Goal: Task Accomplishment & Management: Manage account settings

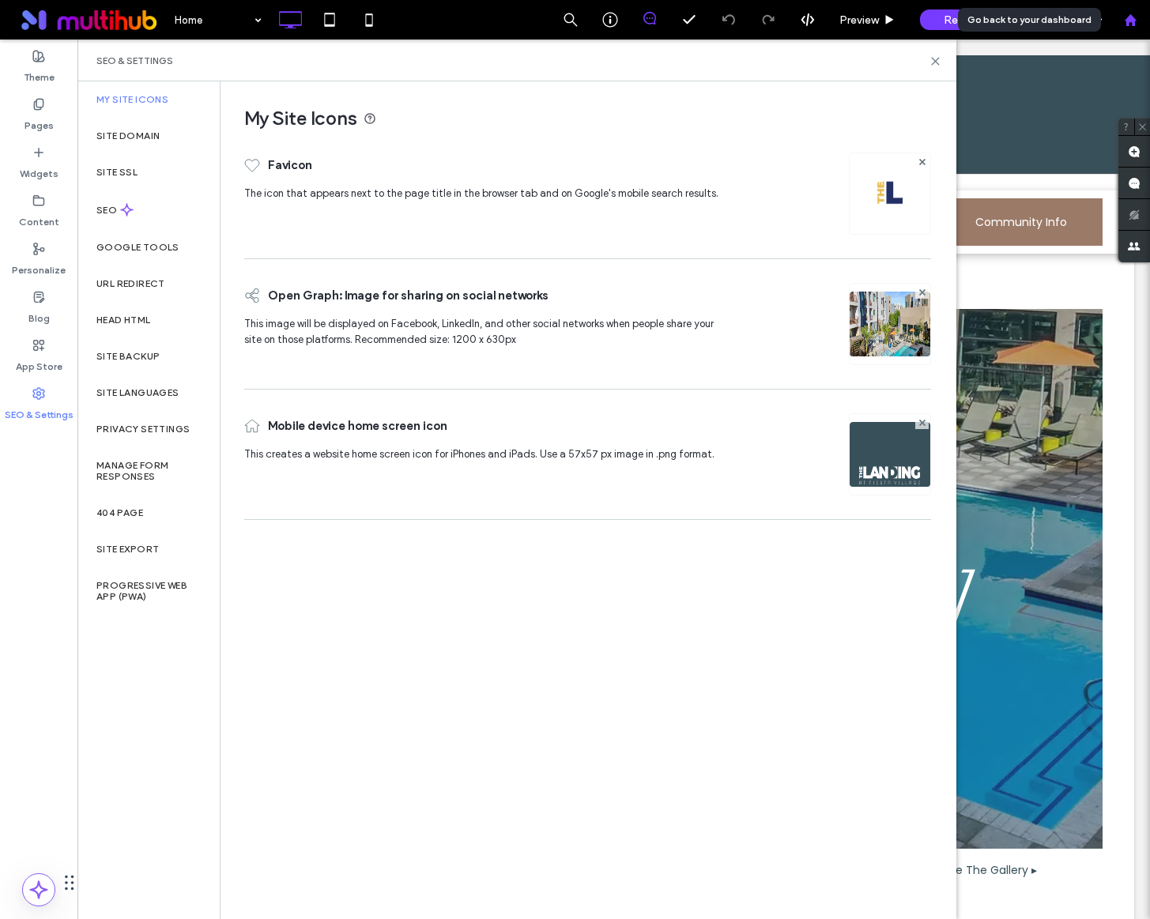
click at [1136, 24] on icon at bounding box center [1130, 19] width 13 height 13
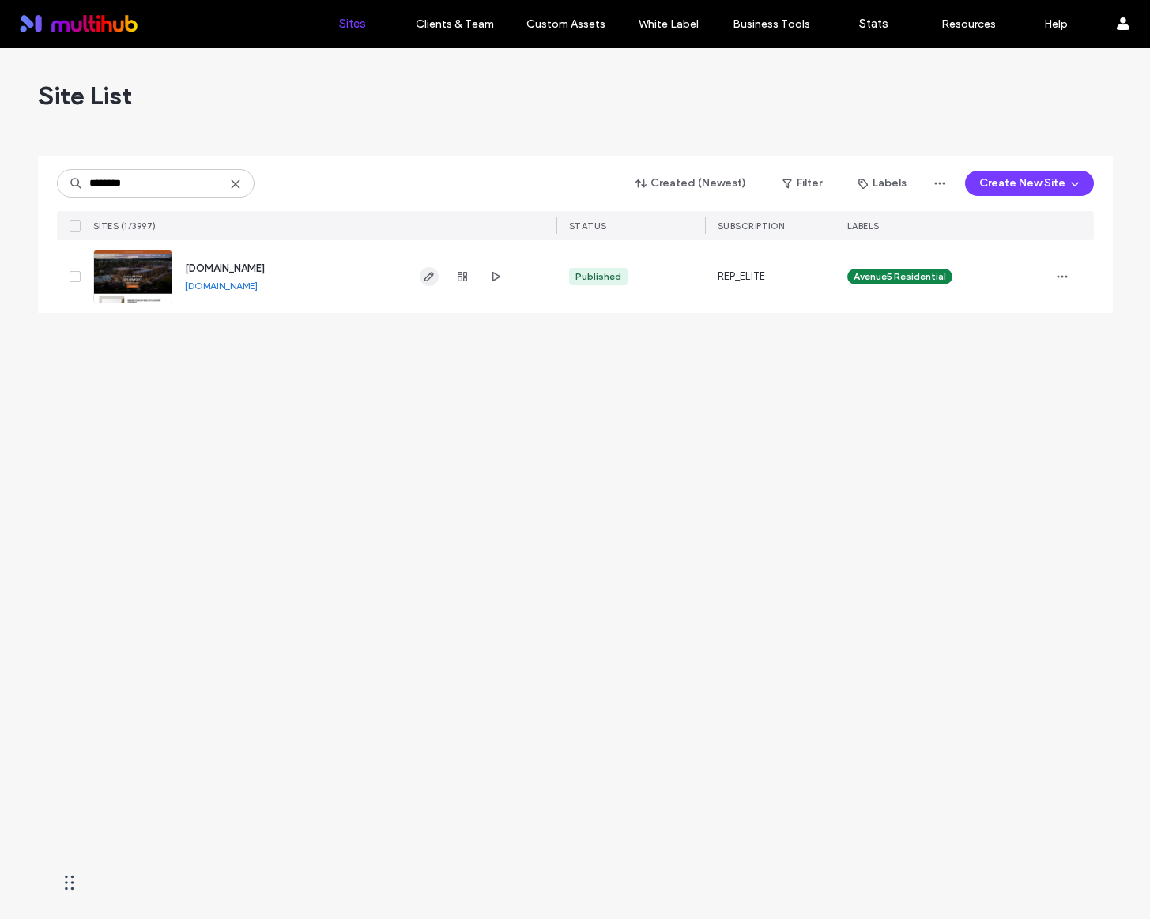
type input "********"
click at [431, 284] on span "button" at bounding box center [429, 276] width 19 height 19
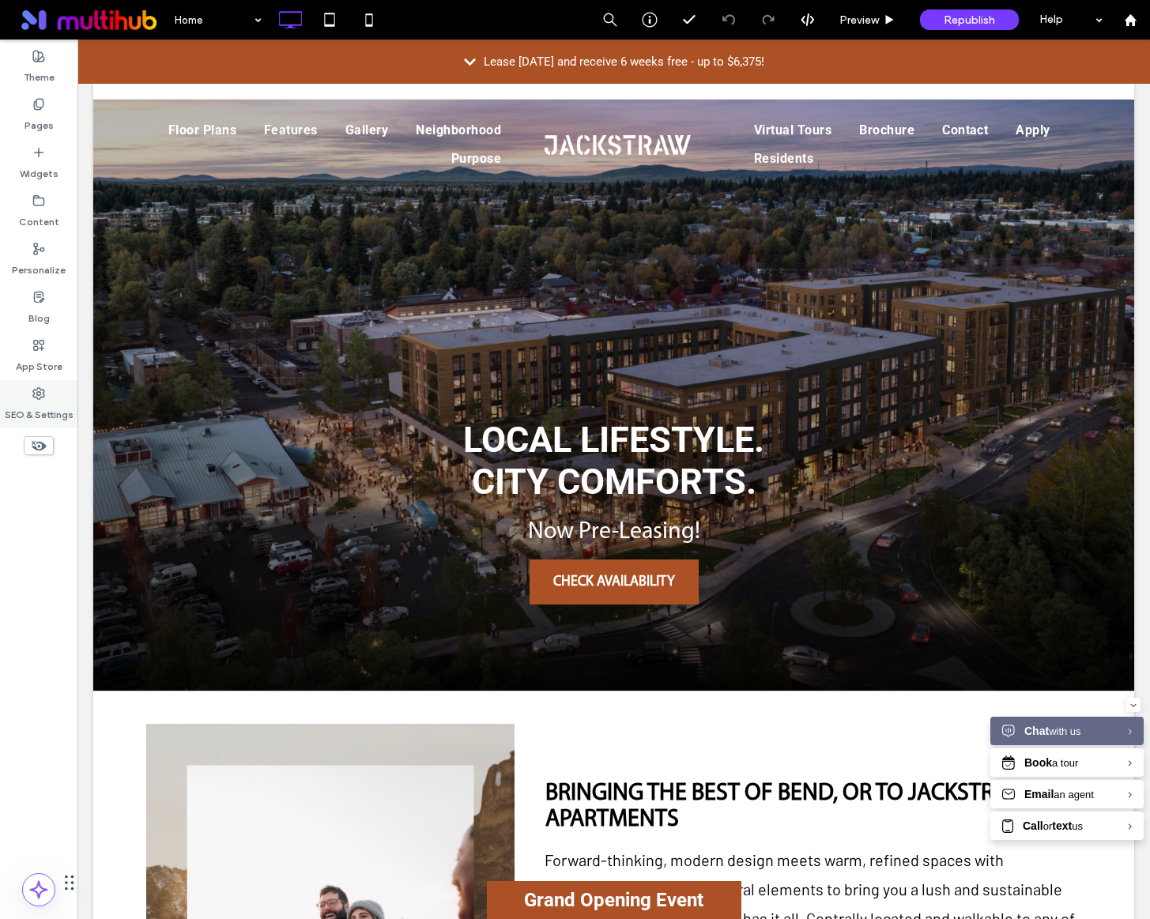
click at [34, 399] on icon at bounding box center [38, 393] width 13 height 13
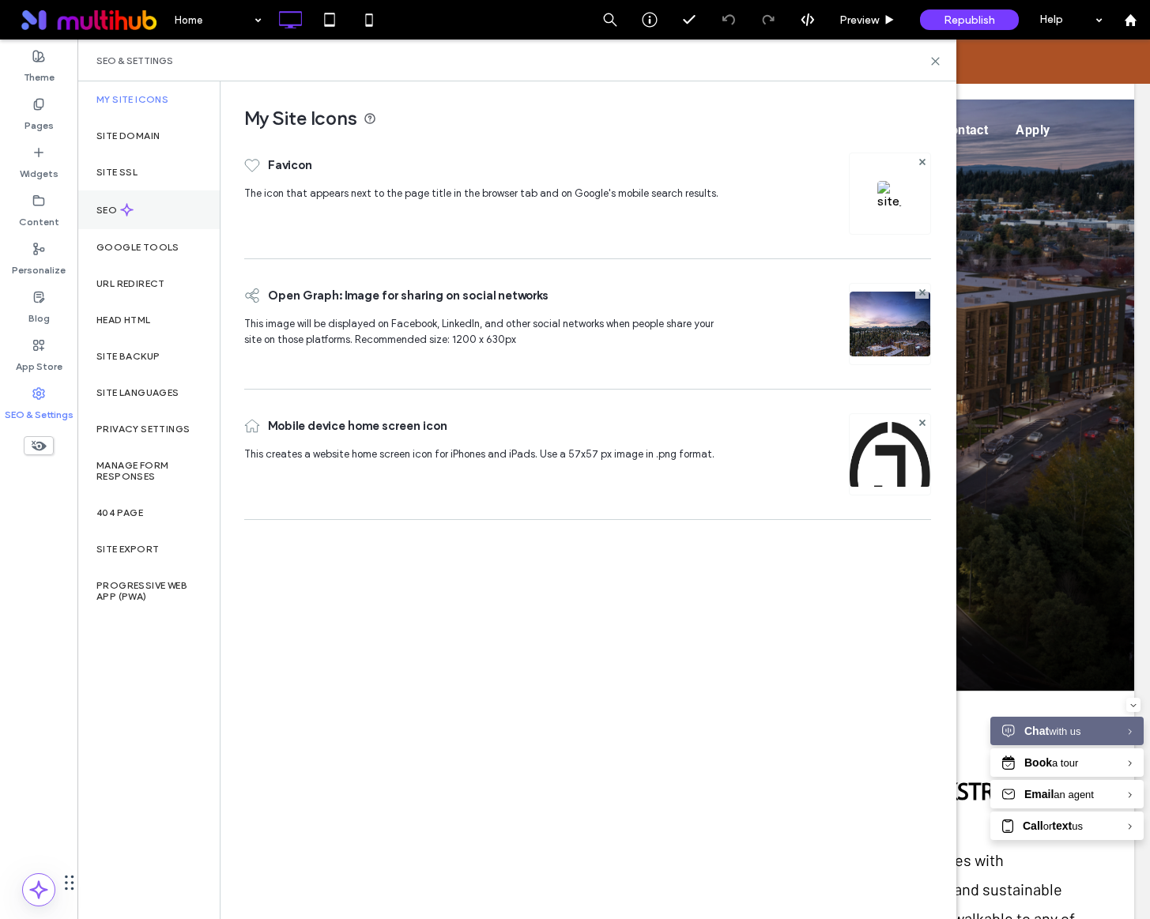
click at [122, 217] on div "SEO" at bounding box center [148, 209] width 142 height 39
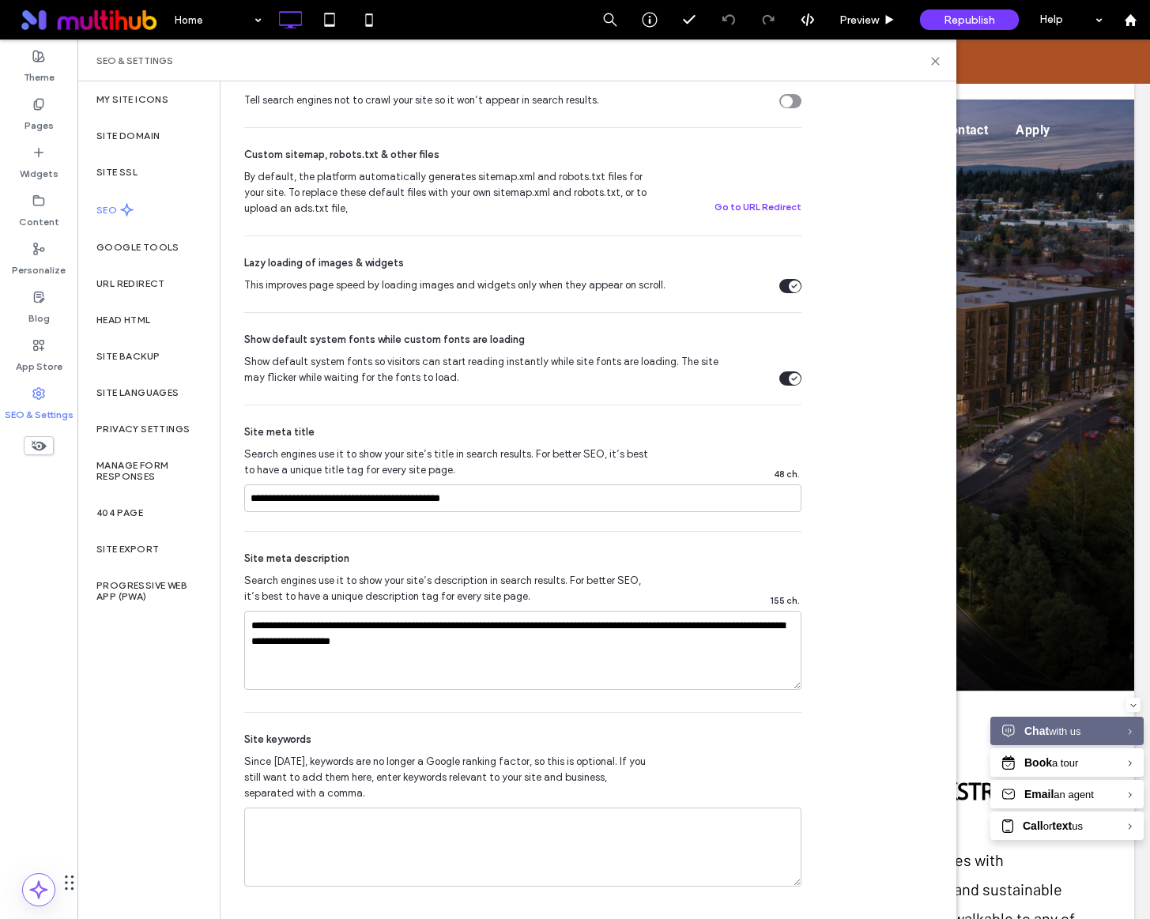
scroll to position [640, 0]
click at [47, 125] on label "Pages" at bounding box center [38, 122] width 29 height 22
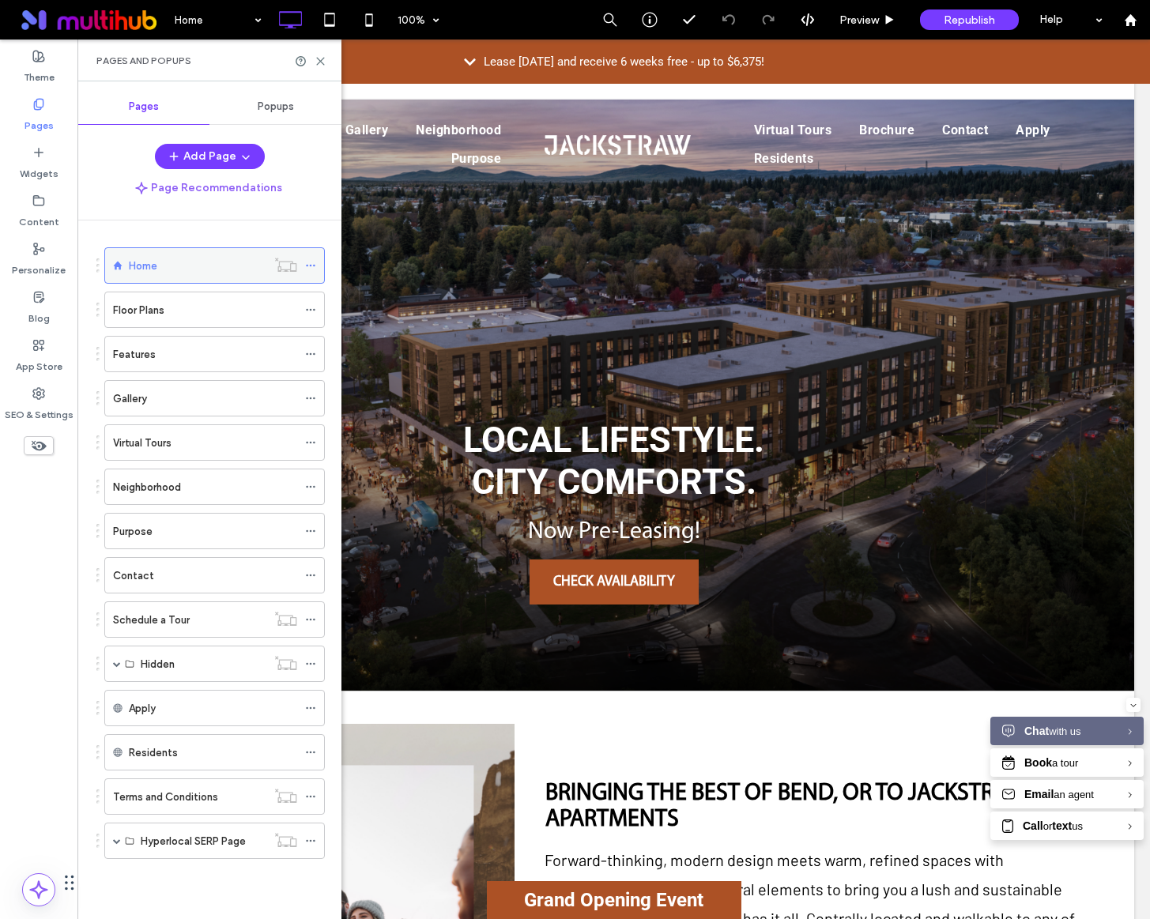
click at [307, 265] on use at bounding box center [310, 266] width 9 height 2
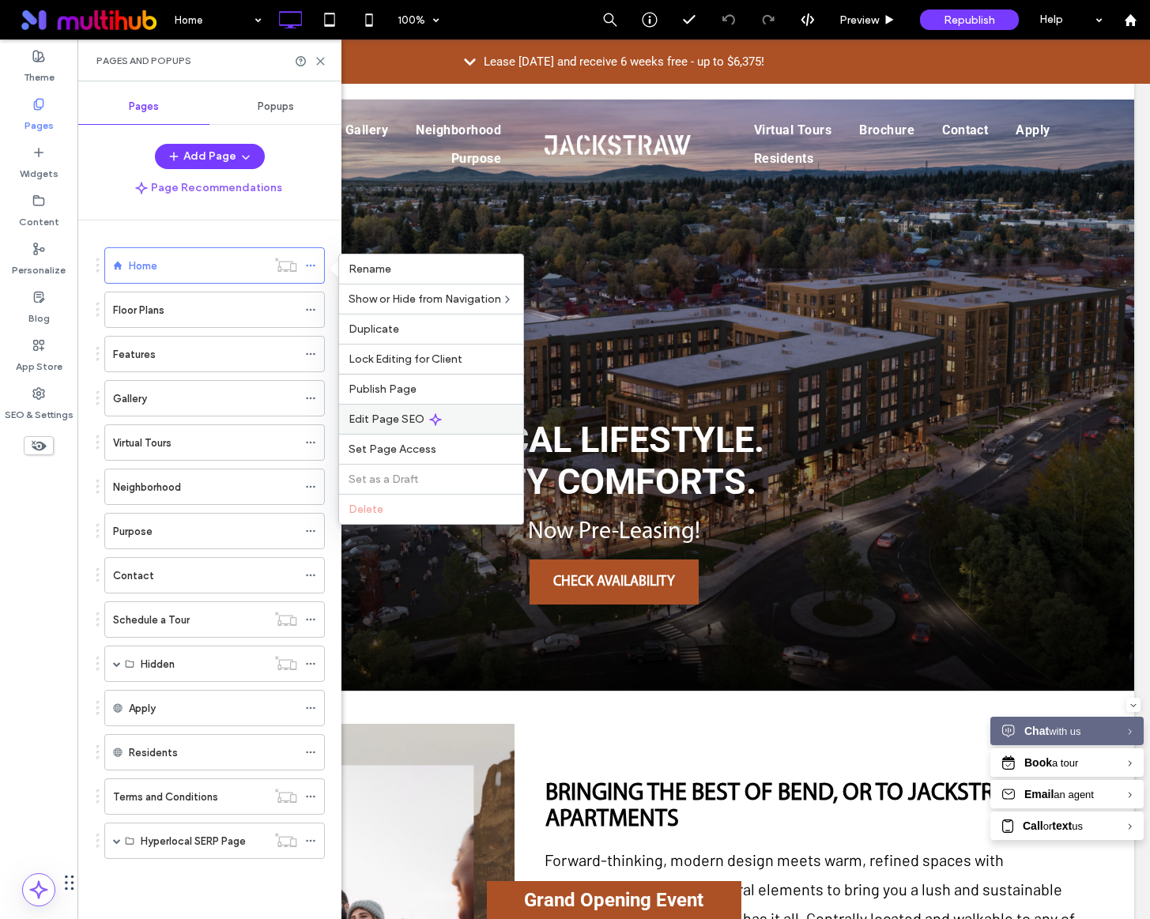
click at [375, 423] on span "Edit Page SEO" at bounding box center [386, 418] width 76 height 13
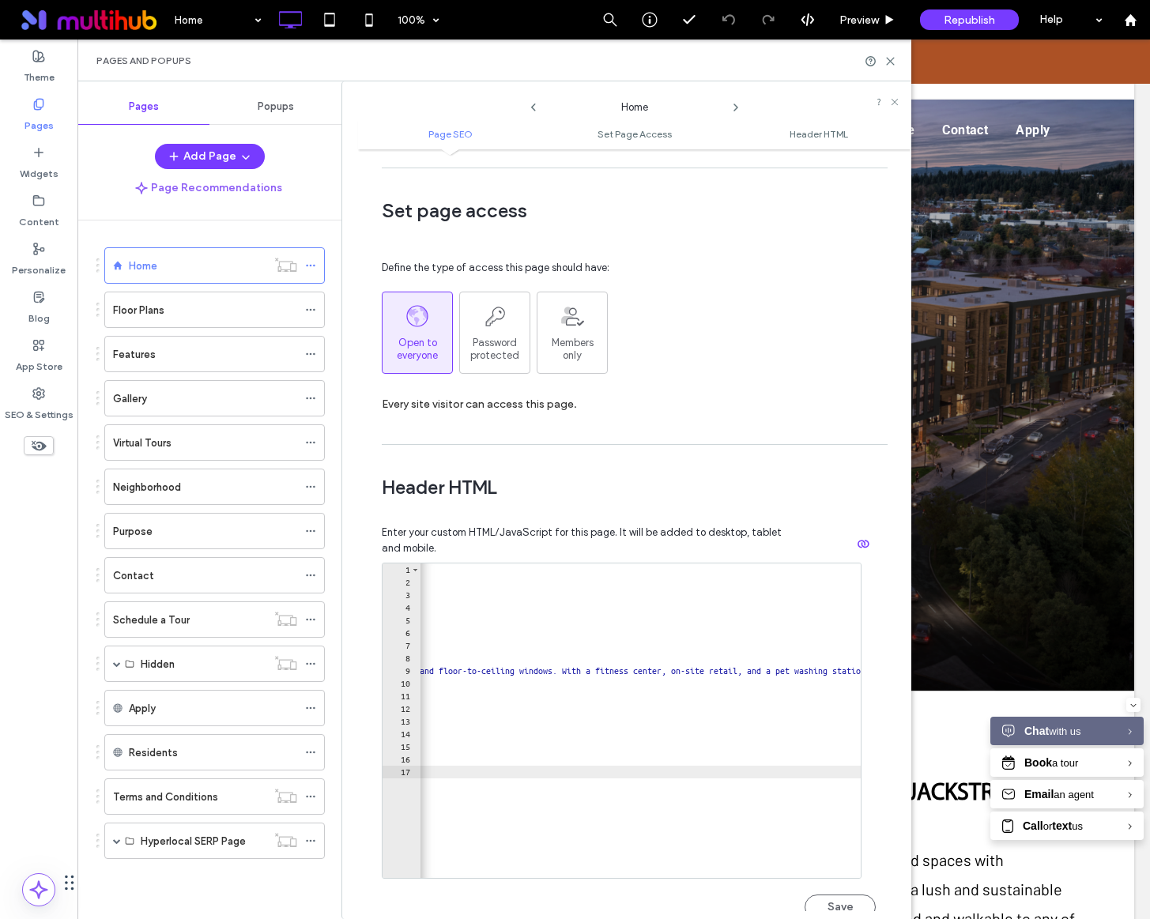
scroll to position [0, 2168]
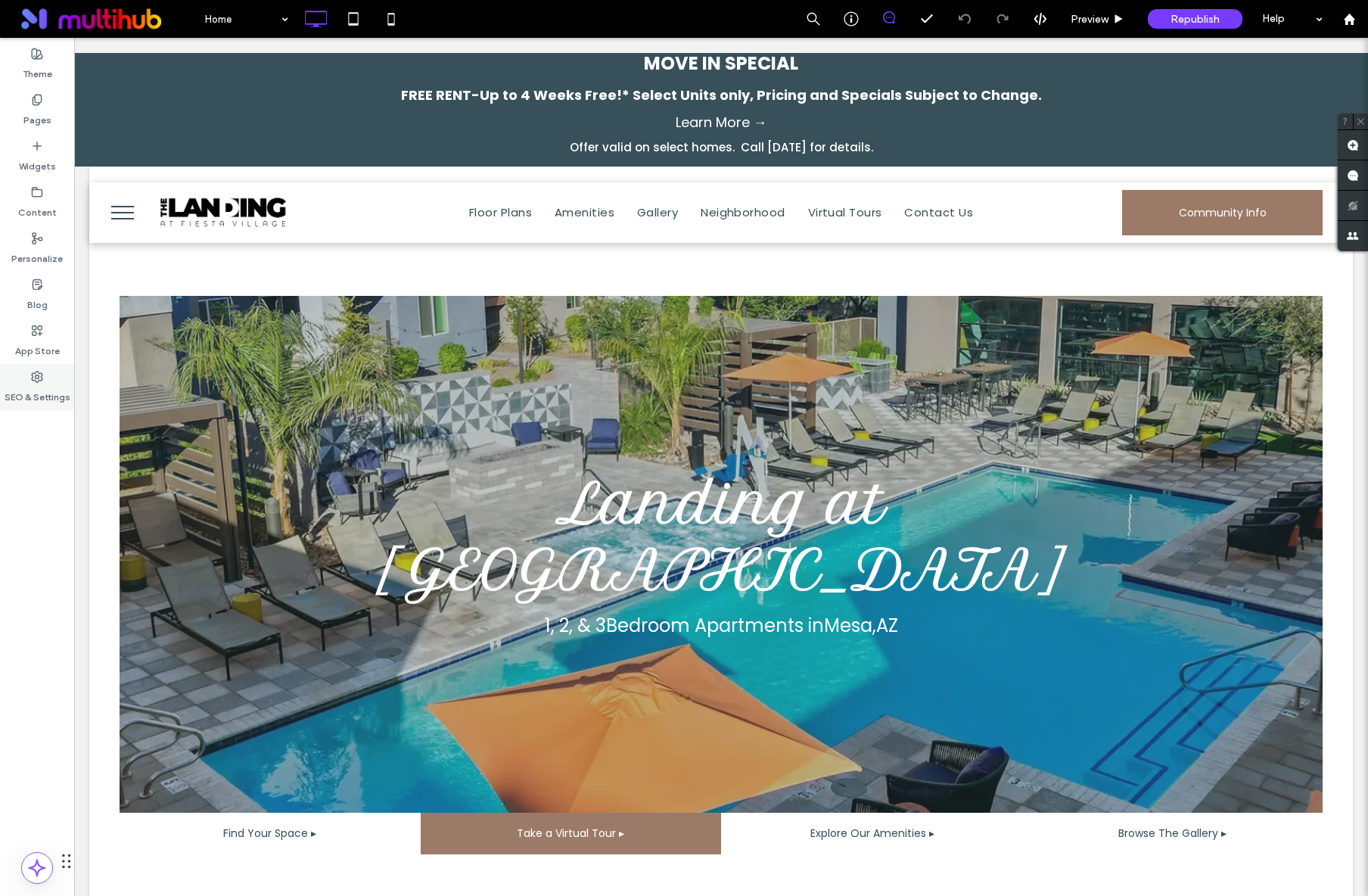
click at [40, 389] on label "SEO & Settings" at bounding box center [37, 393] width 66 height 21
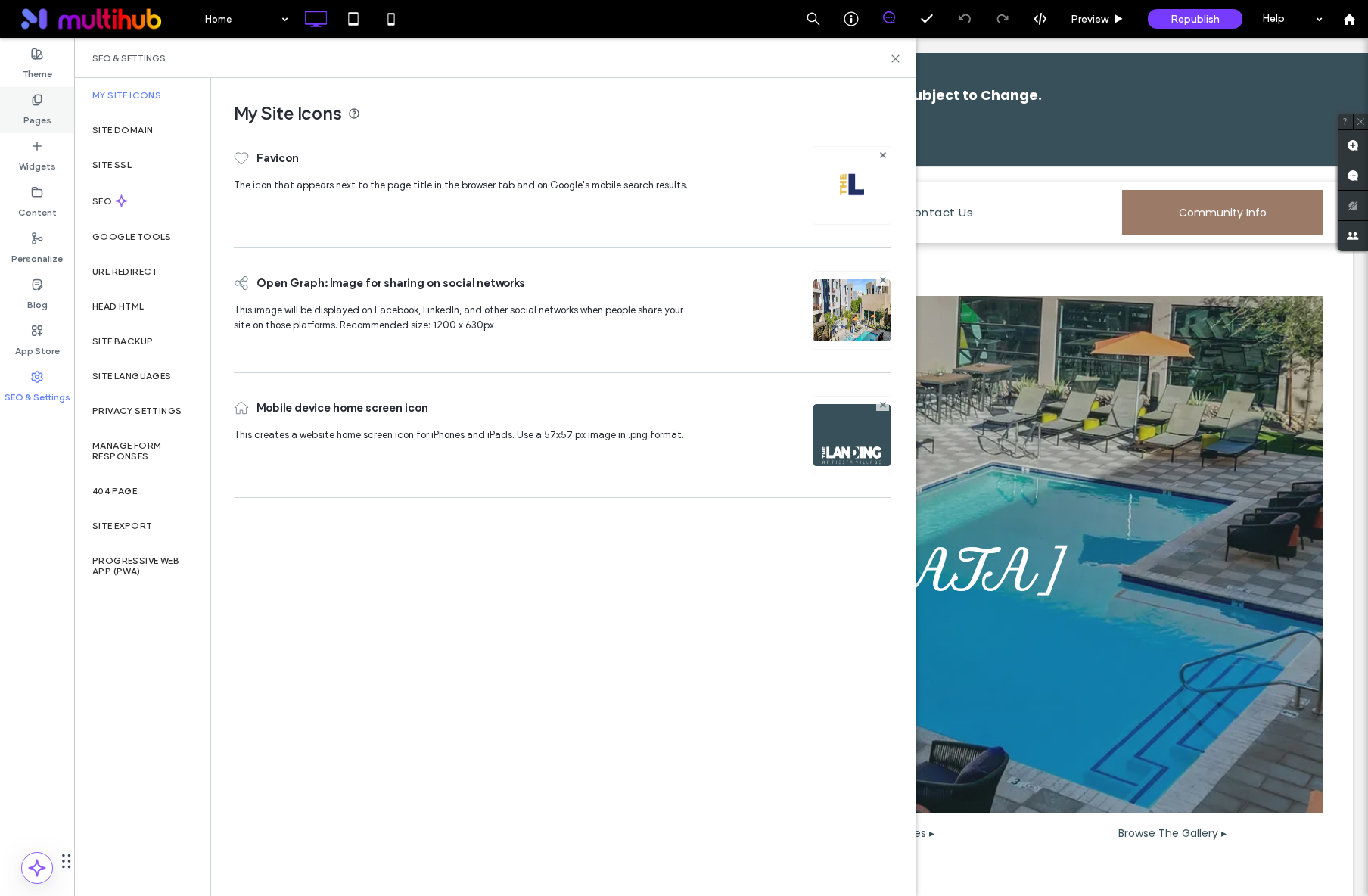
click at [47, 129] on div "Pages" at bounding box center [36, 110] width 74 height 46
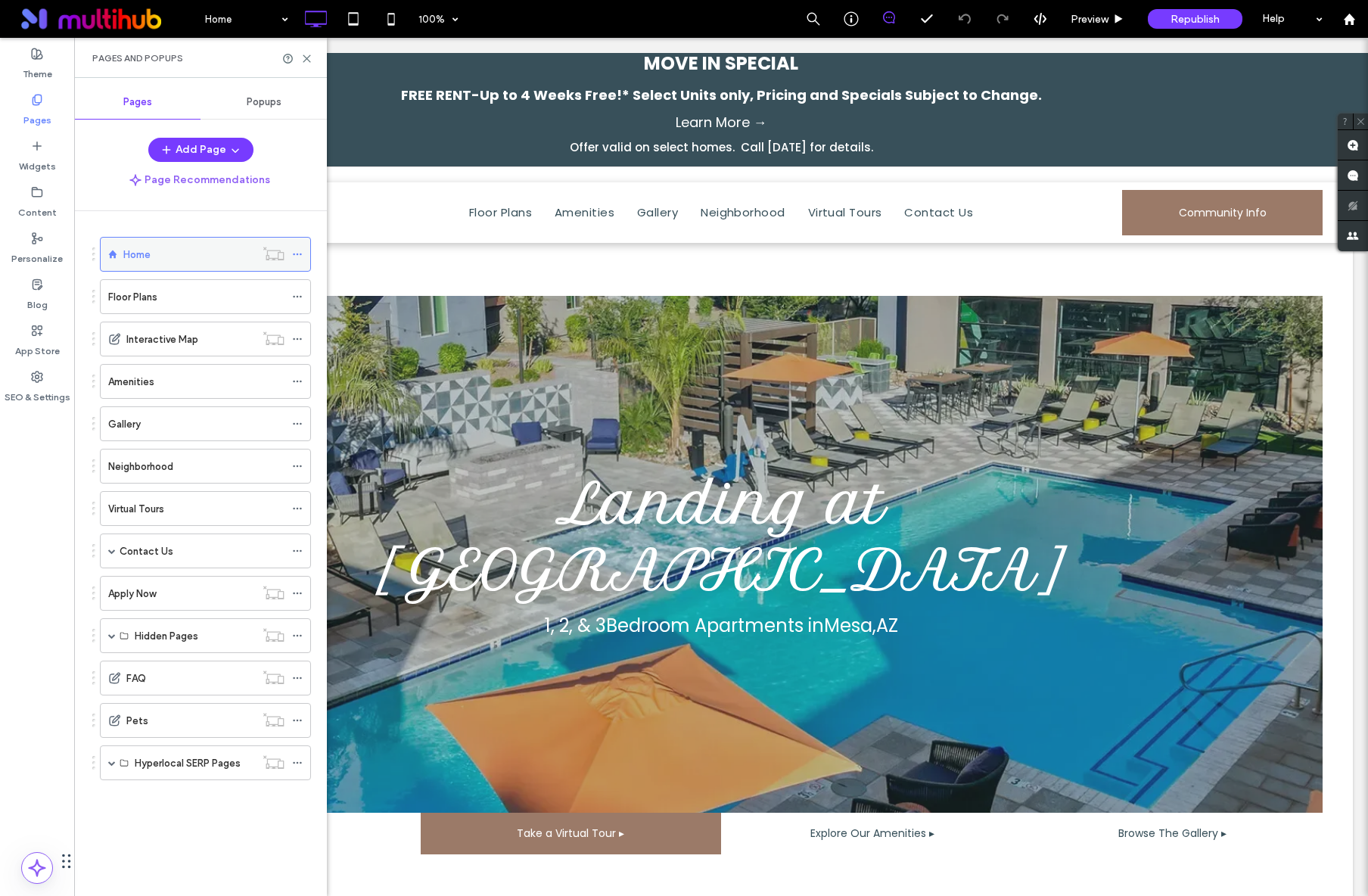
click at [294, 254] on use at bounding box center [297, 255] width 9 height 2
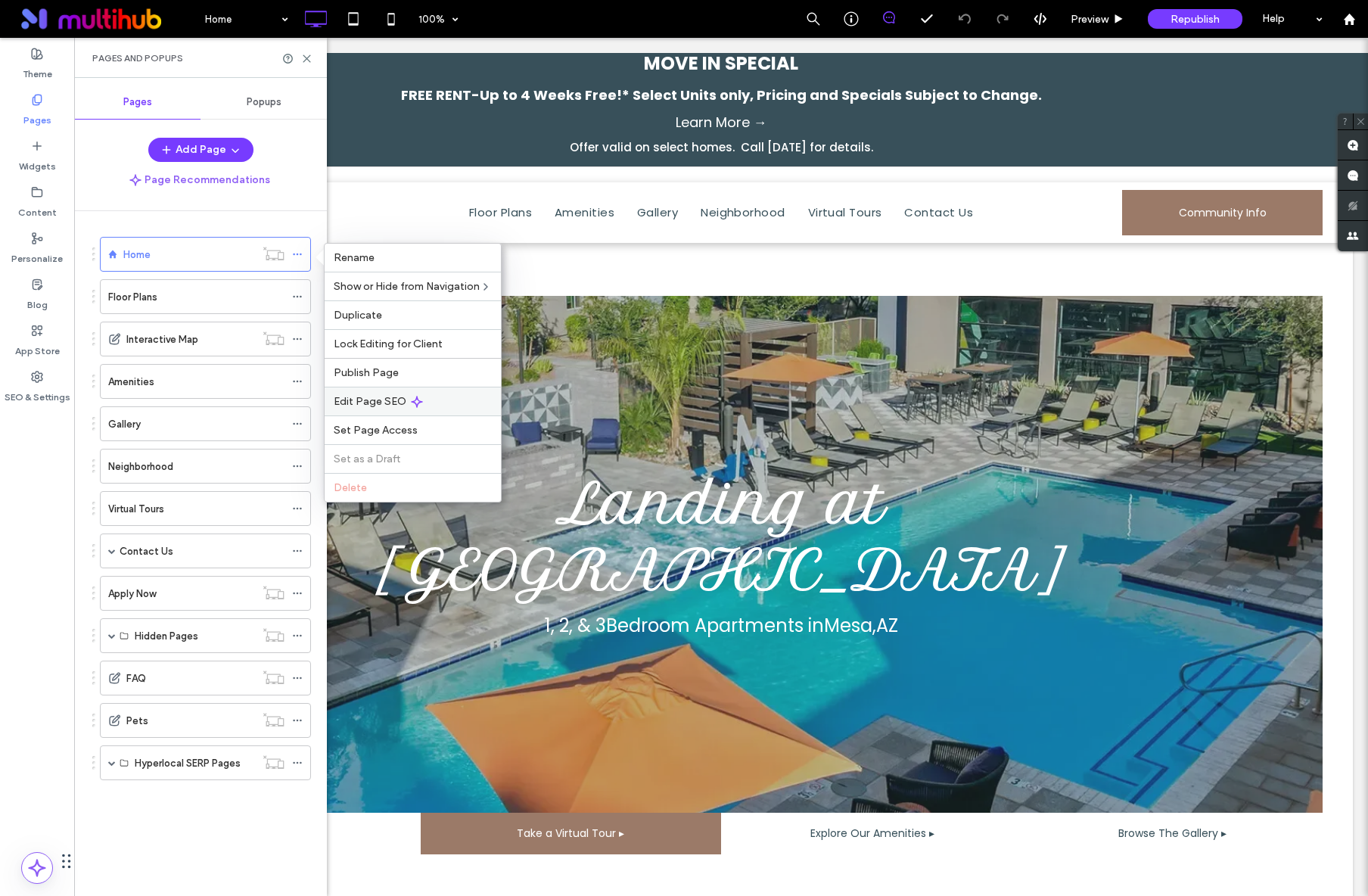
click at [386, 409] on div "Edit Page SEO" at bounding box center [413, 401] width 176 height 29
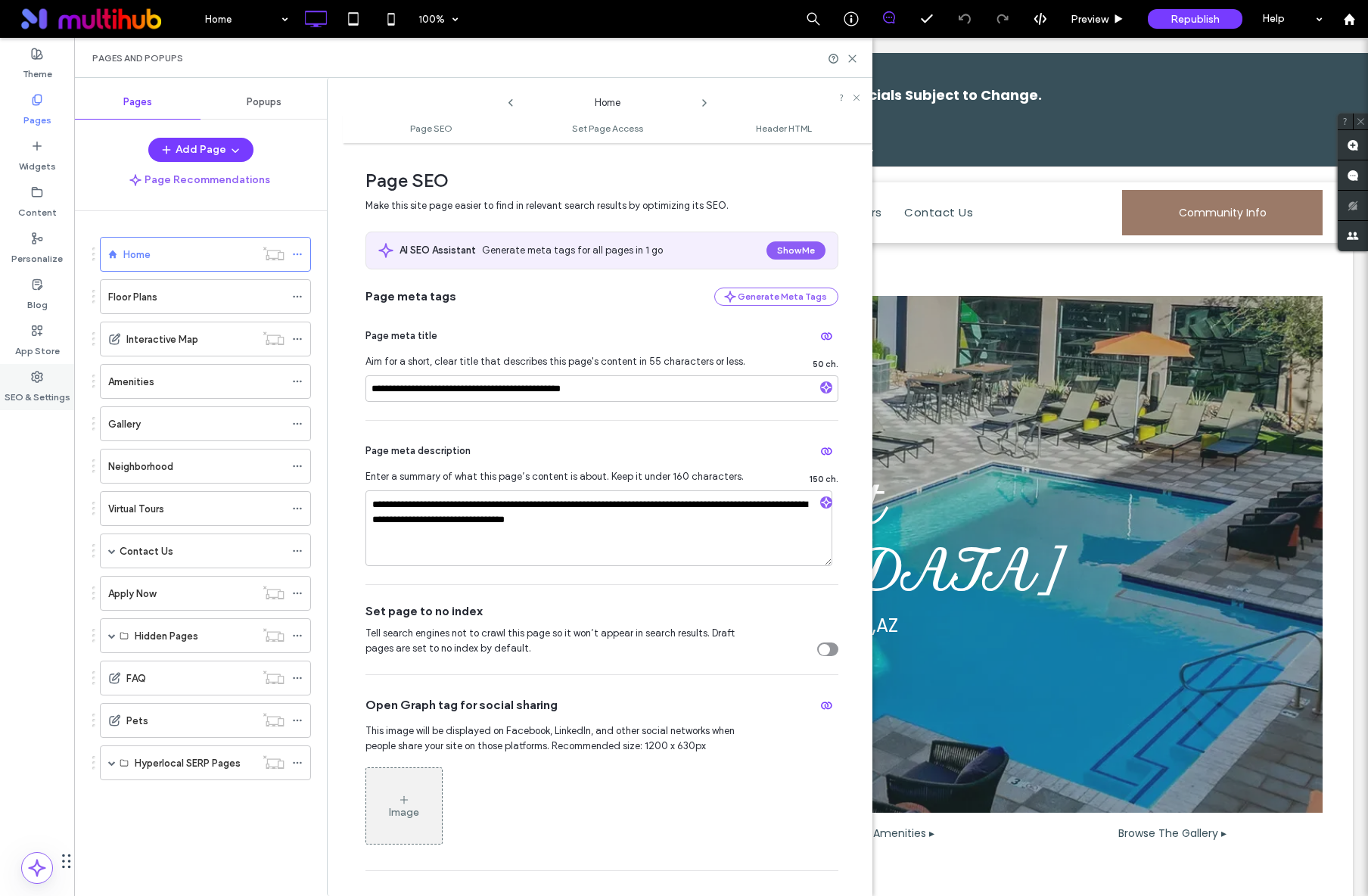
click at [31, 381] on icon at bounding box center [36, 376] width 12 height 12
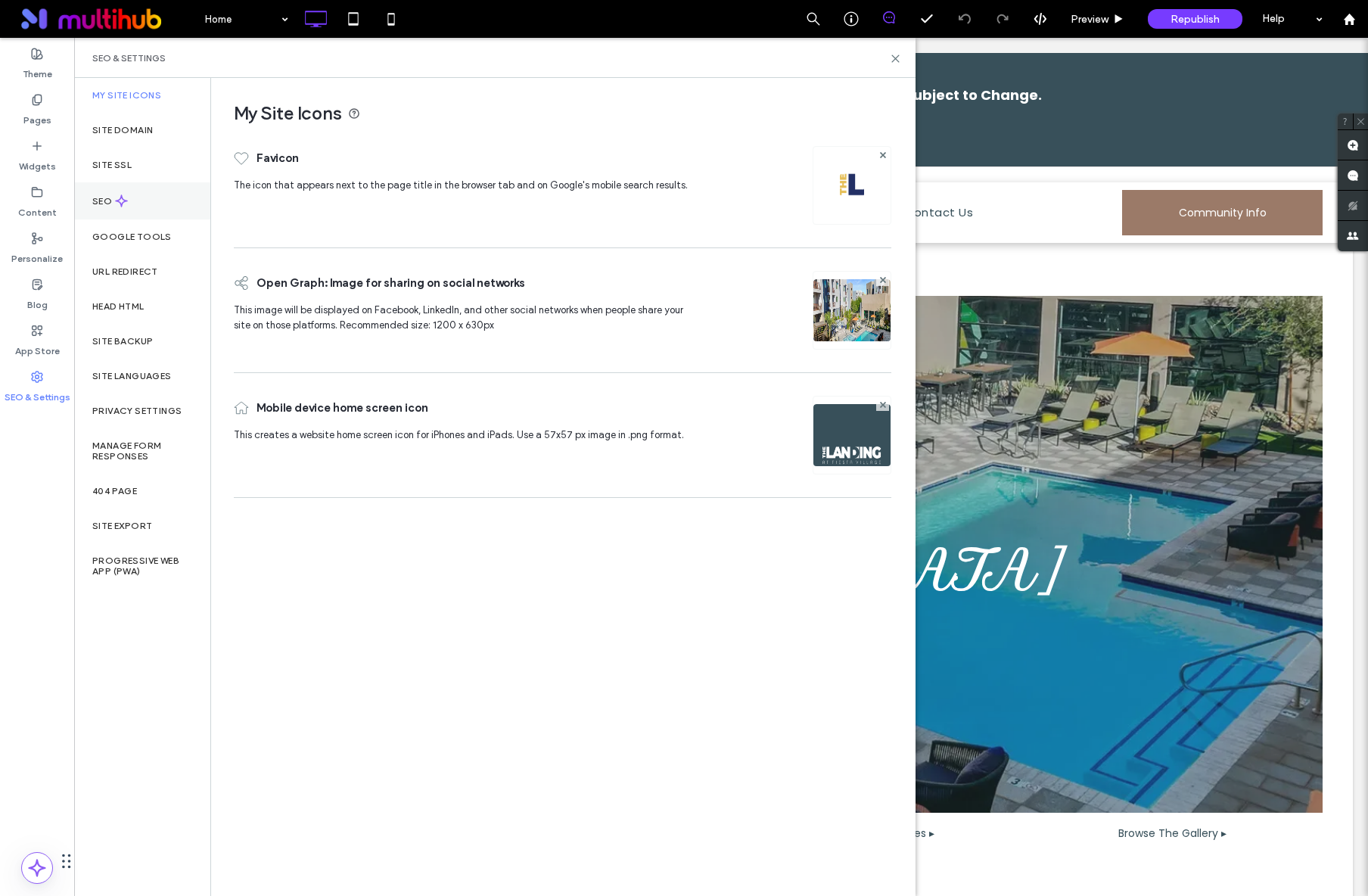
click at [134, 210] on div "SEO" at bounding box center [142, 200] width 136 height 37
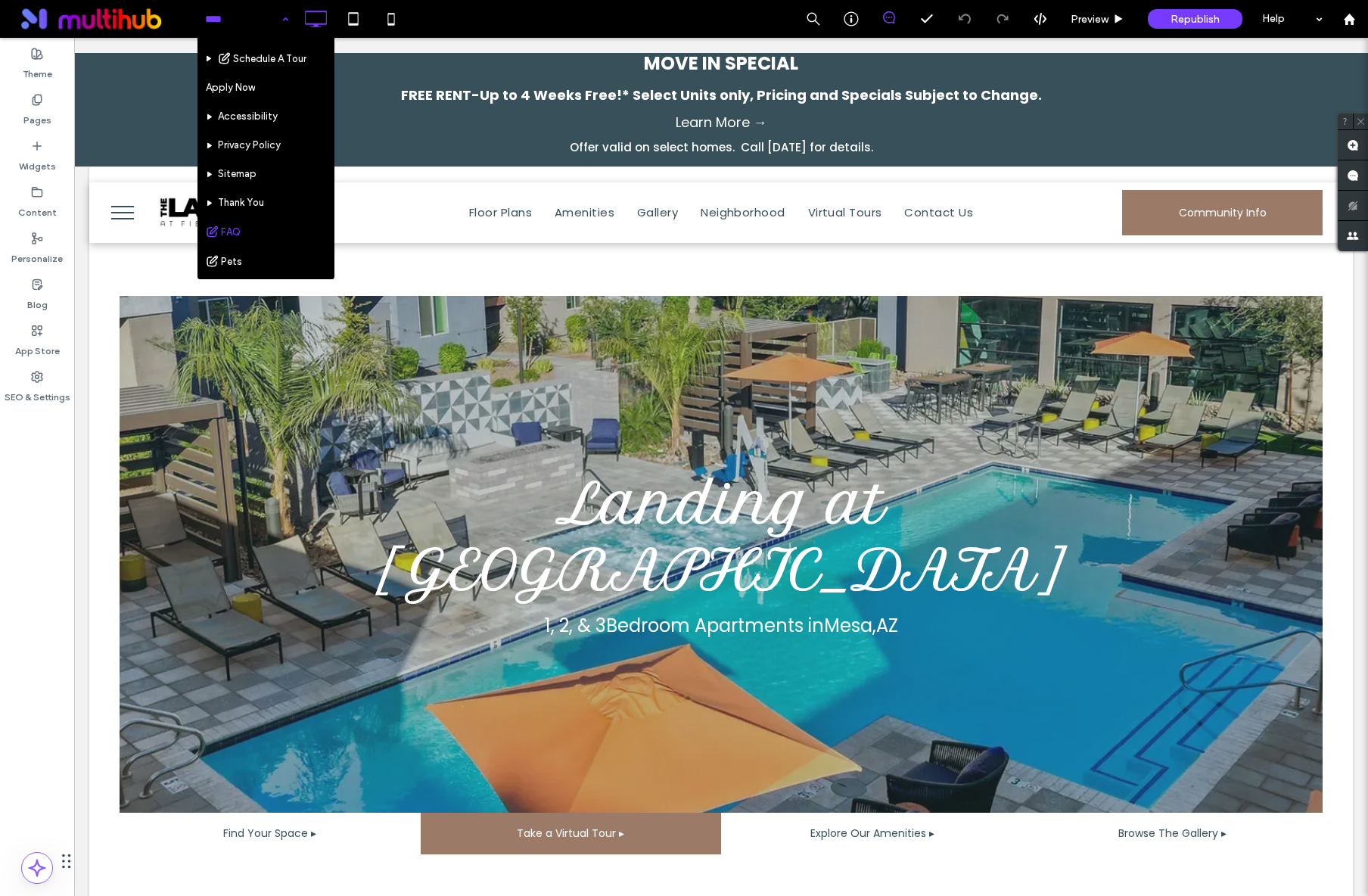
scroll to position [249, 0]
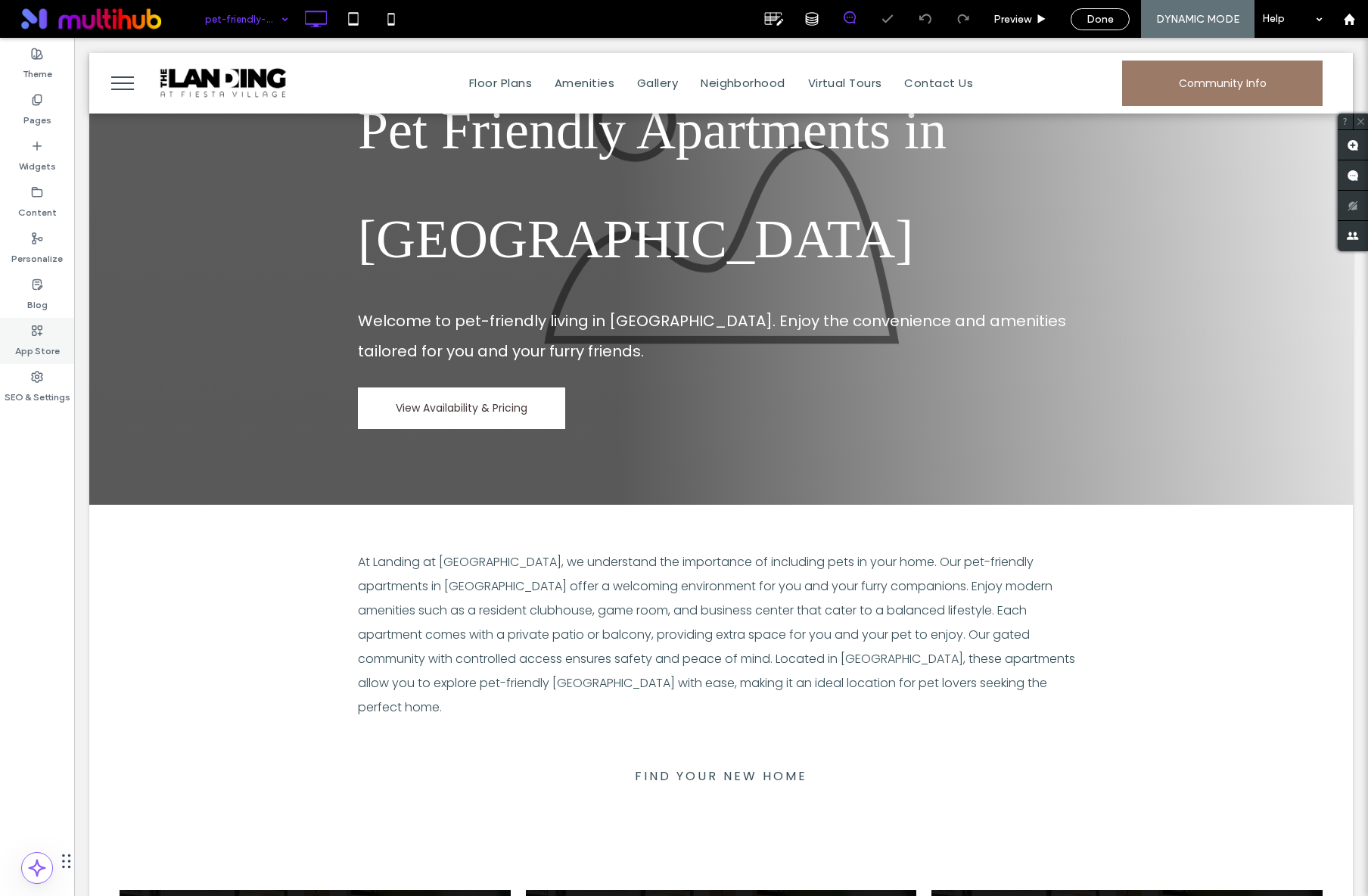
scroll to position [211, 0]
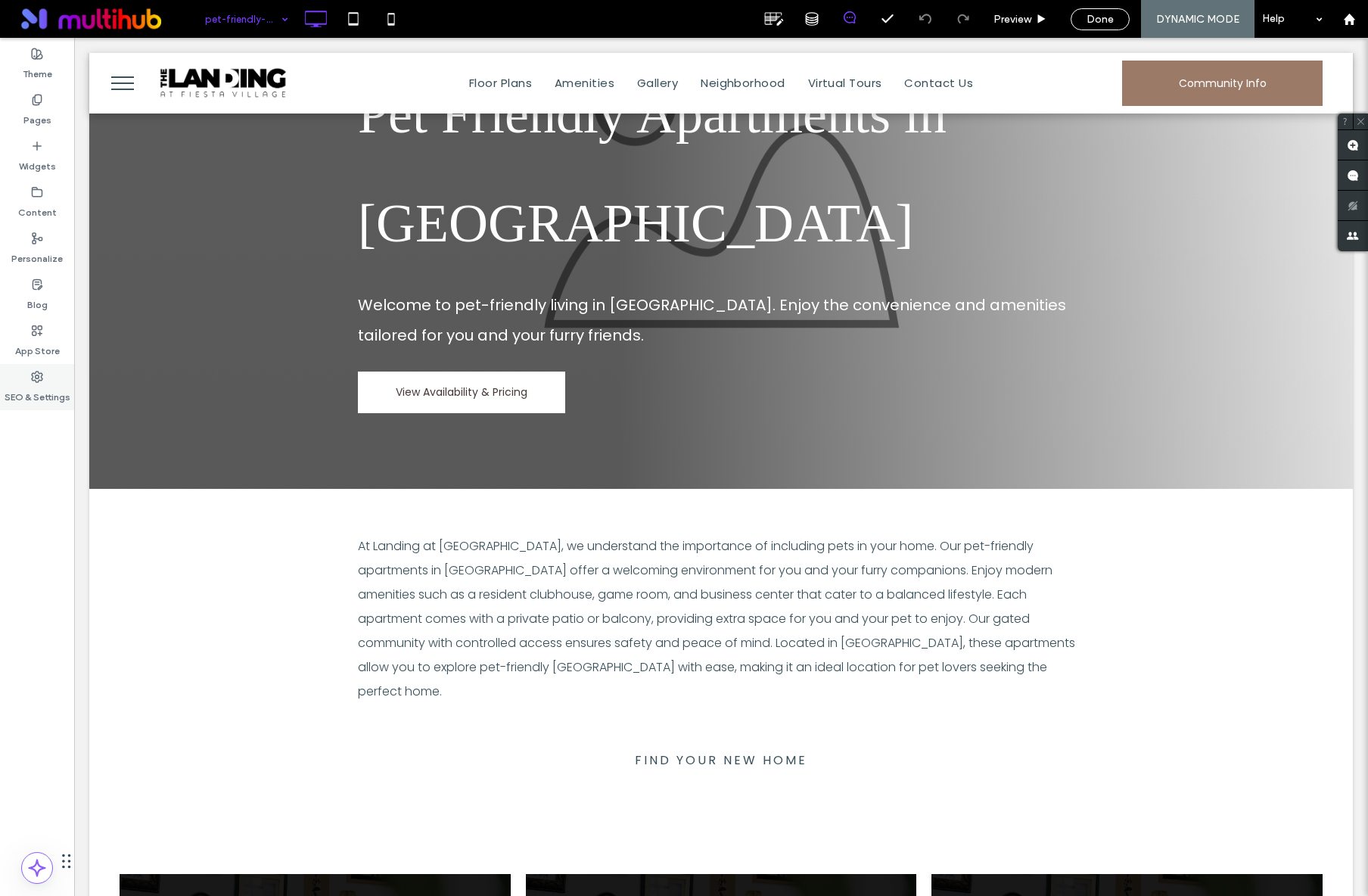
click at [42, 374] on use at bounding box center [36, 376] width 11 height 11
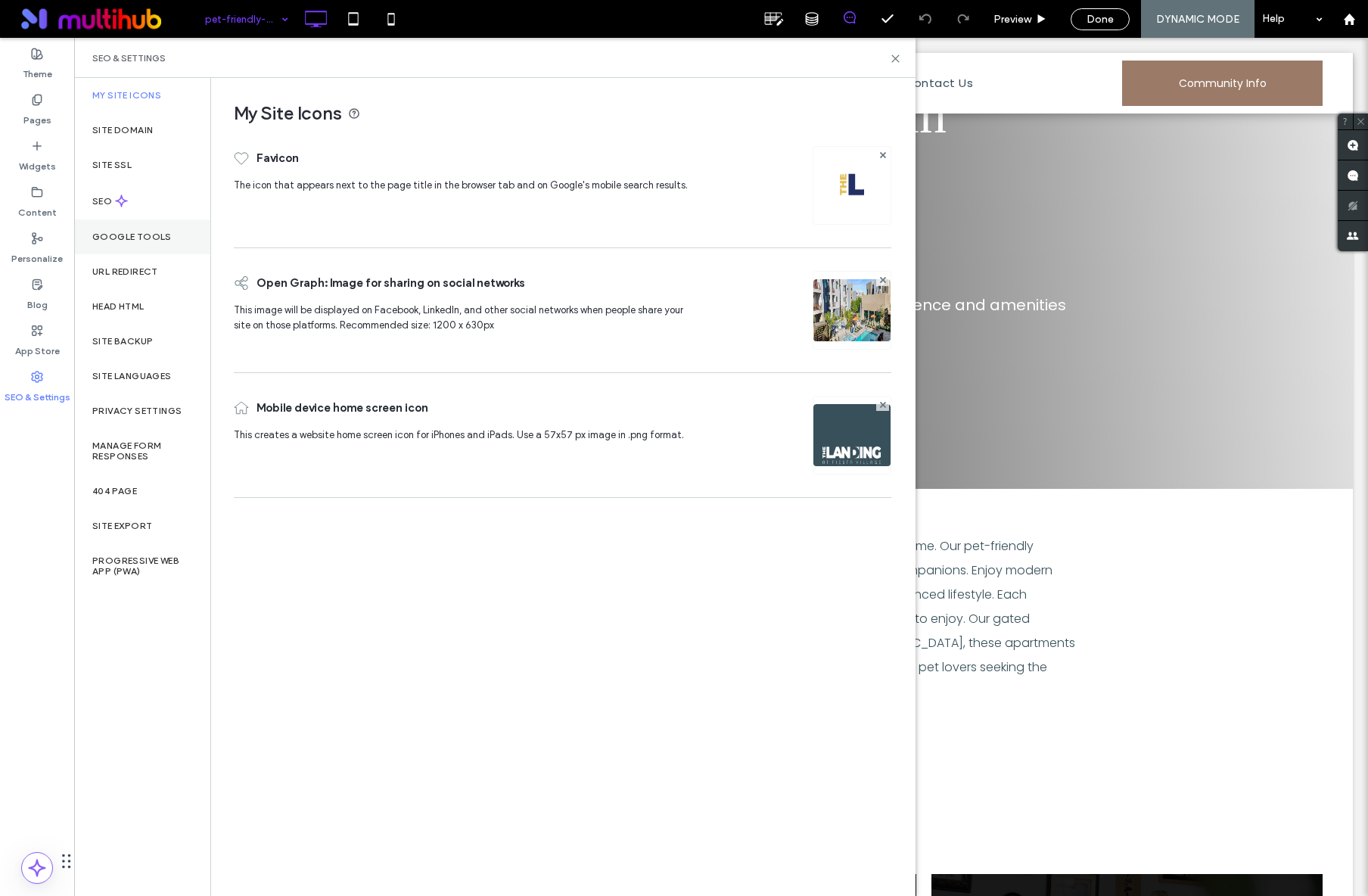
click at [128, 237] on label "Google Tools" at bounding box center [131, 236] width 79 height 11
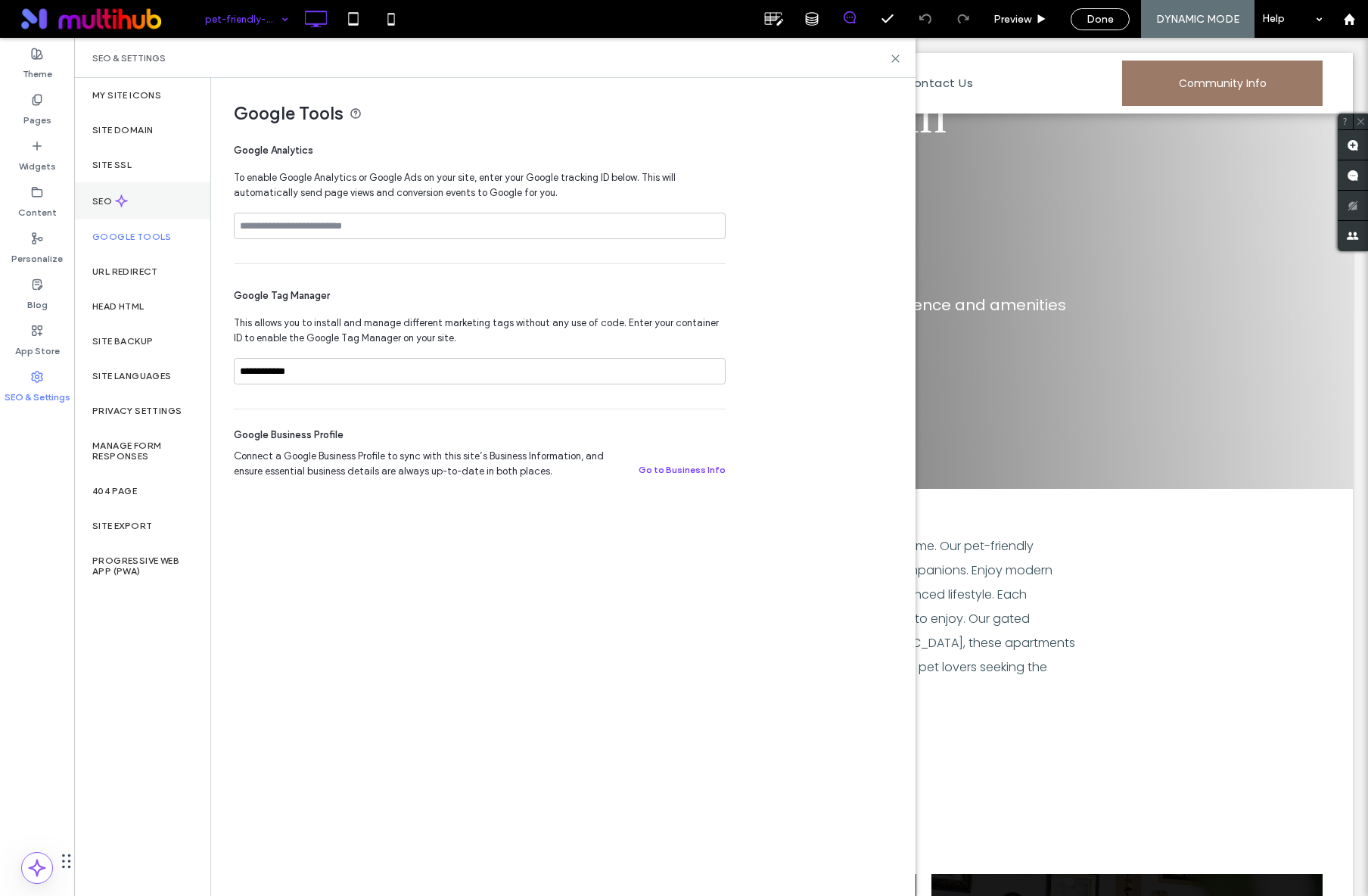
click at [103, 202] on label "SEO" at bounding box center [103, 201] width 23 height 11
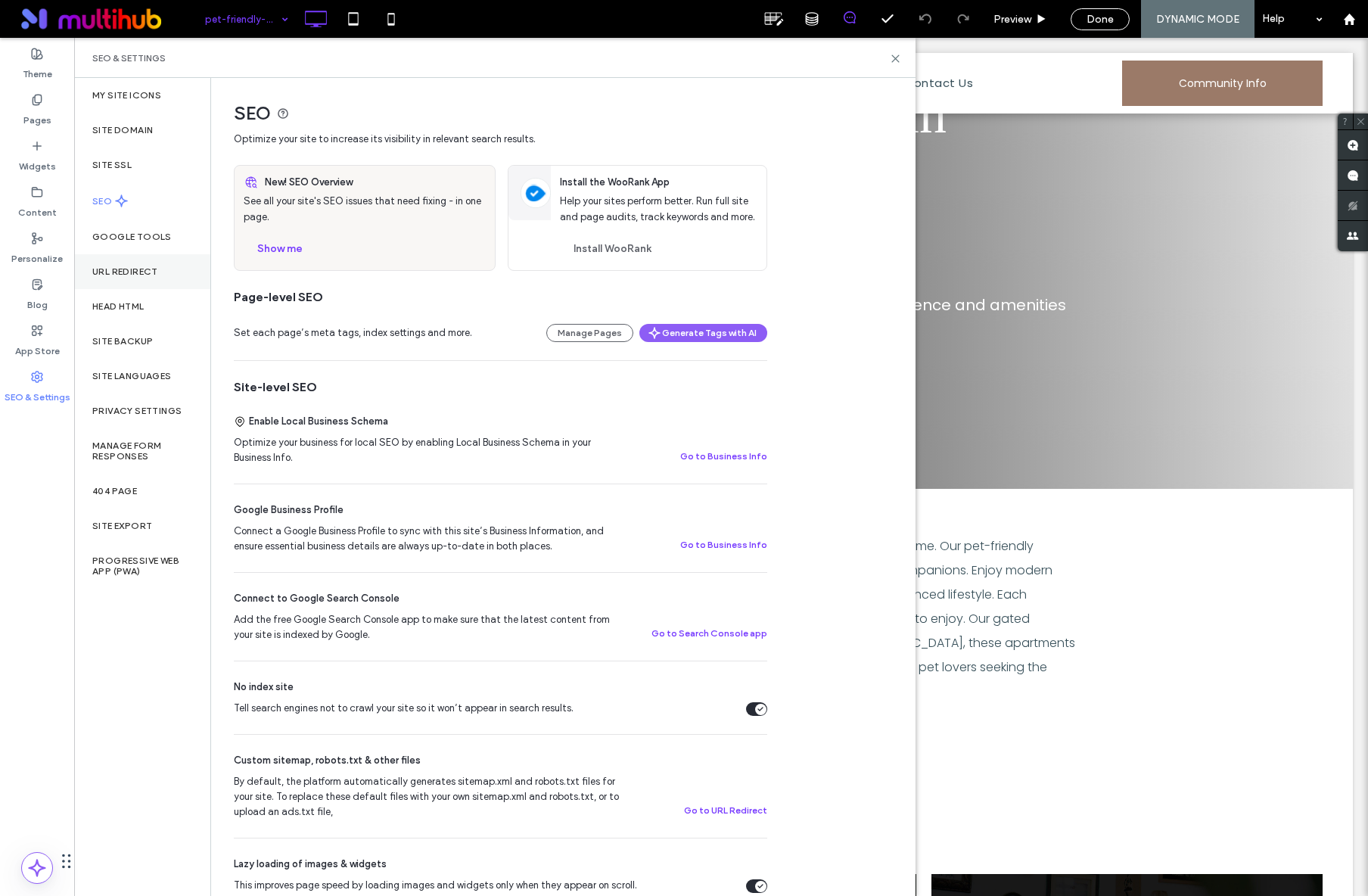
click at [115, 276] on label "URL Redirect" at bounding box center [124, 271] width 66 height 11
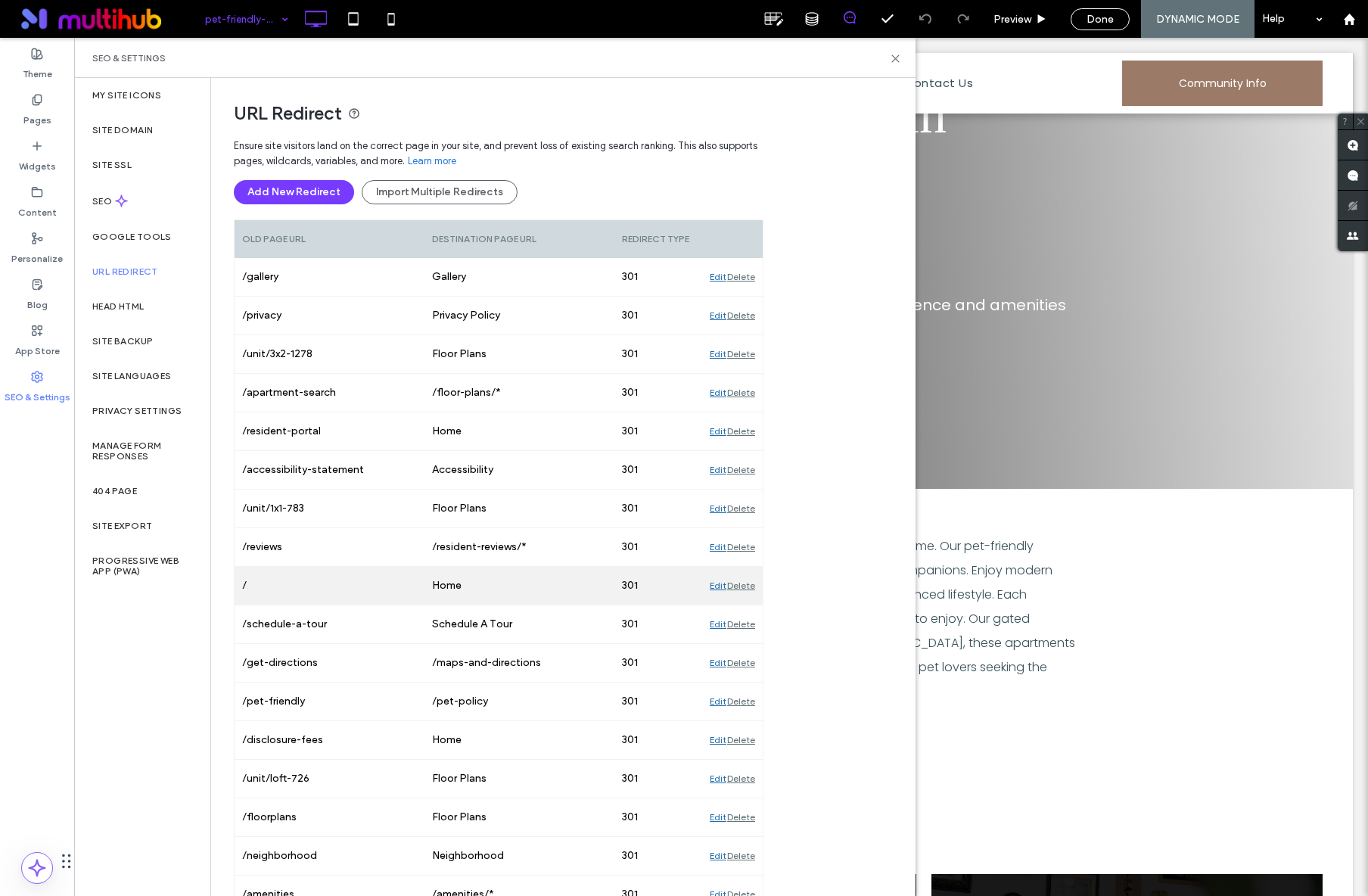
click at [717, 586] on div "Edit" at bounding box center [717, 586] width 16 height 38
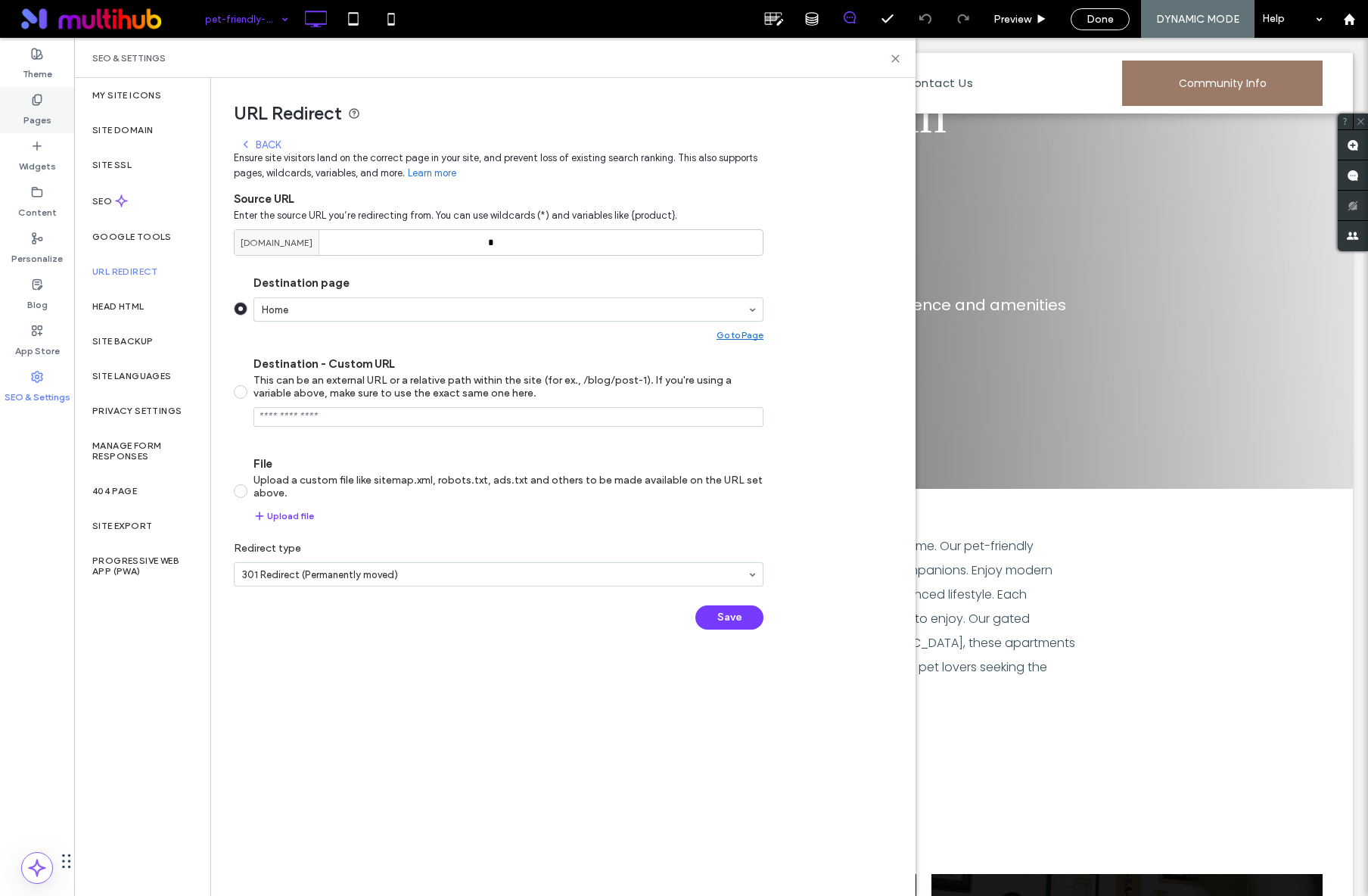
click at [47, 113] on label "Pages" at bounding box center [36, 117] width 28 height 21
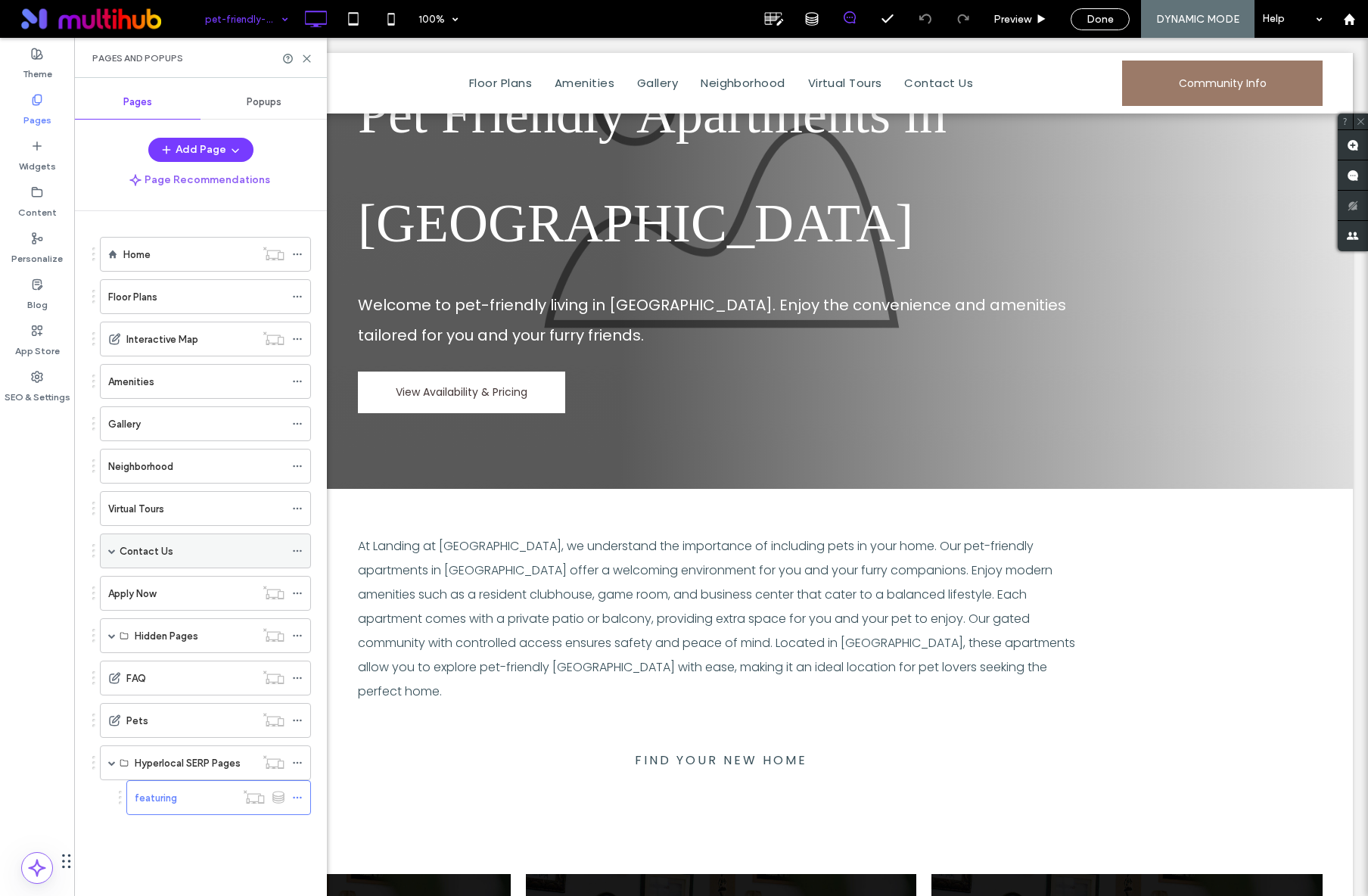
click at [209, 558] on div "Contact Us" at bounding box center [202, 550] width 165 height 34
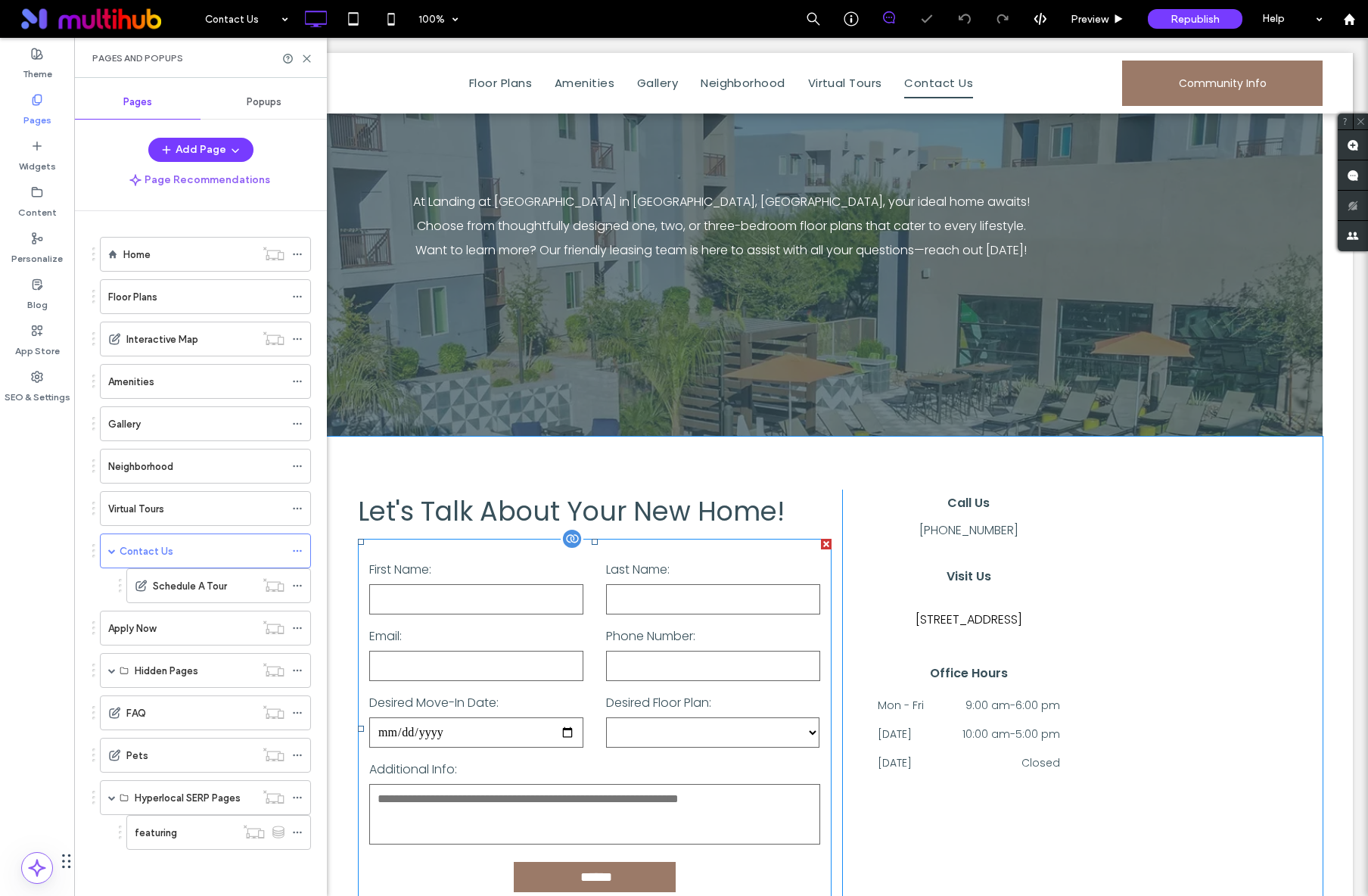
scroll to position [202, 0]
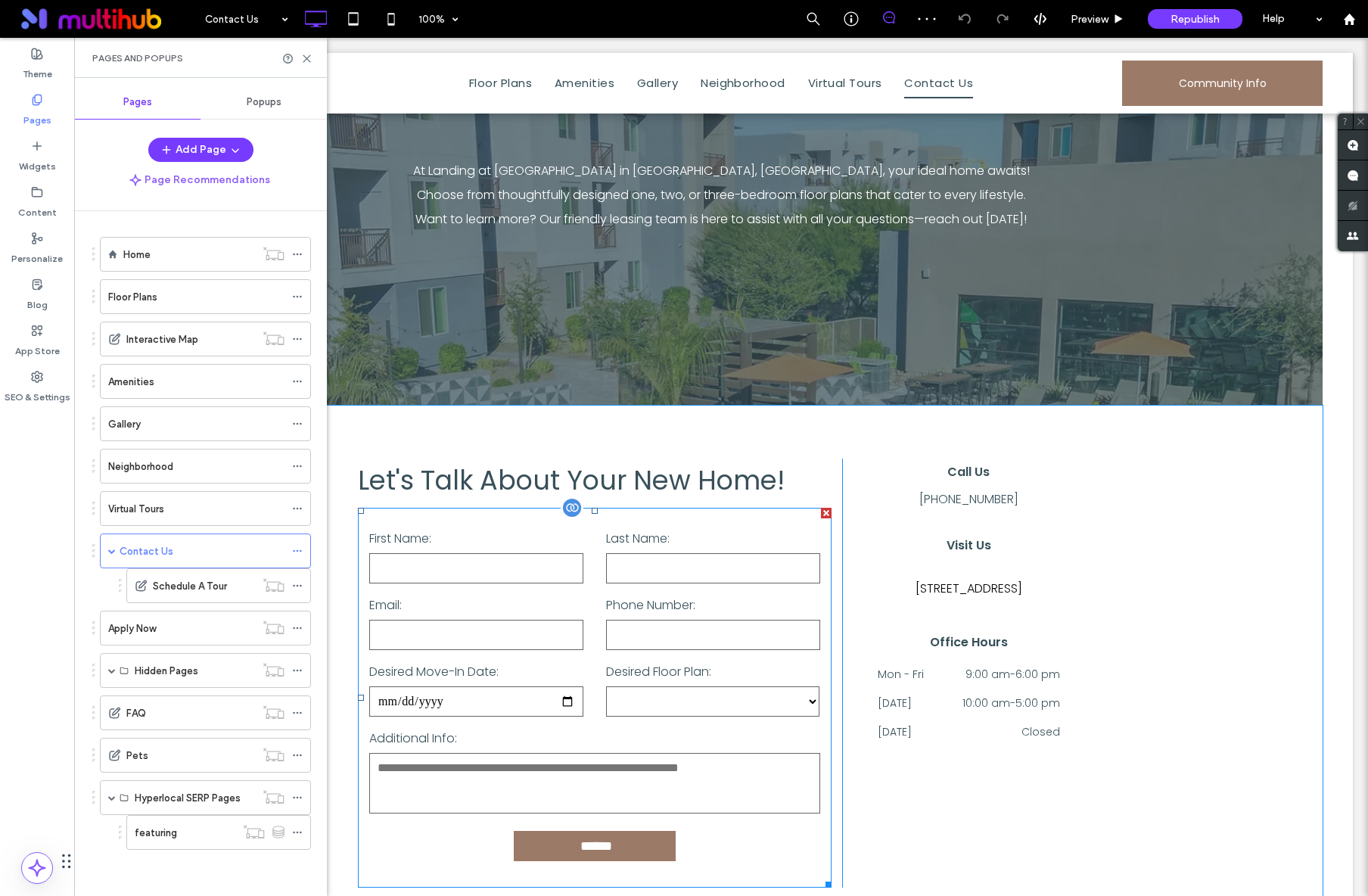
click at [586, 669] on div "Desired Move-In Date:" at bounding box center [476, 689] width 236 height 59
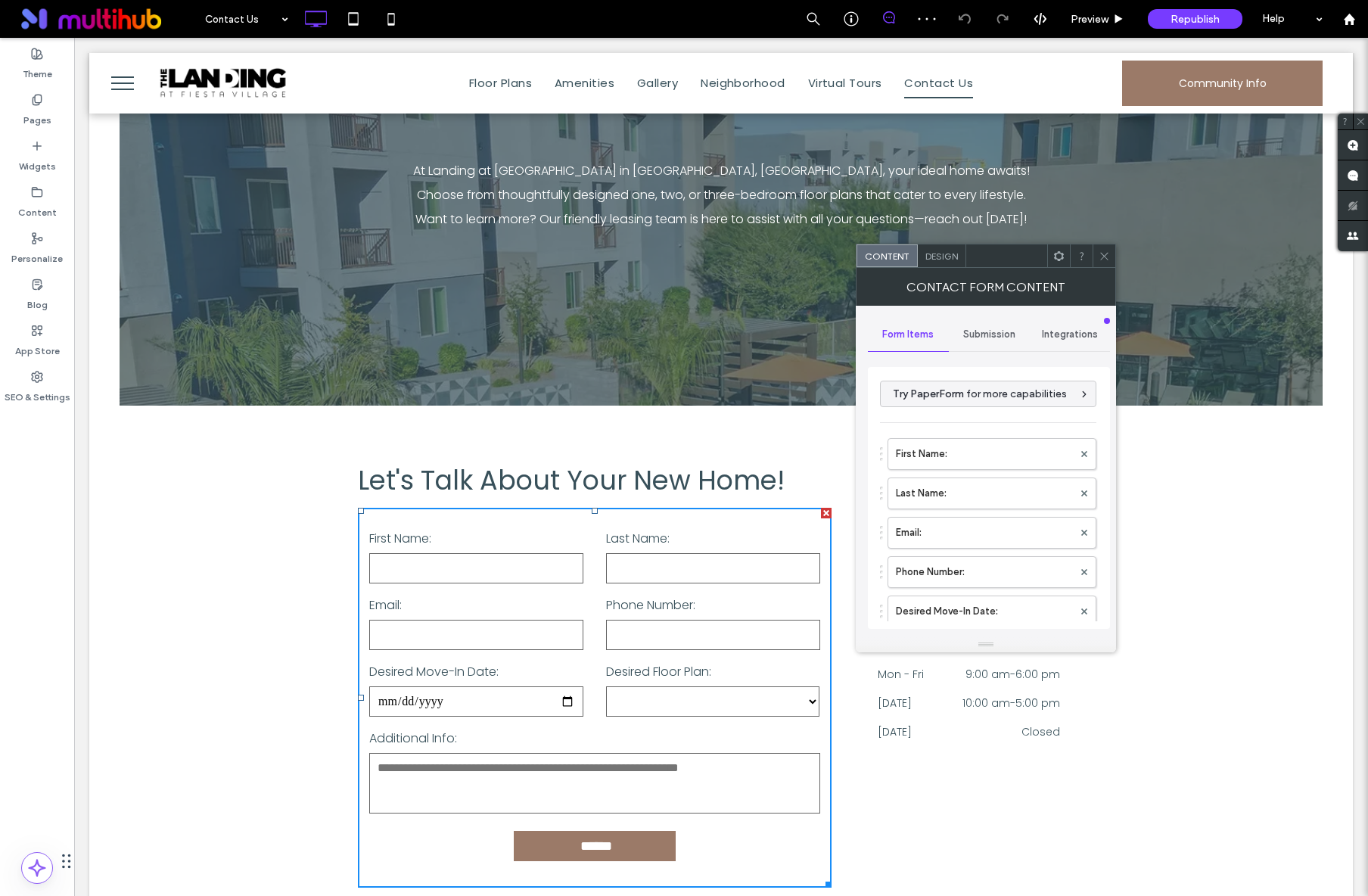
click at [1008, 336] on span "Submission" at bounding box center [989, 334] width 53 height 12
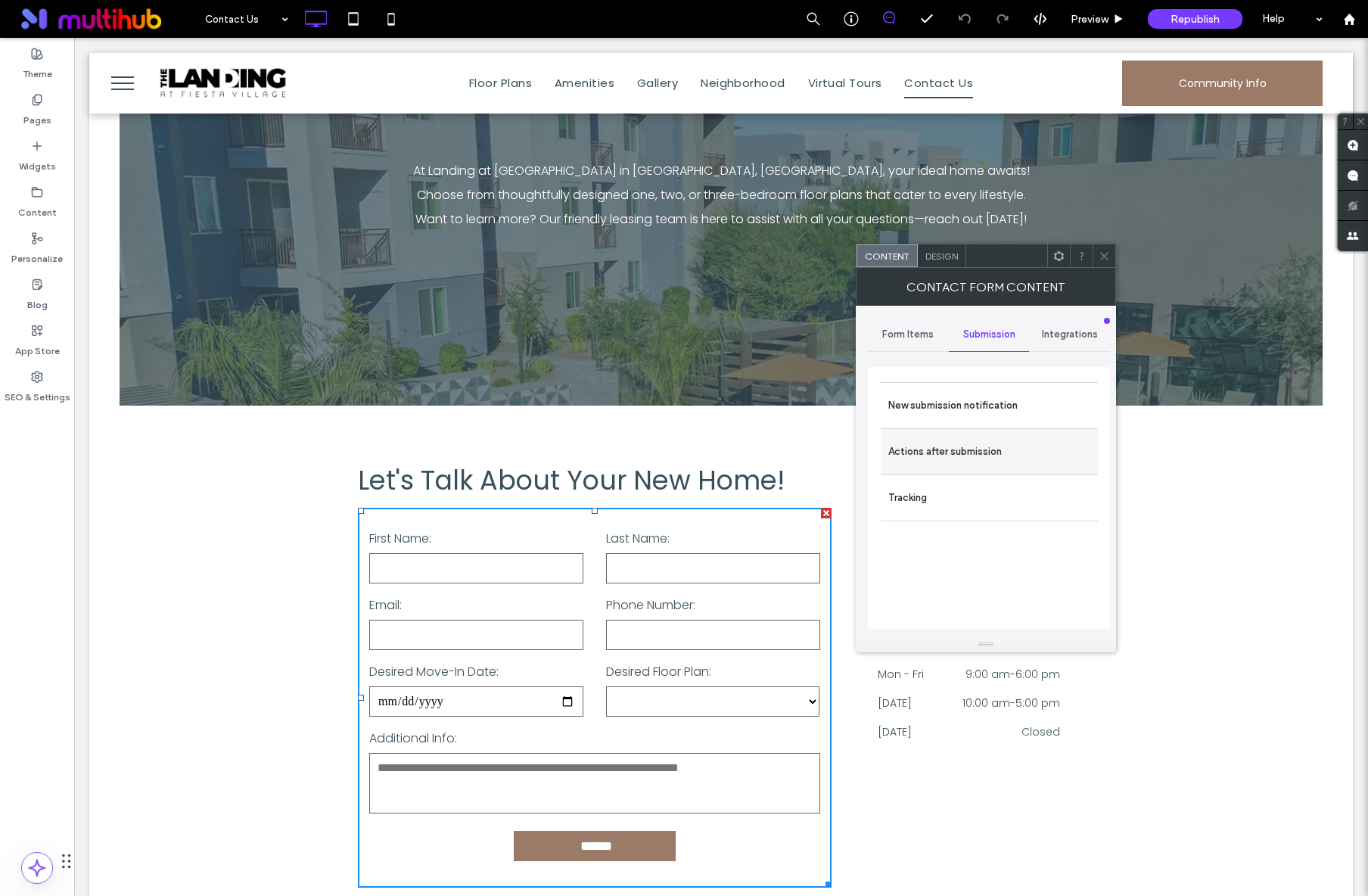
click at [977, 453] on label "Actions after submission" at bounding box center [989, 452] width 202 height 31
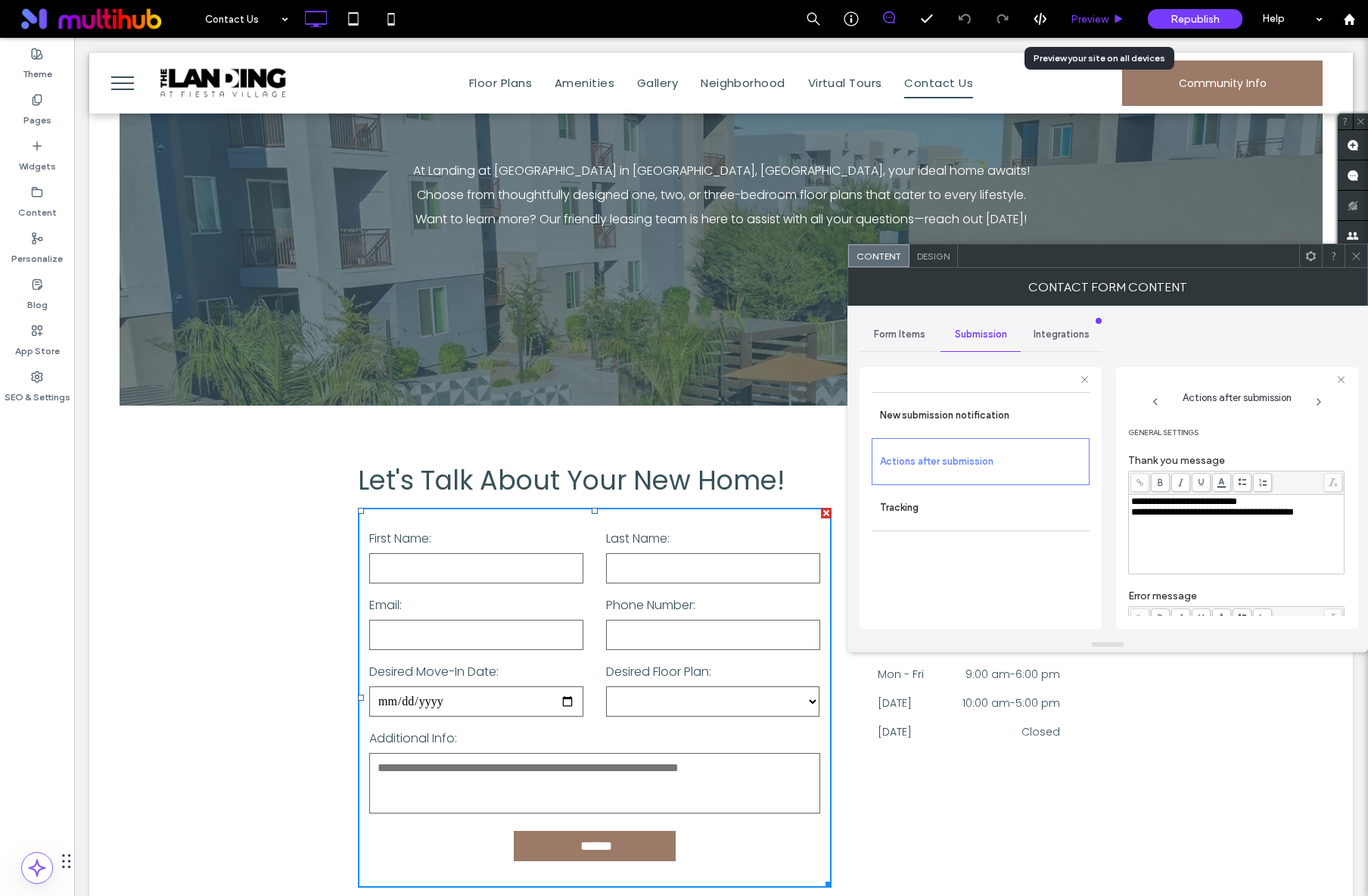
click at [1083, 21] on span "Preview" at bounding box center [1089, 18] width 38 height 12
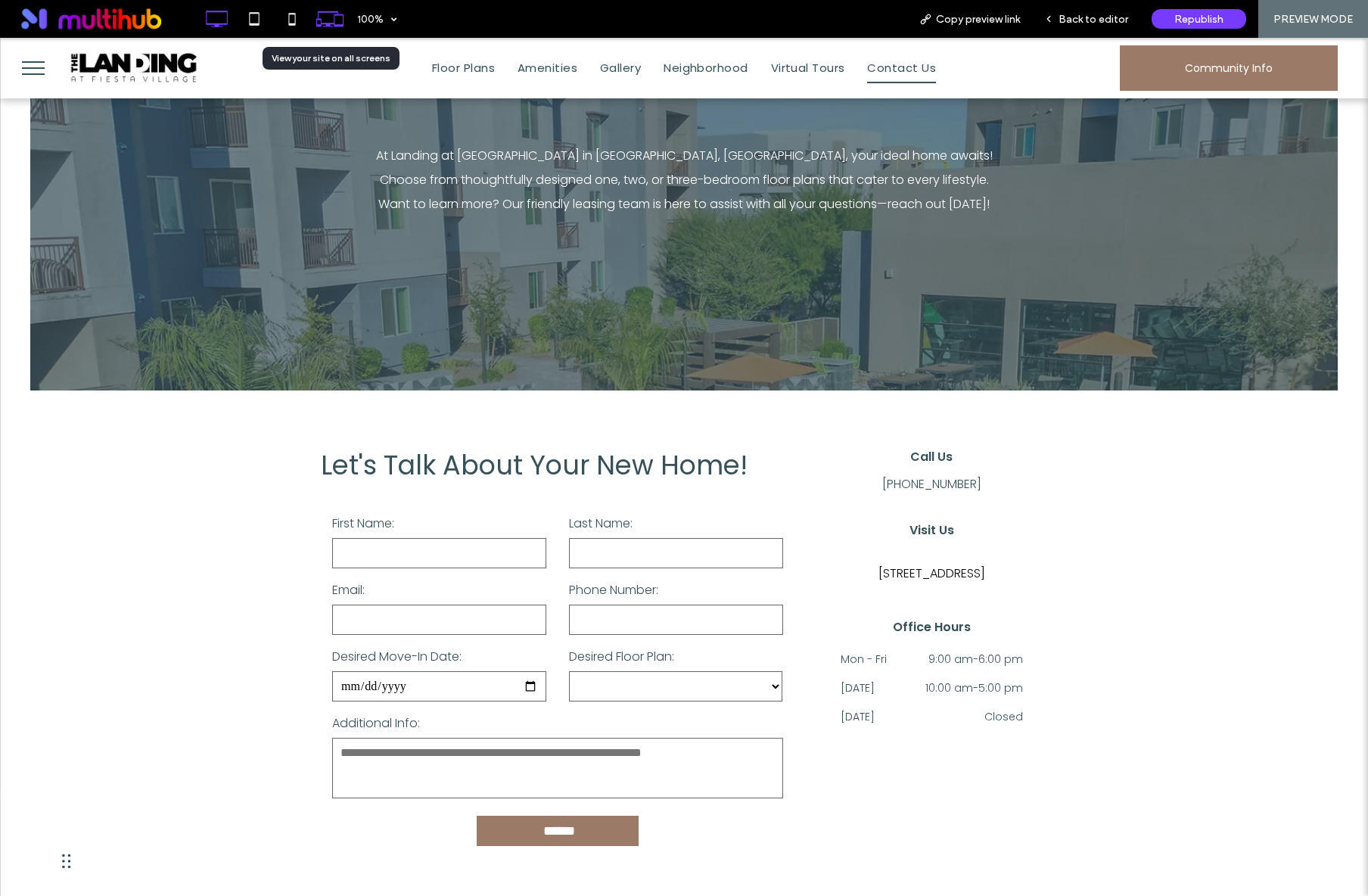
click at [337, 22] on icon at bounding box center [330, 19] width 29 height 29
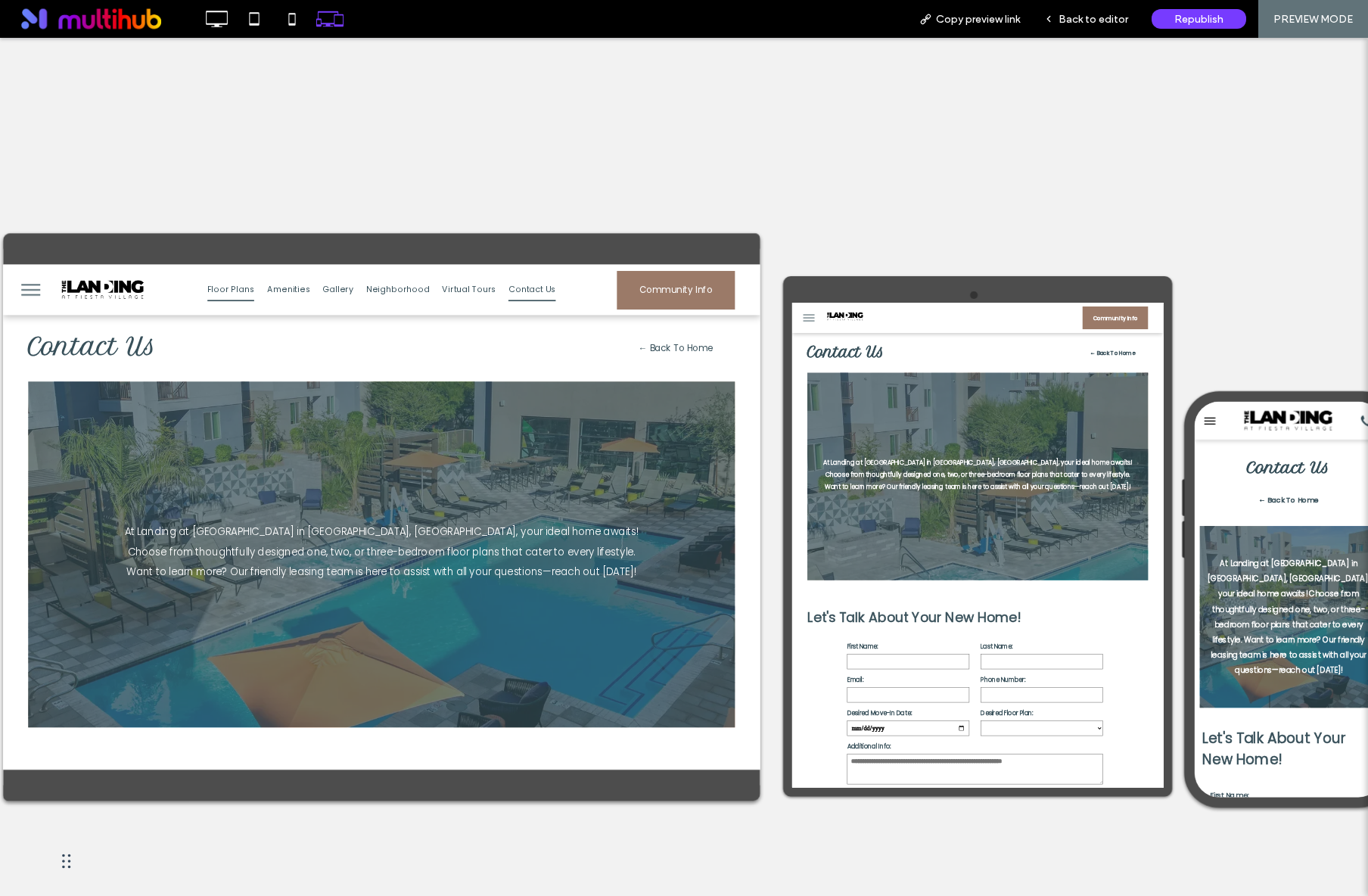
click at [282, 296] on span "Floor Plans" at bounding box center [276, 295] width 56 height 27
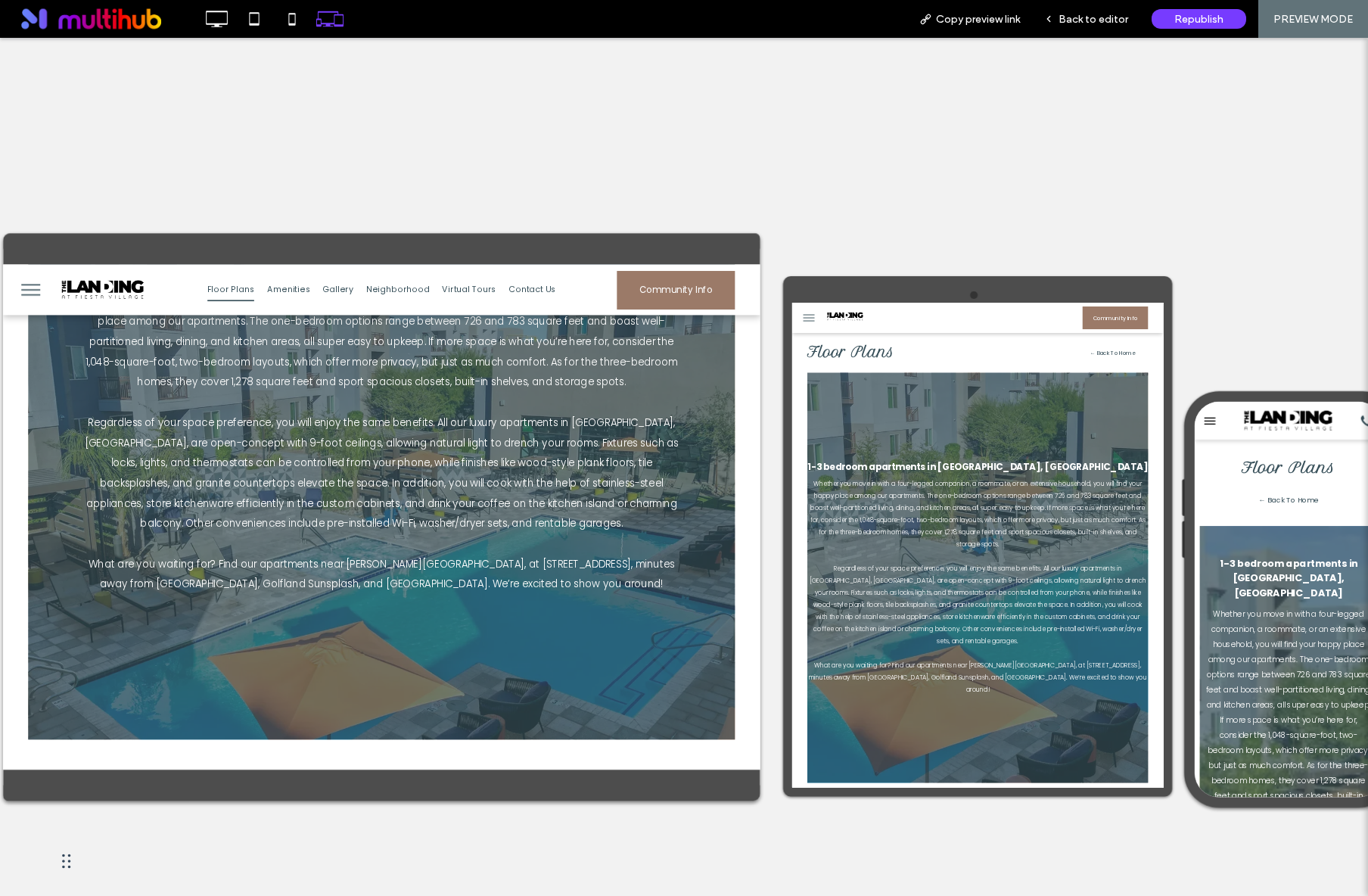
scroll to position [323, 0]
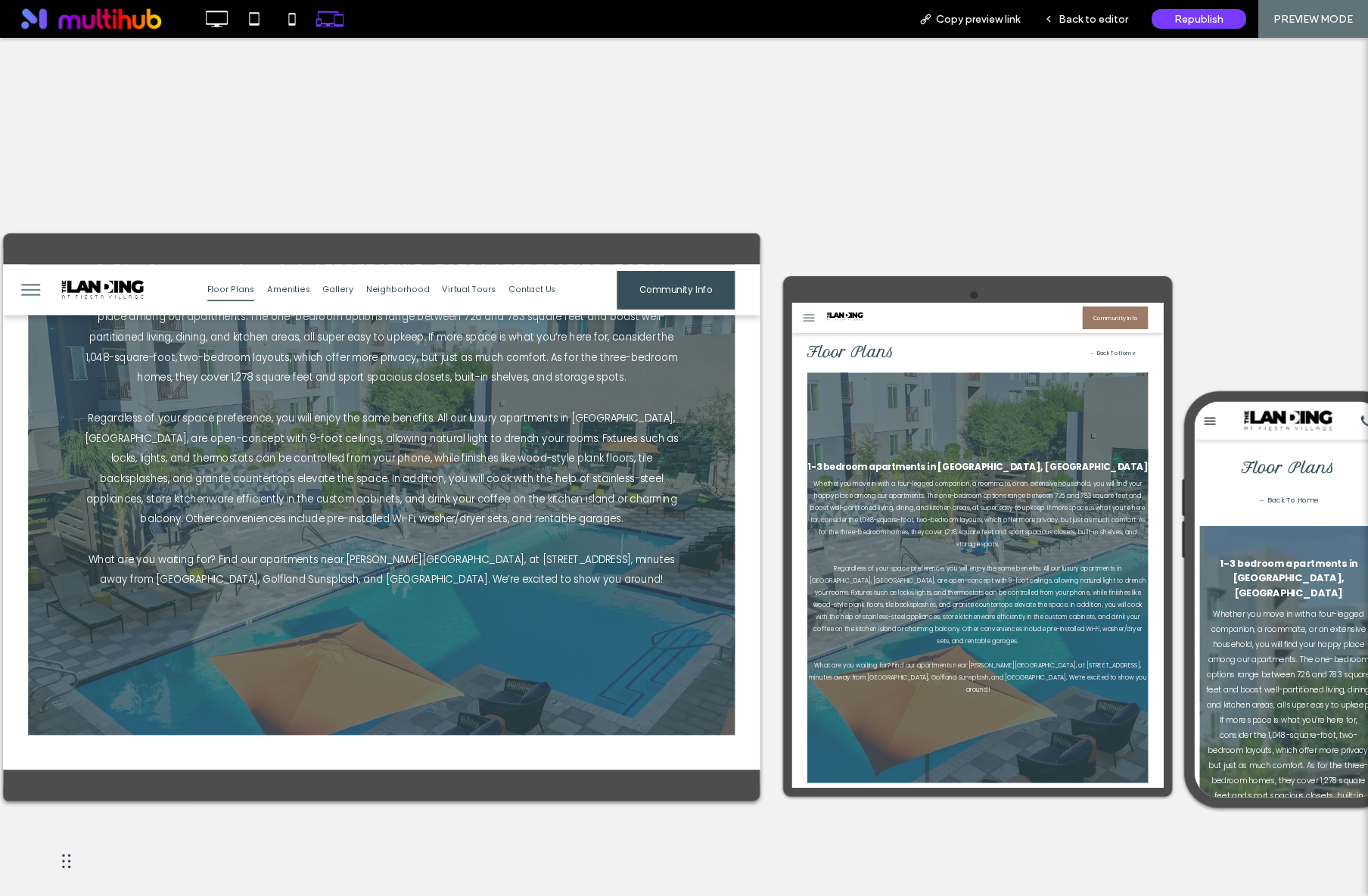
click at [777, 304] on span "Community Info" at bounding box center [810, 296] width 88 height 40
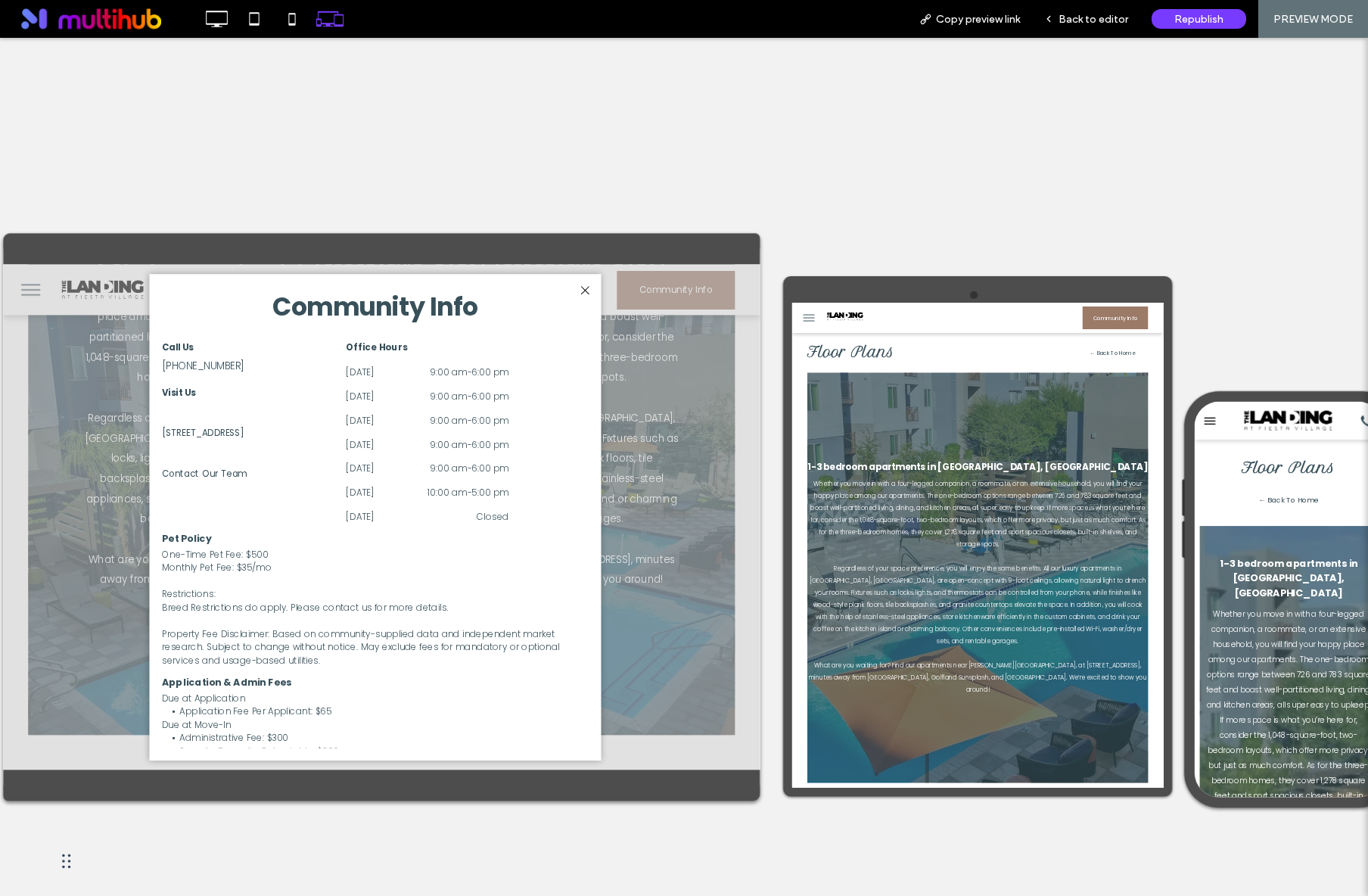
click at [243, 473] on p "1310 W Southern Ave, Mesa, AZ 85202" at bounding box center [242, 466] width 98 height 16
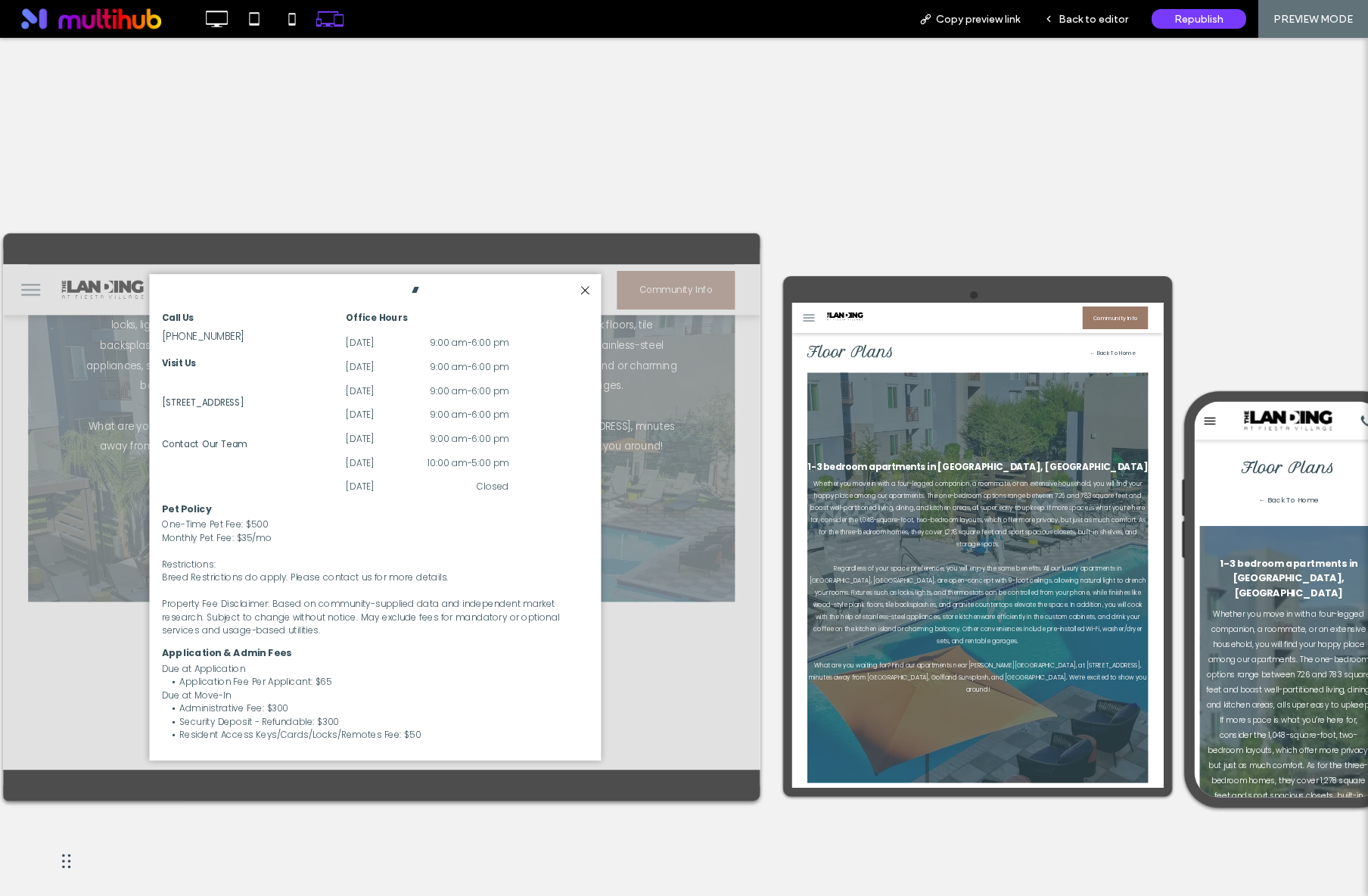
scroll to position [483, 0]
click at [1084, 23] on span "Back to editor" at bounding box center [1092, 18] width 70 height 12
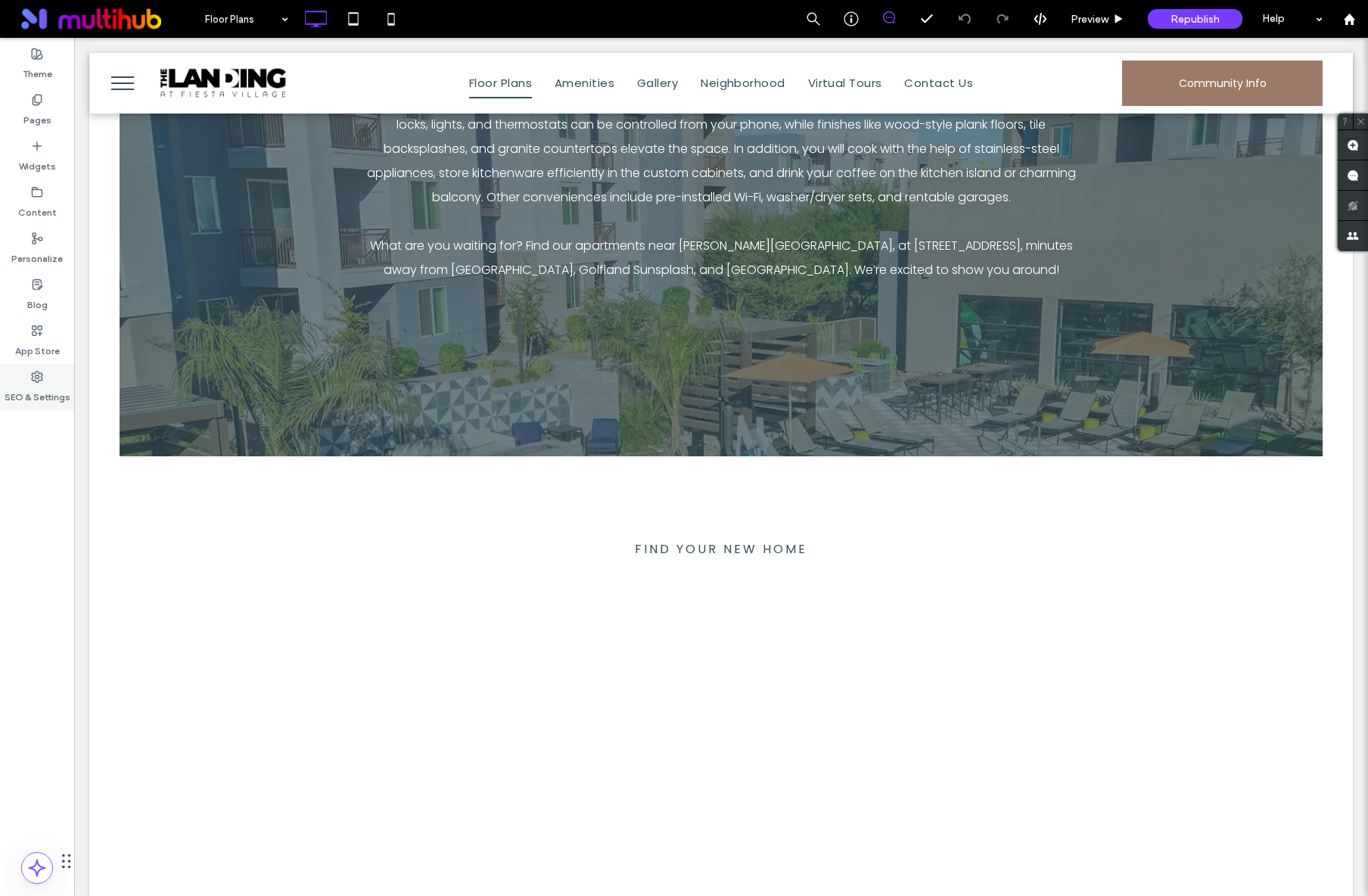
click at [43, 380] on div "SEO & Settings" at bounding box center [36, 387] width 74 height 46
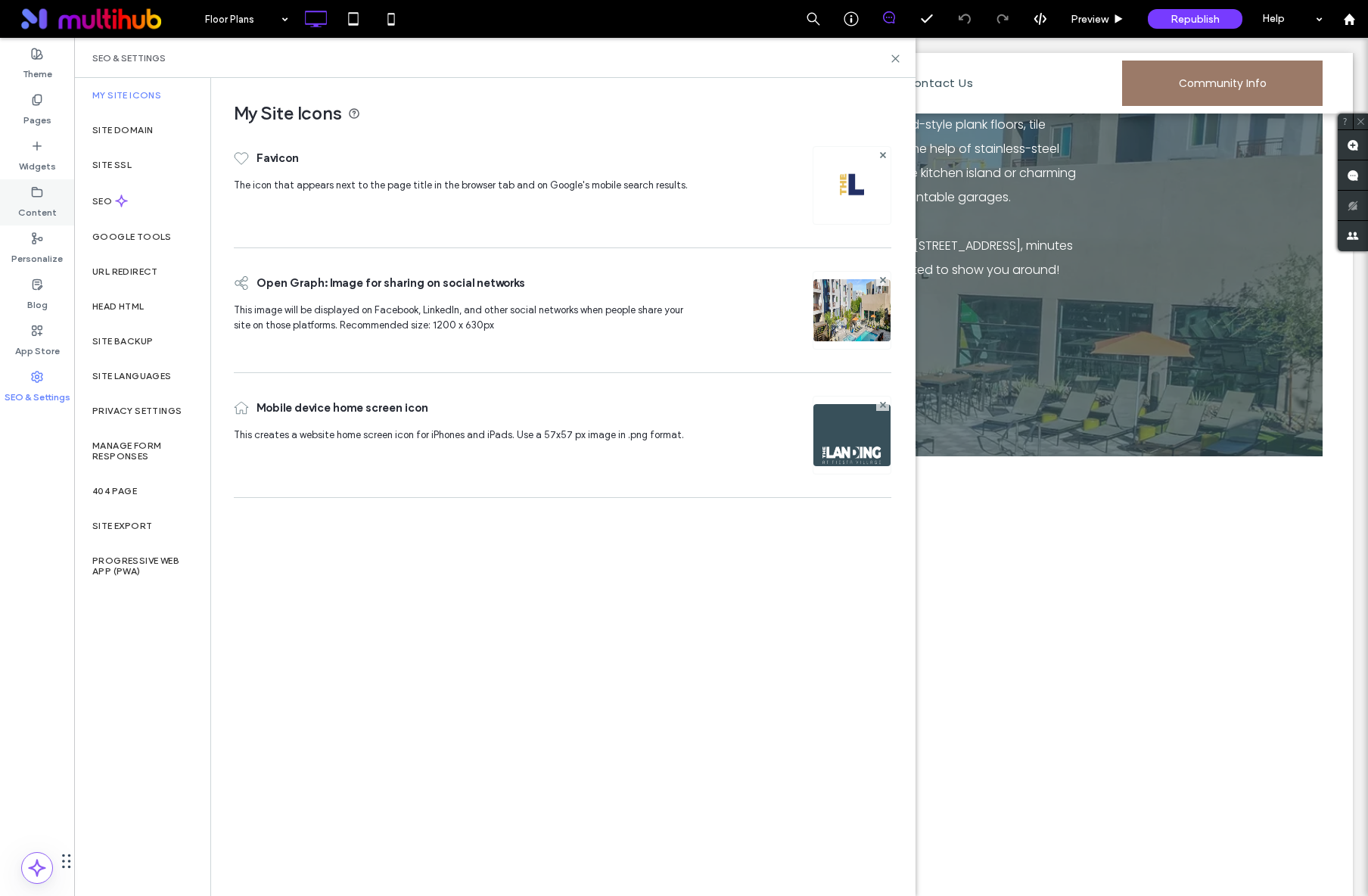
click at [31, 211] on label "Content" at bounding box center [37, 209] width 38 height 21
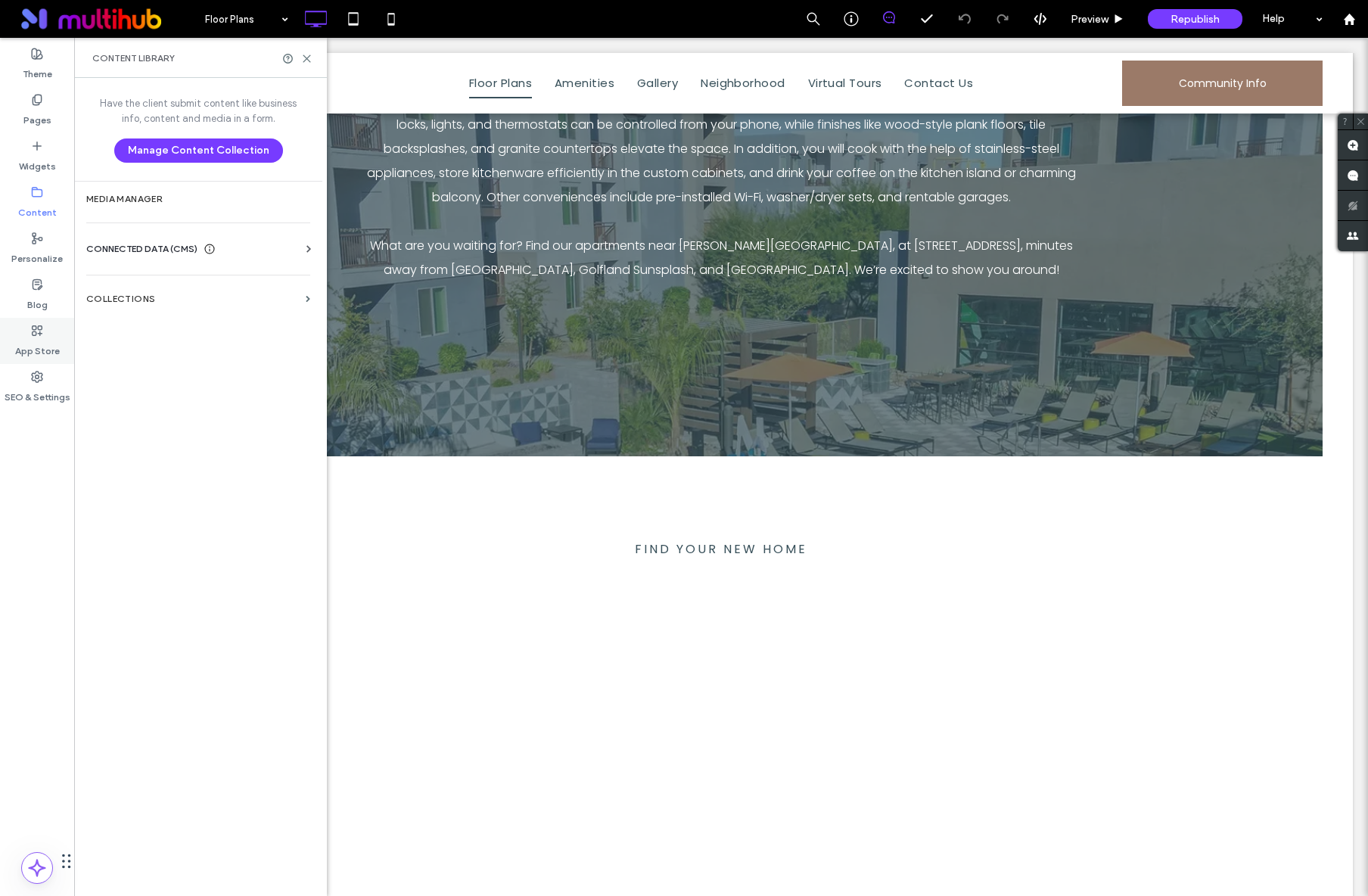
click at [42, 330] on icon at bounding box center [36, 330] width 12 height 12
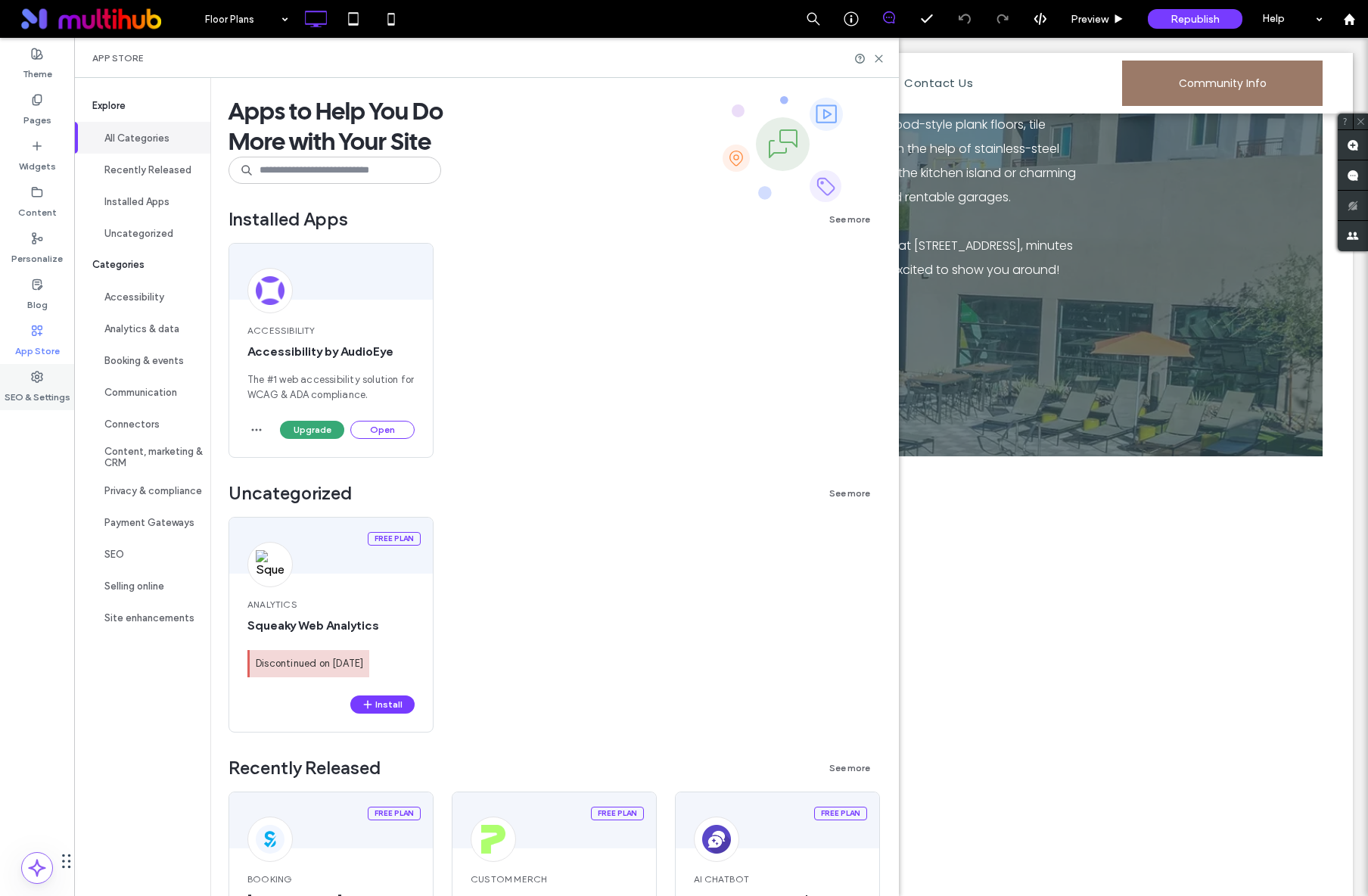
click at [33, 377] on use at bounding box center [36, 376] width 11 height 11
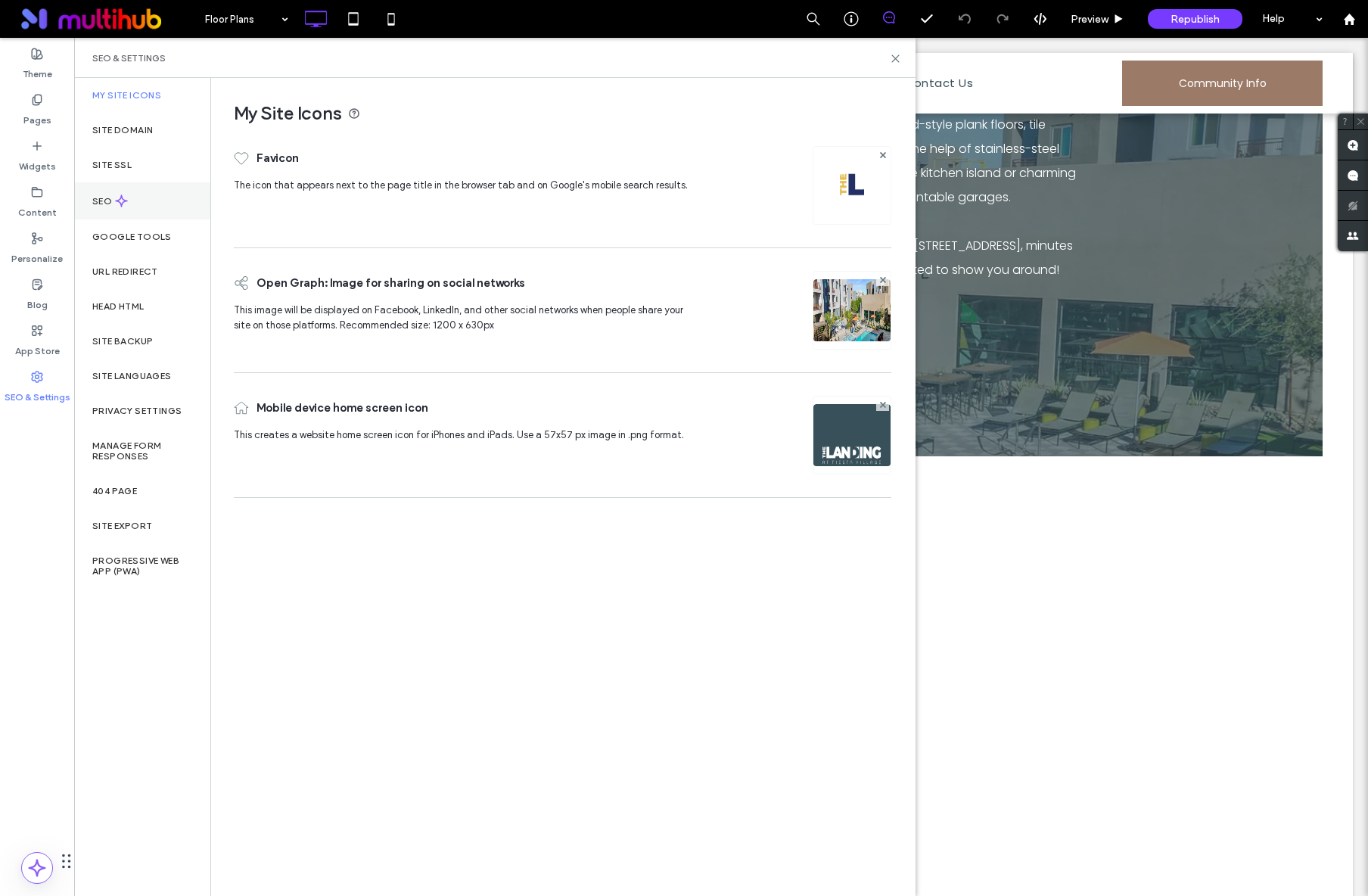
click at [108, 216] on div "SEO" at bounding box center [142, 200] width 136 height 37
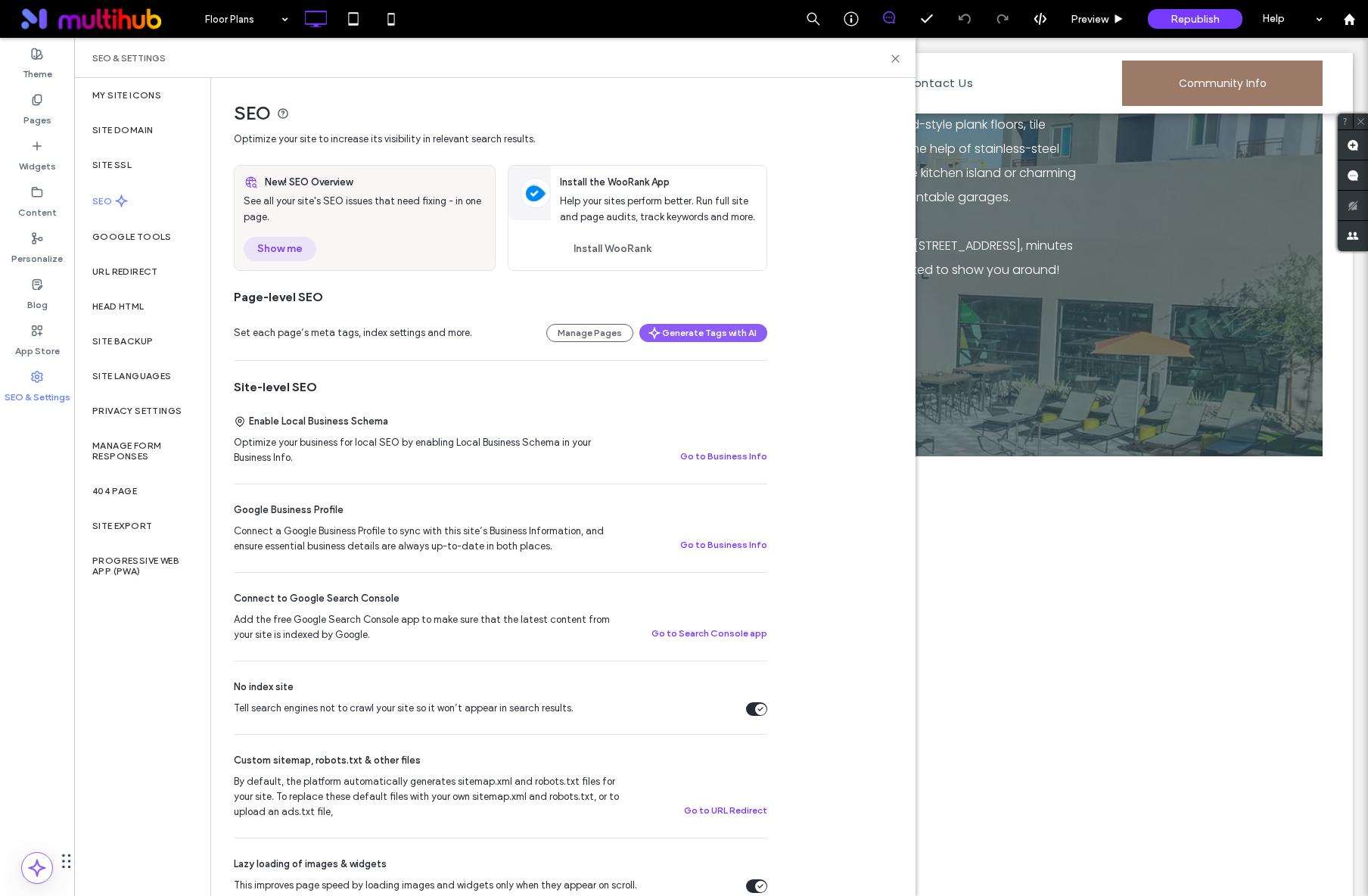
click at [269, 249] on button "Show me" at bounding box center [280, 248] width 73 height 24
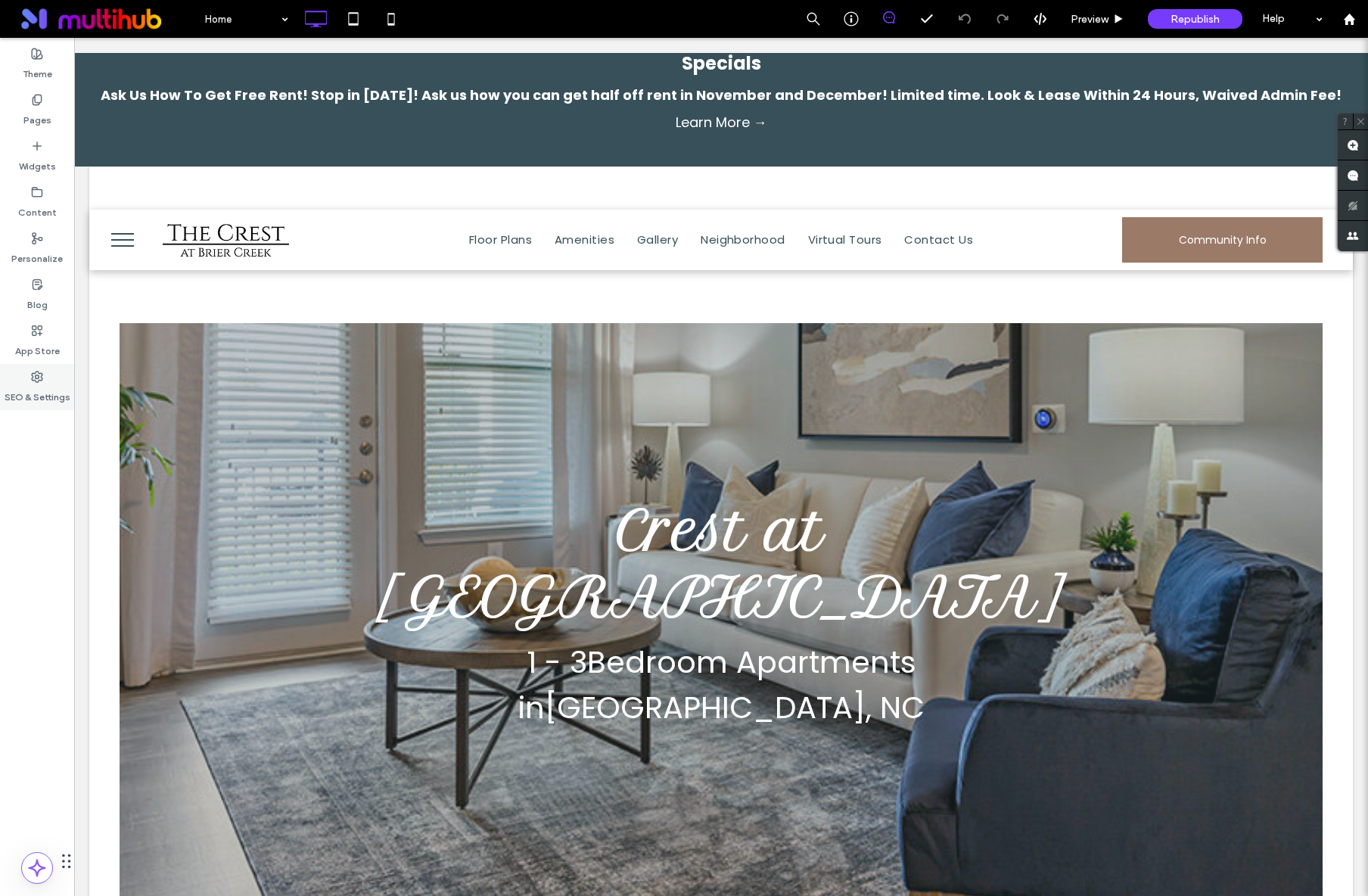
click at [41, 380] on icon at bounding box center [36, 376] width 12 height 12
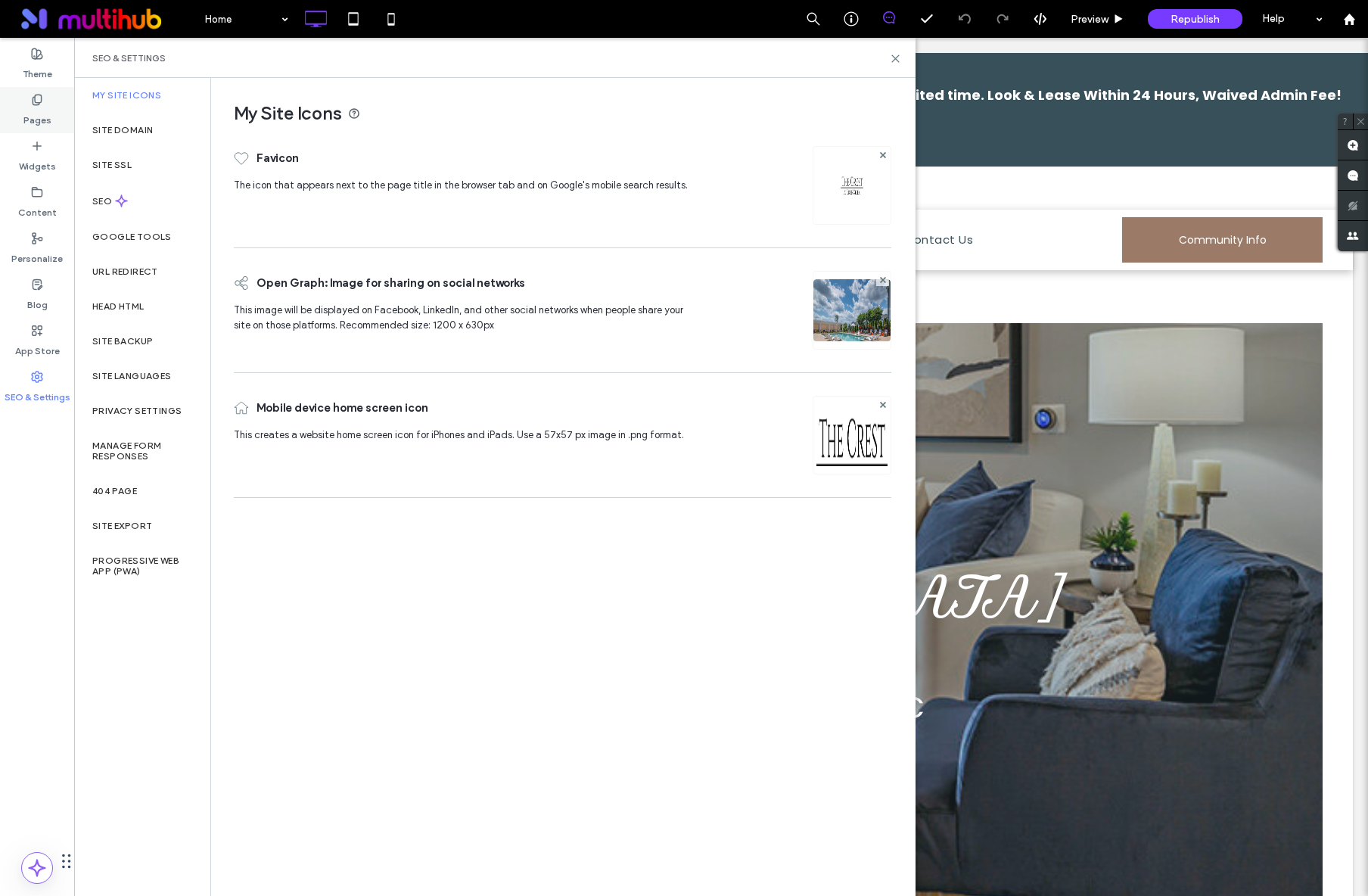
click at [43, 114] on label "Pages" at bounding box center [36, 117] width 28 height 21
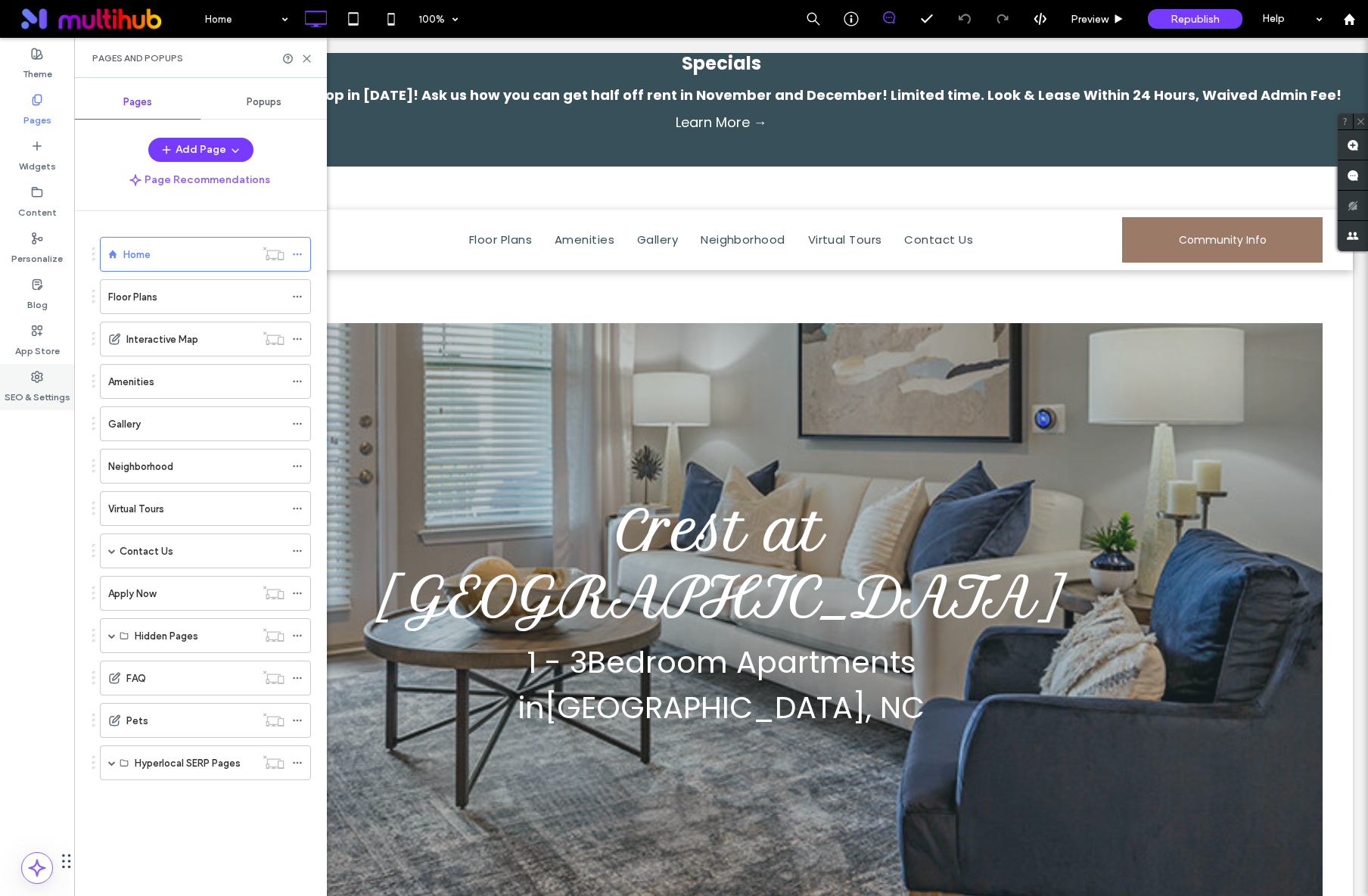
click at [48, 377] on div "SEO & Settings" at bounding box center [36, 387] width 74 height 46
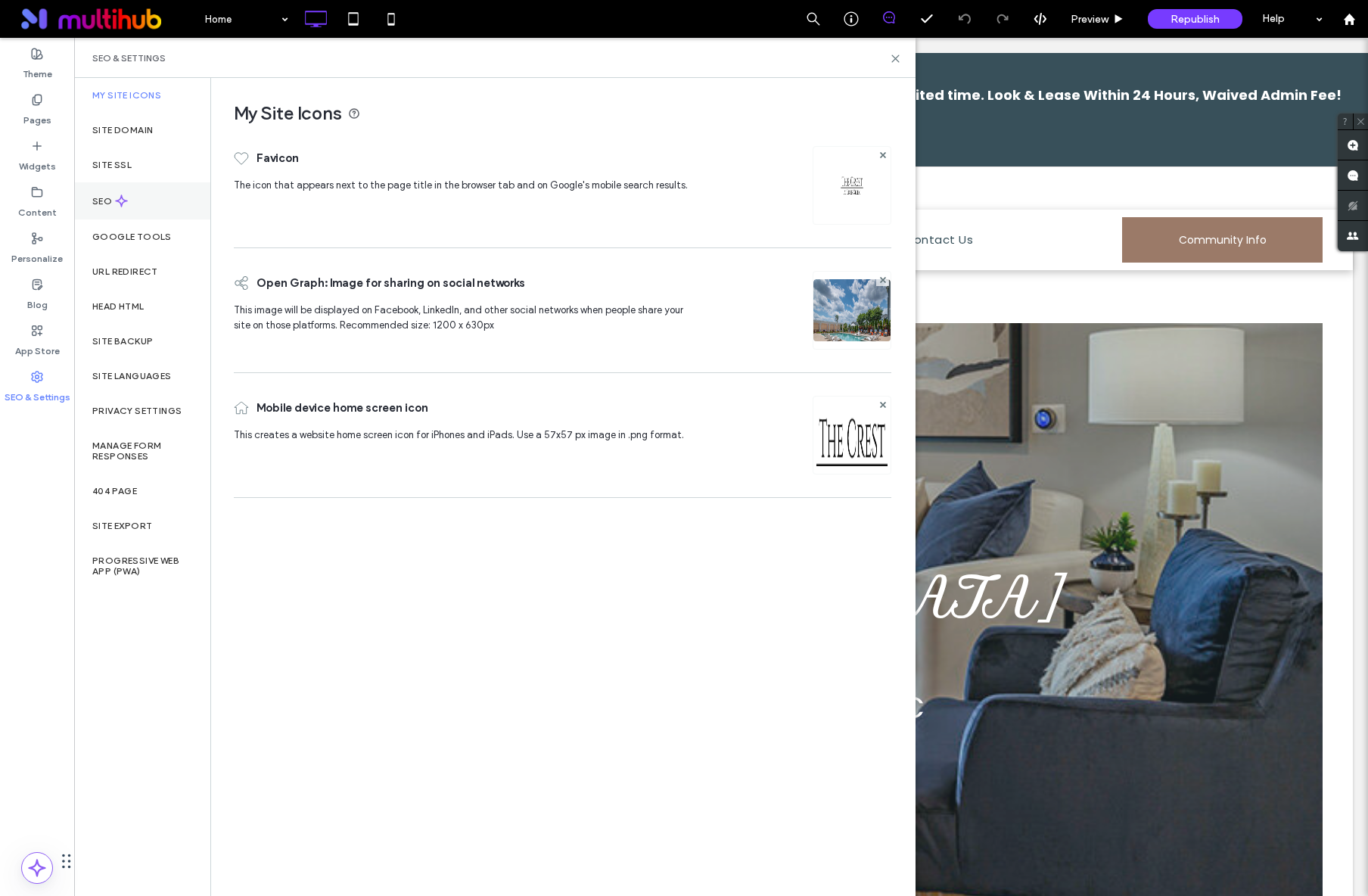
click at [96, 205] on label "SEO" at bounding box center [103, 201] width 23 height 11
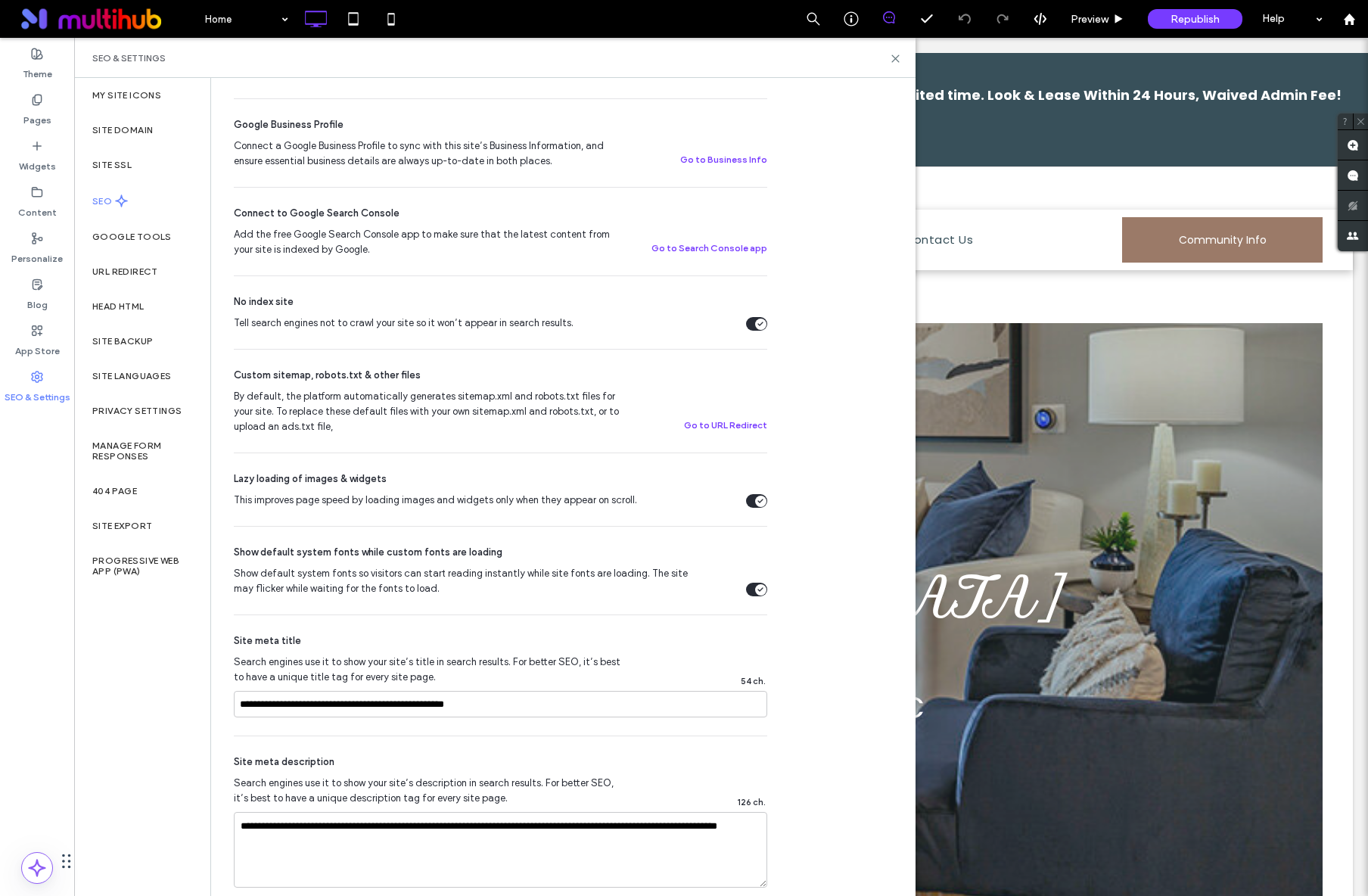
scroll to position [555, 0]
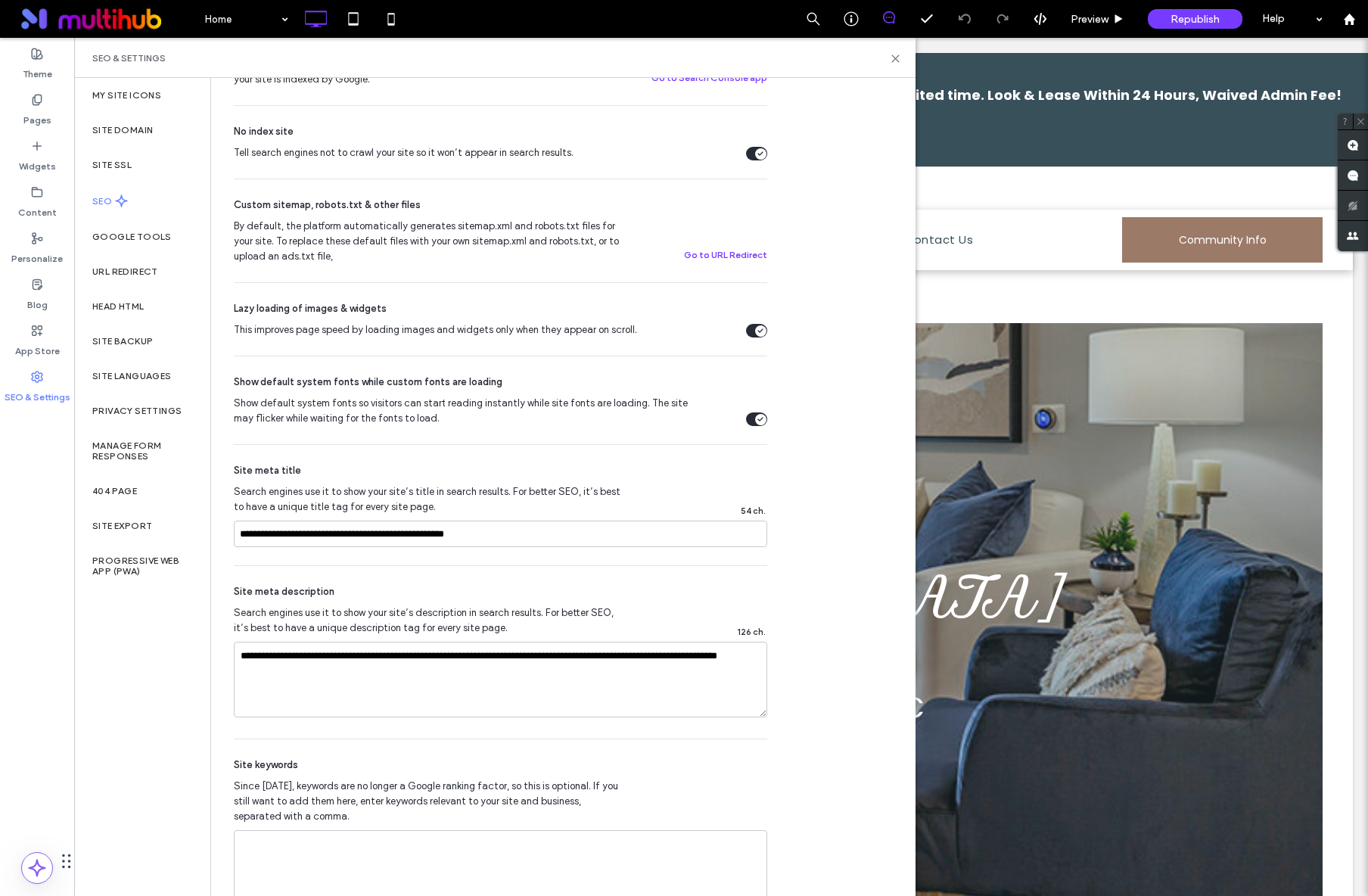
click at [117, 204] on icon at bounding box center [121, 200] width 12 height 12
click at [102, 207] on div "SEO" at bounding box center [142, 200] width 136 height 37
click at [44, 121] on label "Pages" at bounding box center [36, 117] width 28 height 21
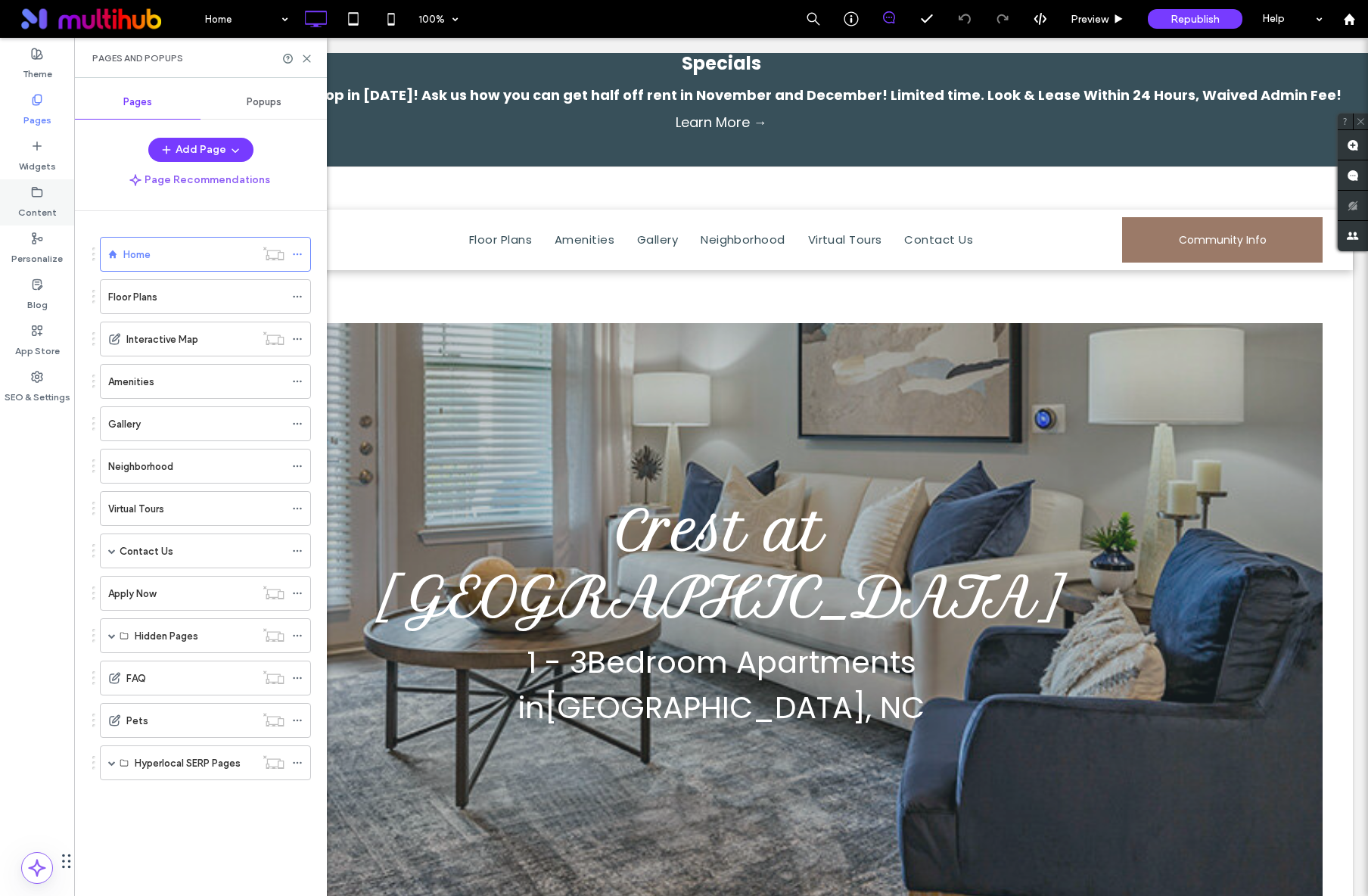
click at [49, 200] on label "Content" at bounding box center [37, 209] width 38 height 21
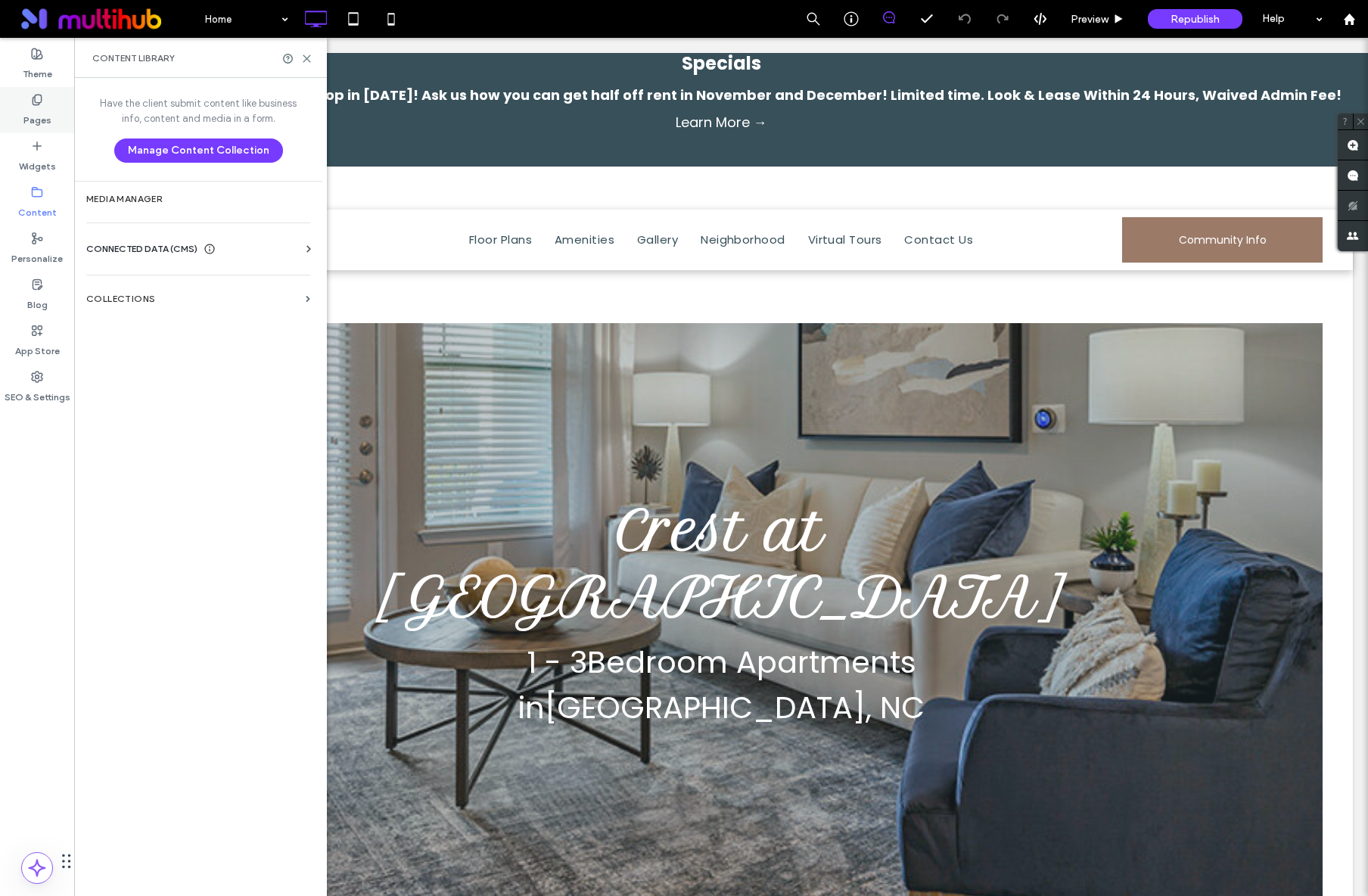
click at [53, 111] on div "Pages" at bounding box center [36, 110] width 74 height 46
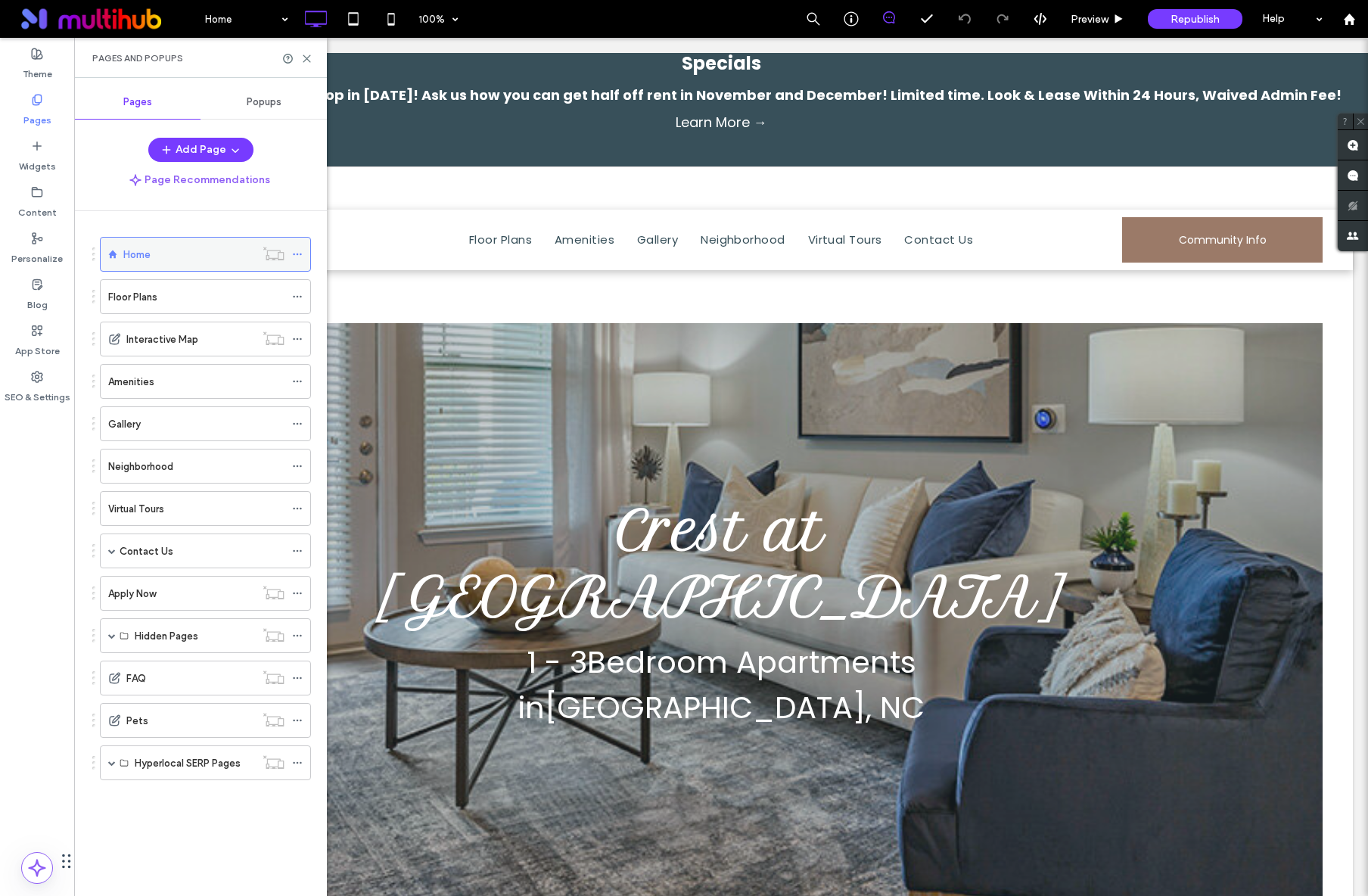
click at [298, 254] on icon at bounding box center [297, 254] width 11 height 11
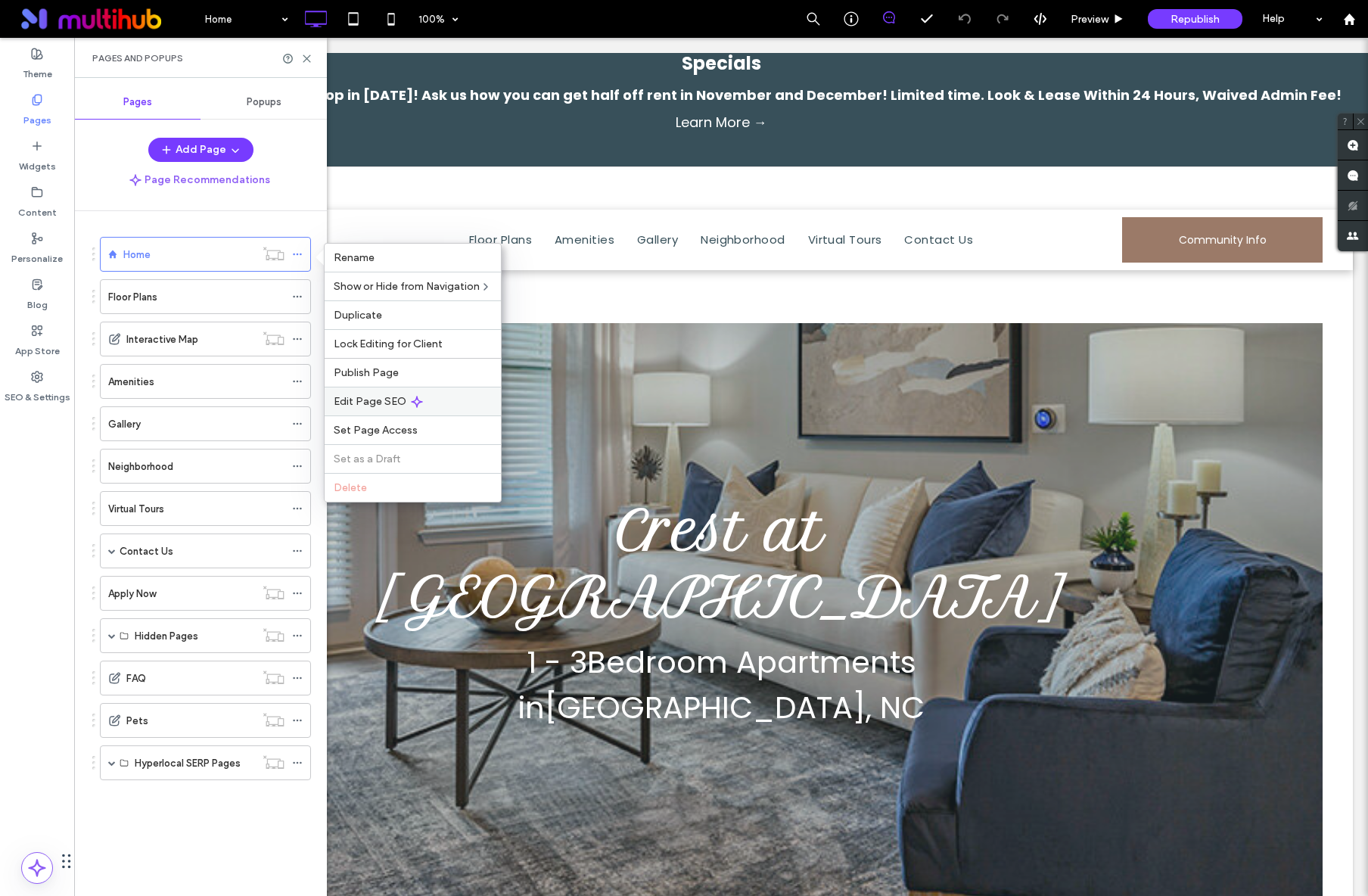
click at [355, 392] on div "Edit Page SEO" at bounding box center [413, 401] width 176 height 29
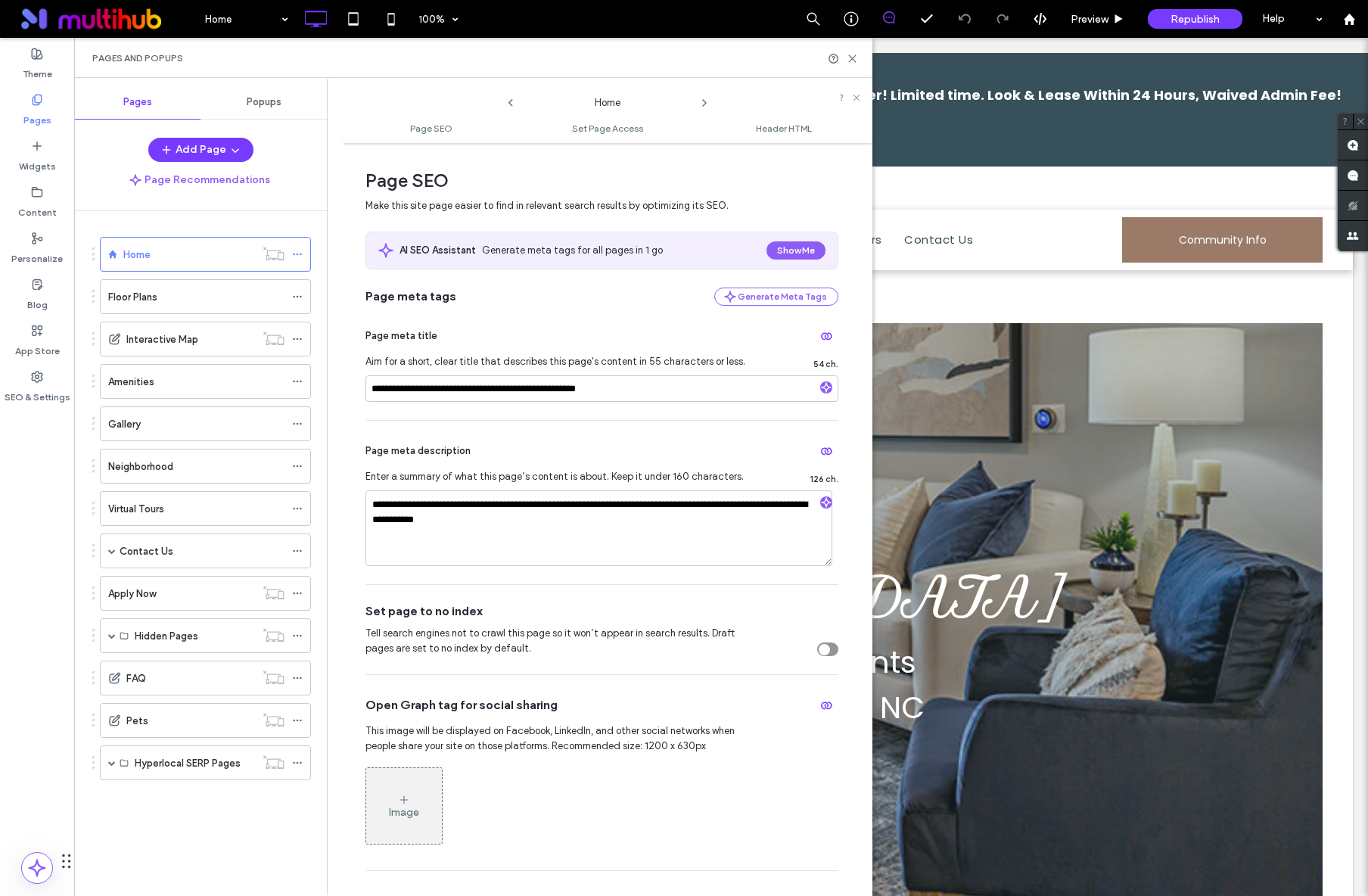
click at [706, 102] on use at bounding box center [704, 102] width 3 height 6
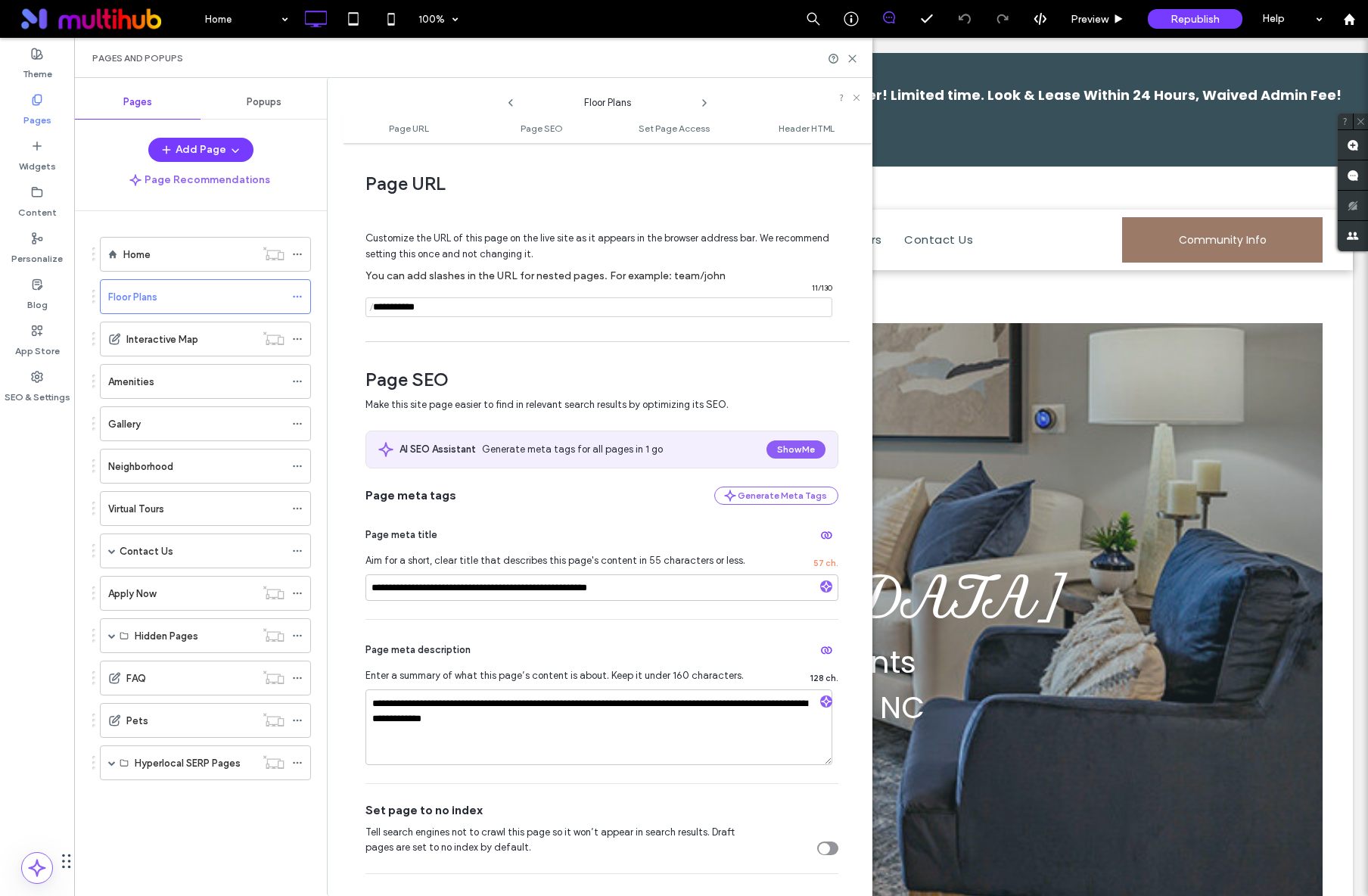
click at [706, 102] on use at bounding box center [704, 102] width 3 height 6
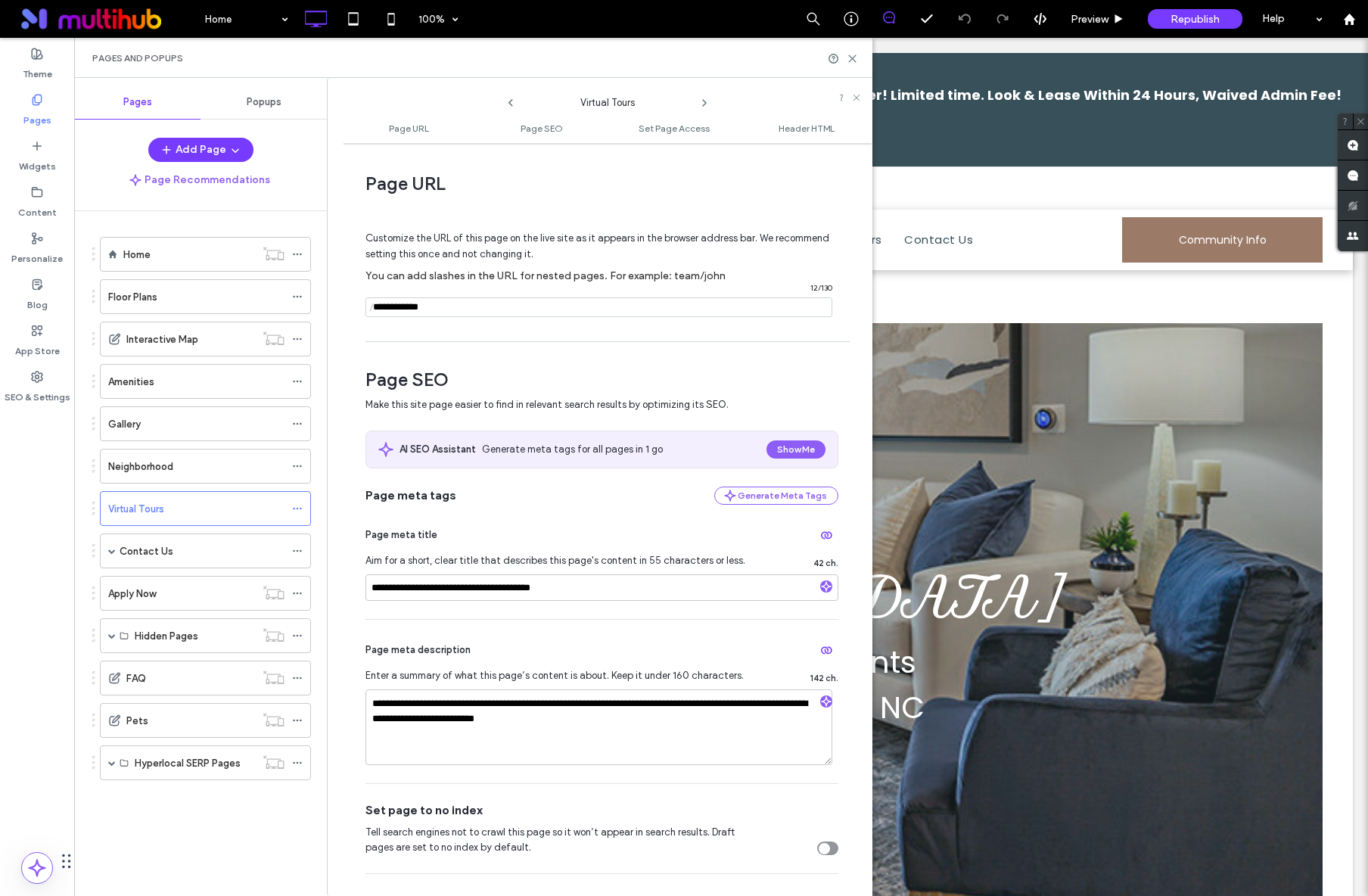
click at [706, 102] on use at bounding box center [704, 102] width 3 height 6
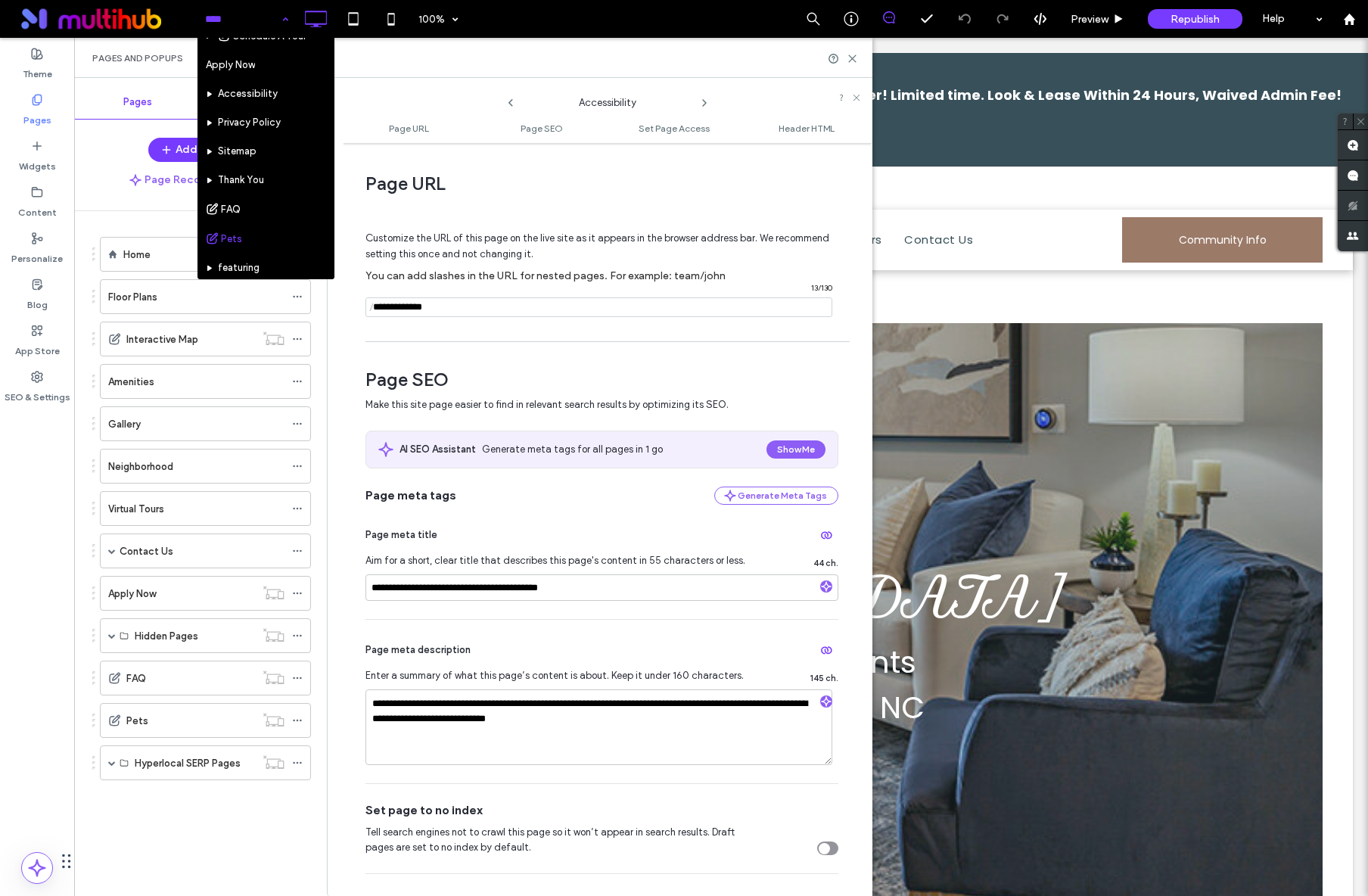
scroll to position [249, 0]
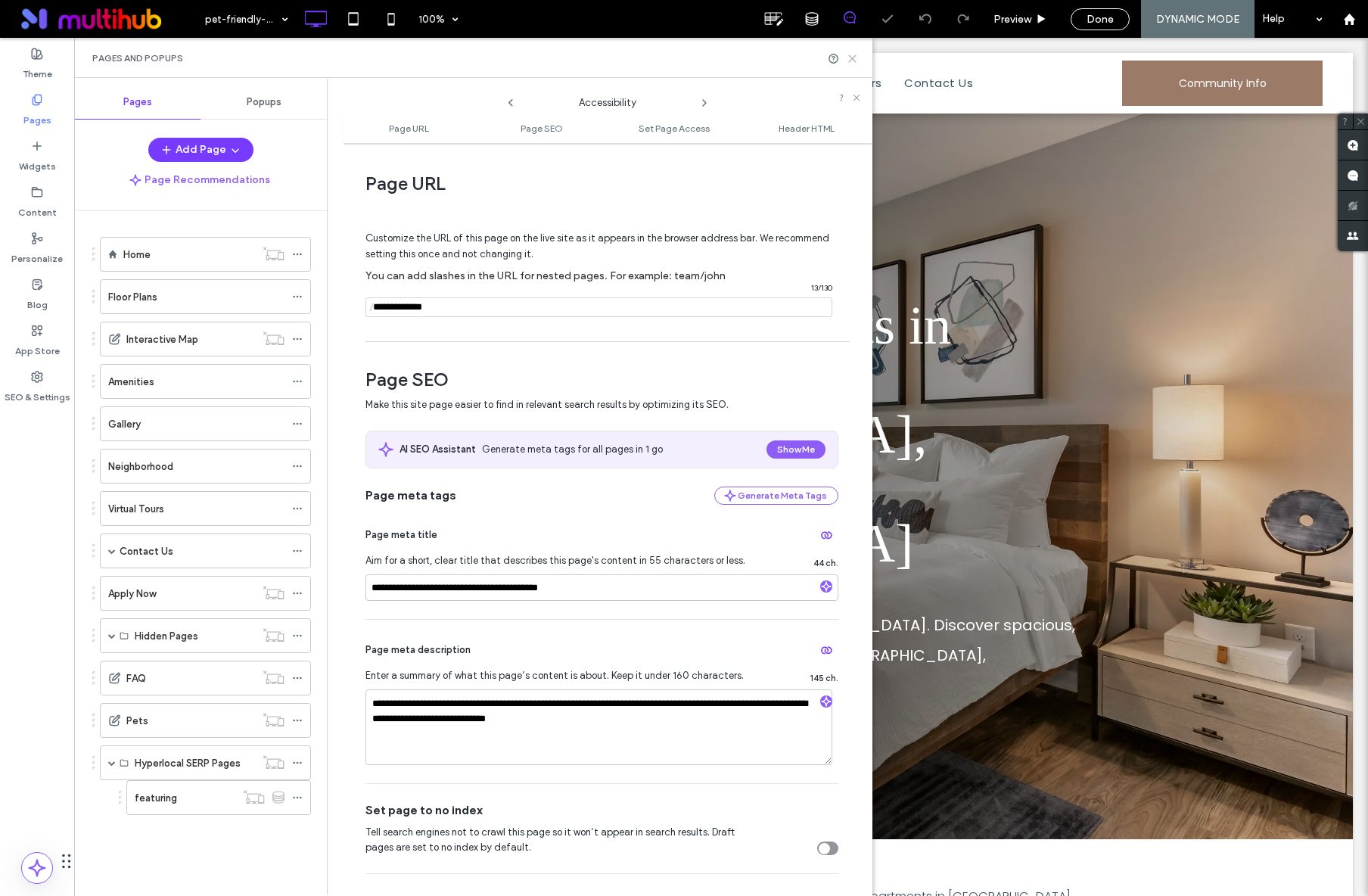
drag, startPoint x: 853, startPoint y: 60, endPoint x: 778, endPoint y: 23, distance: 83.6
click at [853, 60] on icon at bounding box center [852, 58] width 11 height 11
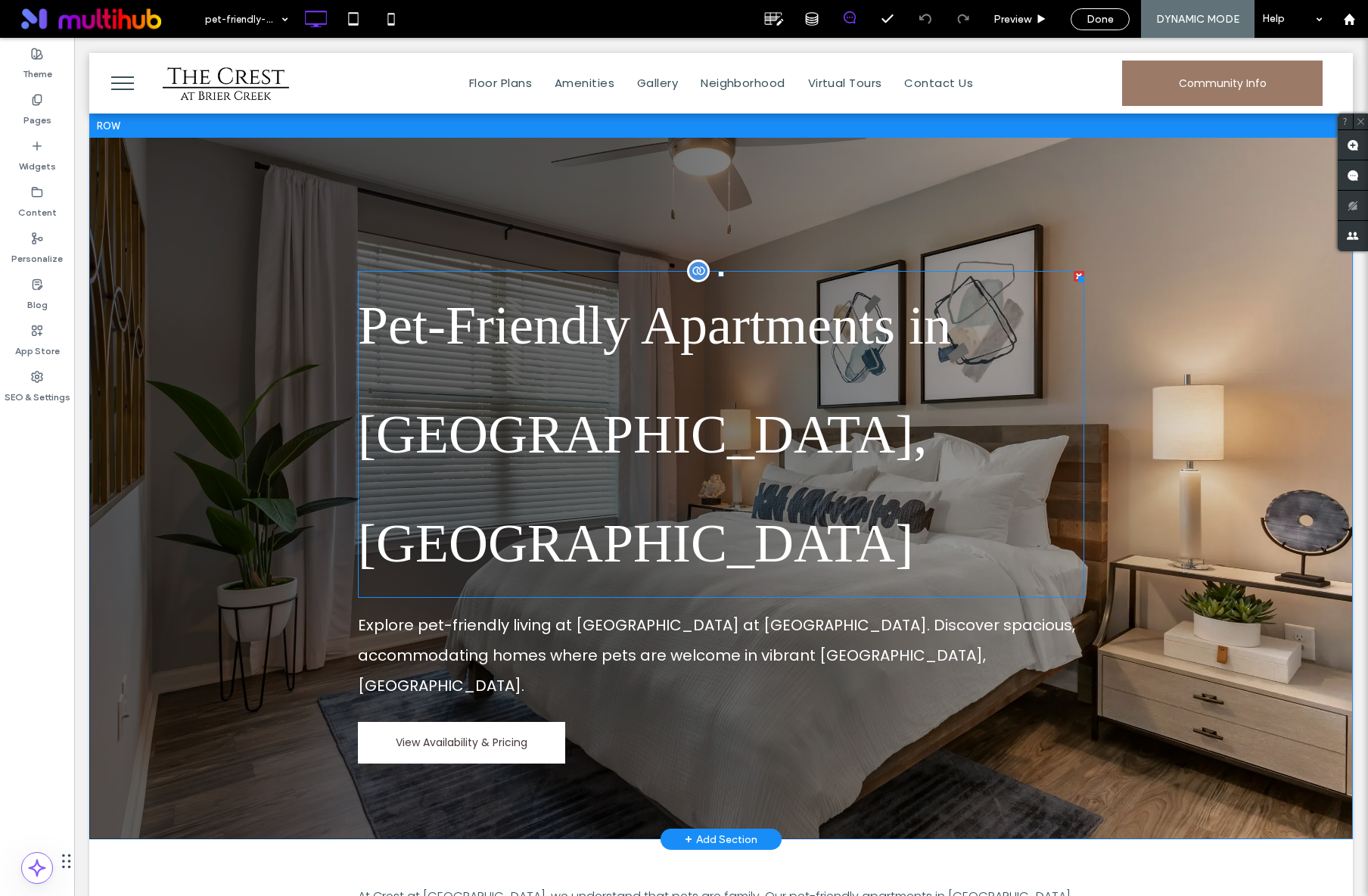
click at [541, 333] on div "Pet-Friendly Apartments in Raleigh, NC" at bounding box center [721, 434] width 727 height 326
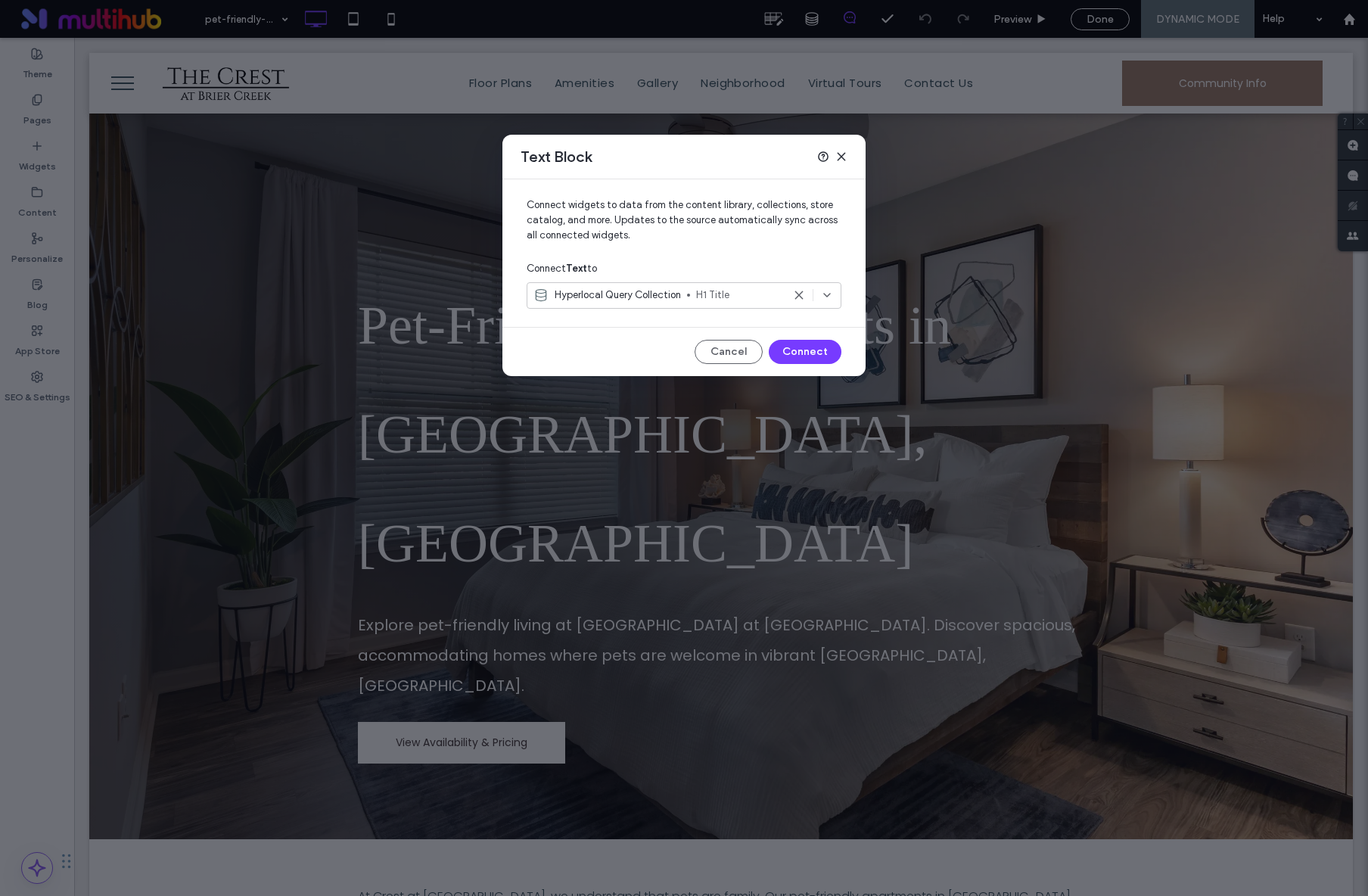
click at [845, 157] on icon at bounding box center [841, 156] width 12 height 12
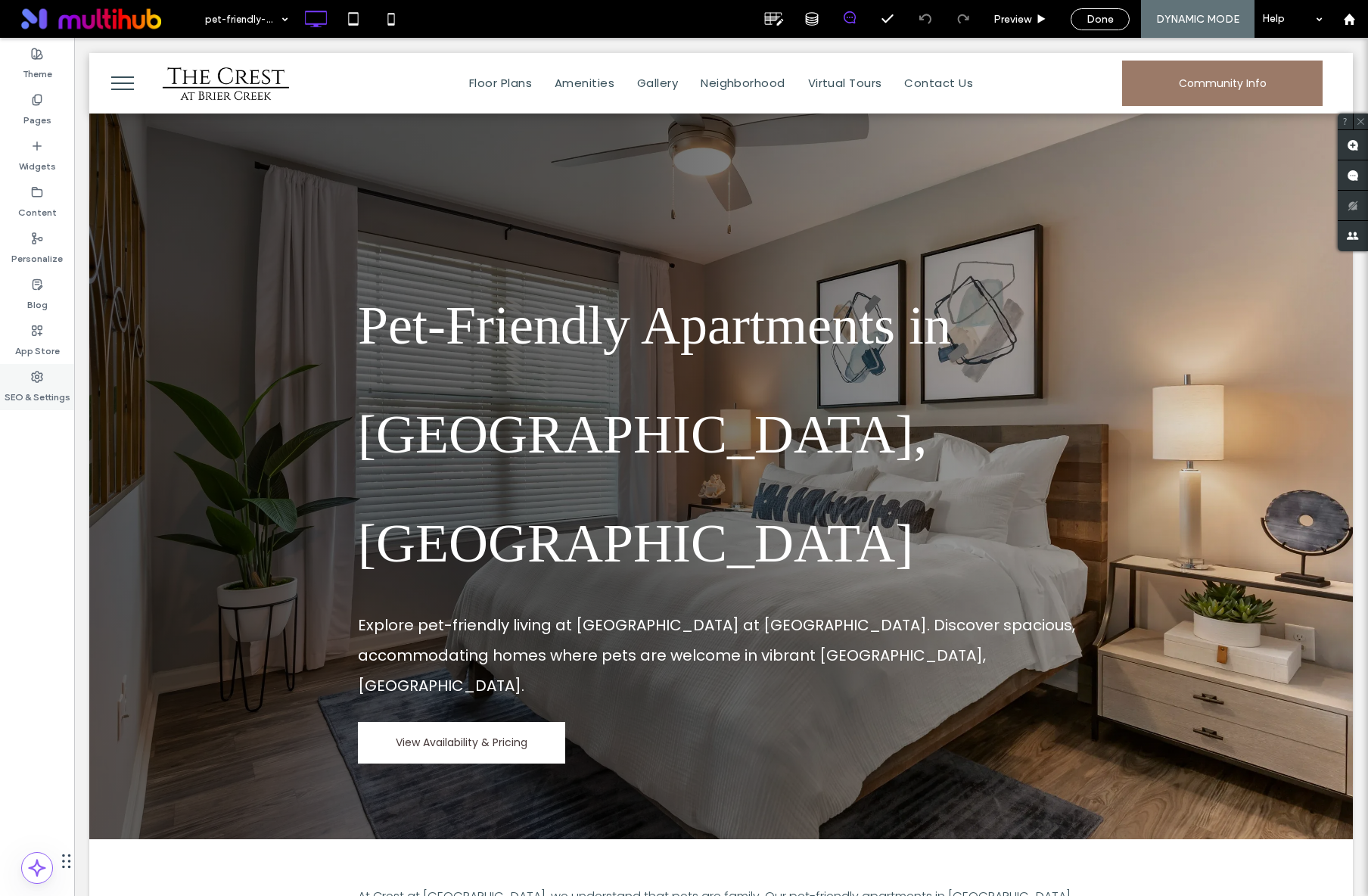
click at [34, 386] on label "SEO & Settings" at bounding box center [37, 393] width 66 height 21
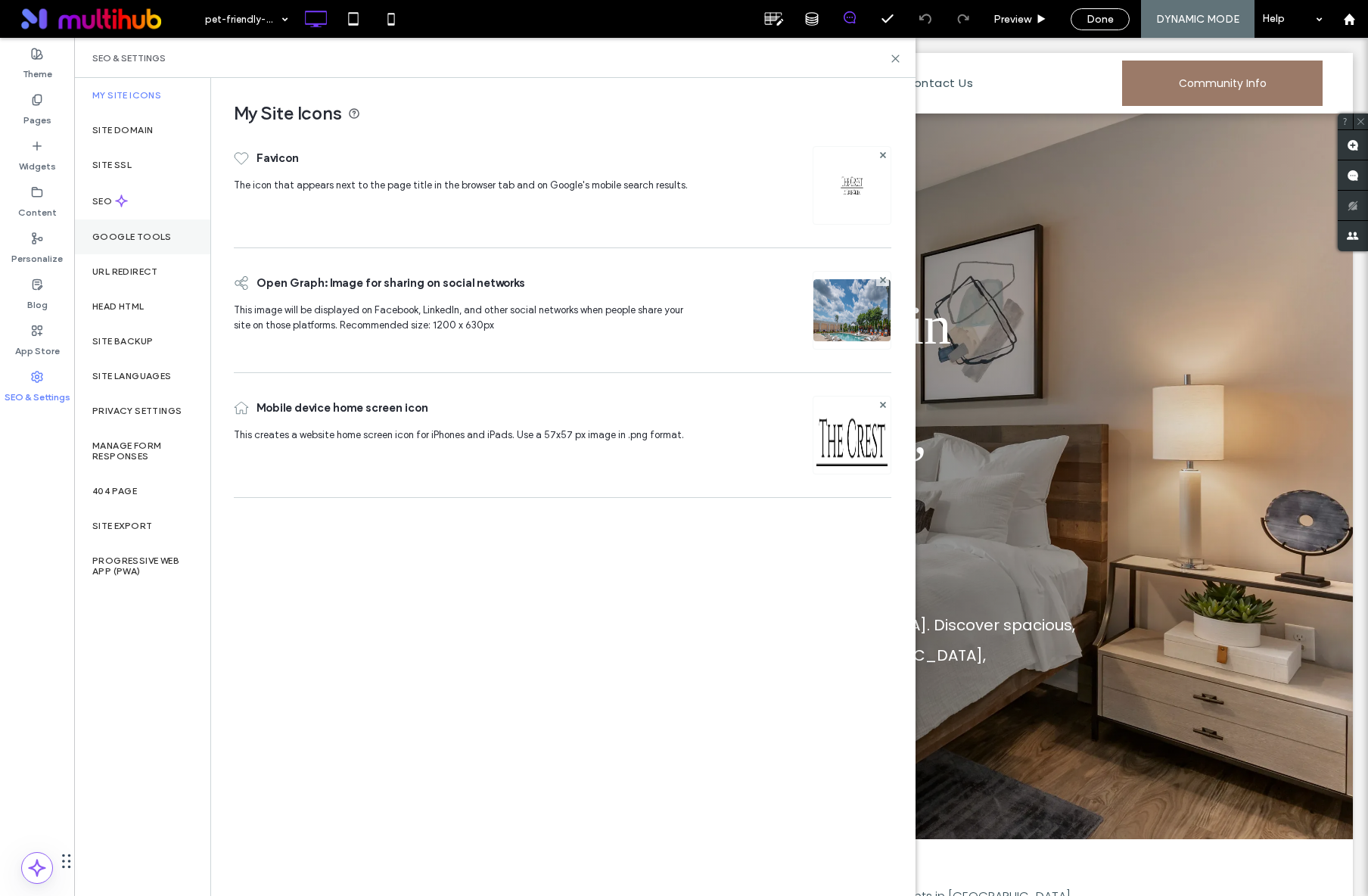
click at [132, 248] on div "Google Tools" at bounding box center [142, 236] width 136 height 34
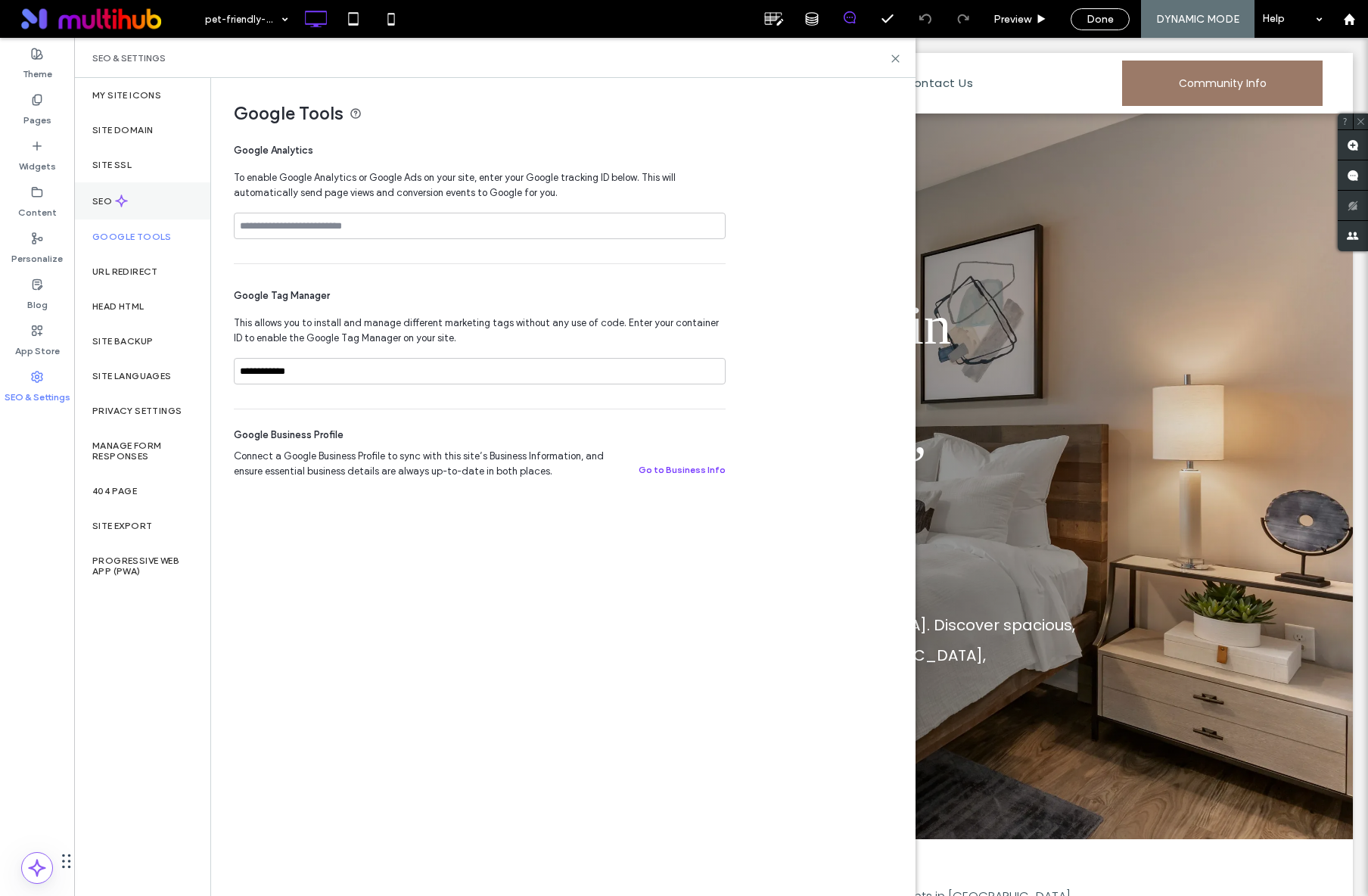
click at [107, 200] on label "SEO" at bounding box center [103, 201] width 23 height 11
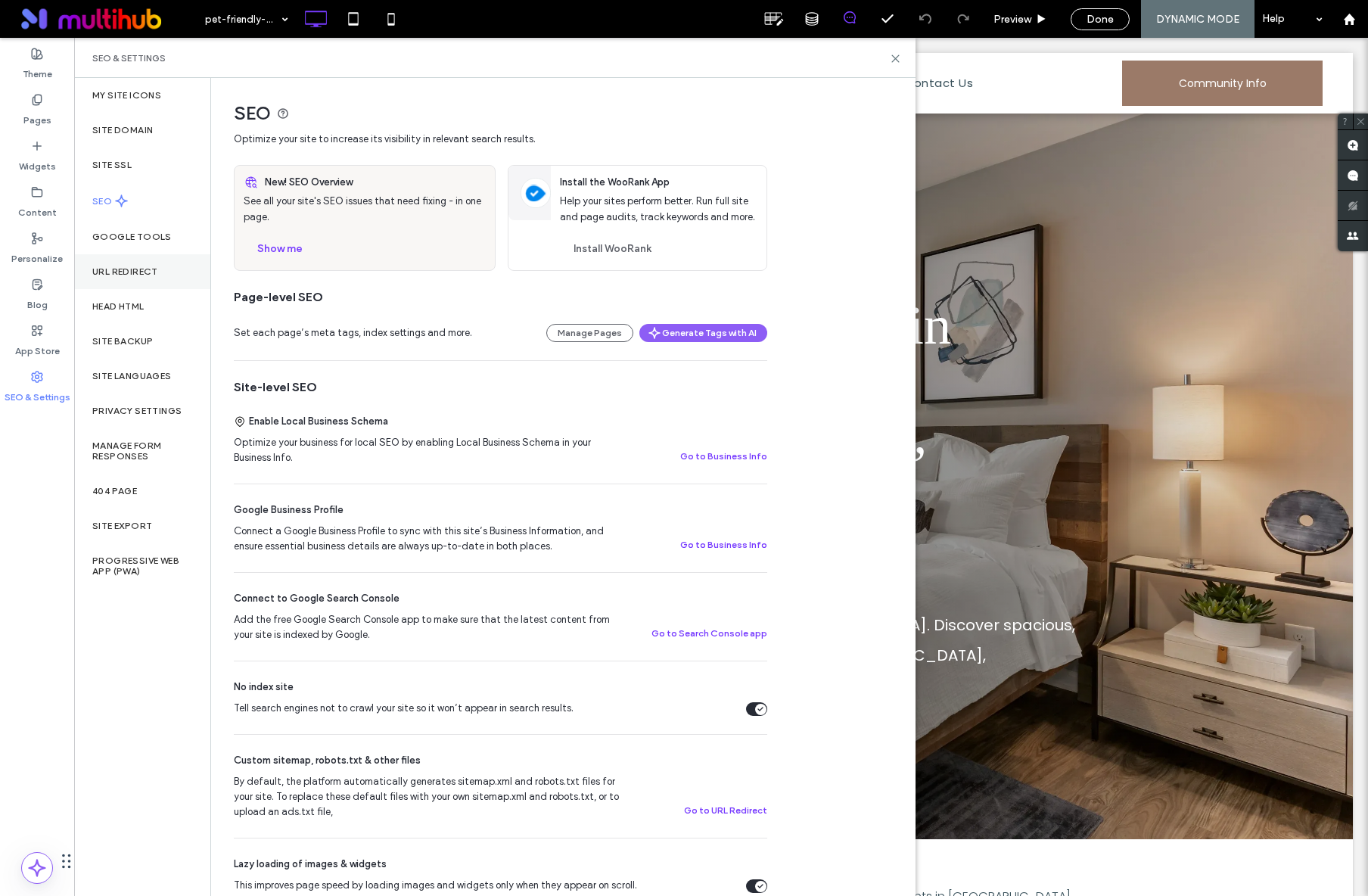
click at [140, 266] on label "URL Redirect" at bounding box center [124, 271] width 66 height 11
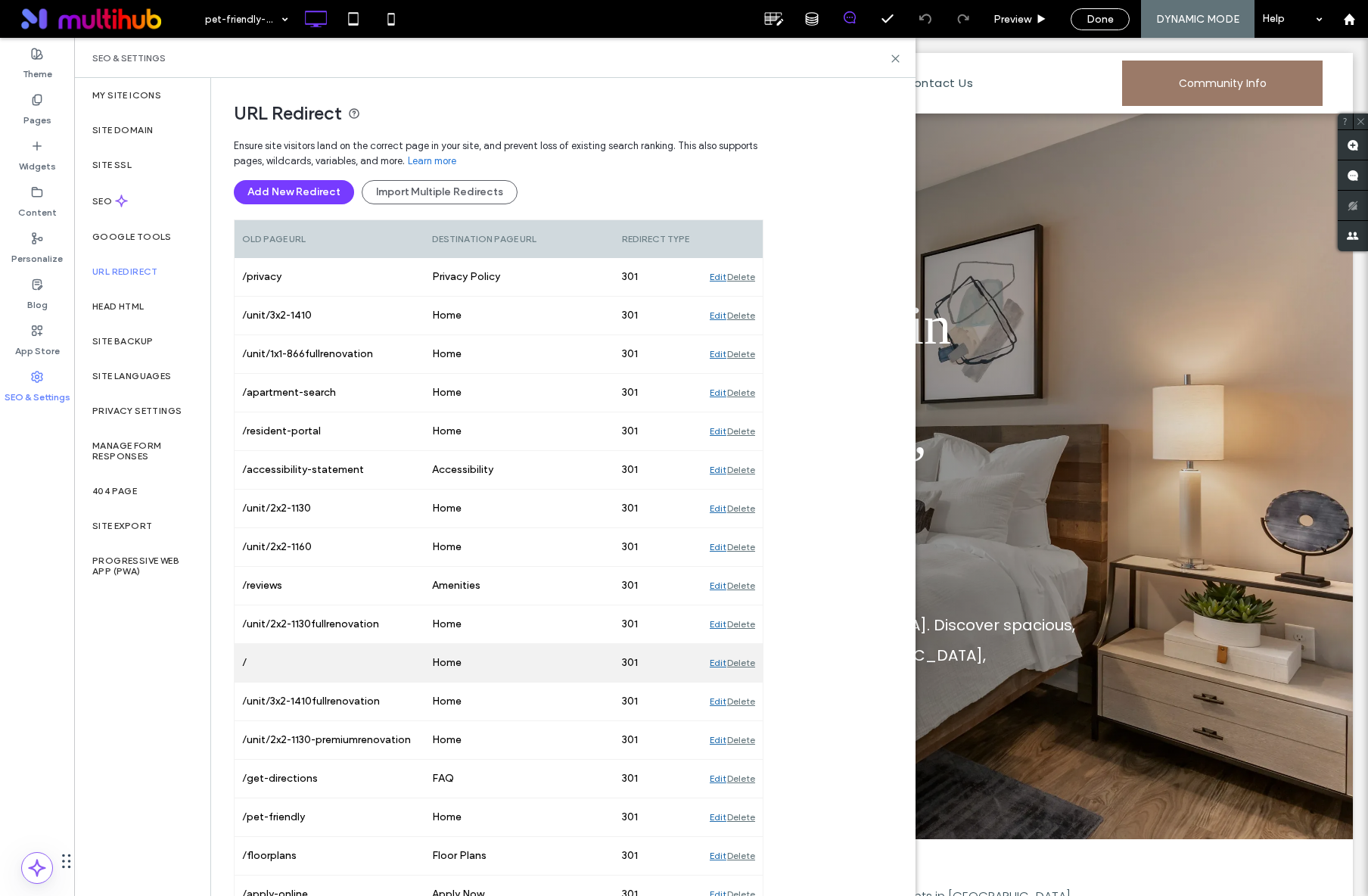
click at [712, 661] on div "Edit" at bounding box center [717, 662] width 16 height 38
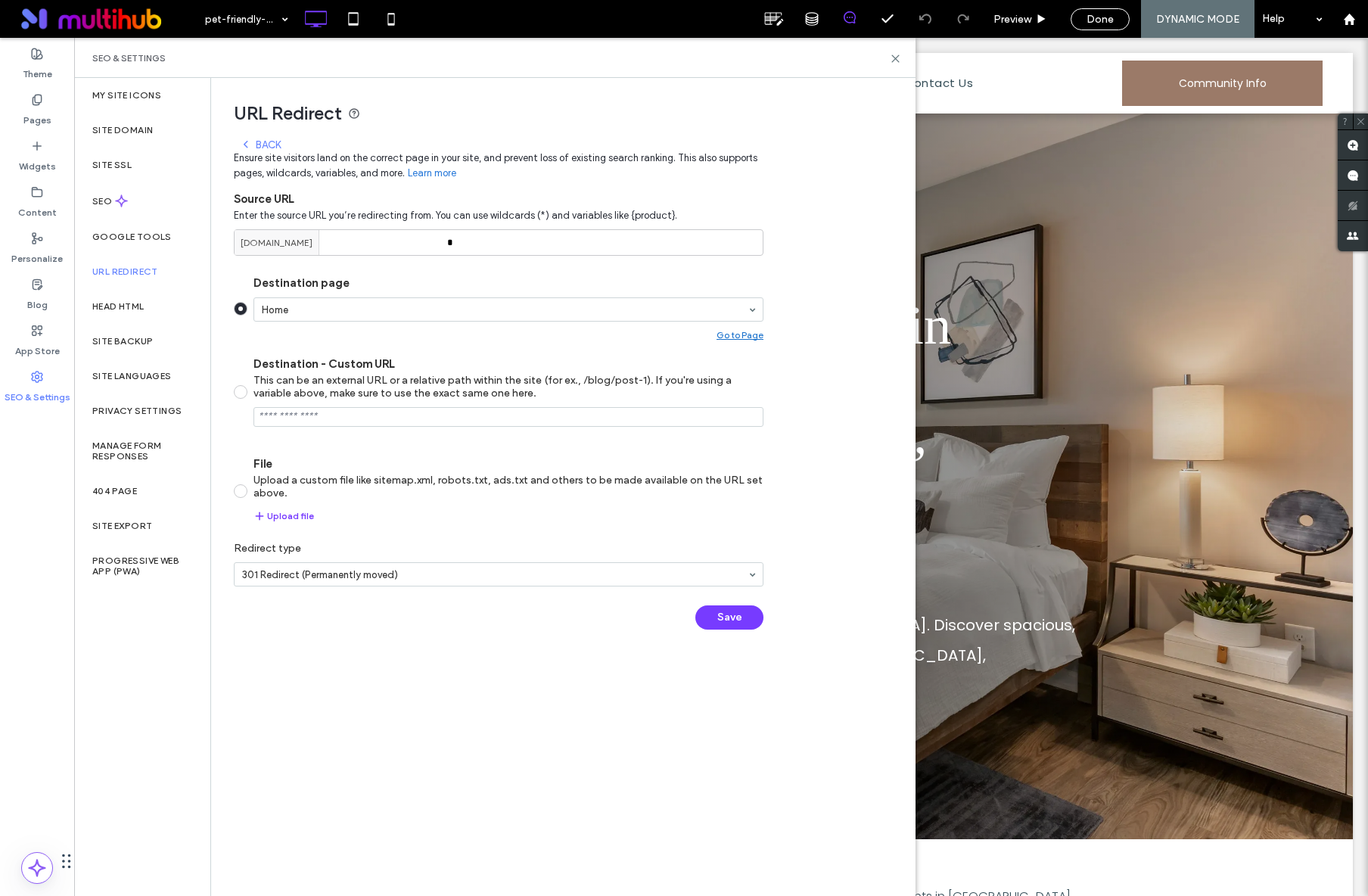
click at [265, 146] on div "Back" at bounding box center [259, 145] width 41 height 12
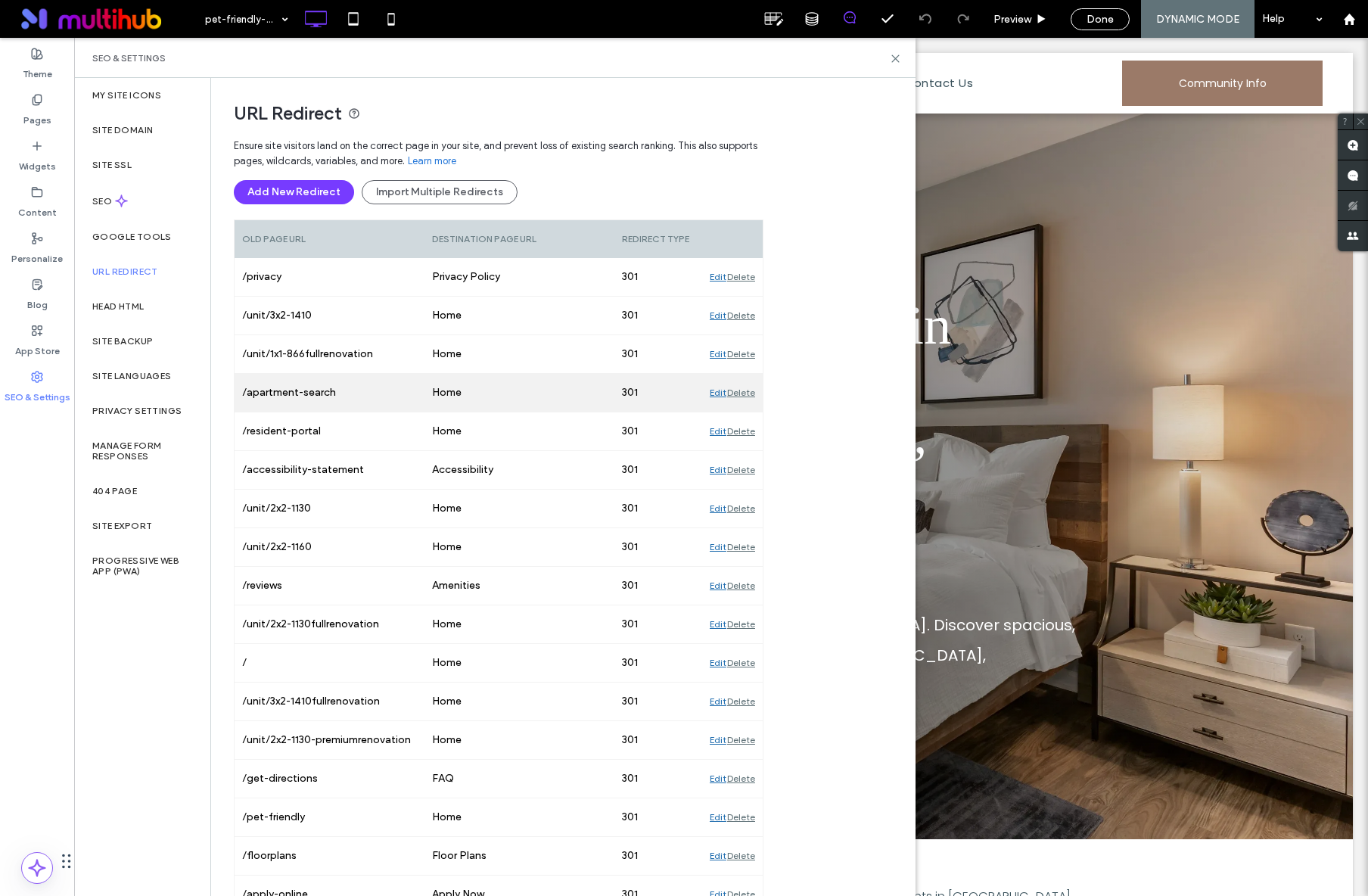
click at [714, 395] on div "Edit" at bounding box center [717, 392] width 16 height 38
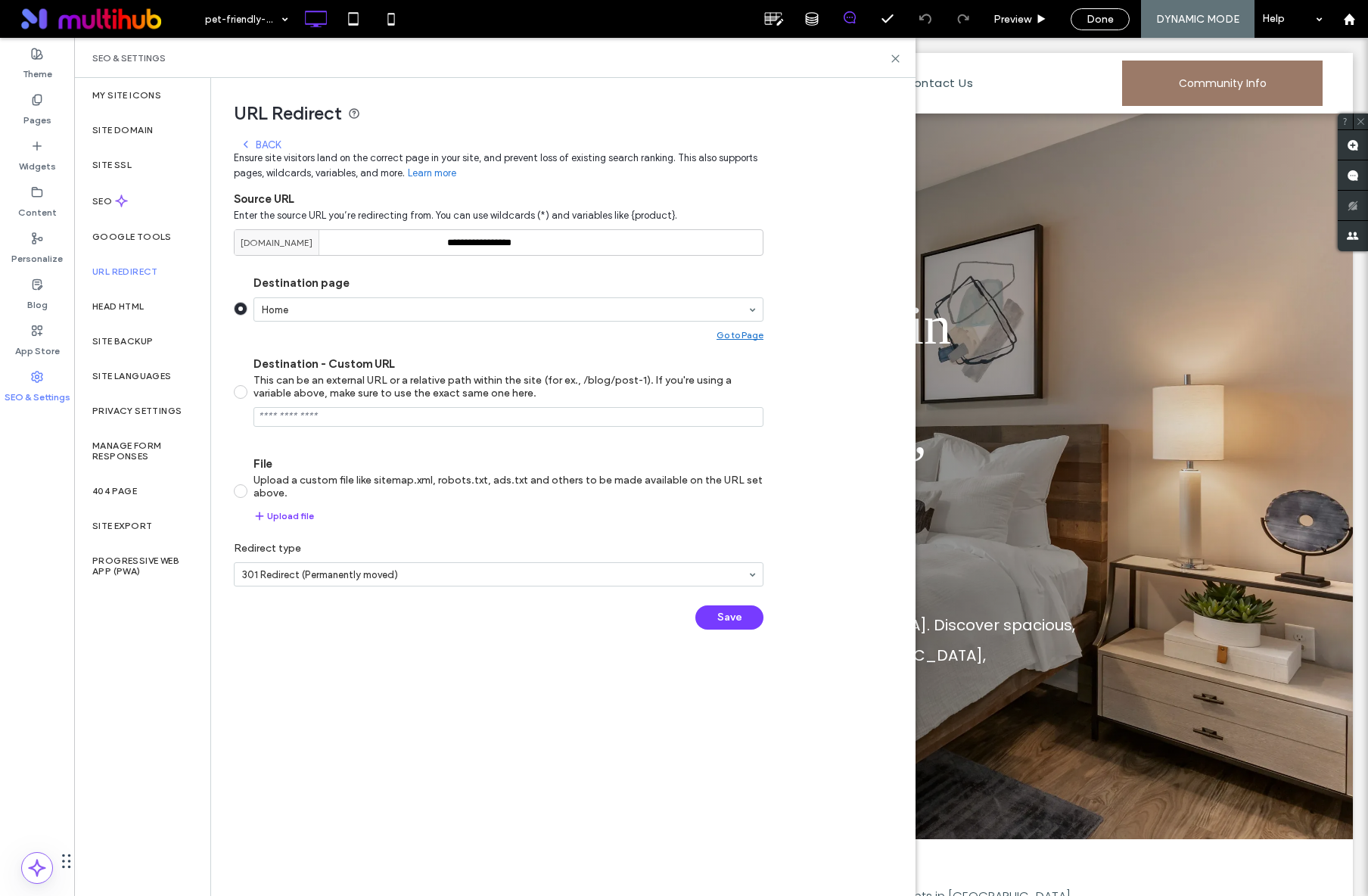
click at [251, 147] on icon at bounding box center [245, 145] width 12 height 12
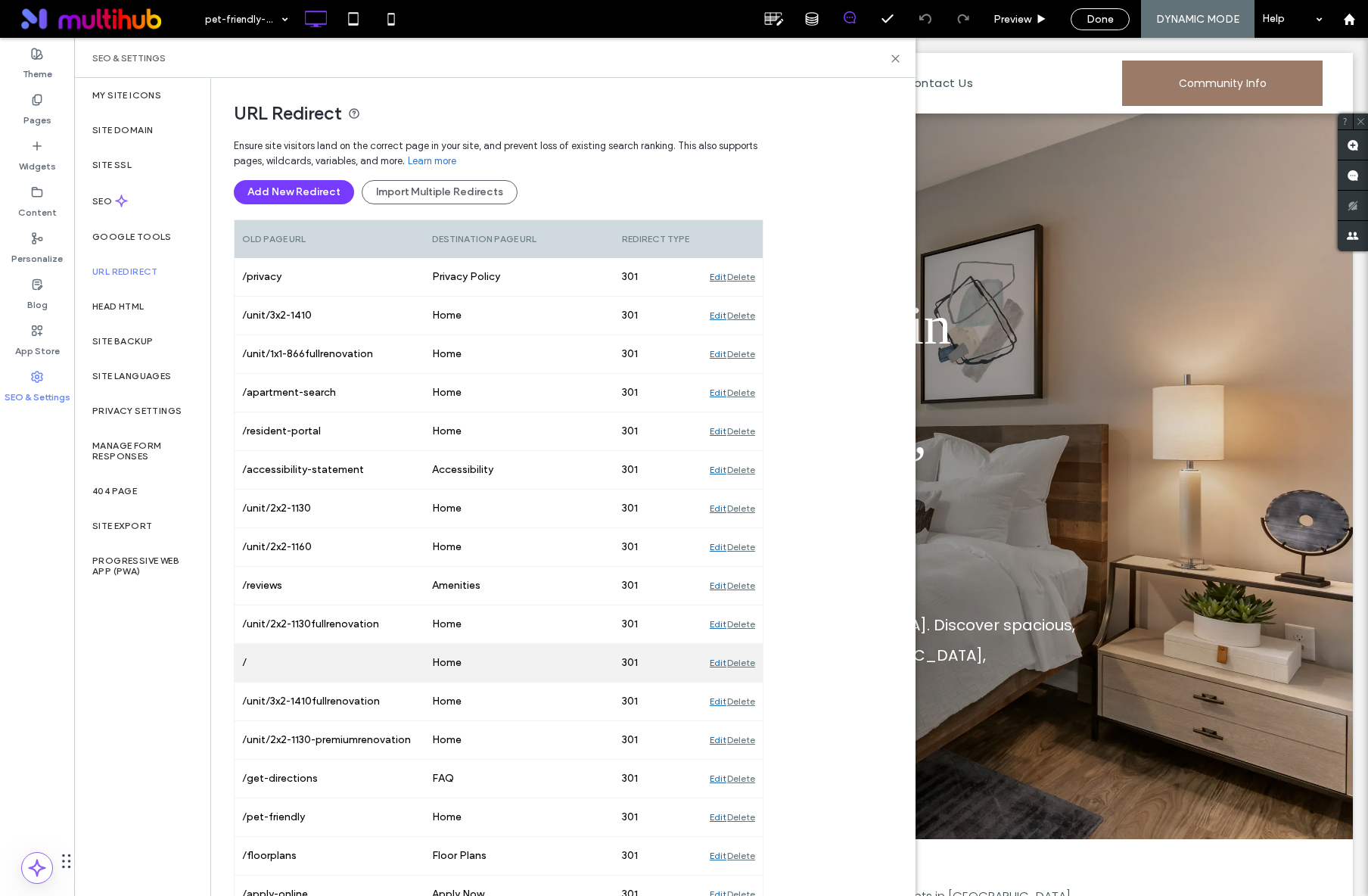
click at [717, 661] on div "Edit" at bounding box center [717, 662] width 16 height 38
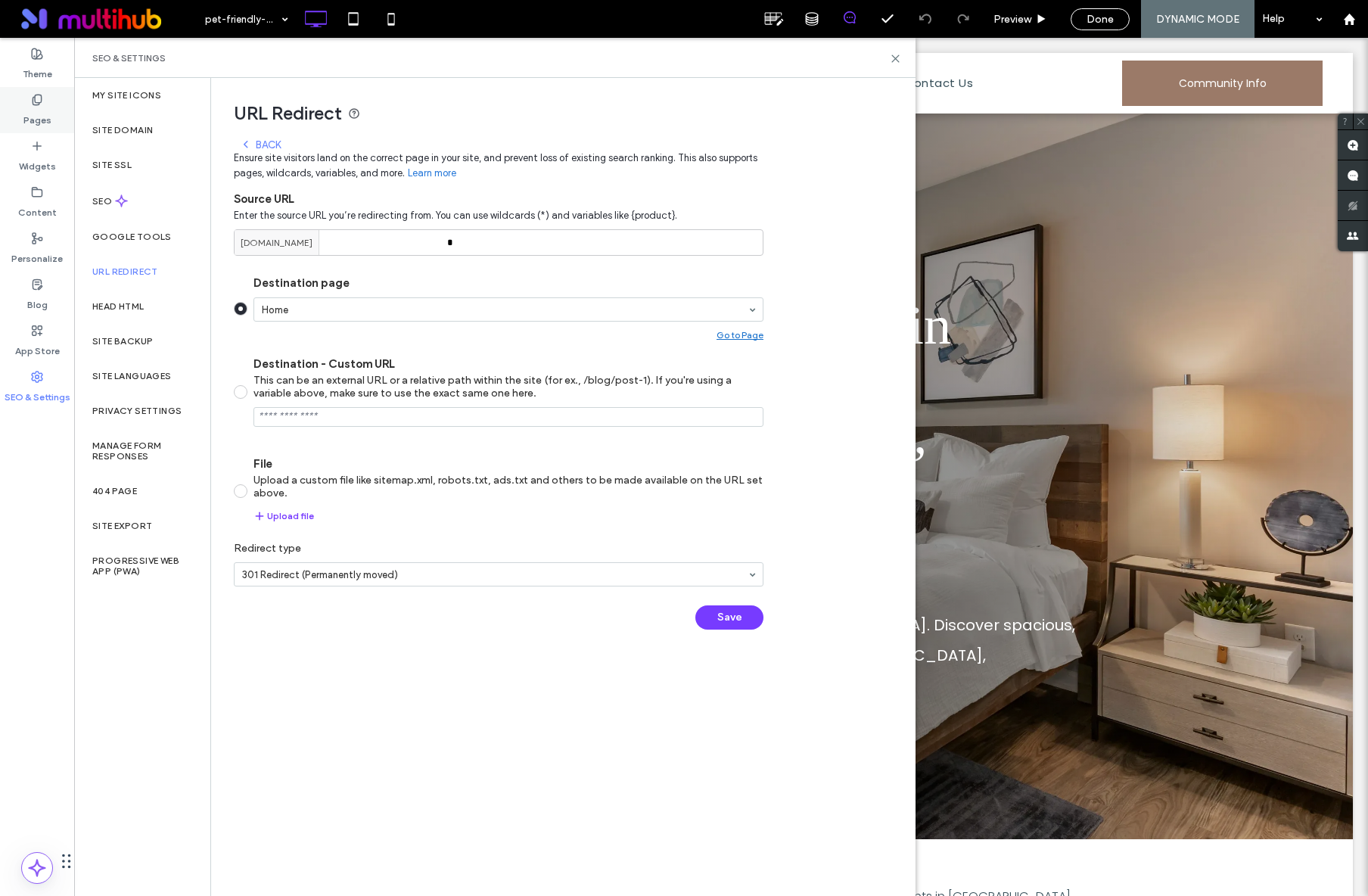
click at [48, 94] on div "Pages" at bounding box center [36, 110] width 74 height 46
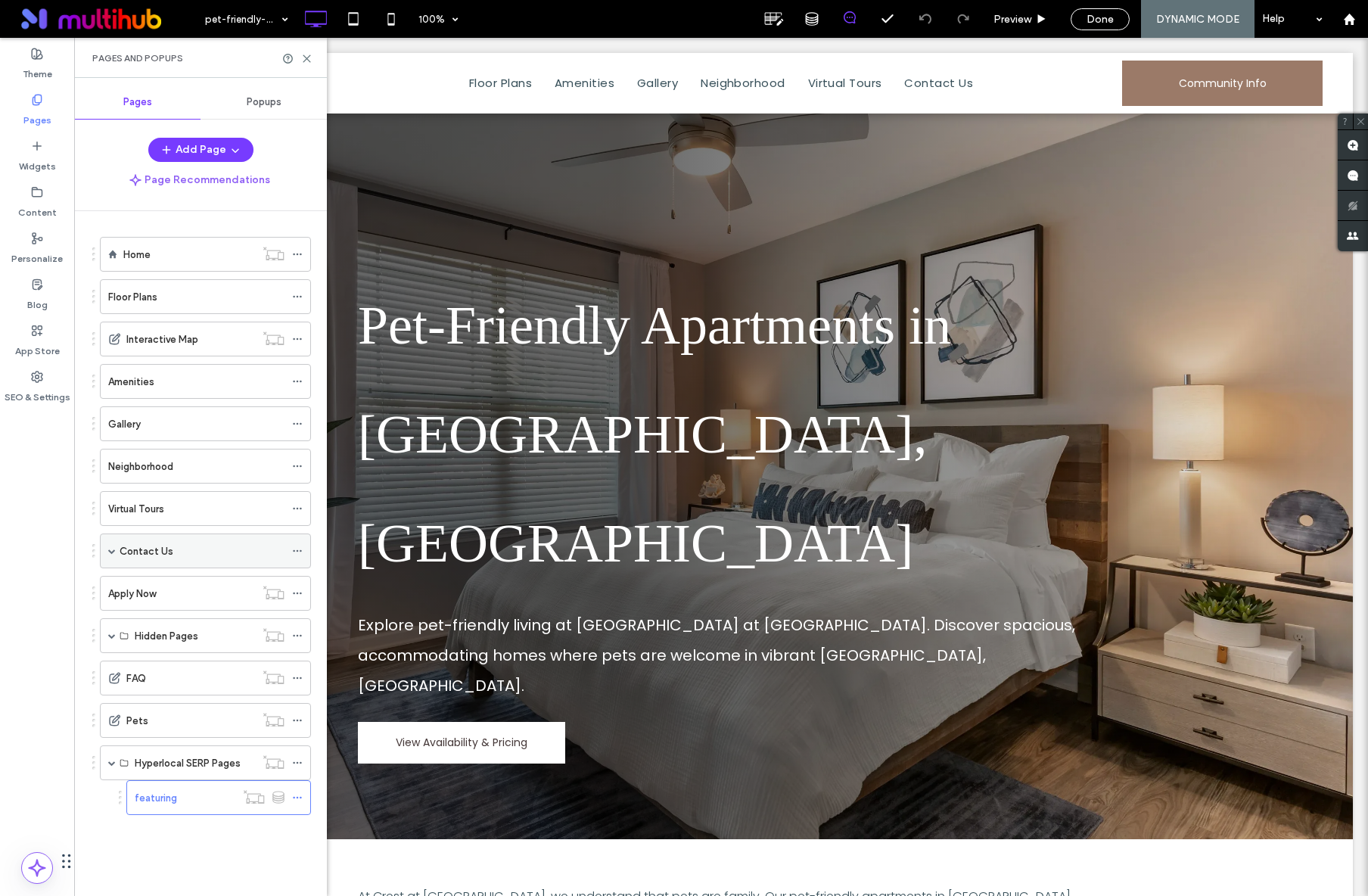
click at [194, 541] on div "Contact Us" at bounding box center [202, 550] width 165 height 34
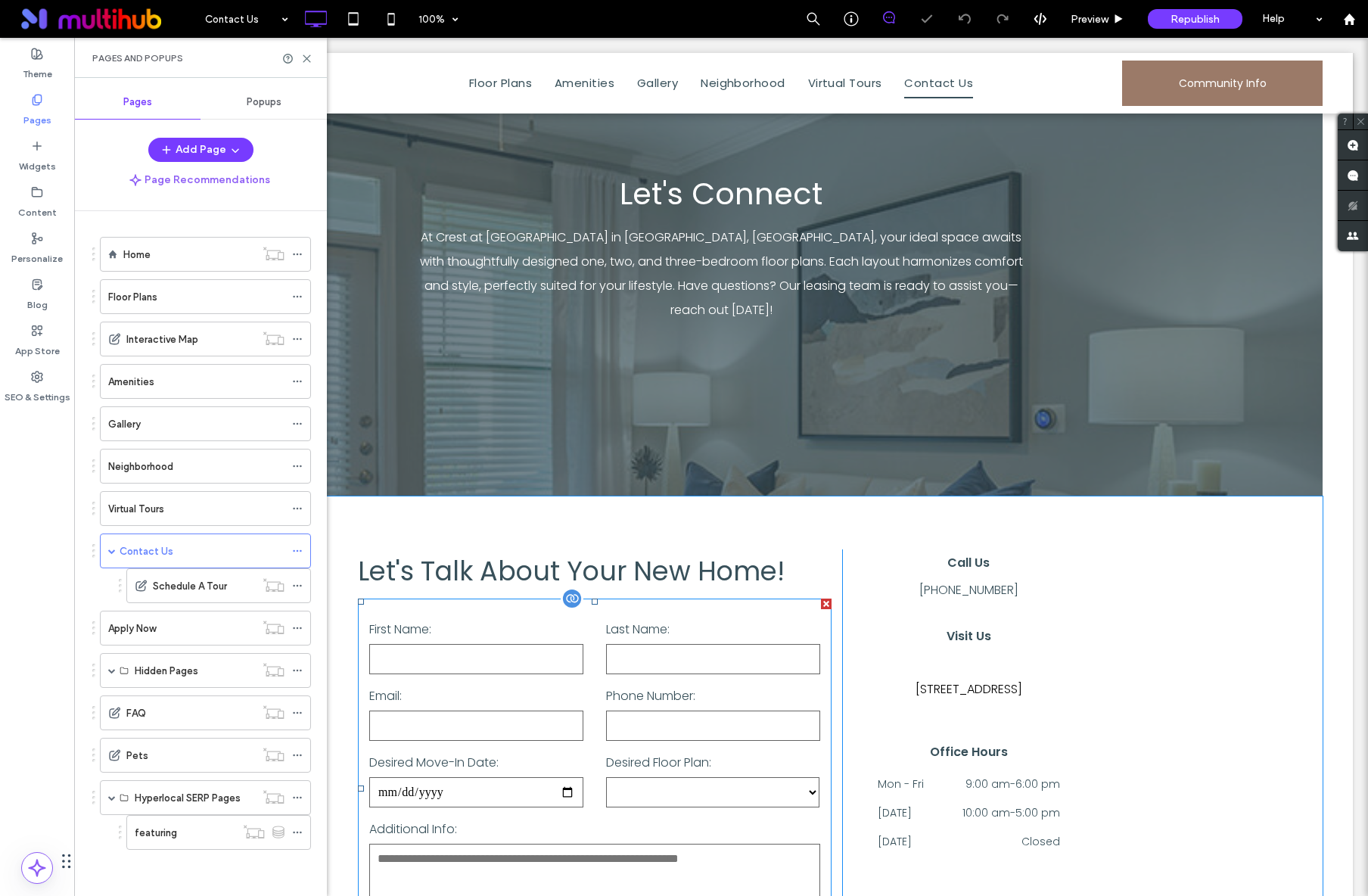
scroll to position [326, 0]
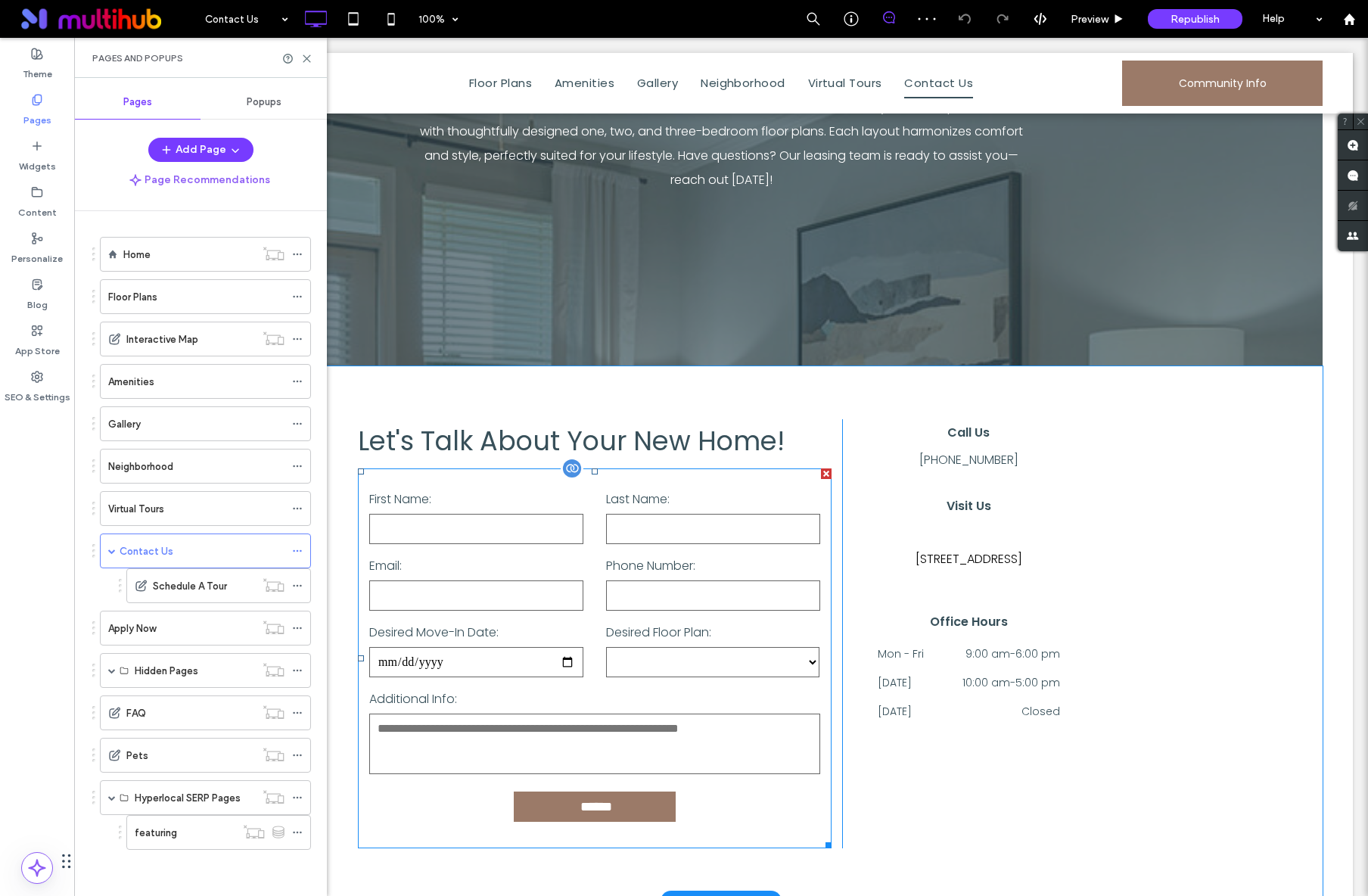
click at [586, 620] on div "Desired Move-In Date:" at bounding box center [476, 650] width 236 height 59
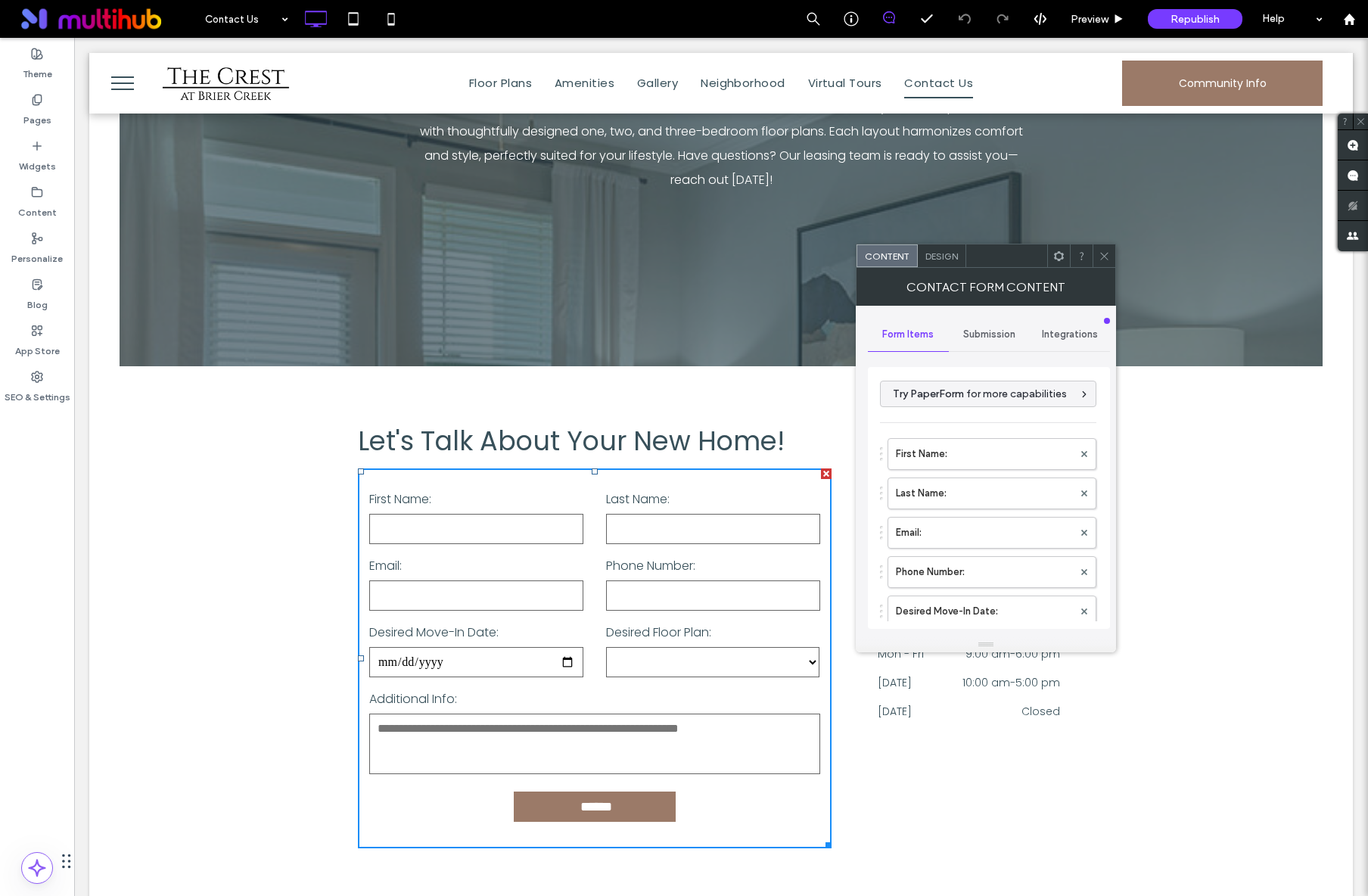
click at [1000, 330] on span "Submission" at bounding box center [989, 334] width 53 height 12
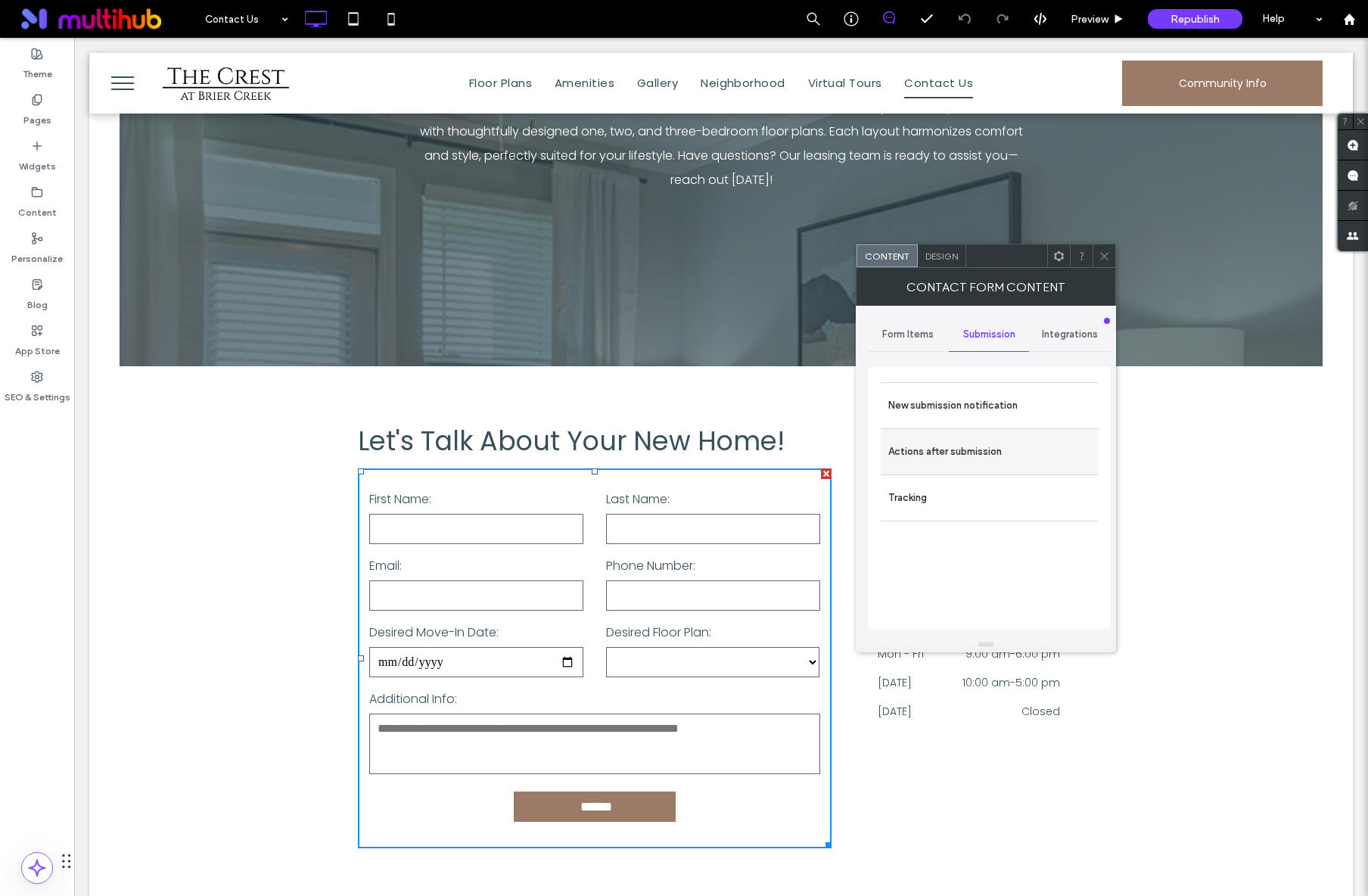
click at [994, 441] on label "Actions after submission" at bounding box center [989, 452] width 202 height 31
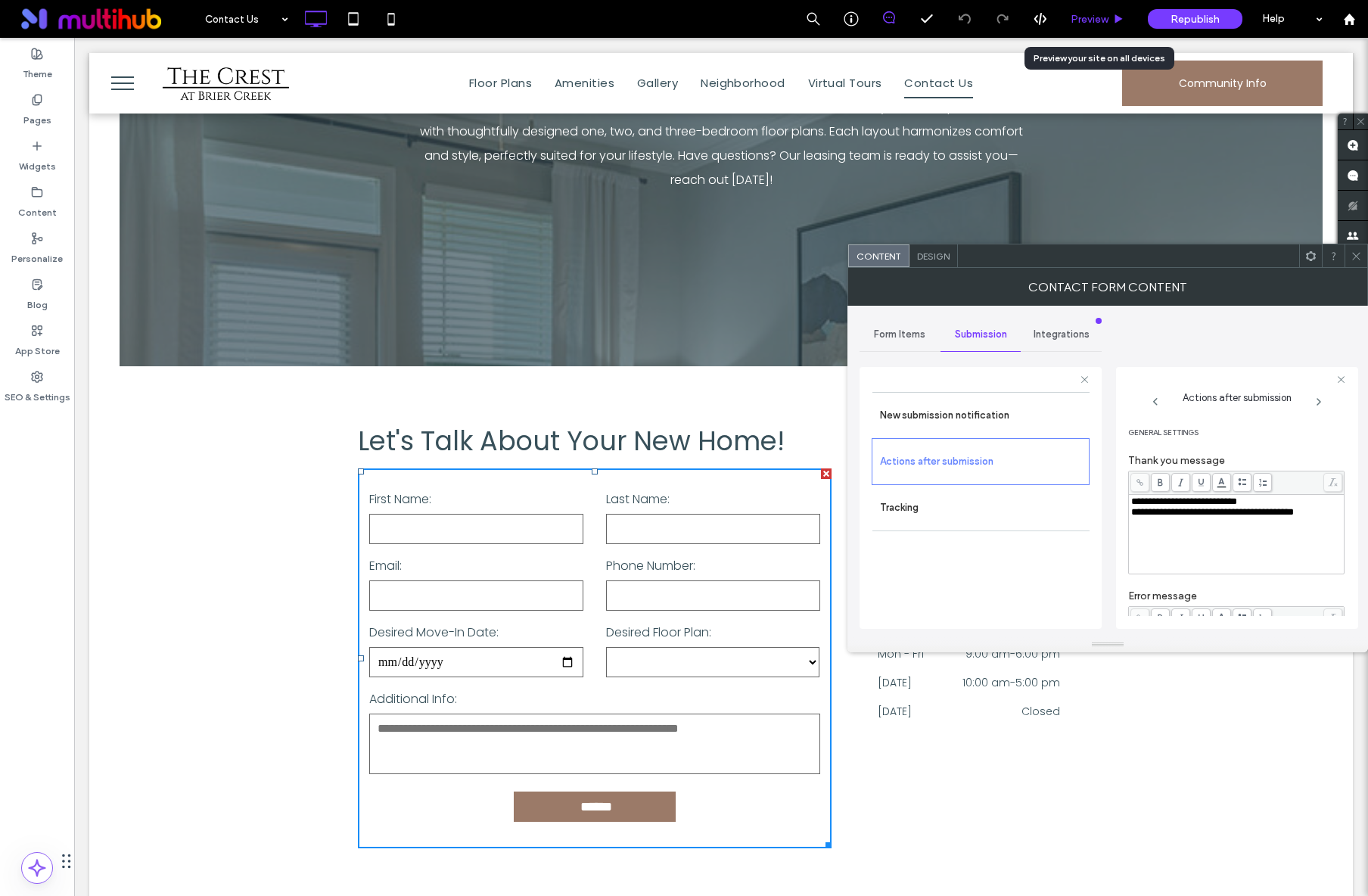
click at [1107, 21] on span "Preview" at bounding box center [1089, 18] width 38 height 12
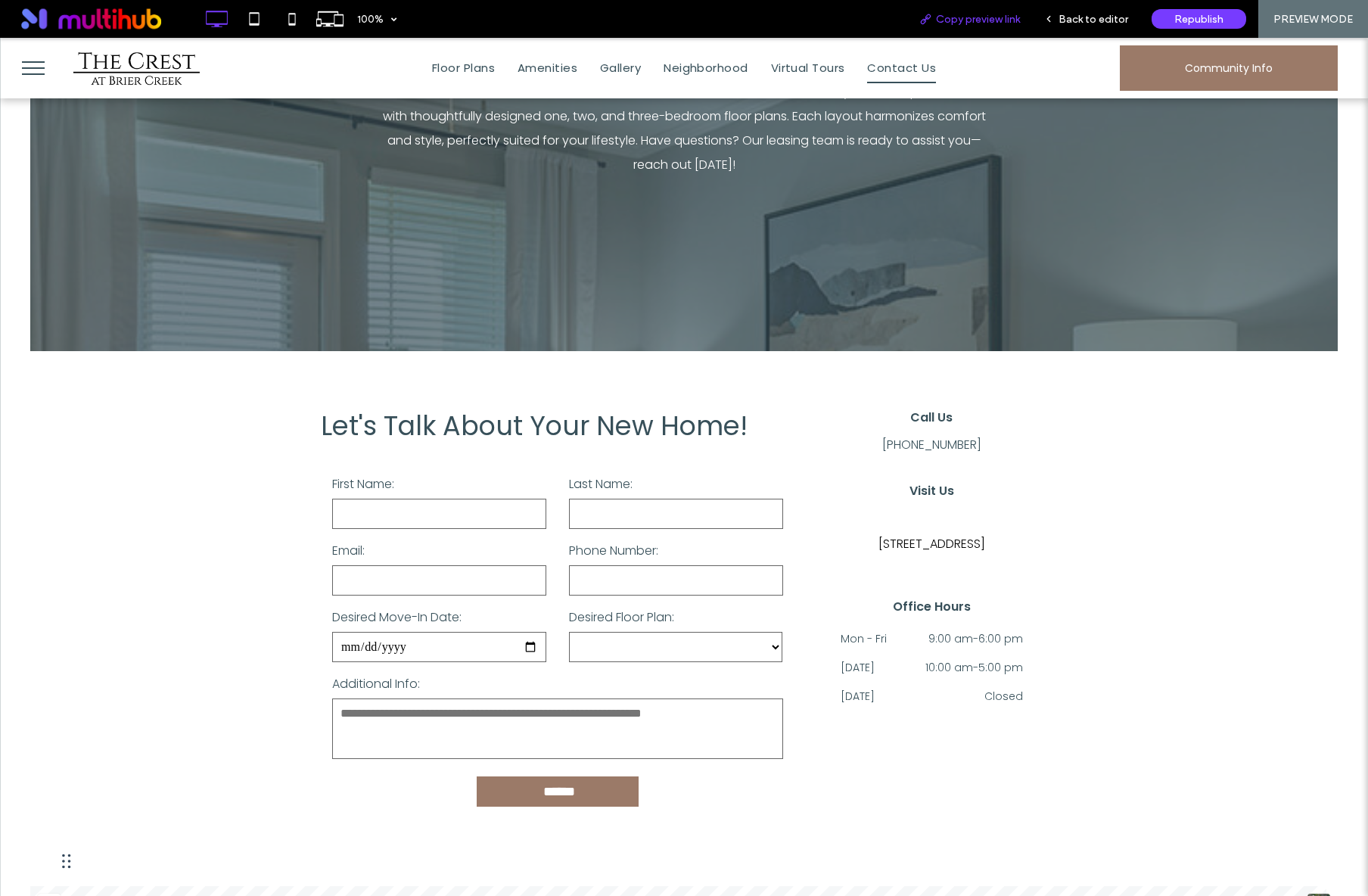
click at [998, 16] on span "Copy preview link" at bounding box center [977, 18] width 84 height 12
click at [34, 75] on button "menu" at bounding box center [33, 68] width 39 height 39
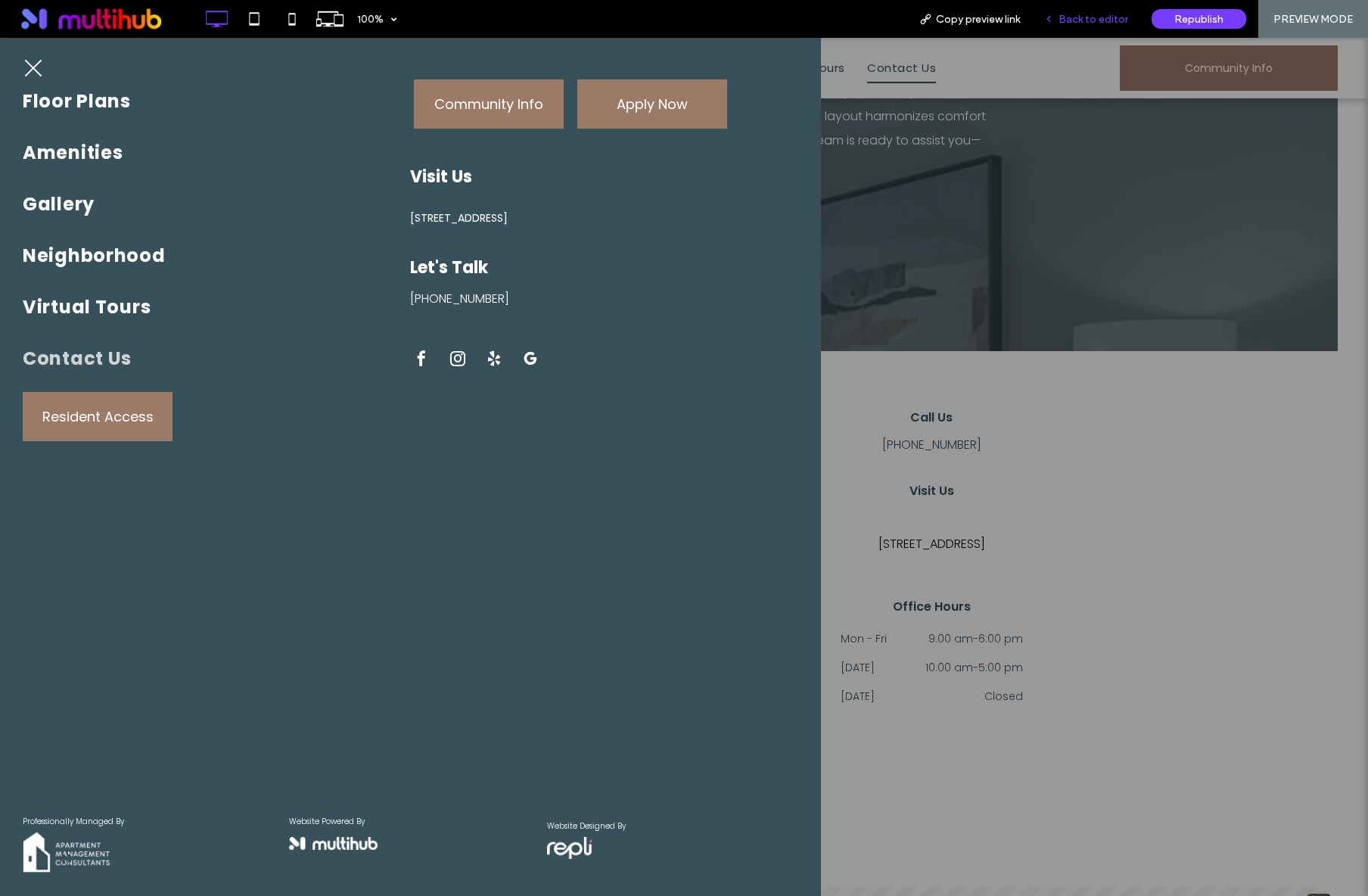
click at [1116, 23] on span "Back to editor" at bounding box center [1092, 18] width 70 height 12
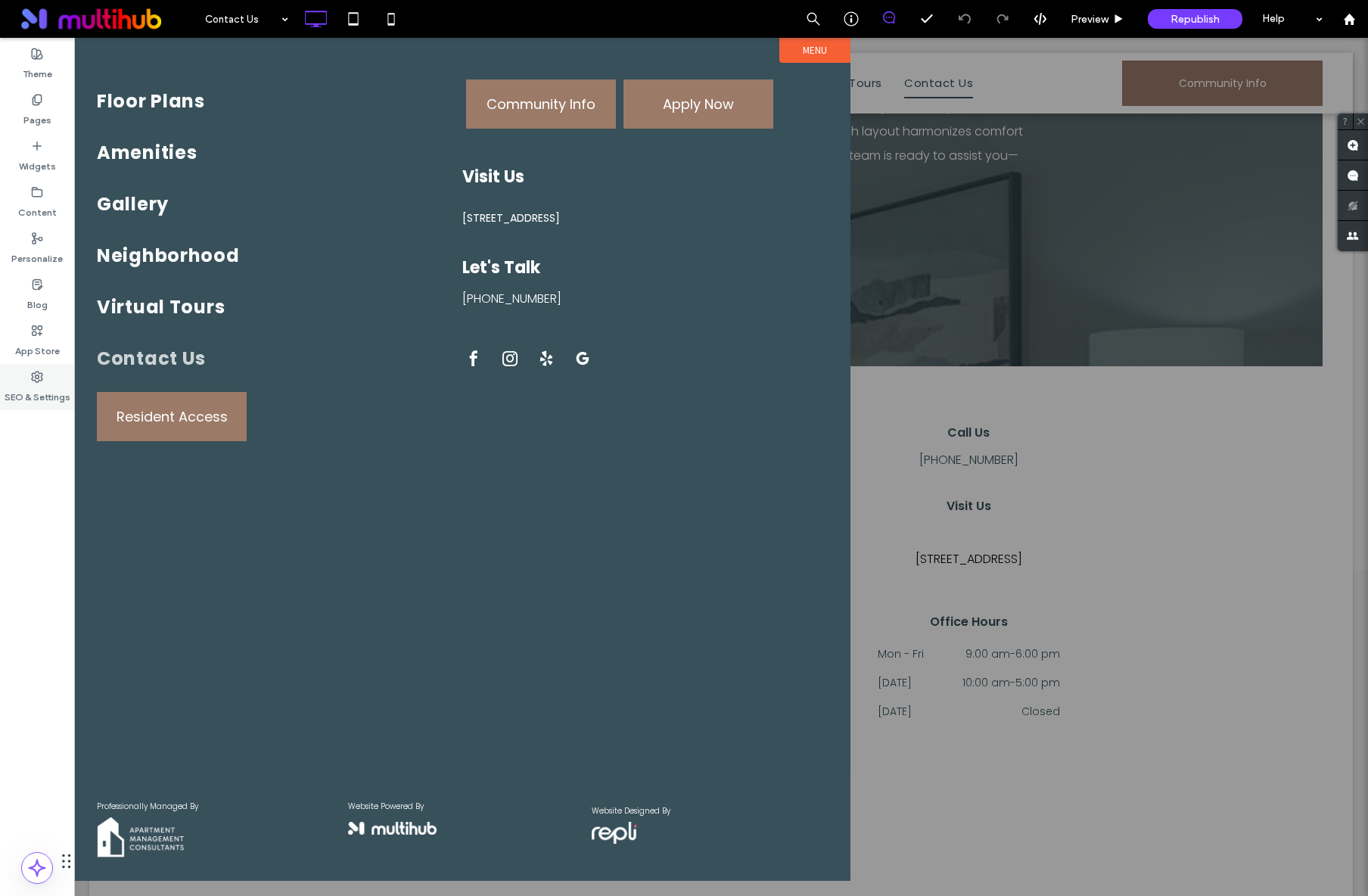
click at [47, 386] on label "SEO & Settings" at bounding box center [37, 393] width 66 height 21
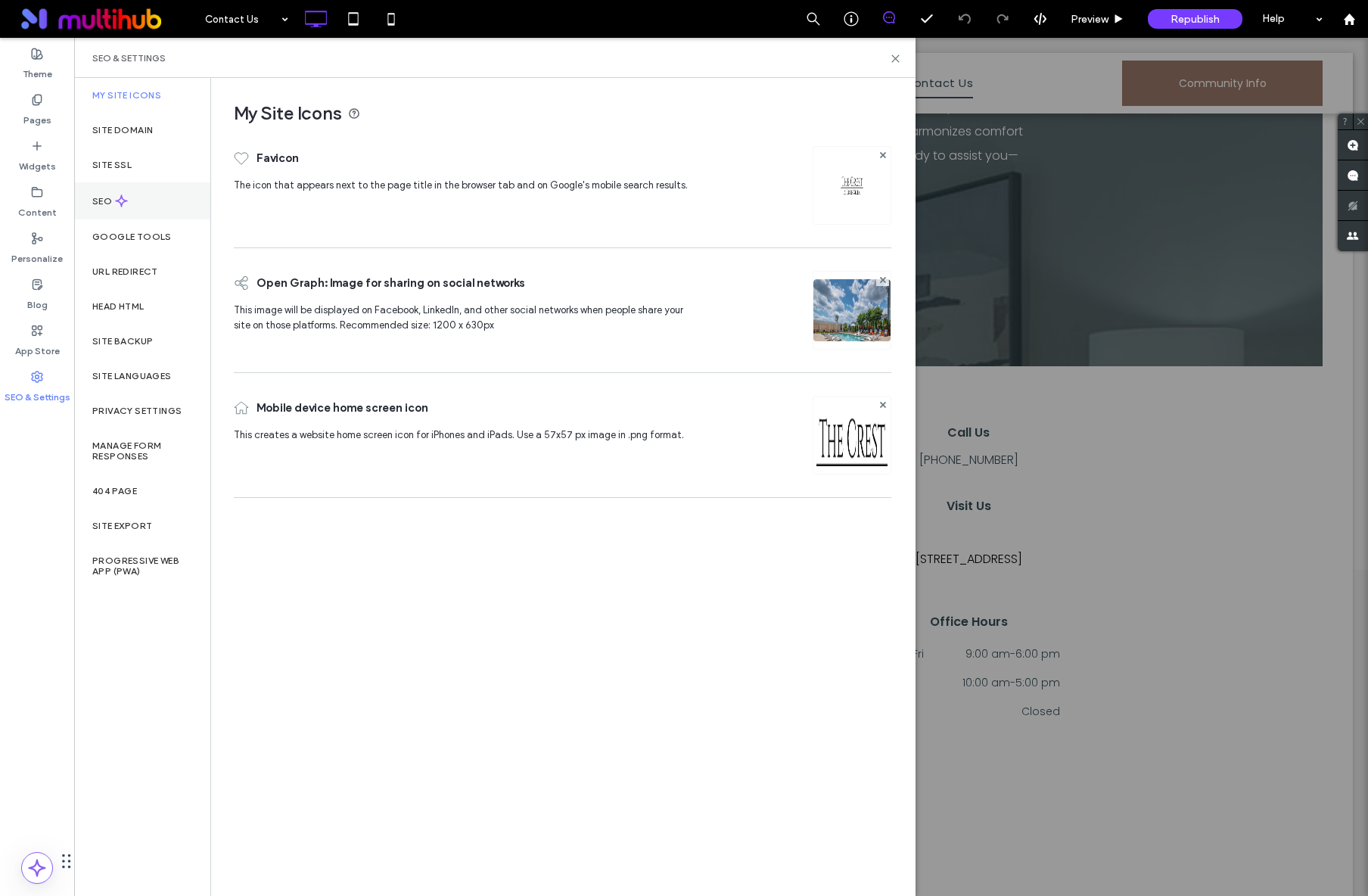
click at [120, 200] on icon at bounding box center [121, 200] width 12 height 12
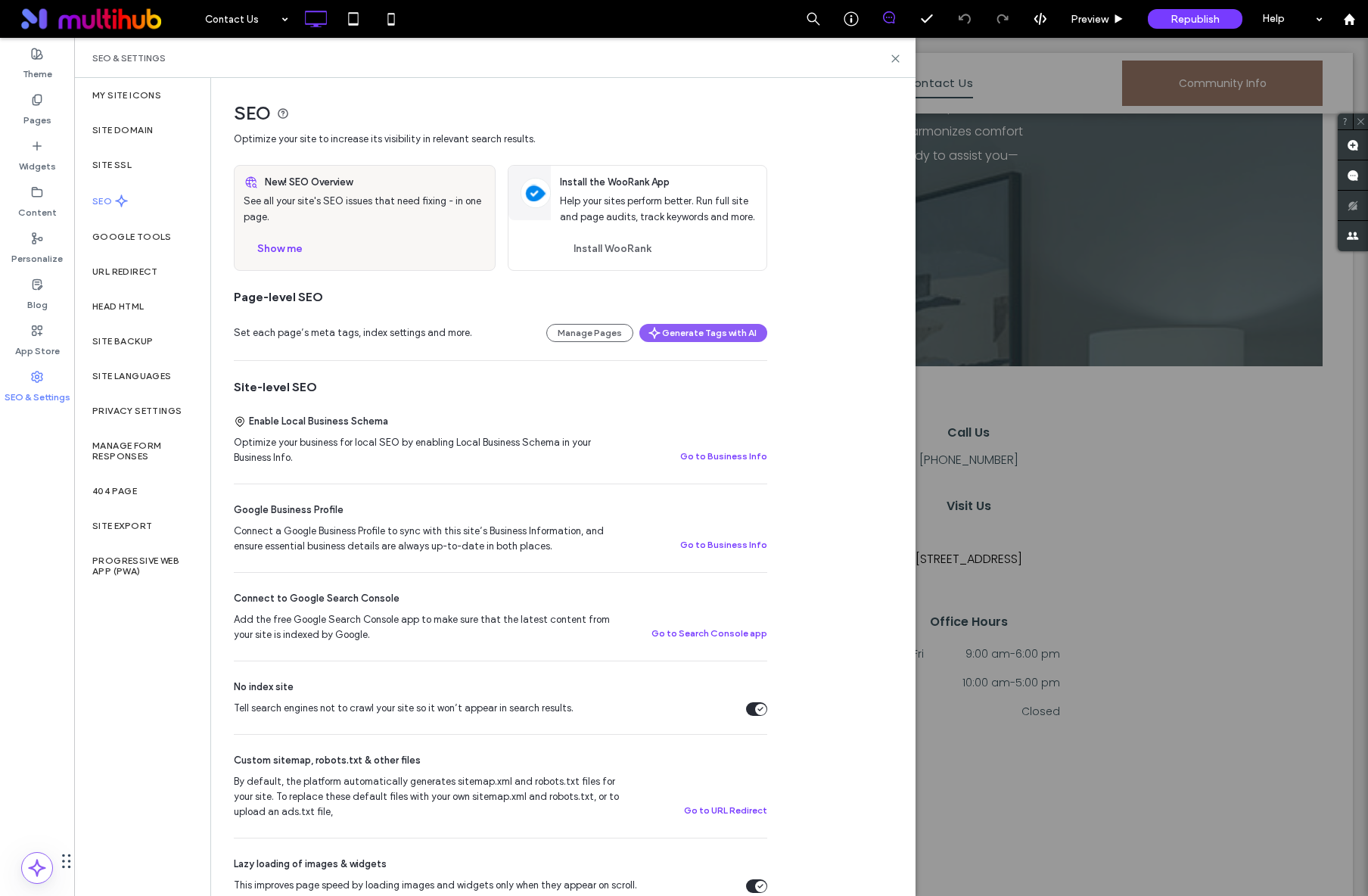
click at [113, 199] on label "SEO" at bounding box center [103, 201] width 23 height 11
click at [294, 244] on button "Show me" at bounding box center [280, 248] width 73 height 24
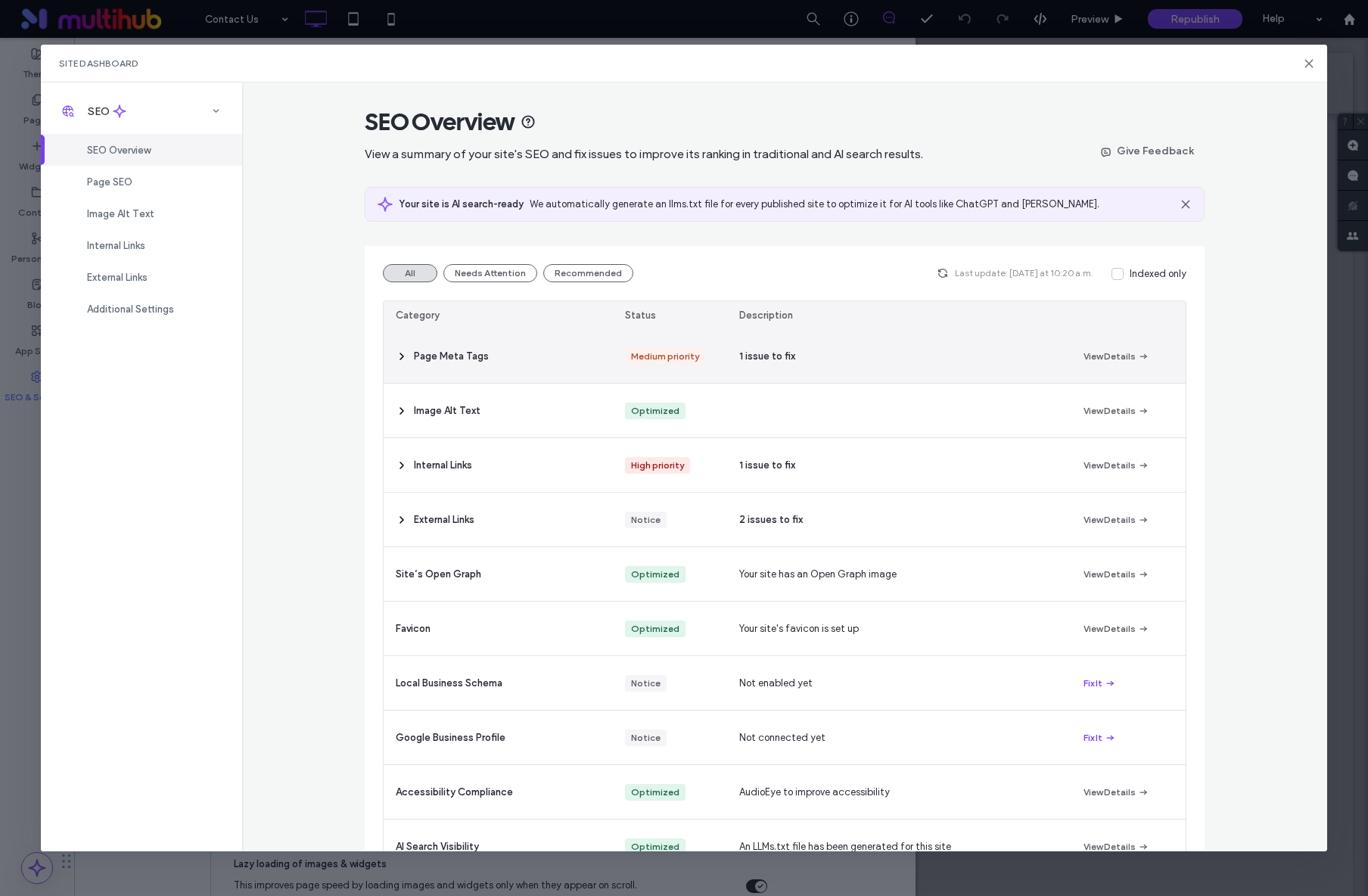
click at [768, 374] on div "1 issue to fix" at bounding box center [898, 356] width 344 height 54
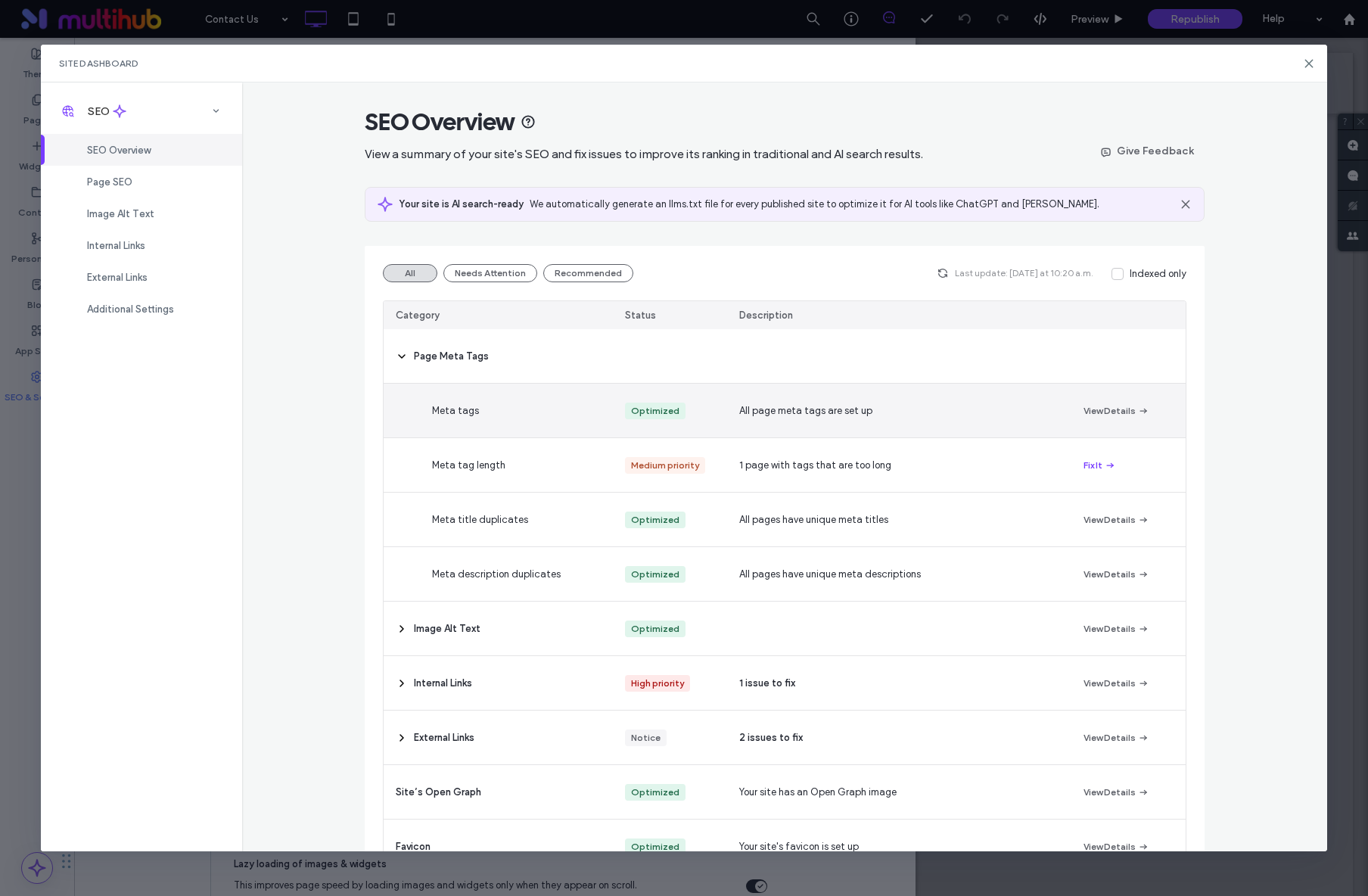
click at [982, 400] on div "All page meta tags are set up" at bounding box center [898, 411] width 344 height 54
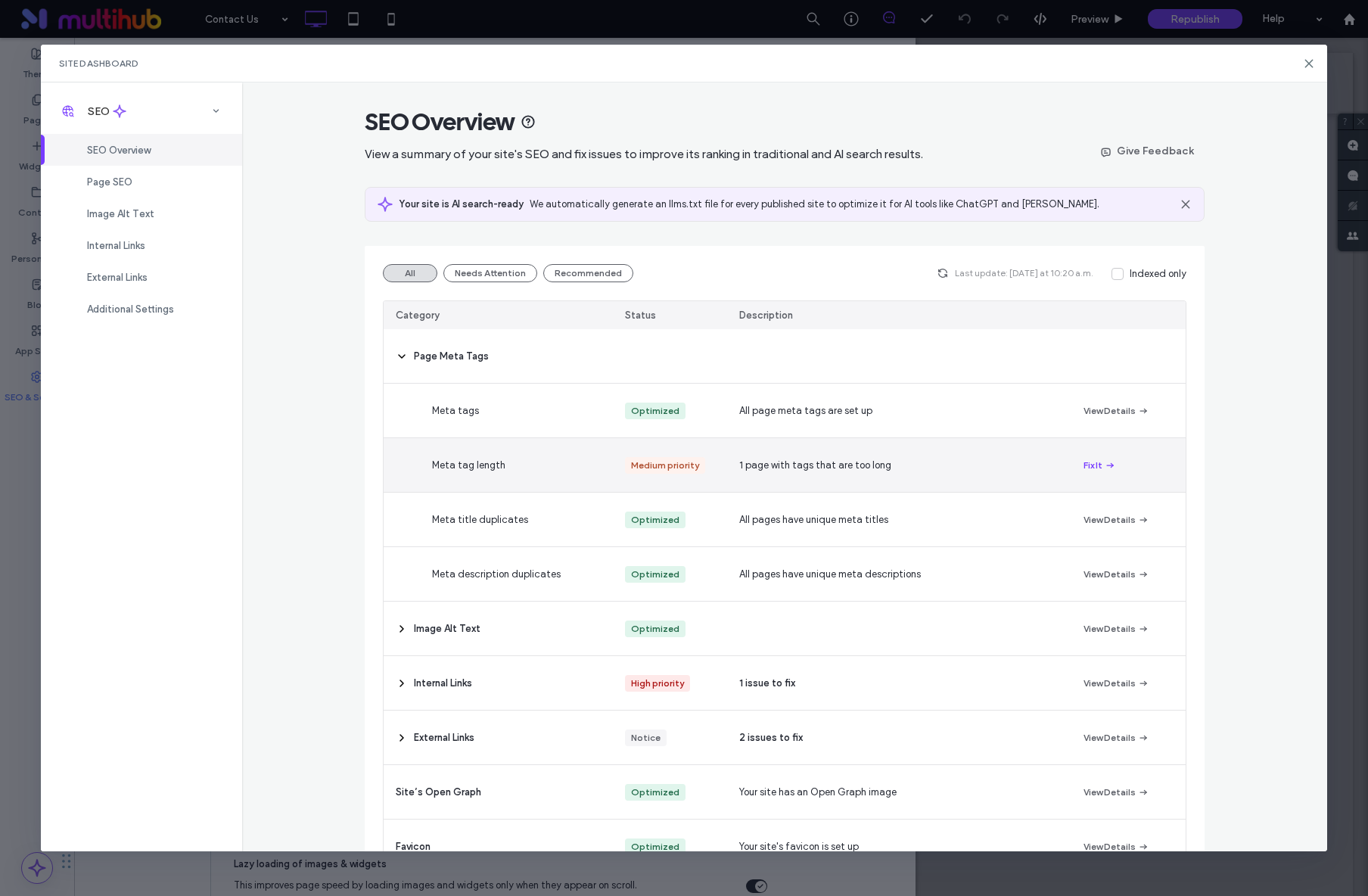
click at [1037, 472] on div "1 page with tags that are too long" at bounding box center [898, 465] width 344 height 54
click at [1084, 462] on button "Fix It" at bounding box center [1100, 464] width 33 height 18
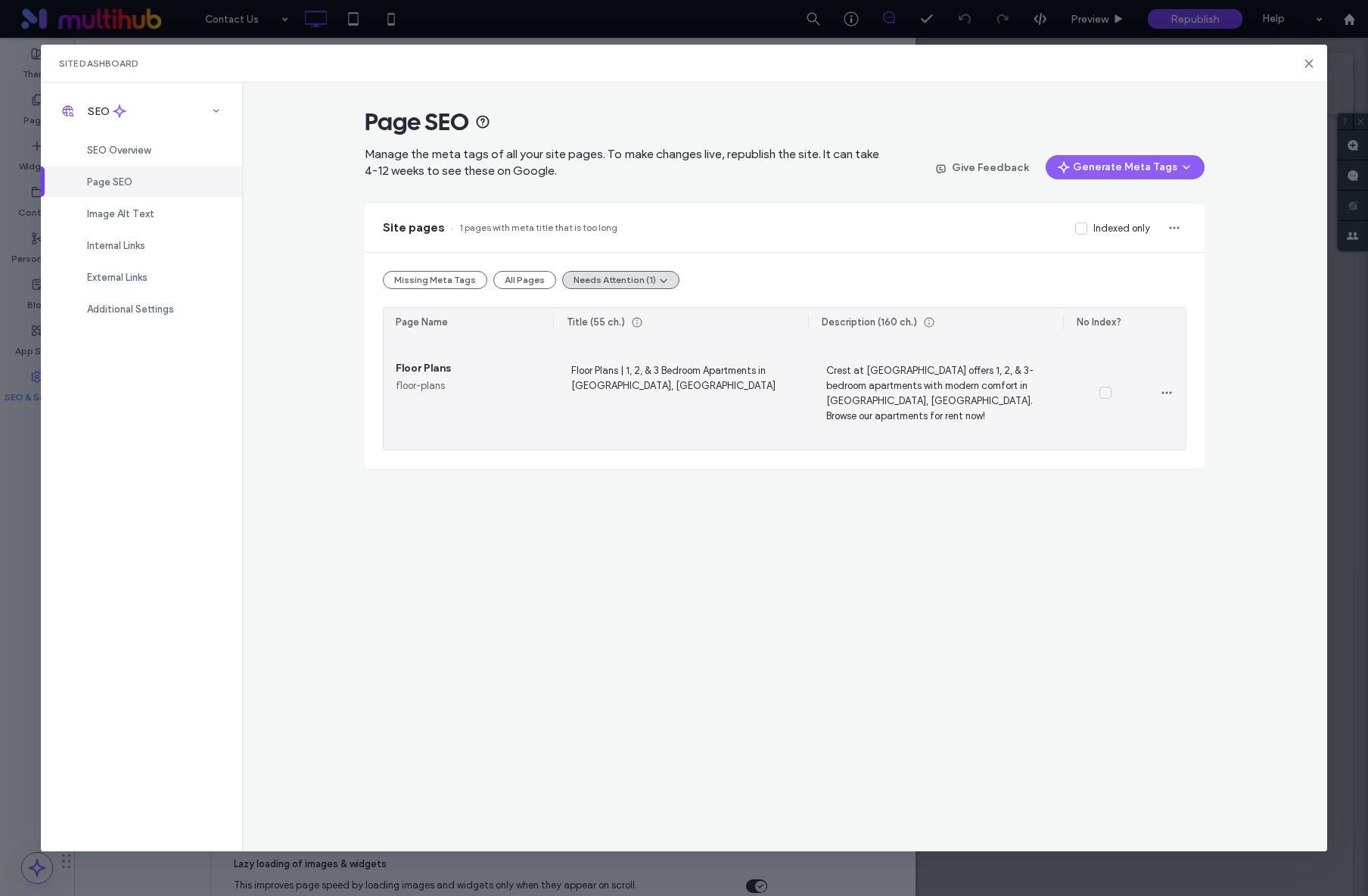
click at [952, 389] on span "Crest at Brier Creek offers 1, 2, & 3-bedroom apartments with modern comfort in…" at bounding box center [935, 392] width 231 height 62
click at [745, 377] on span "Floor Plans | 1, 2, & 3 Bedroom Apartments in Raleigh, NC" at bounding box center [680, 392] width 231 height 62
click at [711, 387] on textarea "**********" at bounding box center [680, 395] width 231 height 76
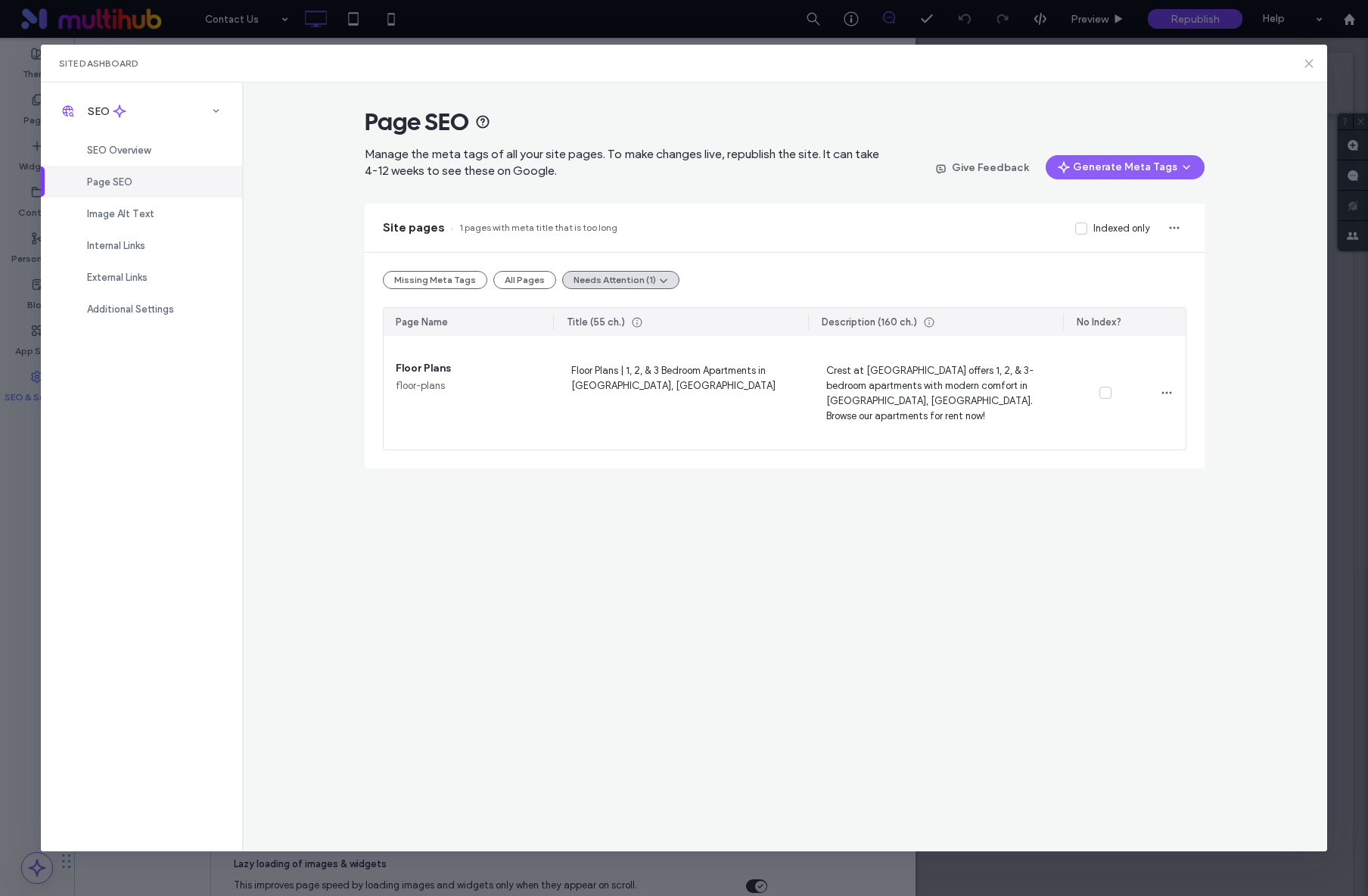
click at [1119, 64] on use at bounding box center [1308, 62] width 7 height 7
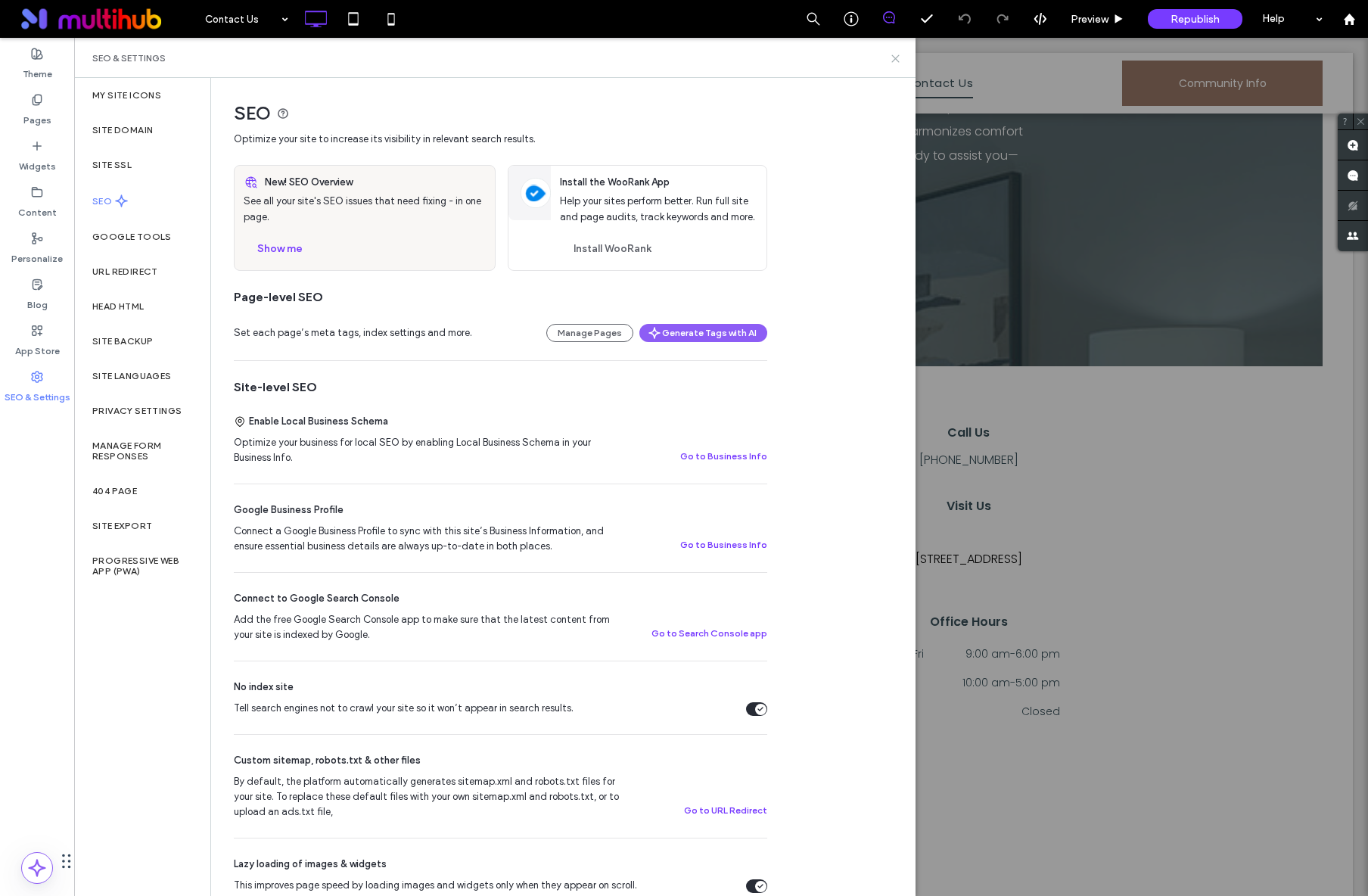
click at [895, 61] on icon at bounding box center [895, 58] width 11 height 11
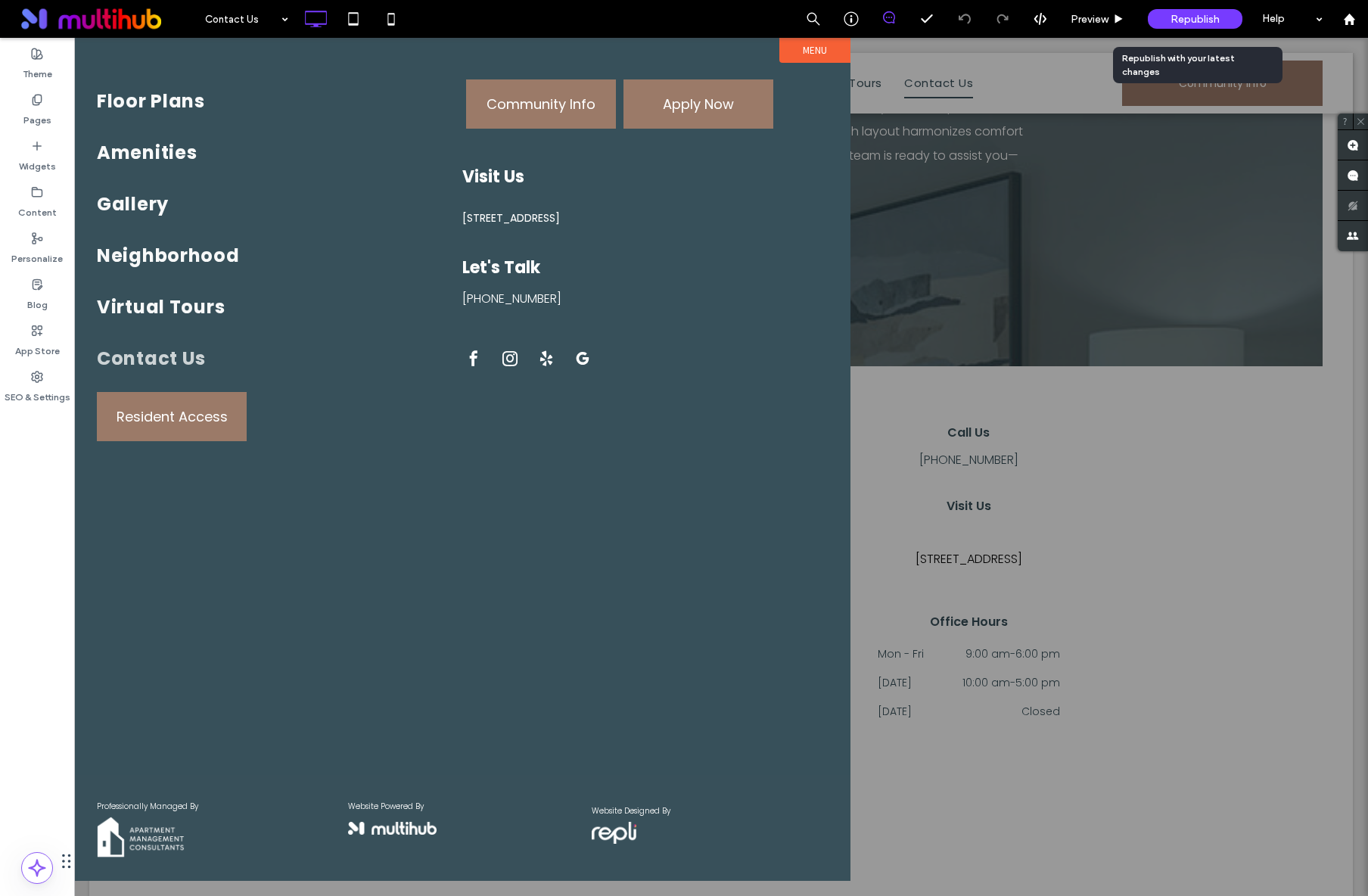
click at [1119, 21] on span "Republish" at bounding box center [1194, 18] width 49 height 12
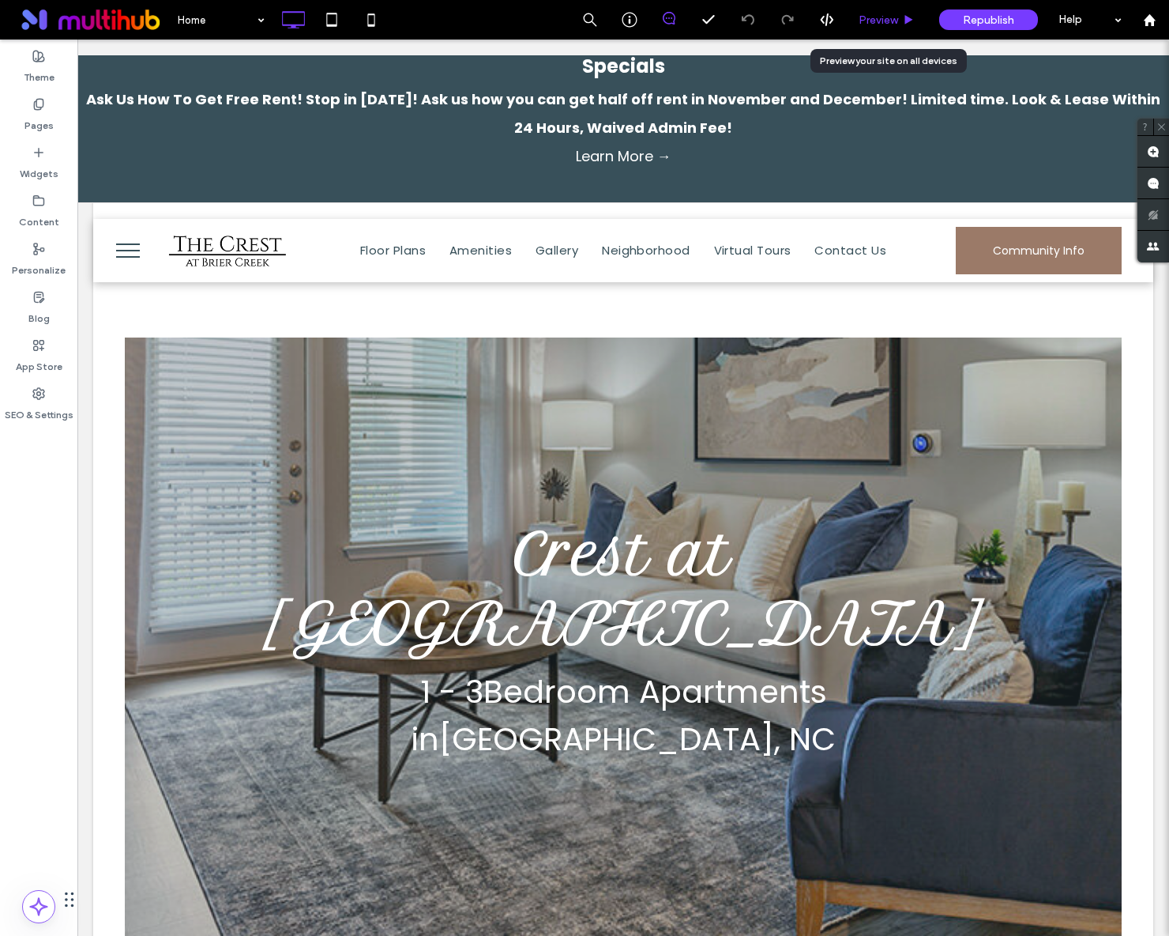
click at [913, 19] on icon at bounding box center [909, 20] width 12 height 12
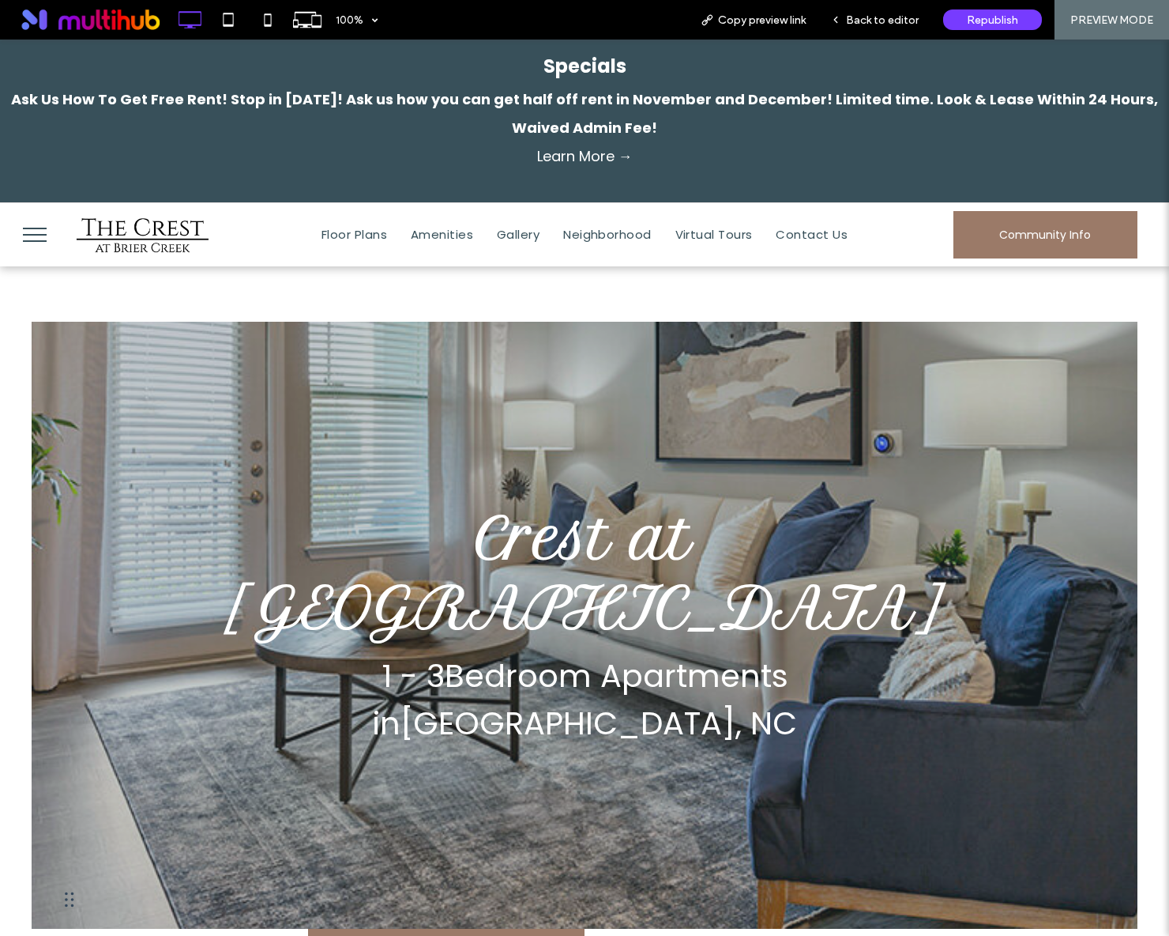
click at [36, 239] on button "menu" at bounding box center [34, 234] width 41 height 41
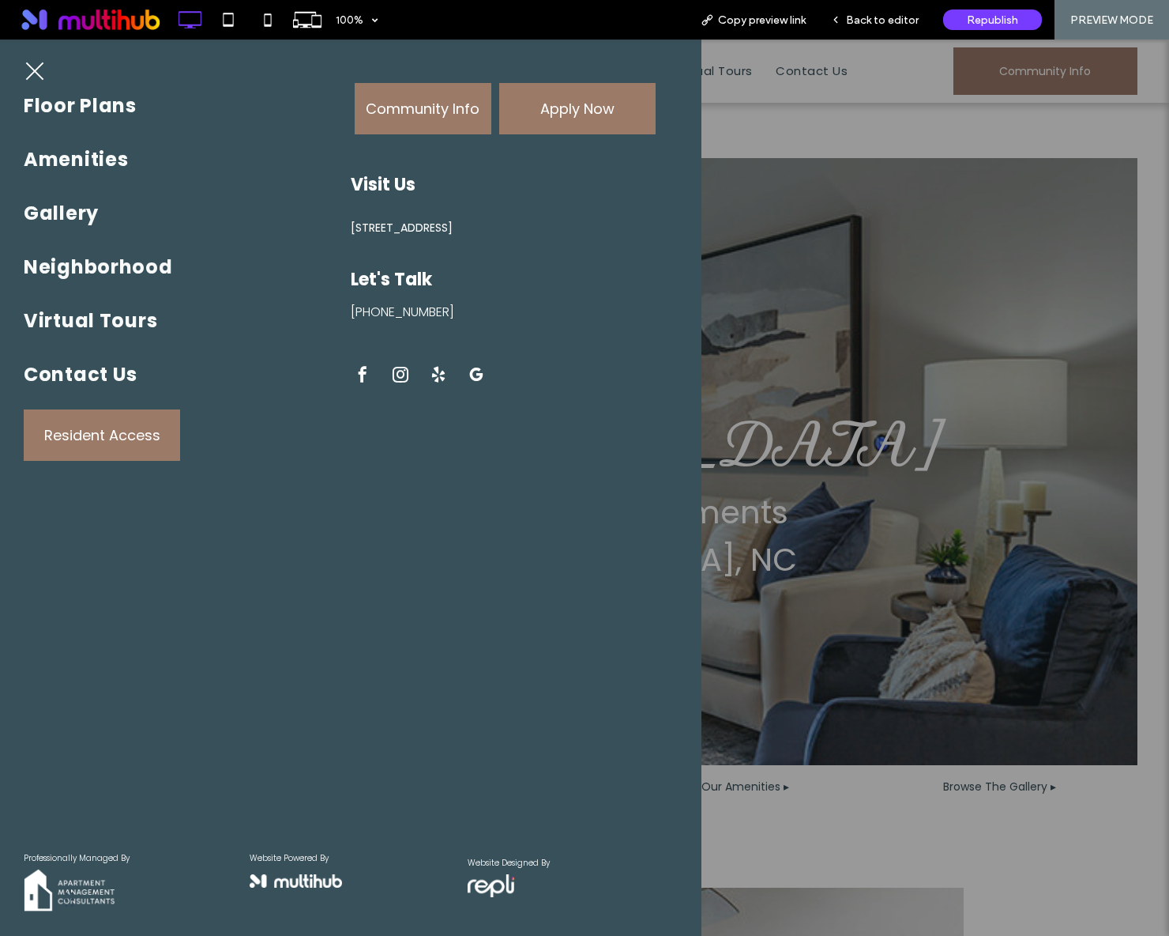
click at [403, 229] on span "[STREET_ADDRESS]" at bounding box center [402, 228] width 102 height 17
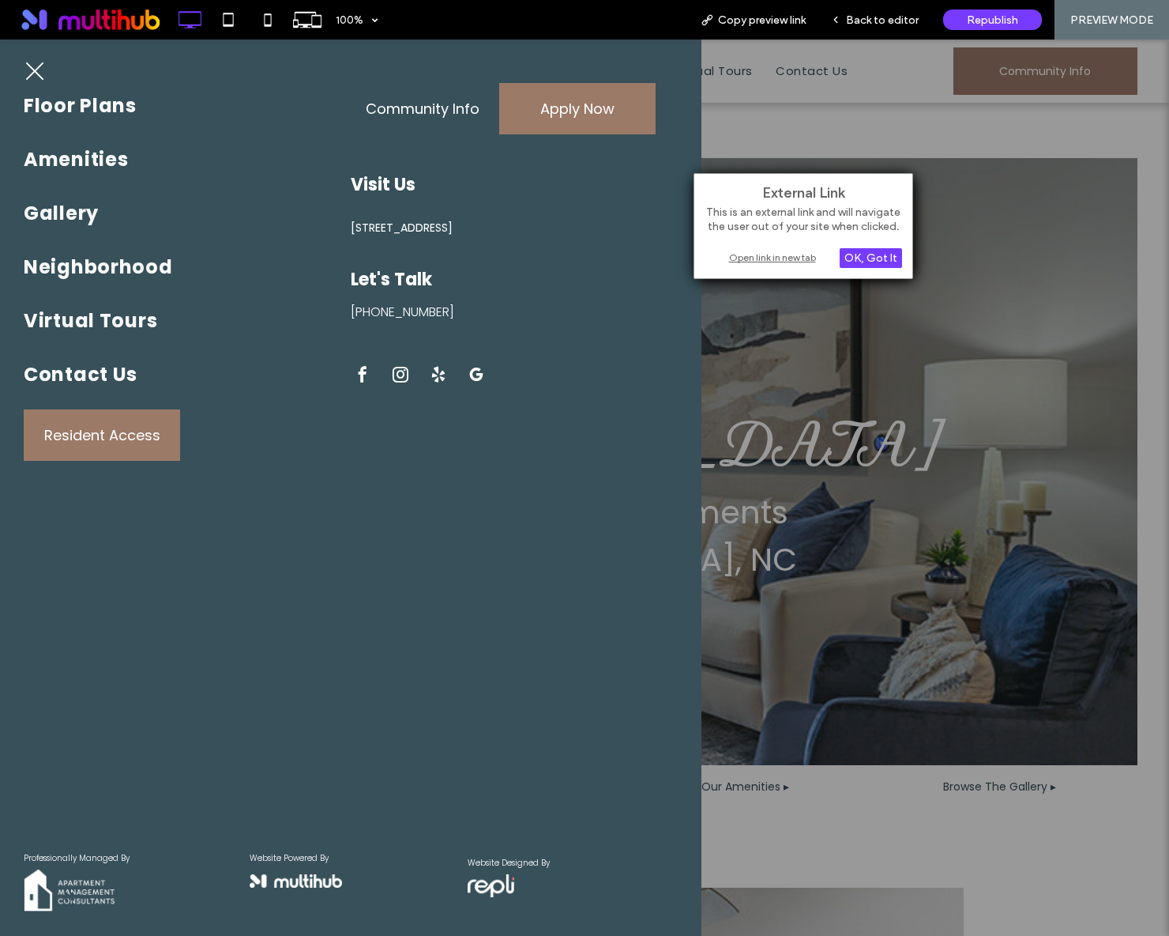
click at [394, 133] on link "Community Info" at bounding box center [423, 108] width 137 height 51
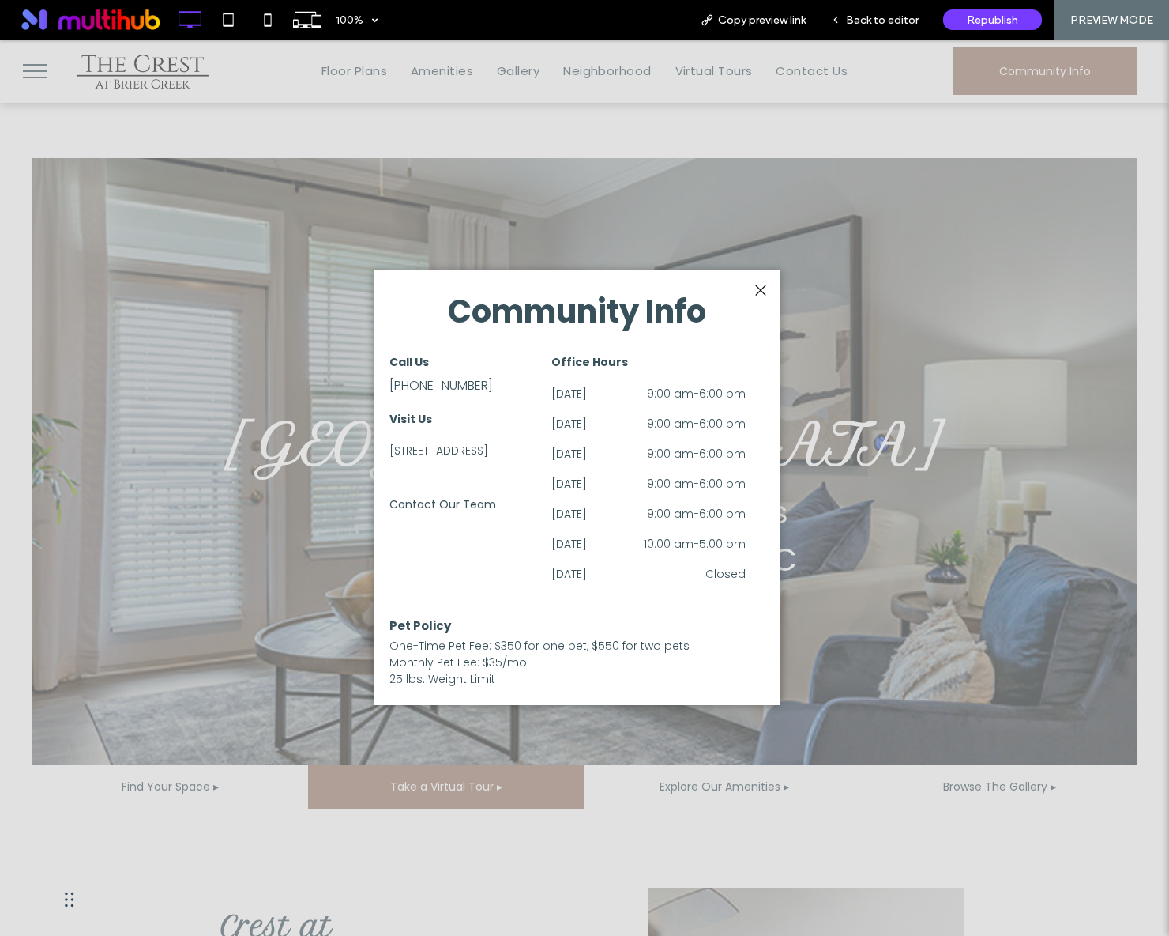
click at [759, 294] on div at bounding box center [760, 290] width 21 height 21
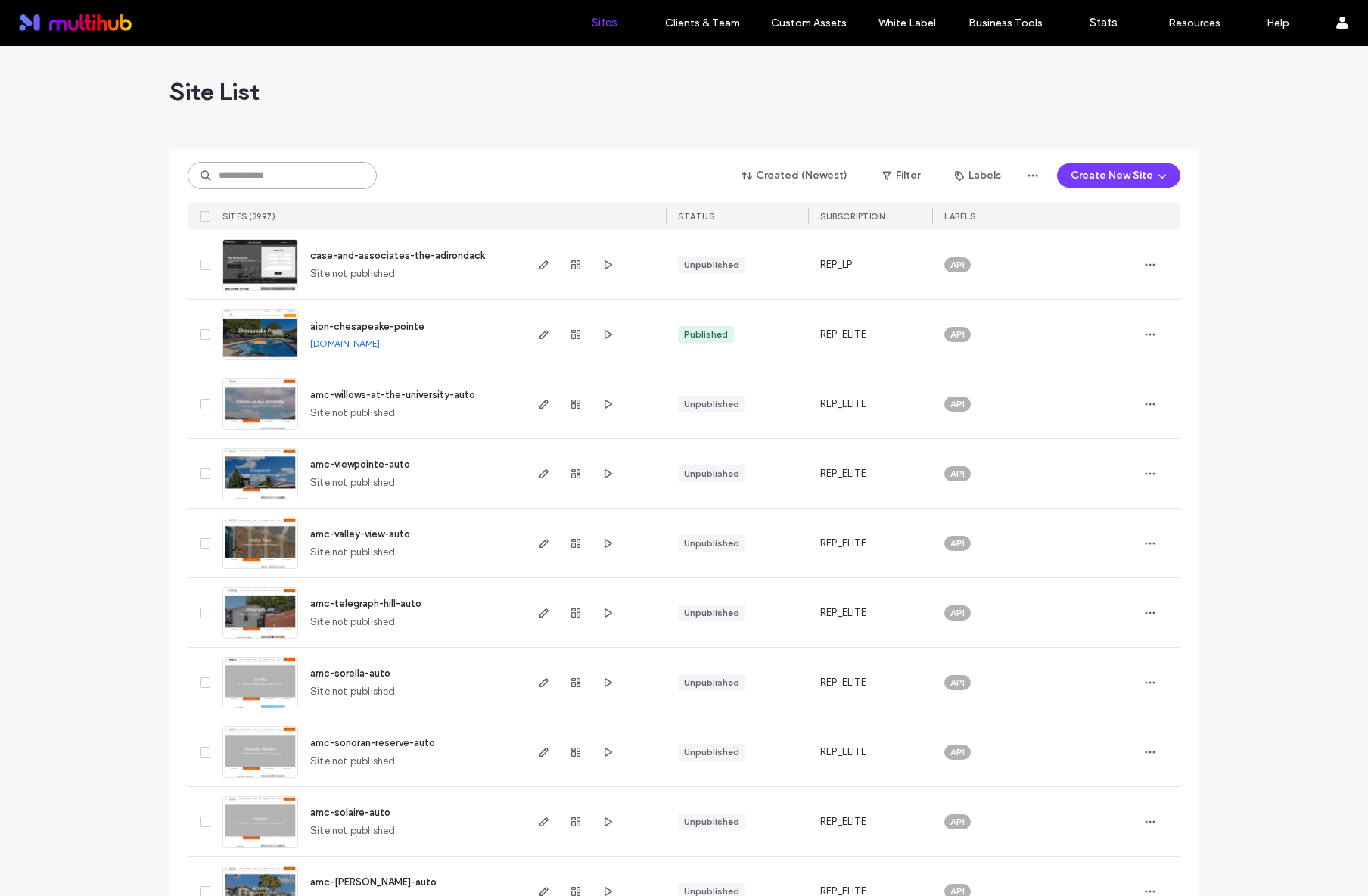
click at [236, 175] on input at bounding box center [282, 175] width 190 height 27
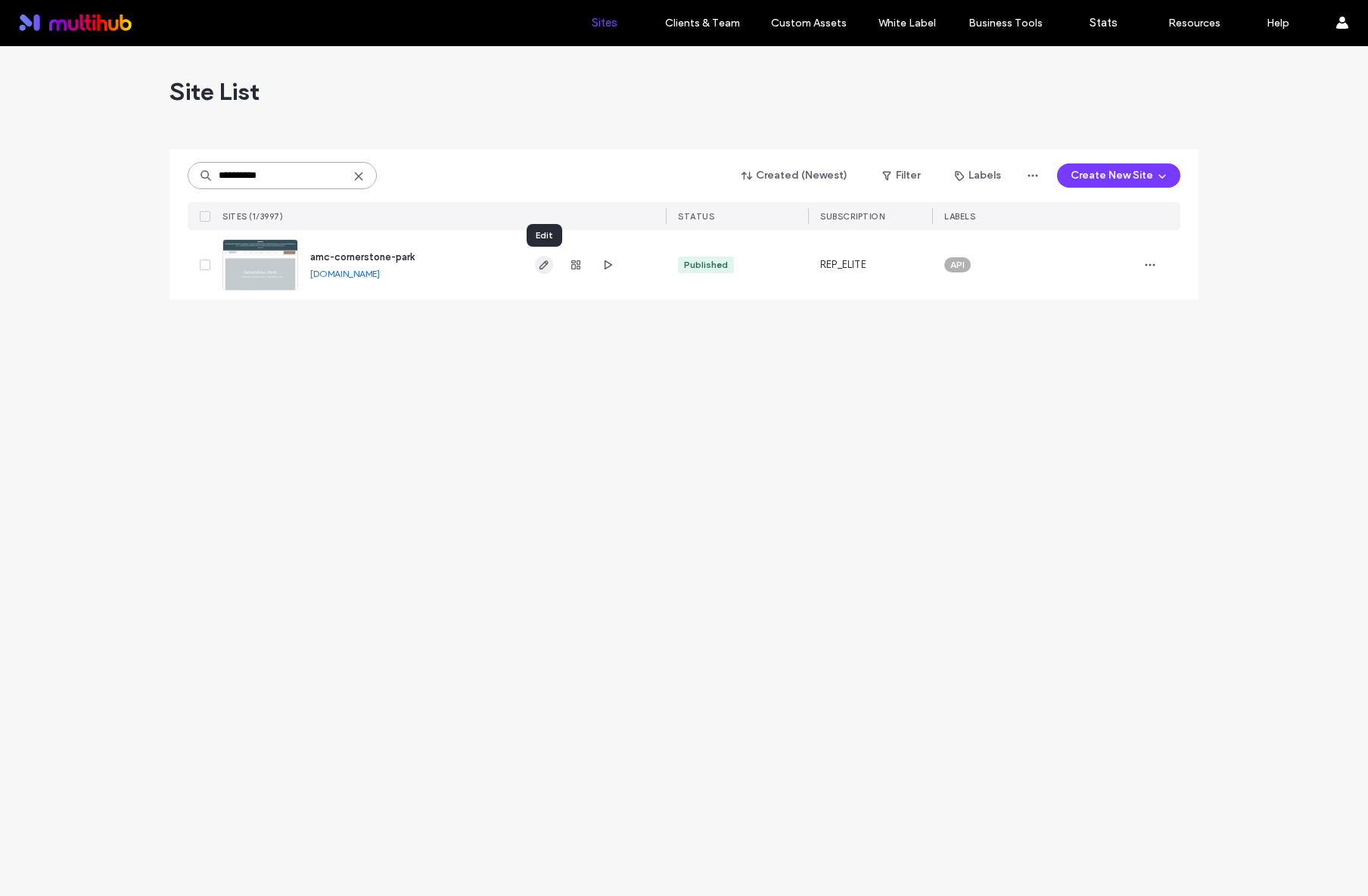
type input "**********"
click at [548, 263] on icon "button" at bounding box center [544, 264] width 12 height 12
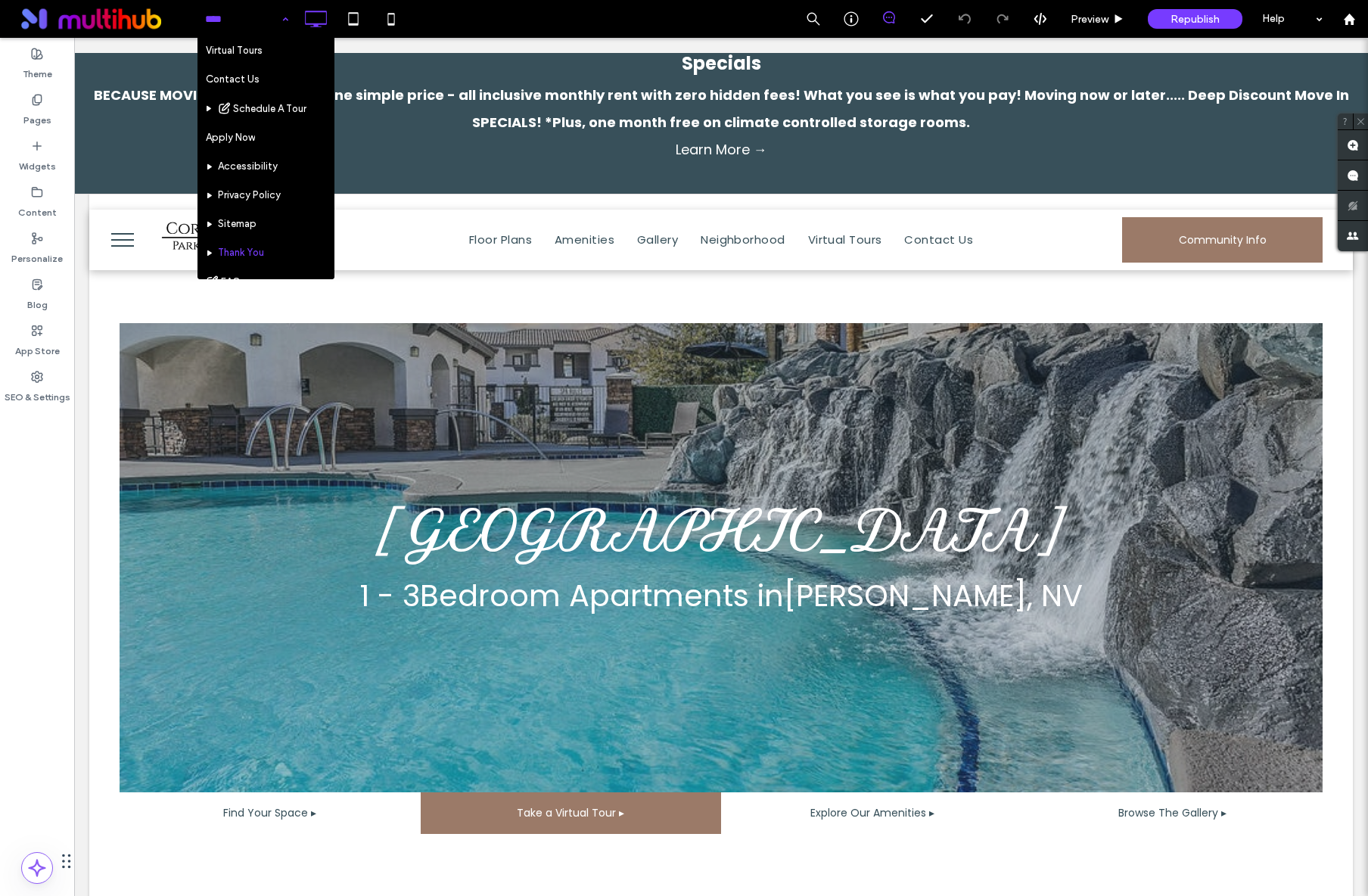
scroll to position [249, 0]
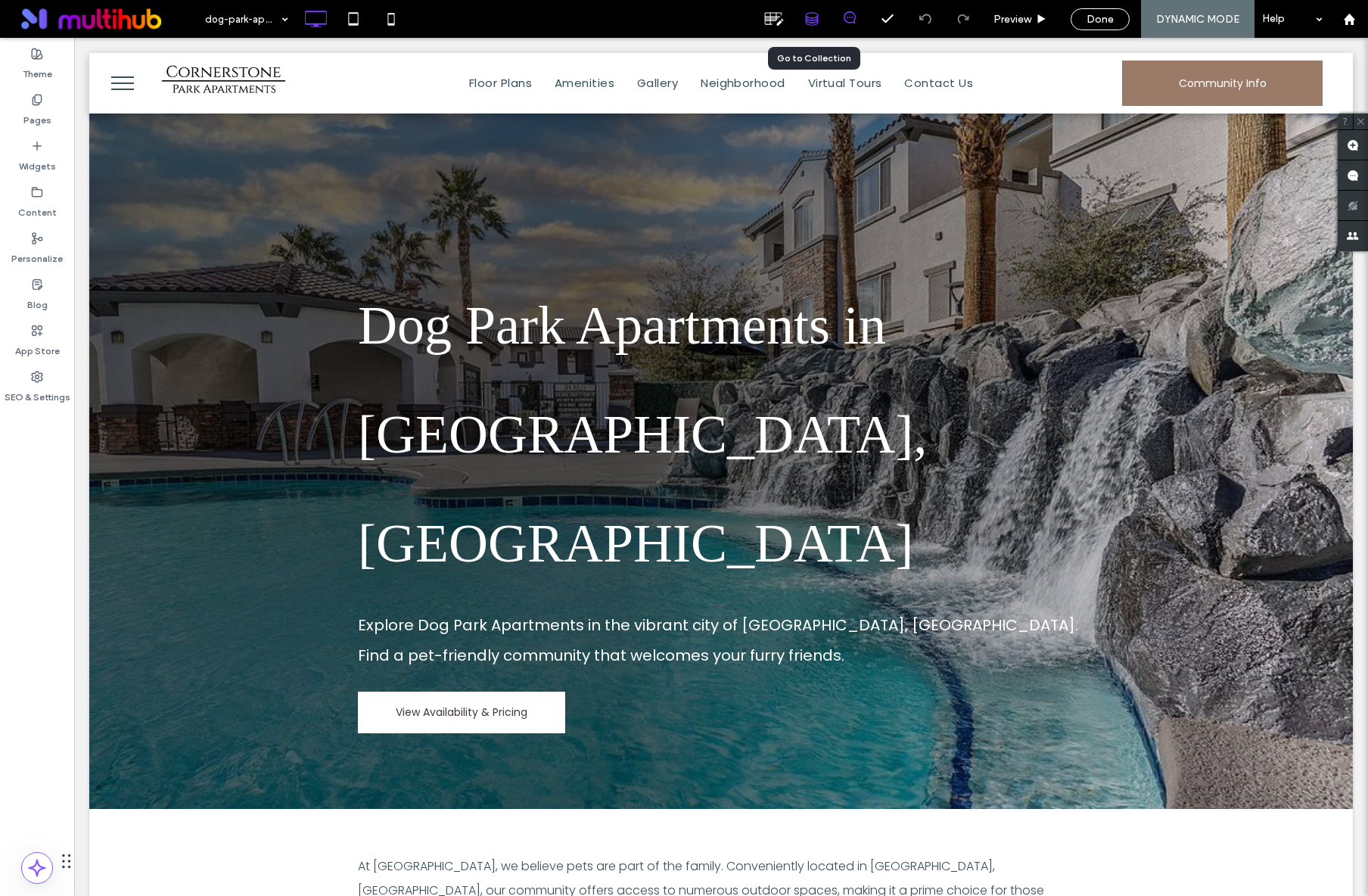
click at [813, 16] on icon at bounding box center [812, 19] width 13 height 13
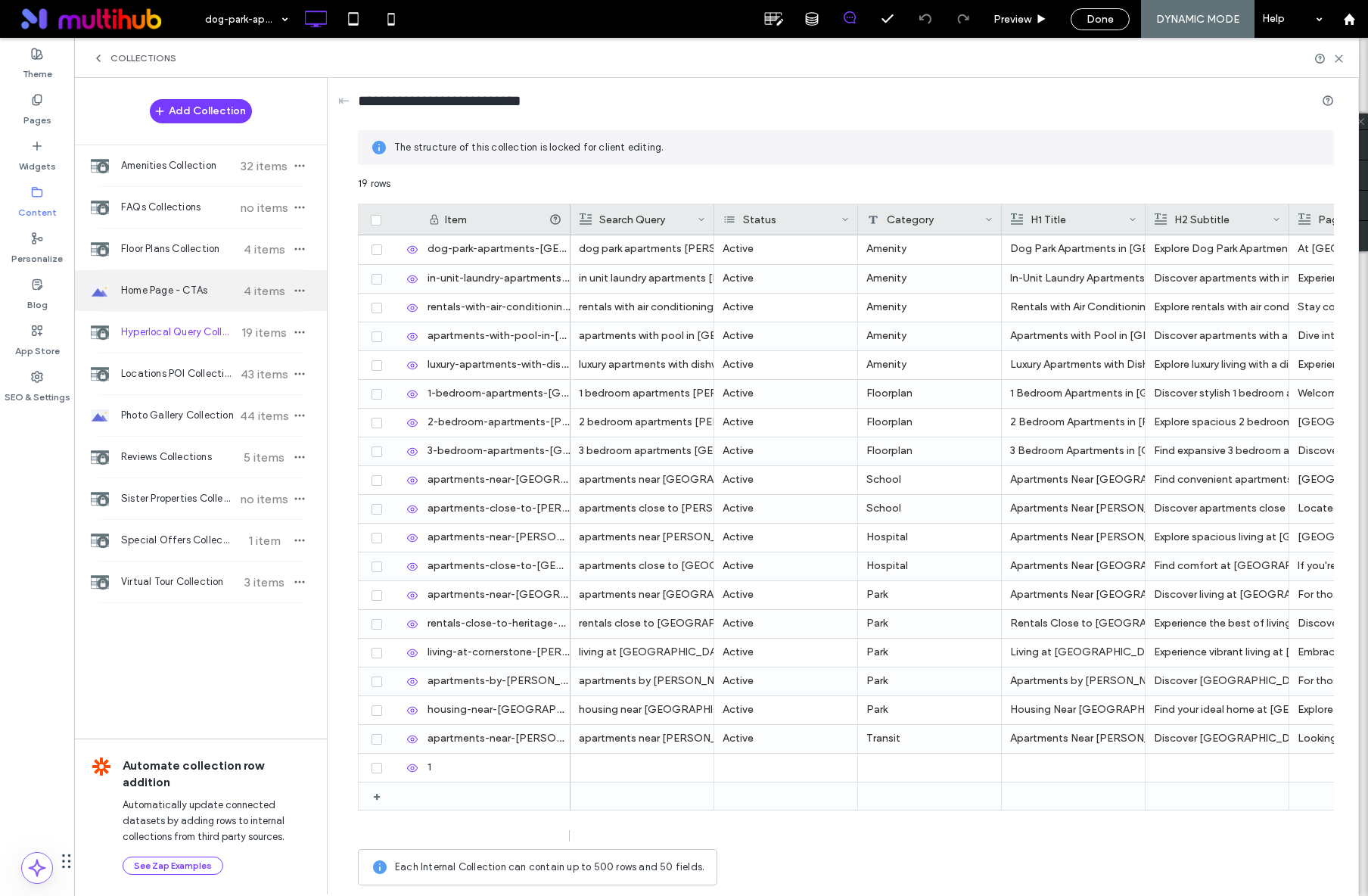
click at [183, 292] on span "Home Page - CTAs" at bounding box center [177, 291] width 113 height 15
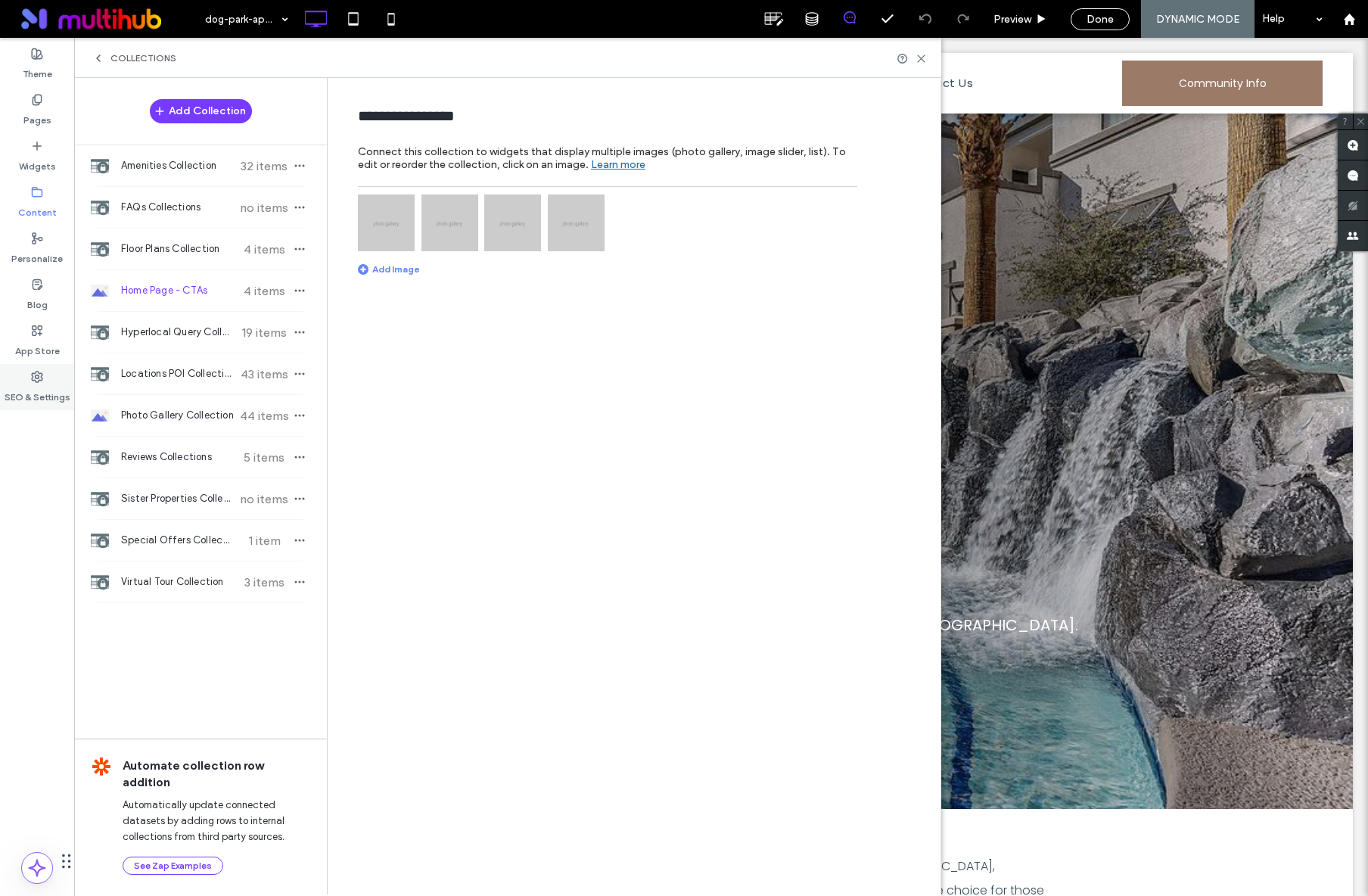
click at [40, 370] on icon at bounding box center [36, 376] width 12 height 12
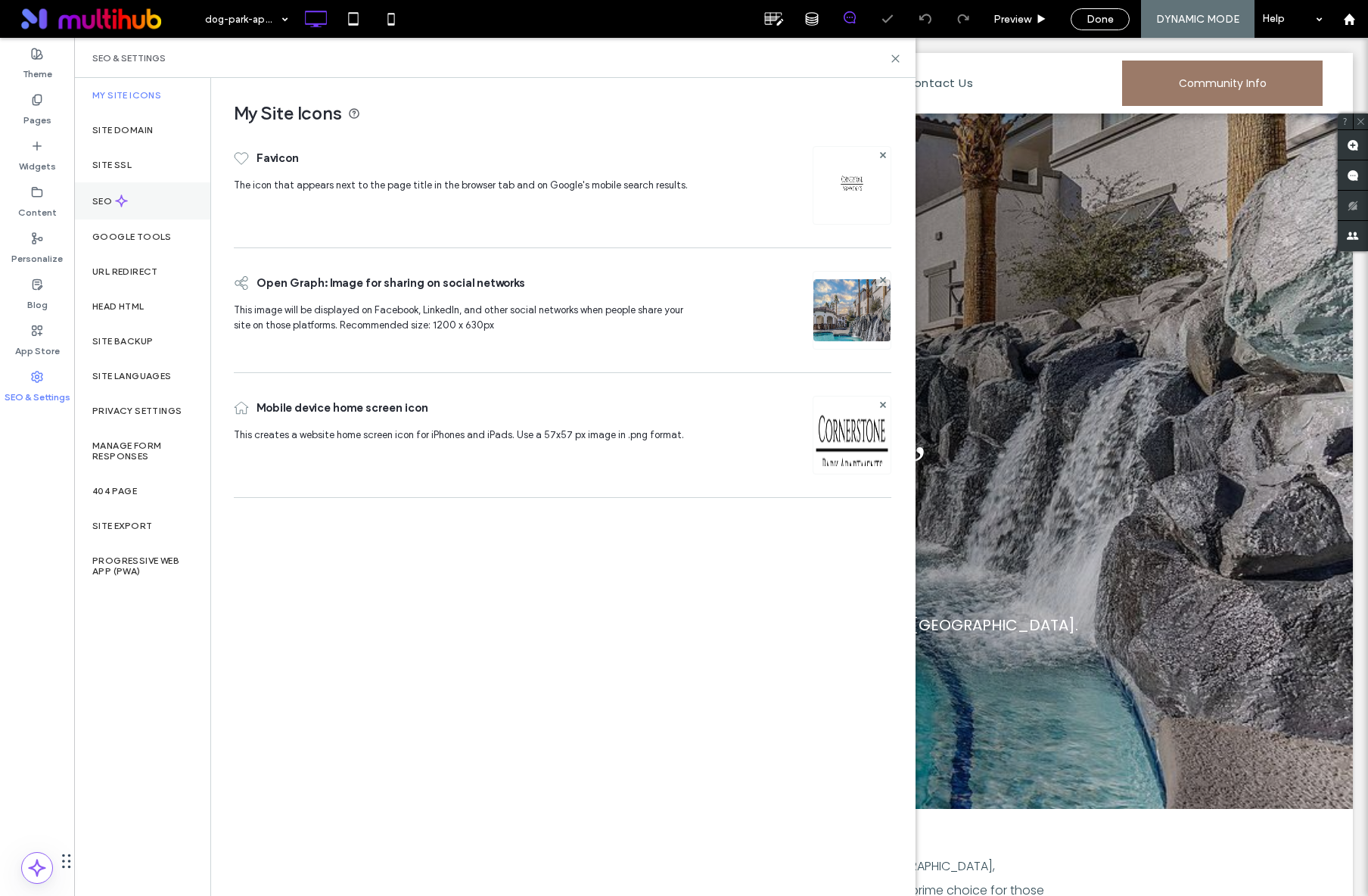
click at [124, 207] on icon at bounding box center [121, 200] width 12 height 12
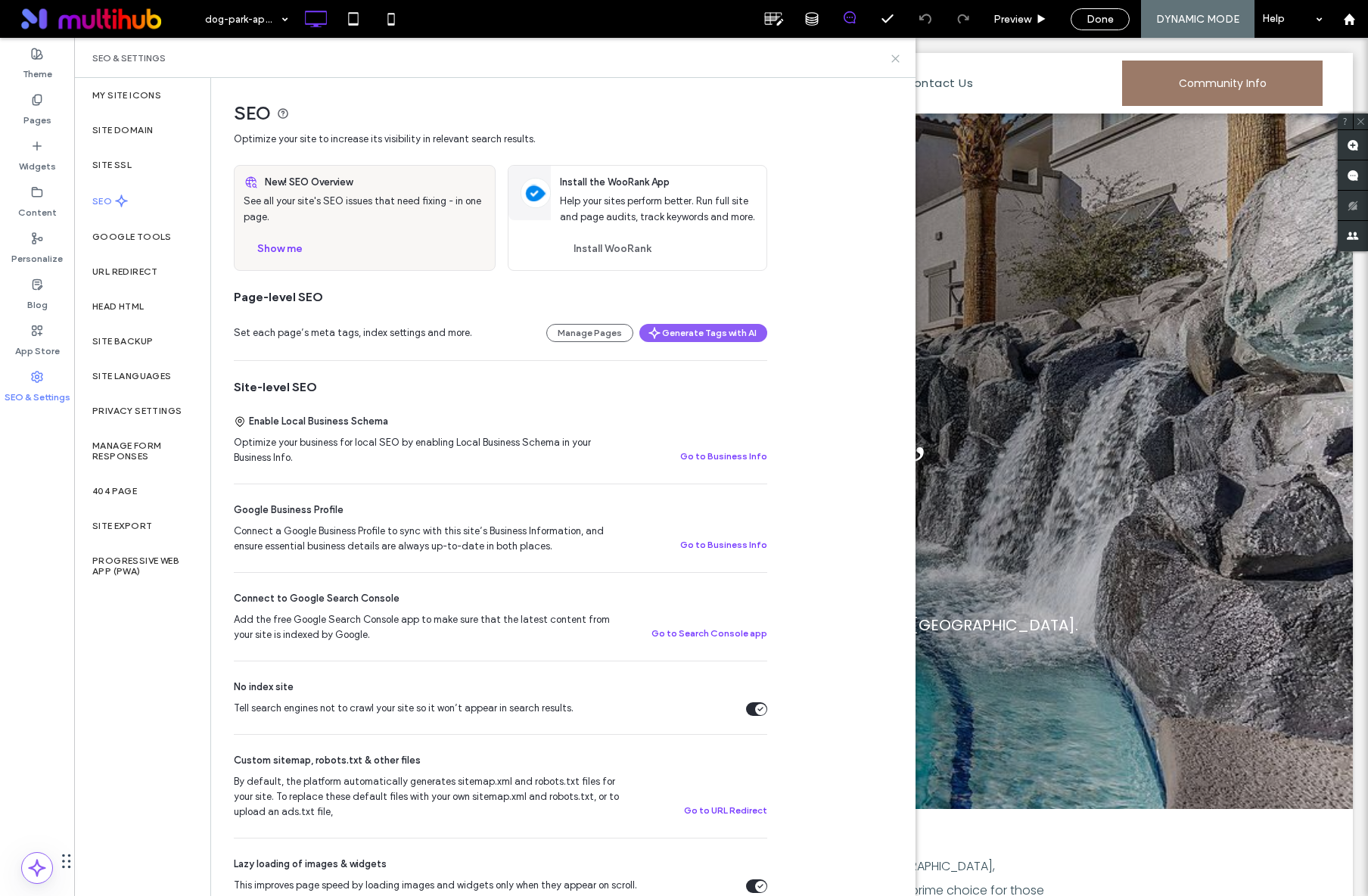
click at [895, 59] on icon at bounding box center [895, 58] width 11 height 11
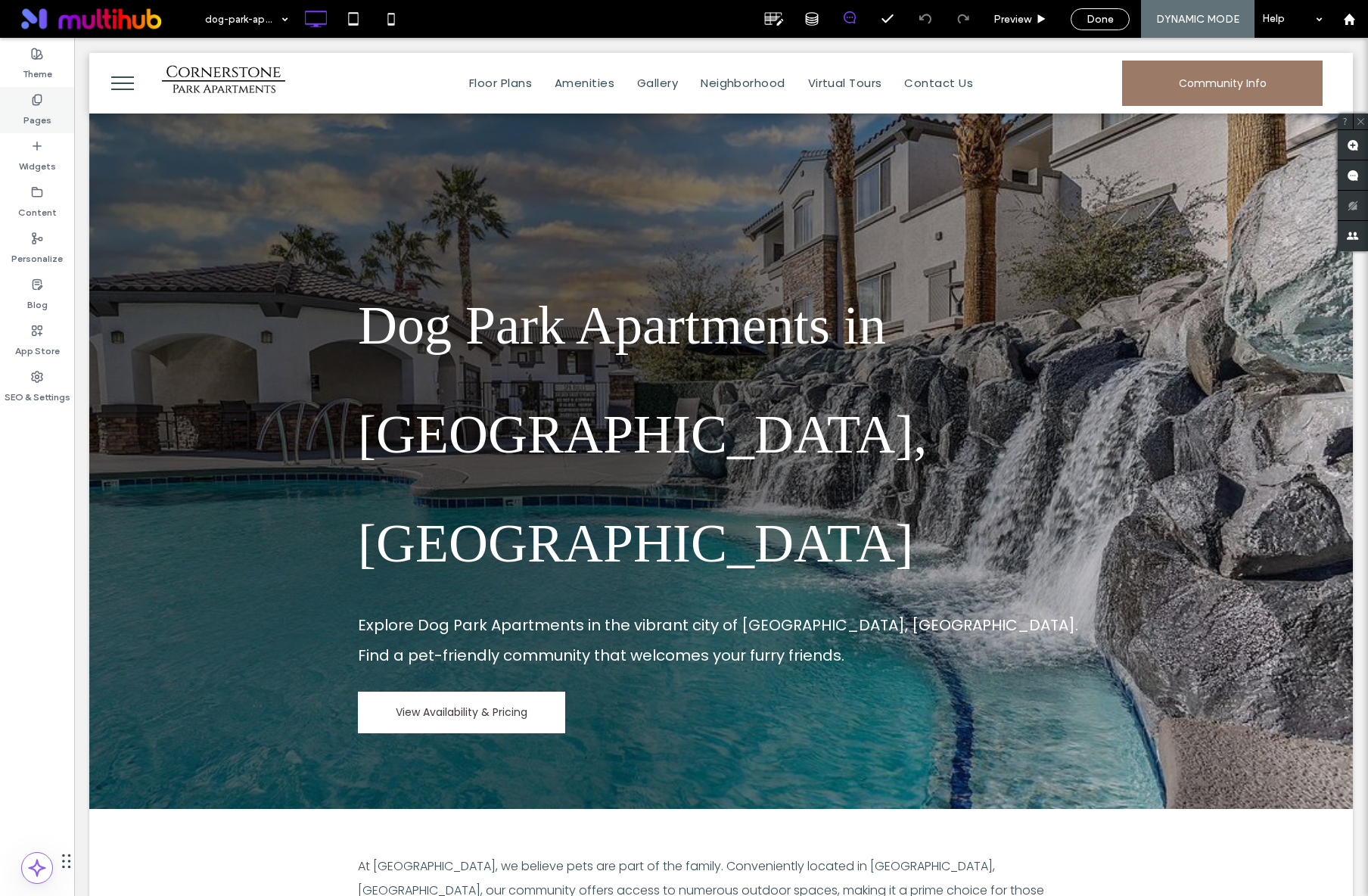
click at [47, 117] on label "Pages" at bounding box center [36, 117] width 28 height 21
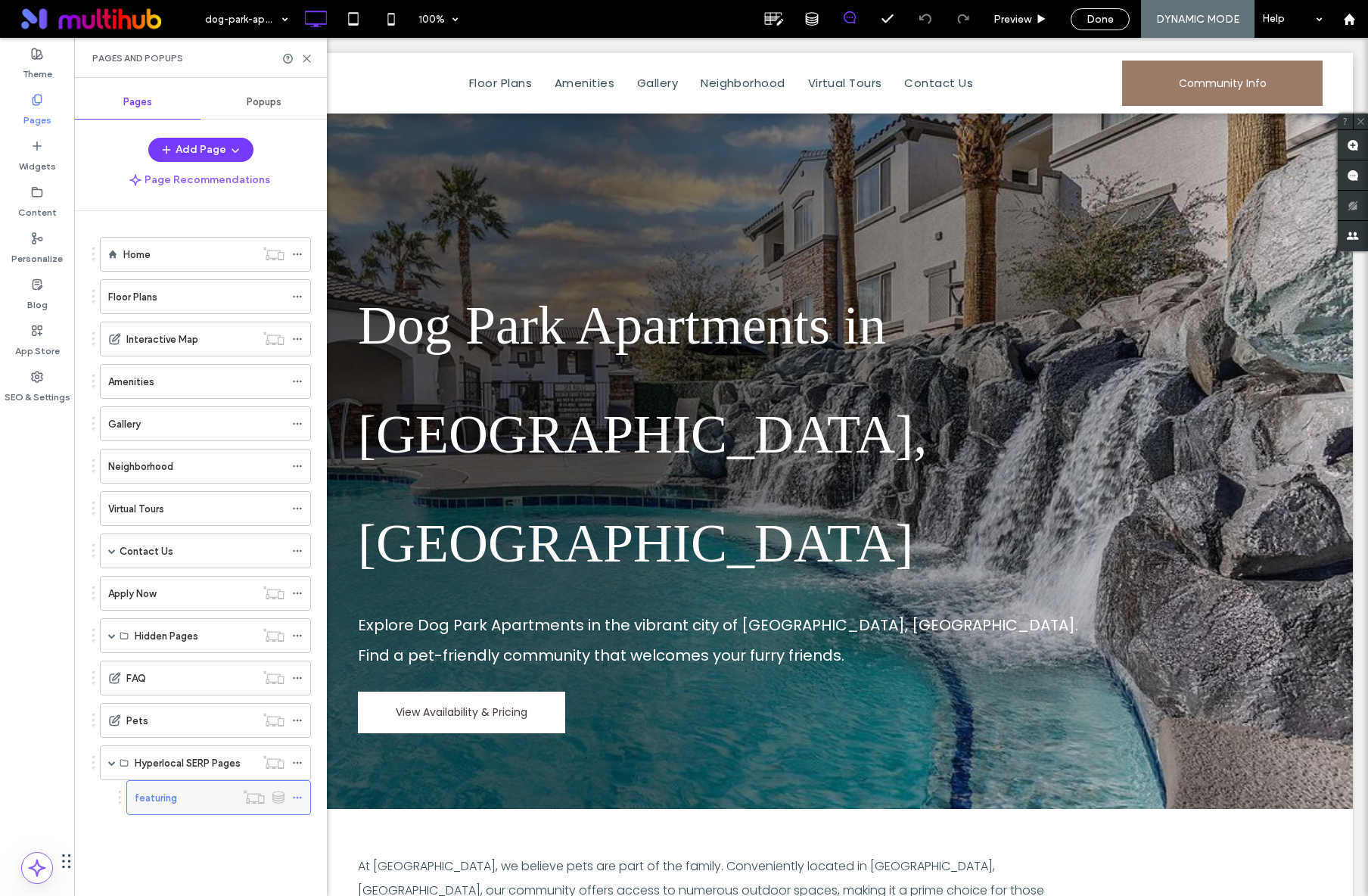
click at [294, 800] on icon at bounding box center [297, 796] width 11 height 11
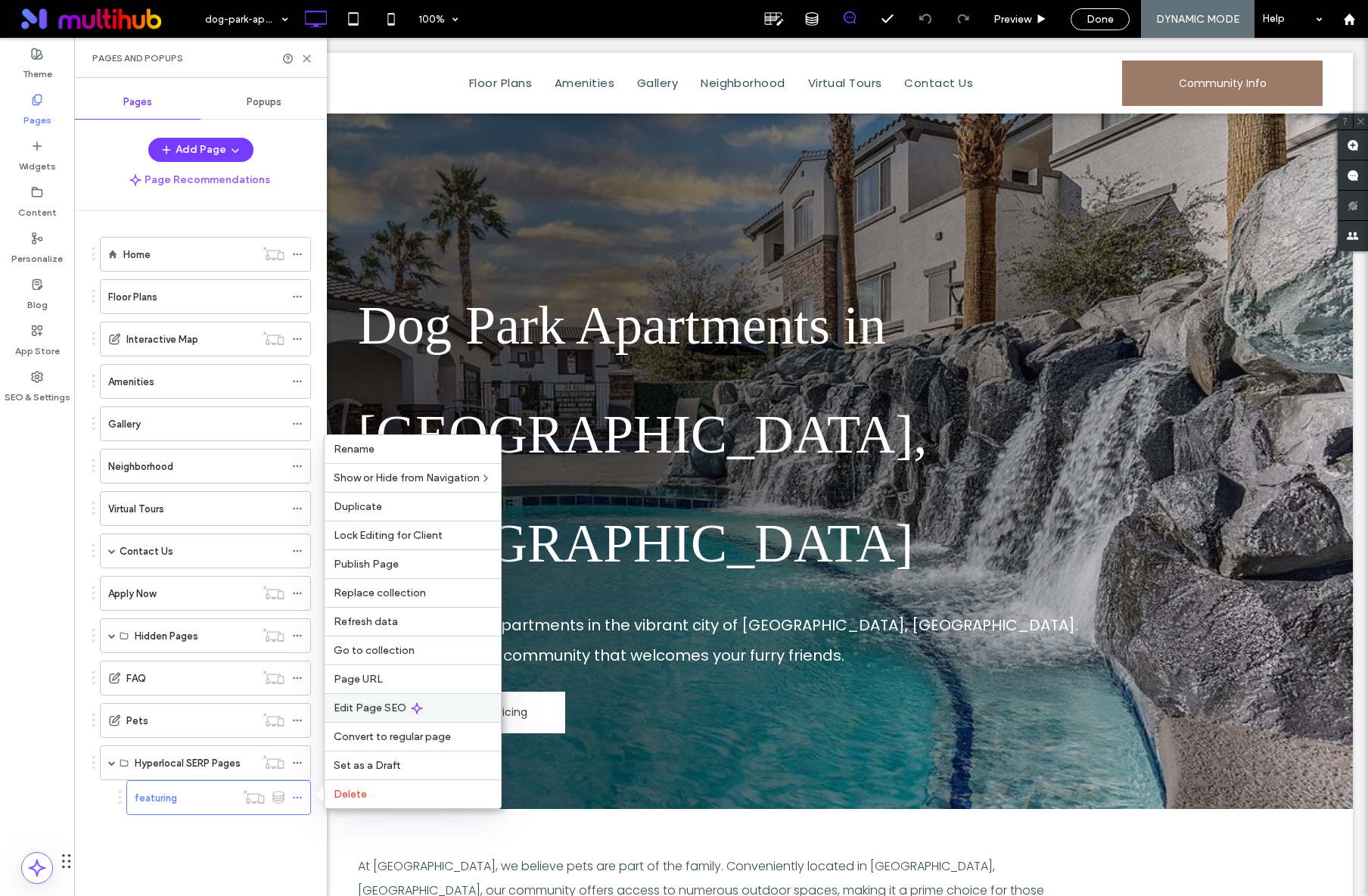
click at [383, 712] on span "Edit Page SEO" at bounding box center [370, 707] width 73 height 12
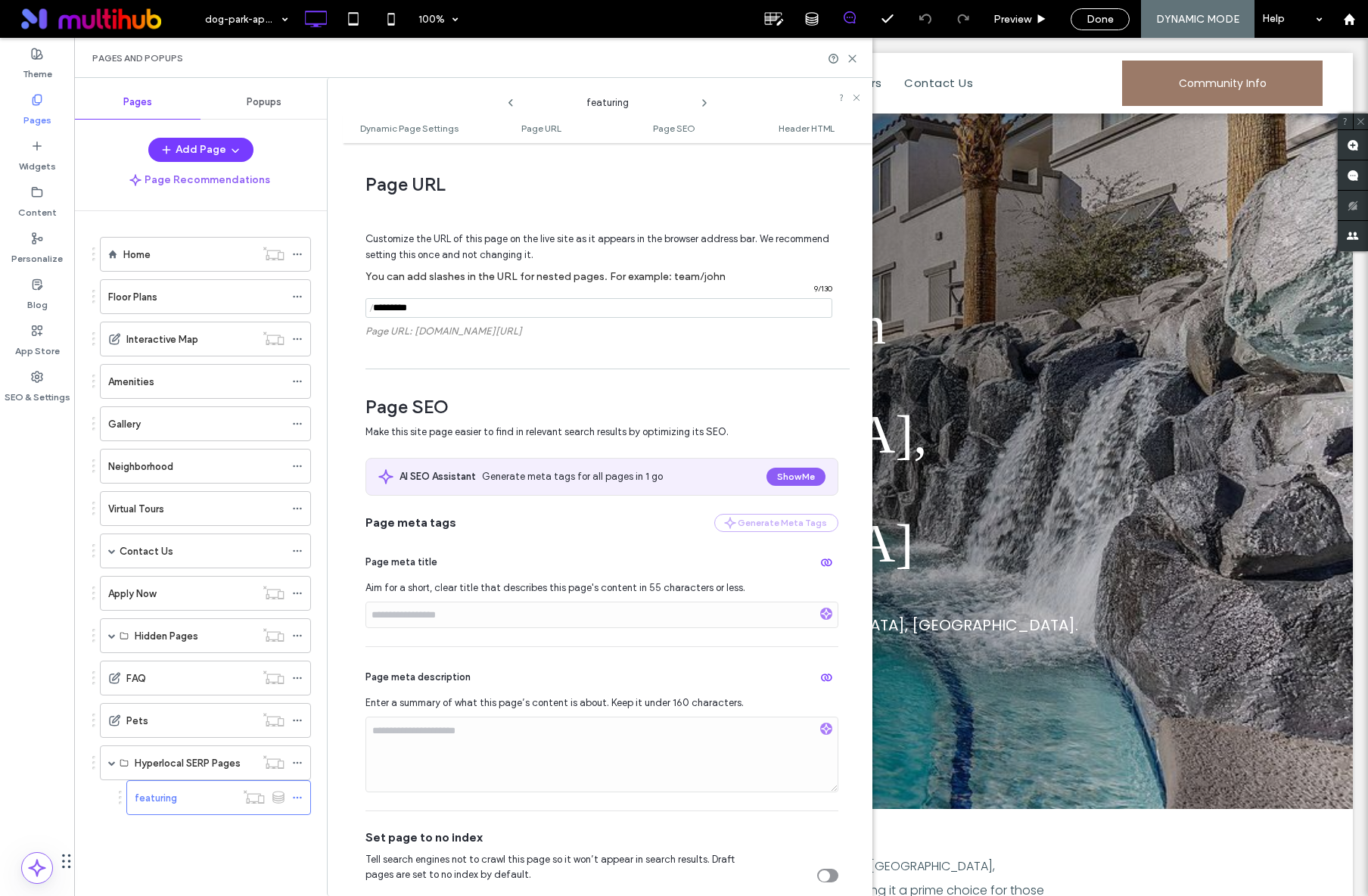
scroll to position [280, 0]
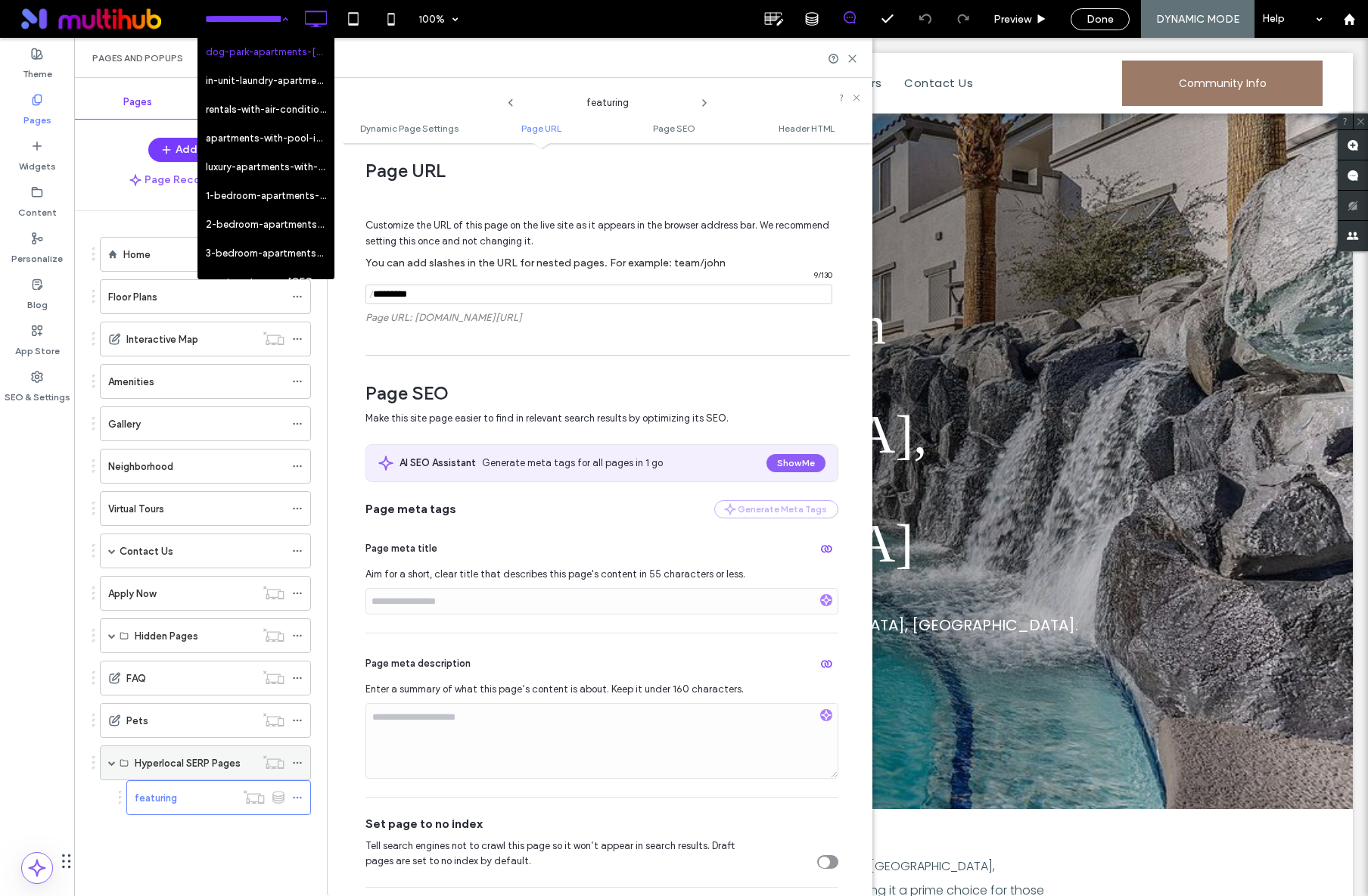
click at [225, 763] on label "Hyperlocal SERP Pages" at bounding box center [188, 763] width 106 height 27
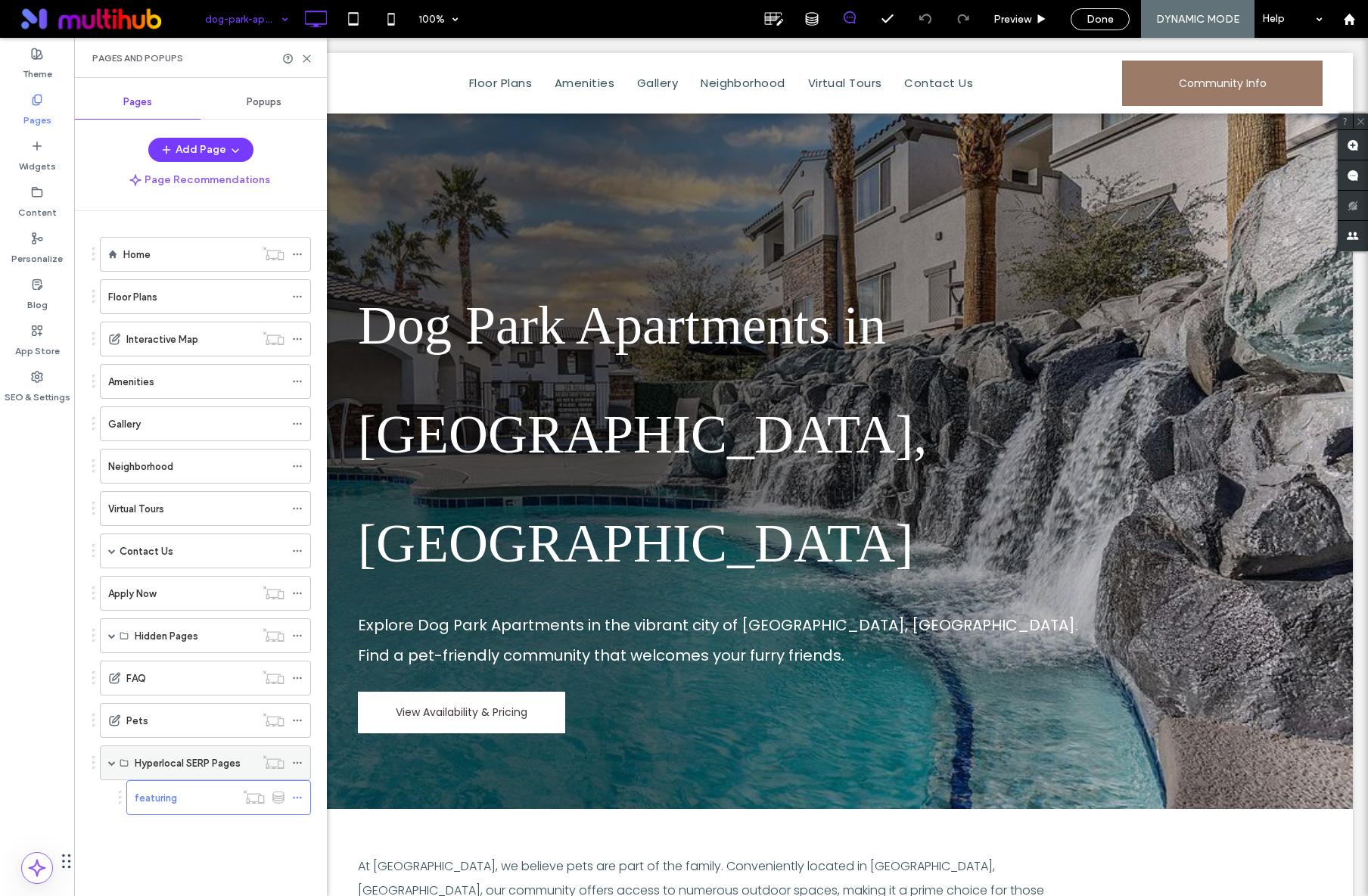
click at [228, 763] on label "Hyperlocal SERP Pages" at bounding box center [188, 763] width 106 height 27
click at [300, 762] on use at bounding box center [297, 763] width 9 height 2
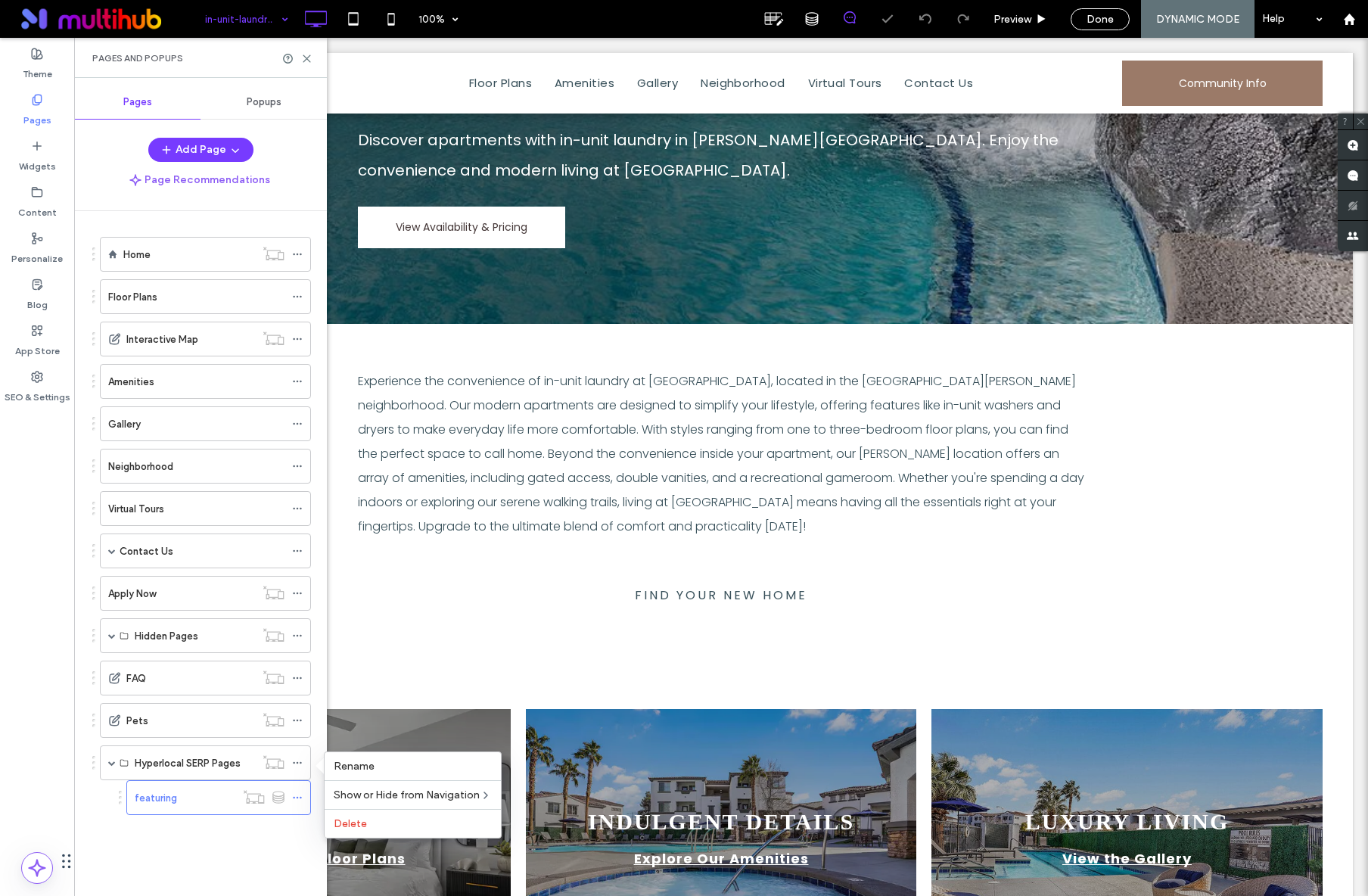
scroll to position [651, 0]
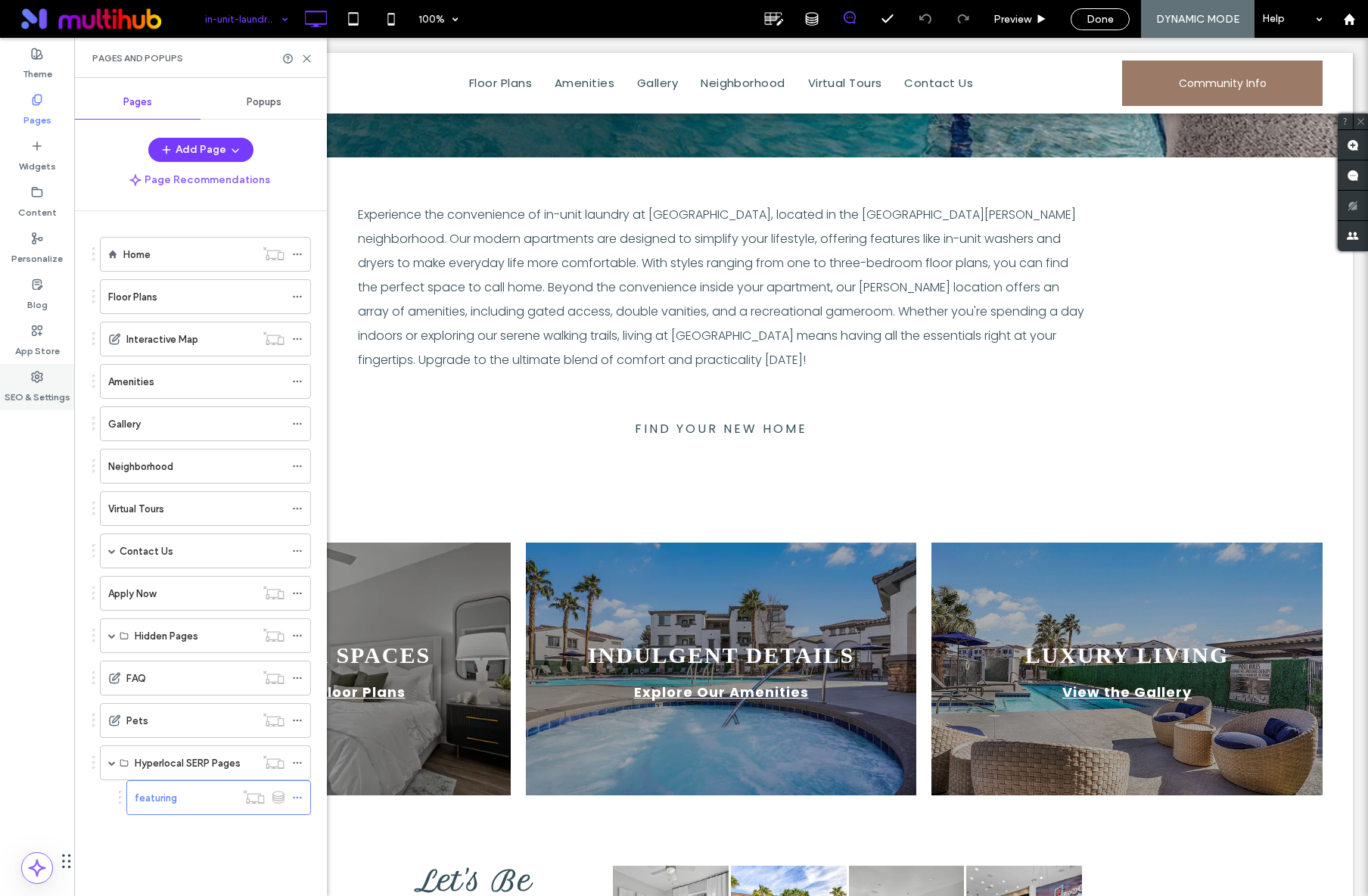
click at [33, 381] on icon at bounding box center [36, 376] width 12 height 12
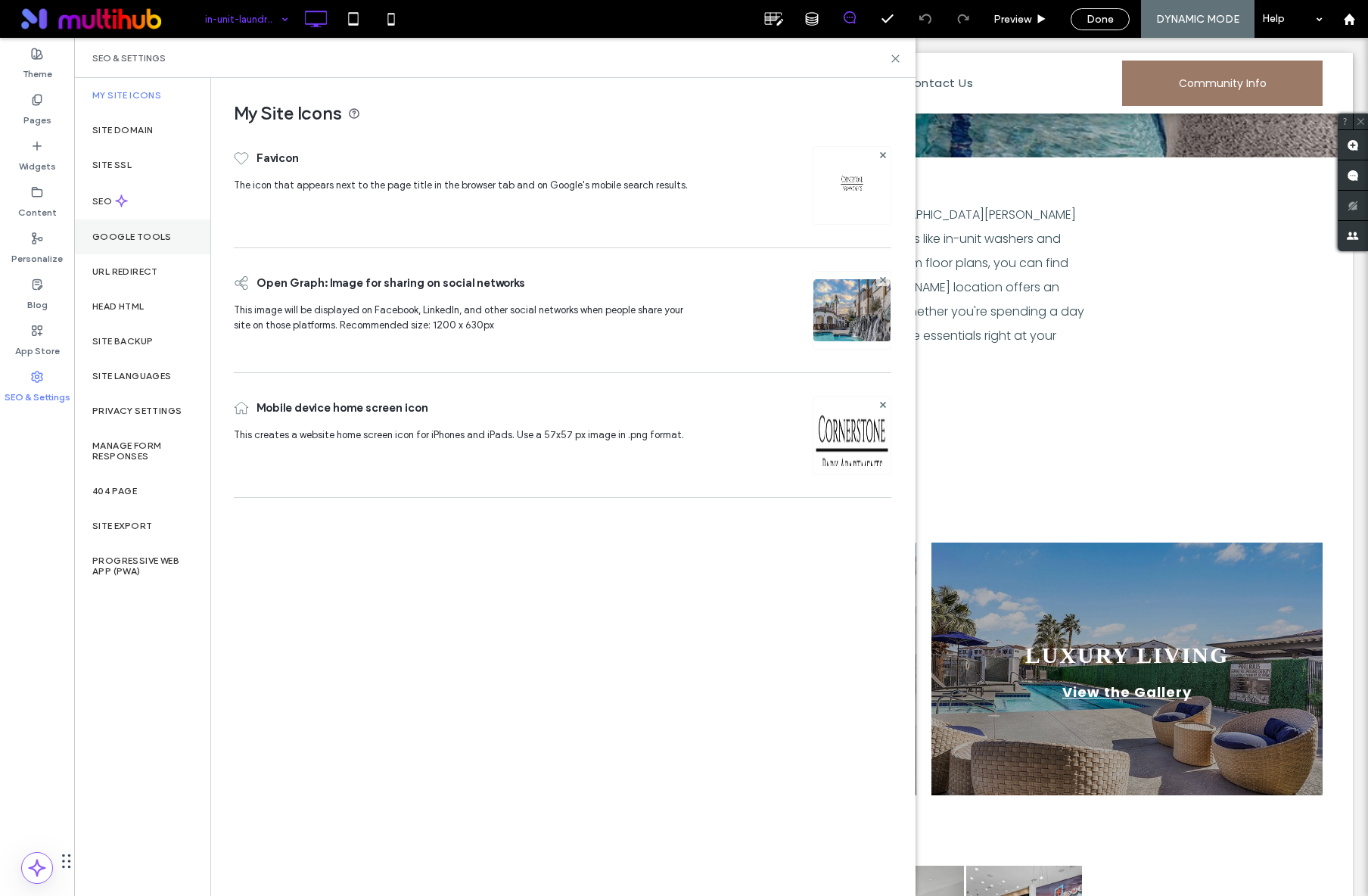
click at [149, 246] on div "Google Tools" at bounding box center [142, 236] width 136 height 34
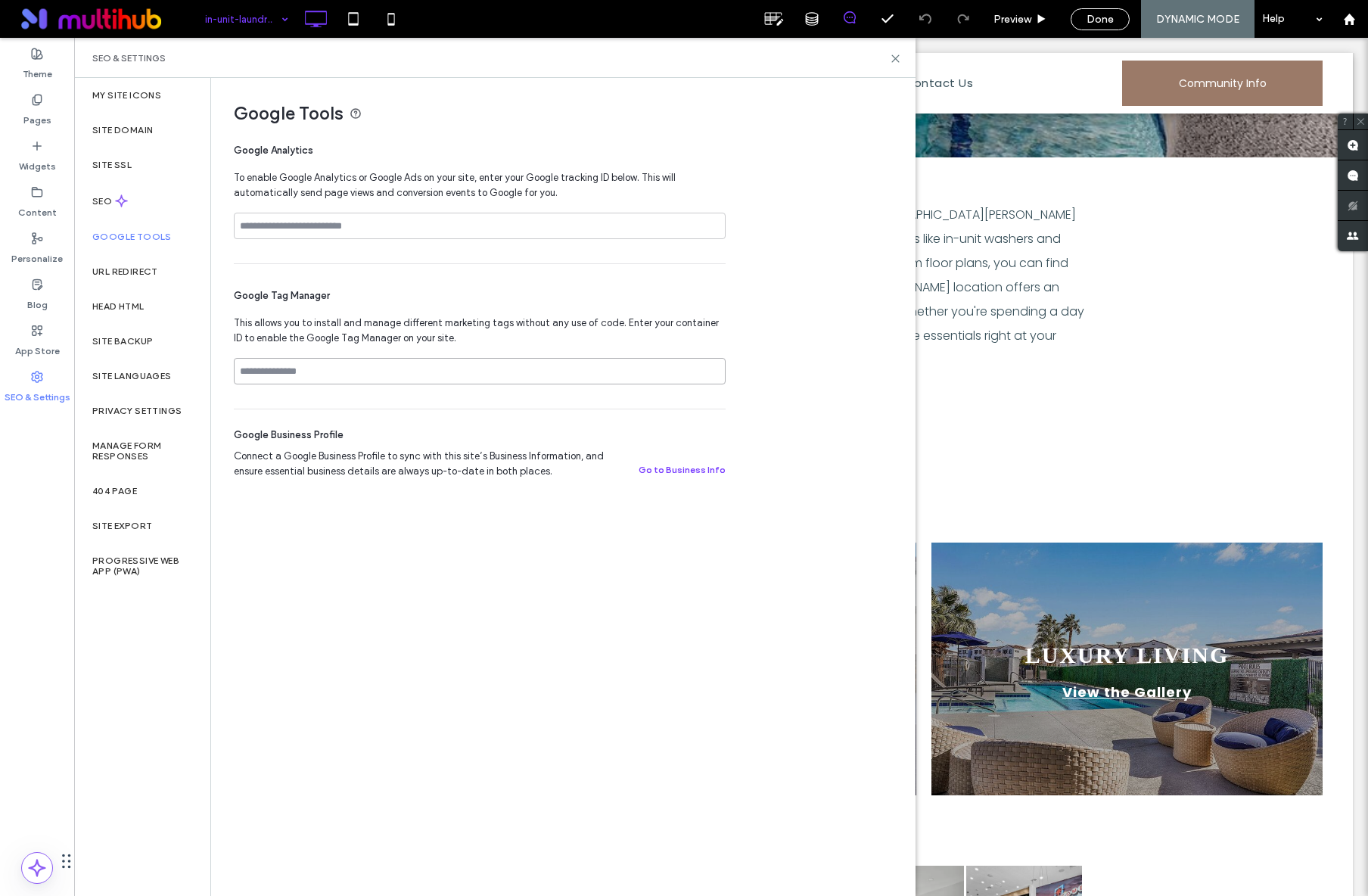
click at [388, 373] on input at bounding box center [480, 371] width 492 height 27
paste input "**********"
click at [245, 370] on input "**********" at bounding box center [480, 371] width 492 height 27
type input "**********"
click at [128, 210] on div "SEO" at bounding box center [142, 200] width 136 height 37
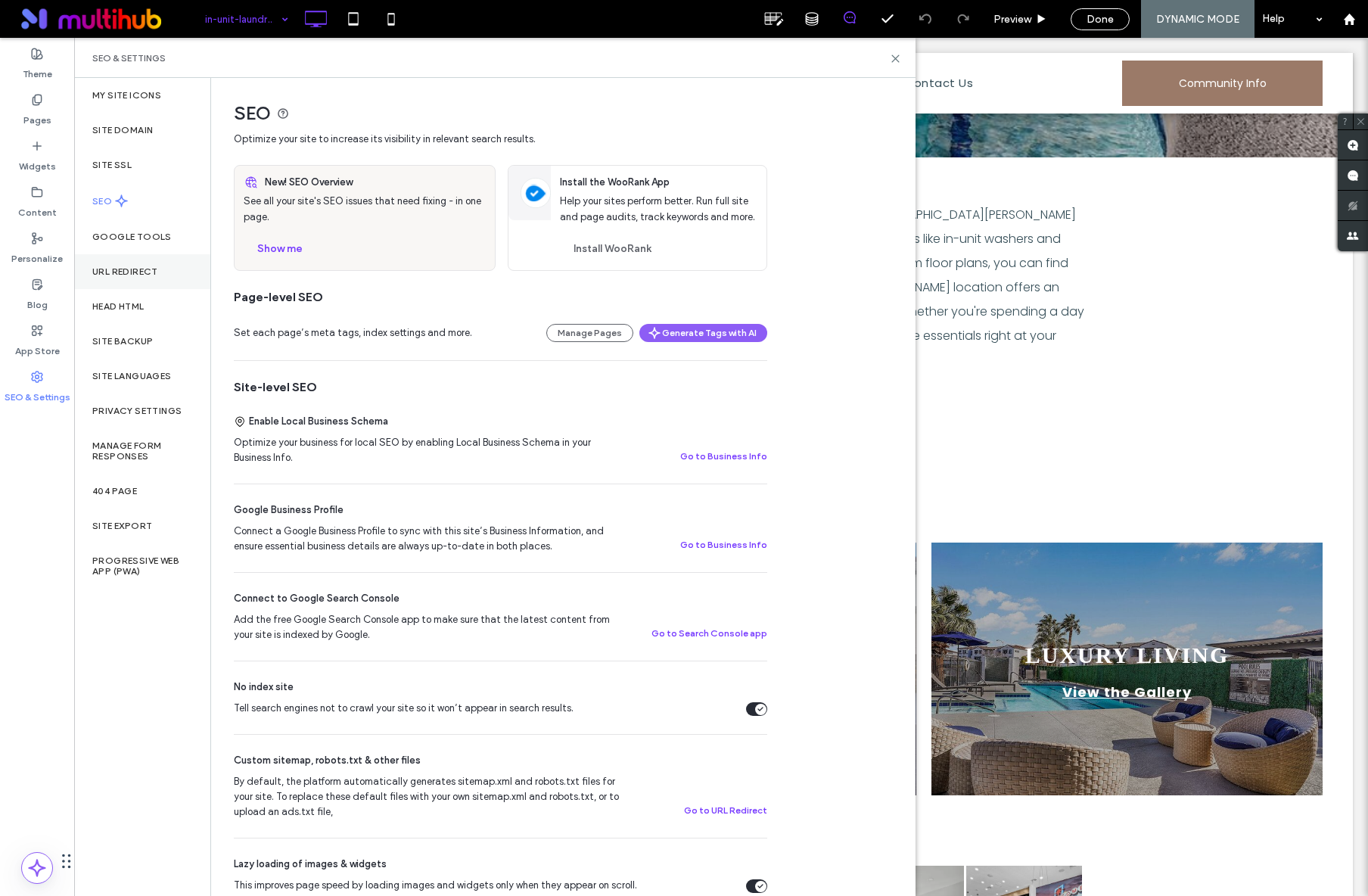
click at [123, 268] on label "URL Redirect" at bounding box center [124, 271] width 66 height 11
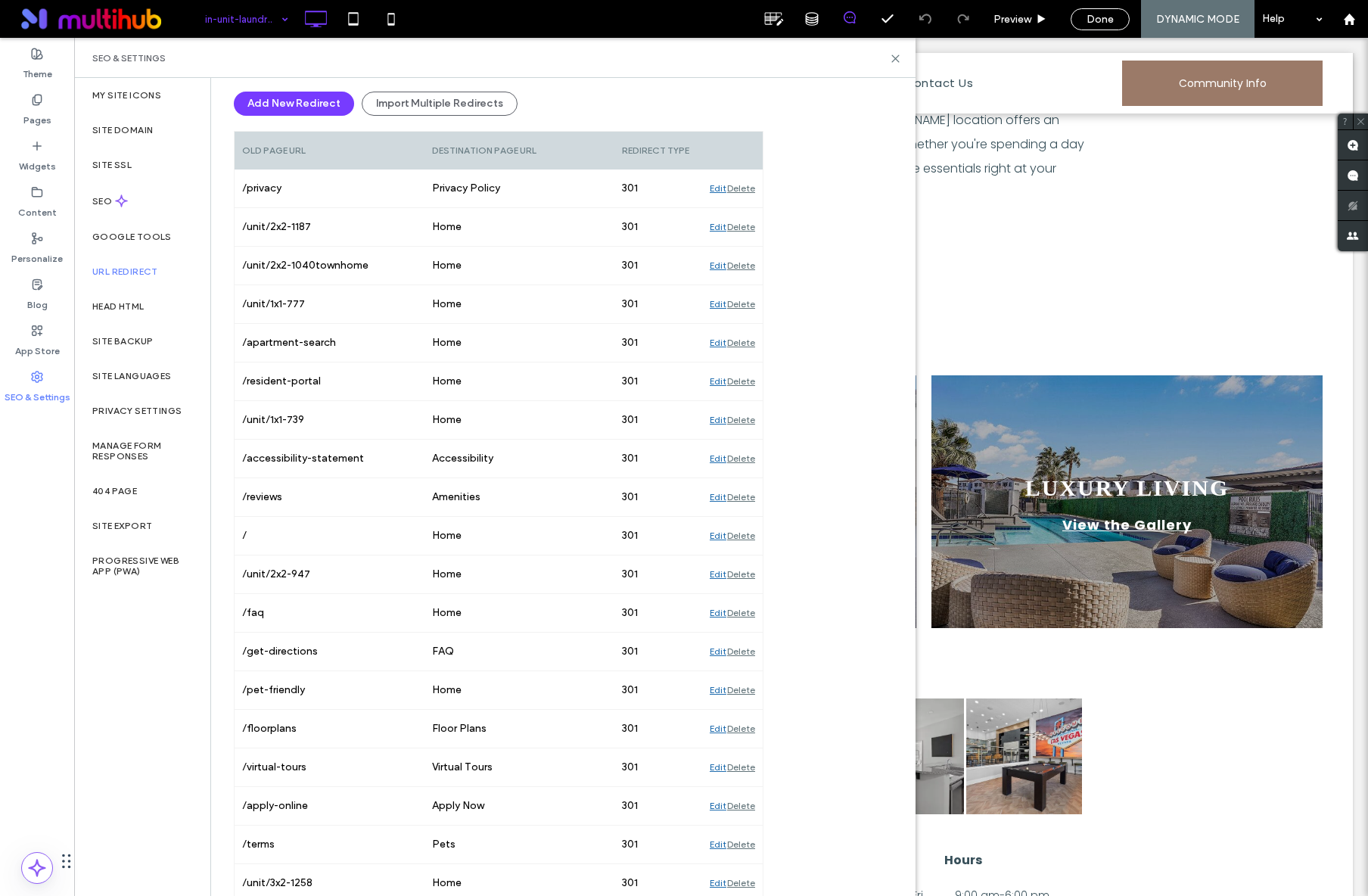
scroll to position [135, 0]
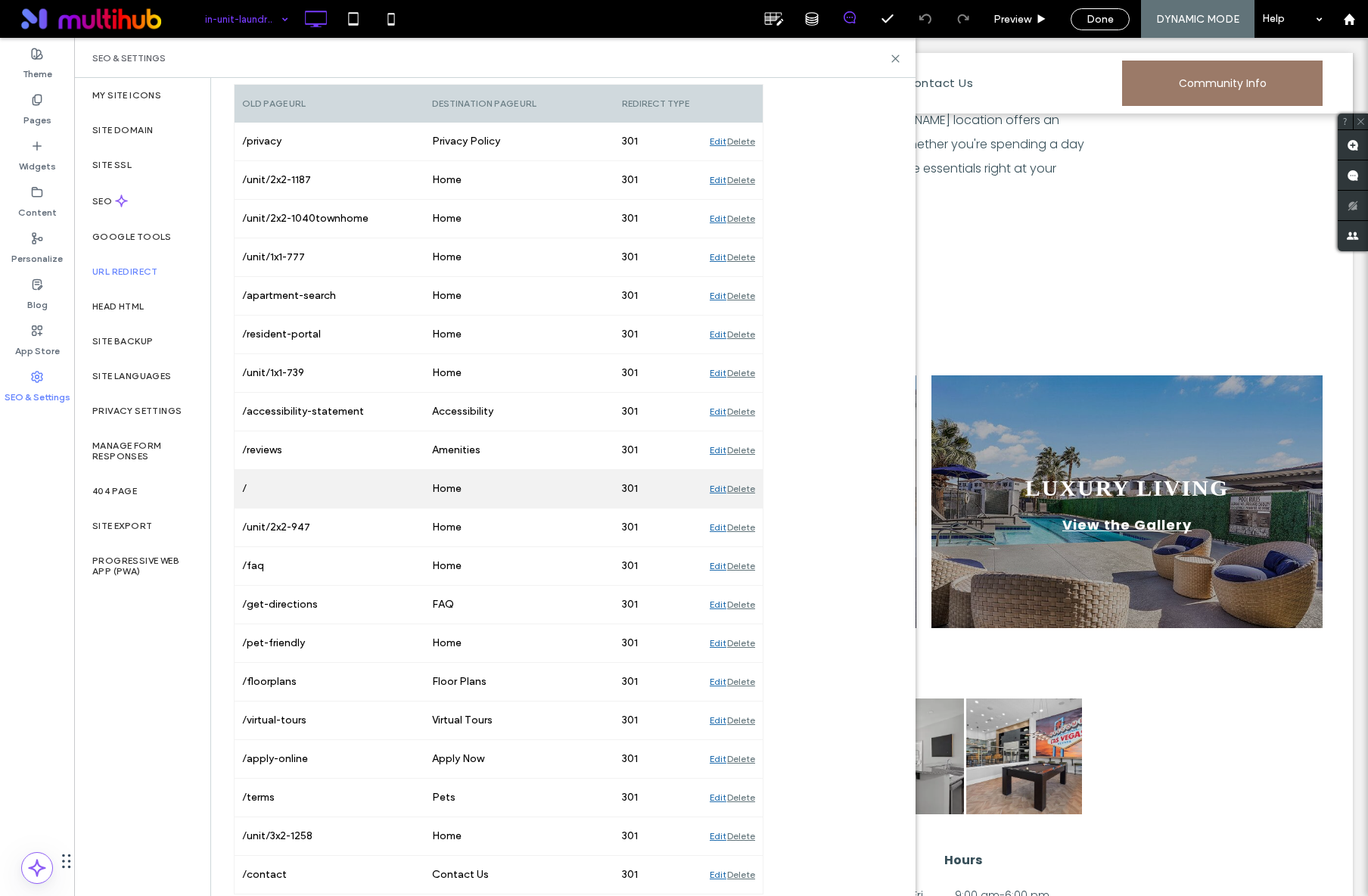
click at [721, 489] on div "Edit" at bounding box center [717, 489] width 16 height 38
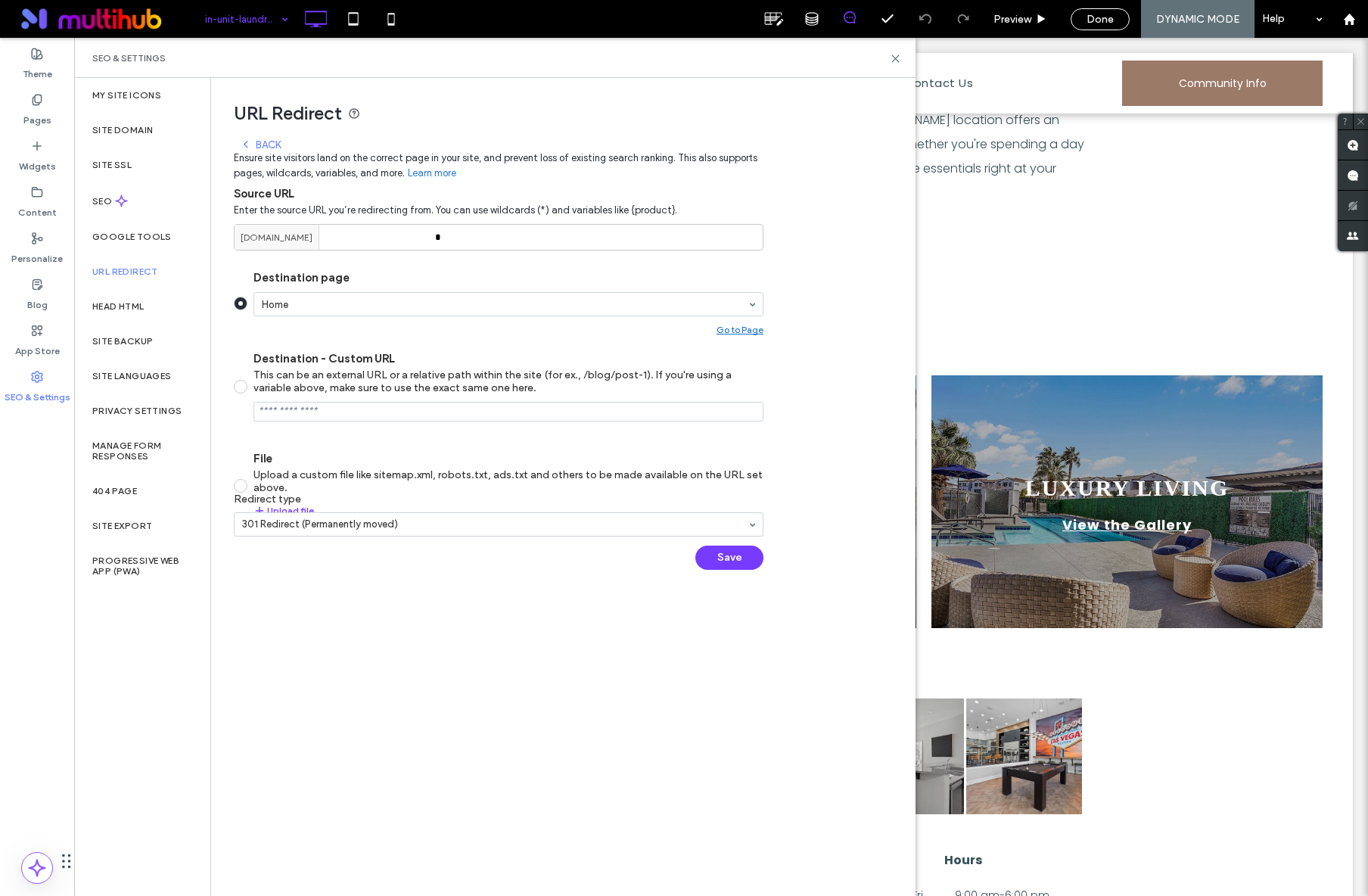
scroll to position [0, 0]
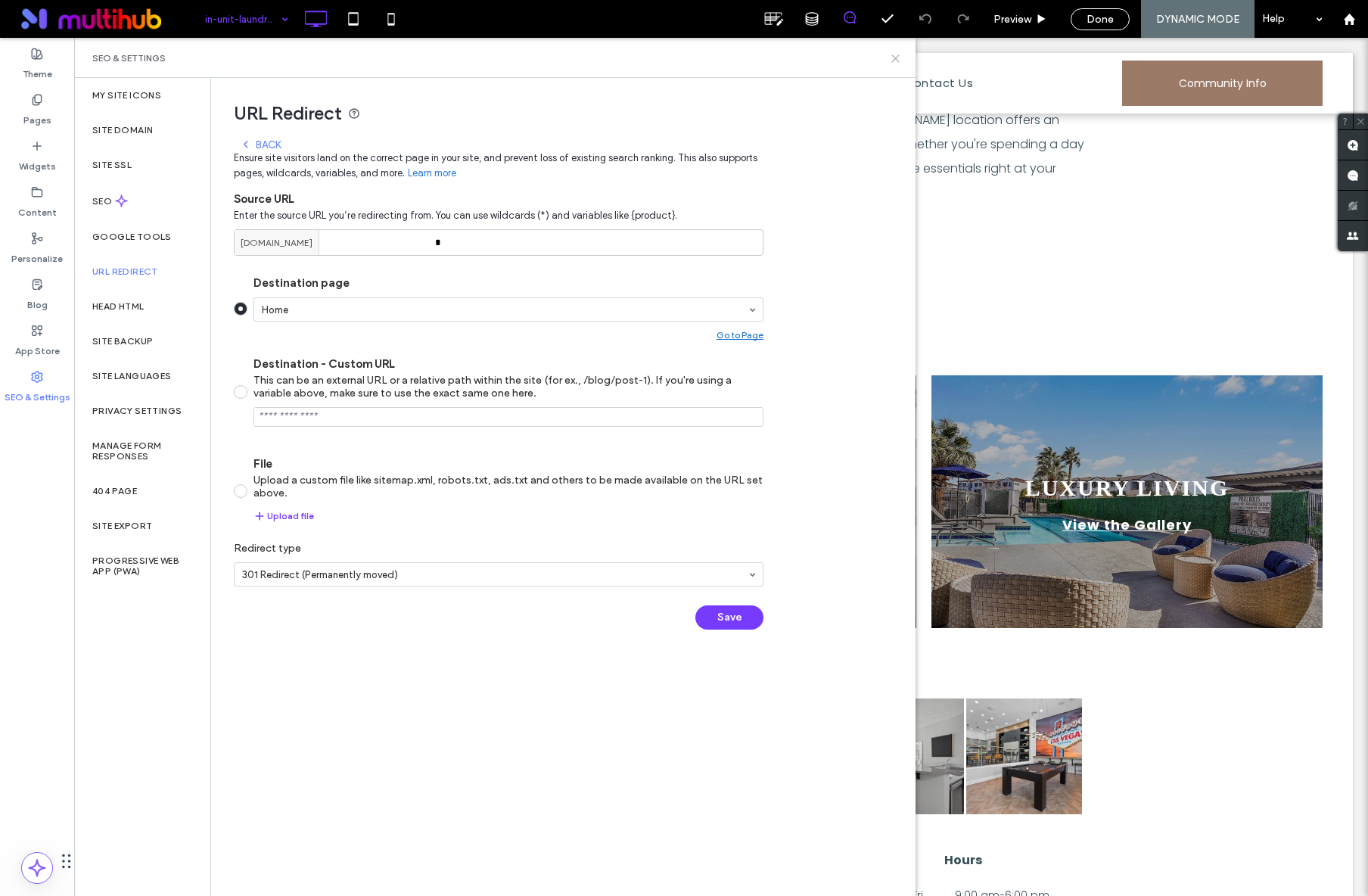
click at [894, 61] on icon at bounding box center [895, 58] width 11 height 11
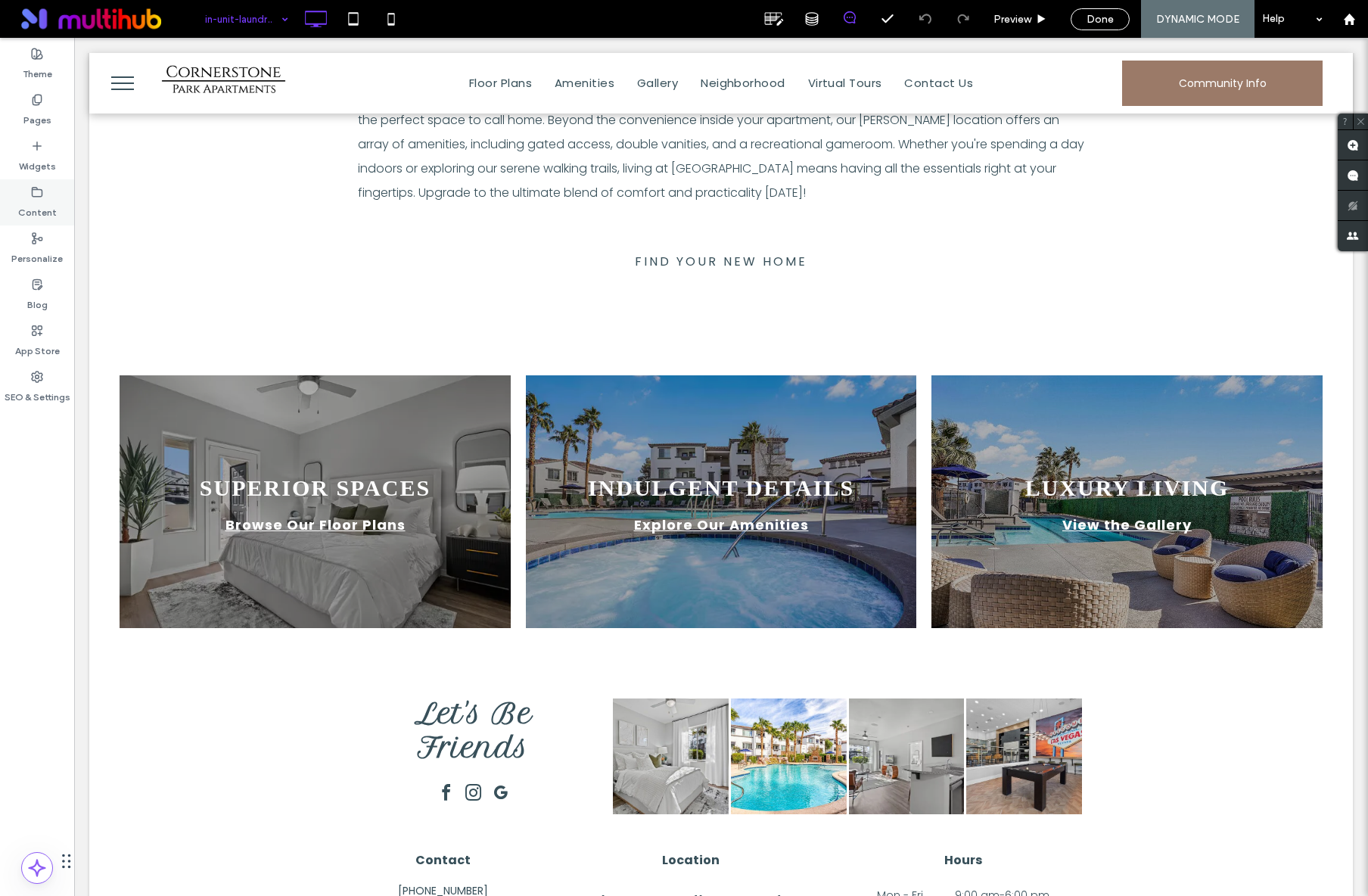
click at [33, 194] on use at bounding box center [37, 190] width 10 height 9
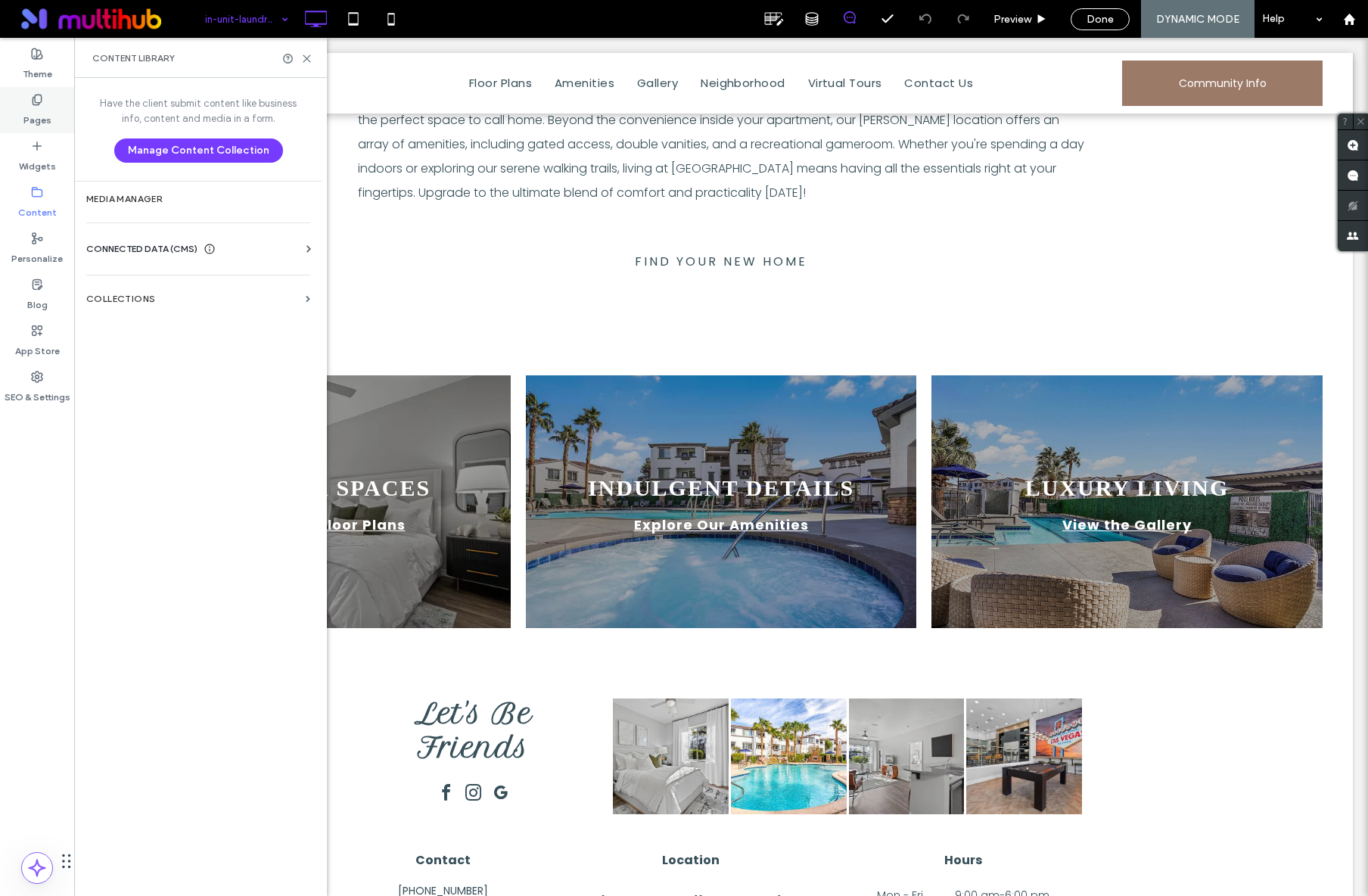
click at [54, 107] on div "Pages" at bounding box center [36, 110] width 74 height 46
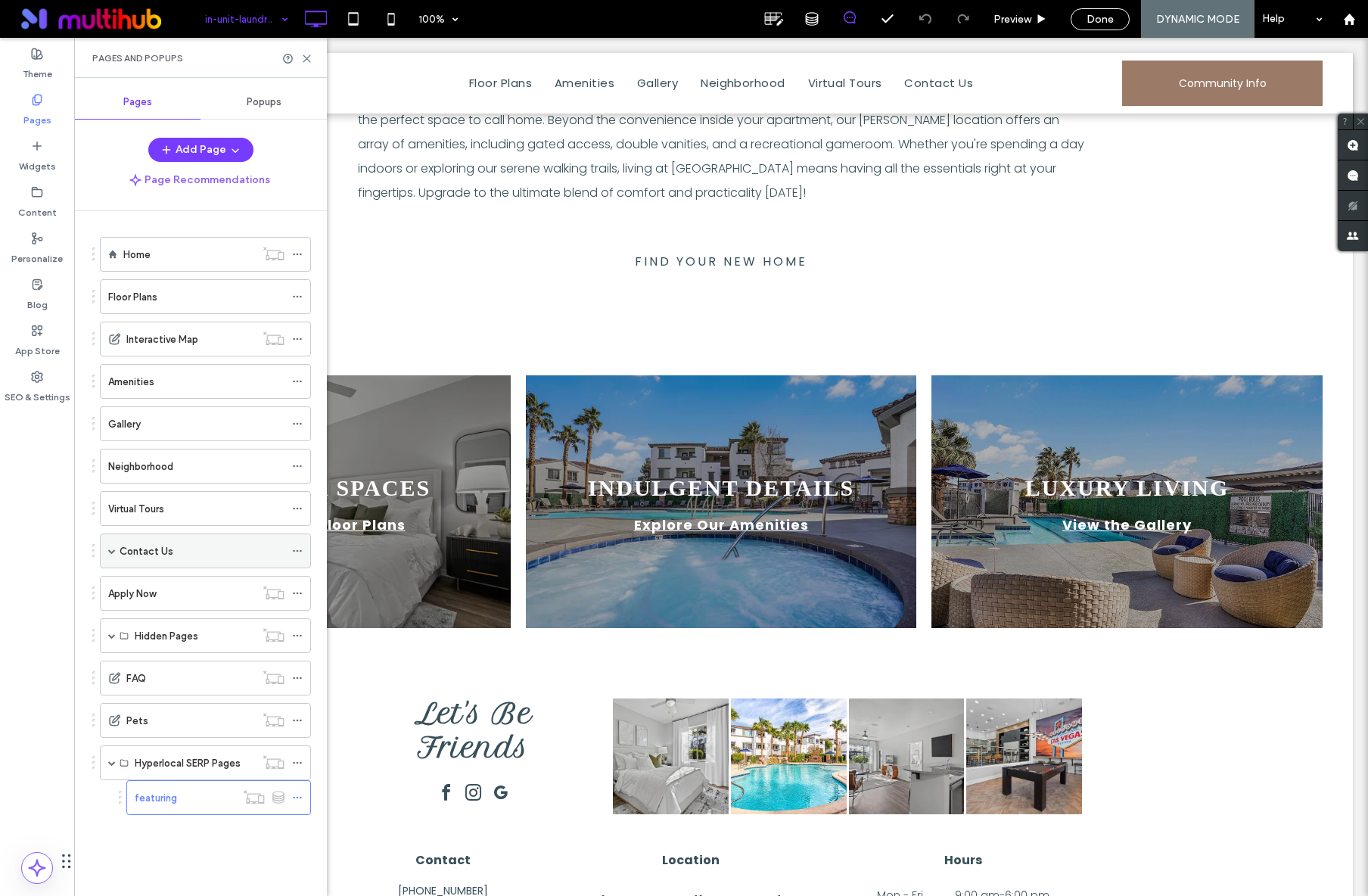
click at [181, 543] on div "Contact Us" at bounding box center [202, 550] width 165 height 16
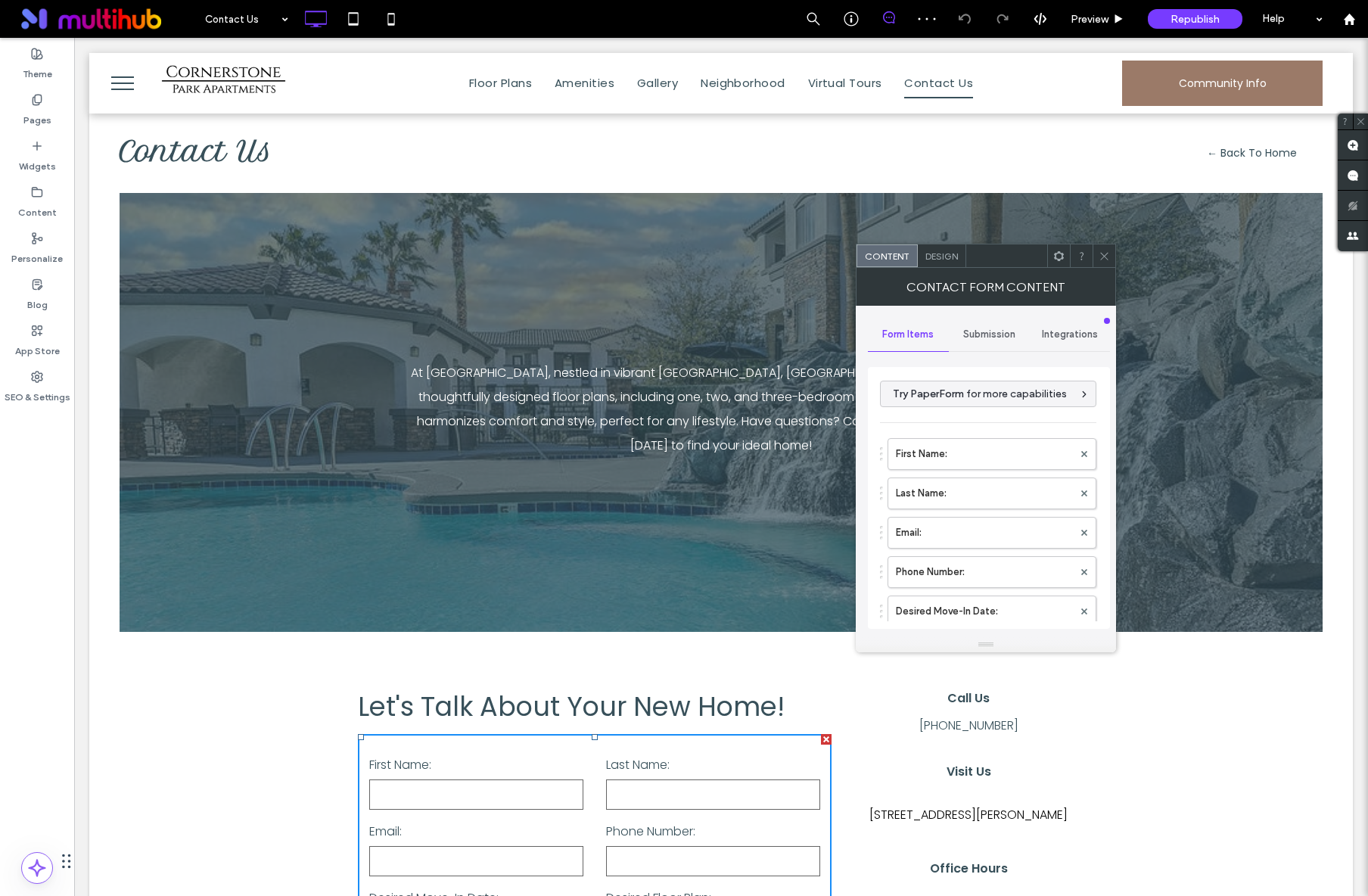
click at [965, 332] on span "Submission" at bounding box center [989, 334] width 53 height 12
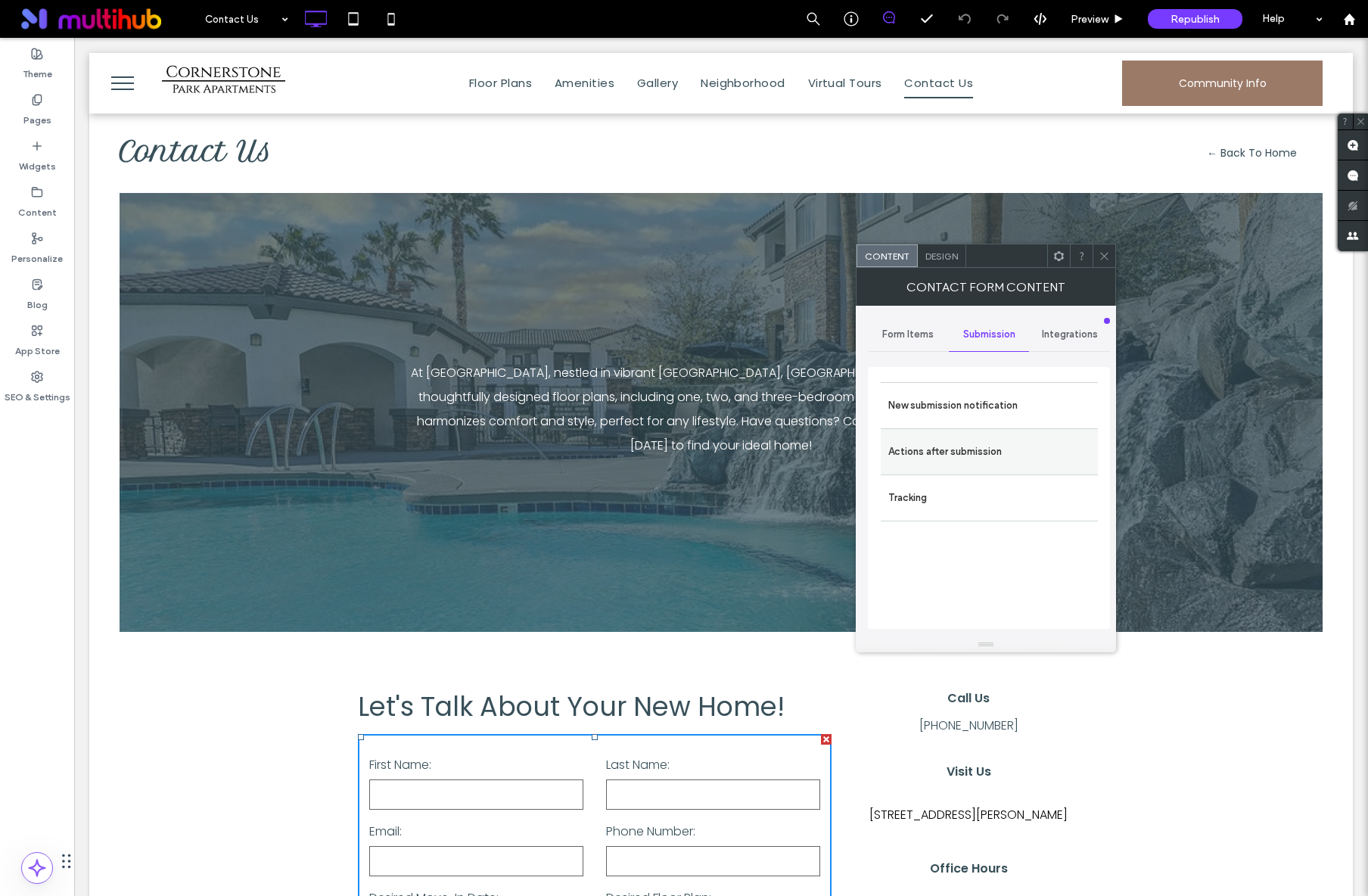
click at [956, 447] on label "Actions after submission" at bounding box center [989, 452] width 202 height 31
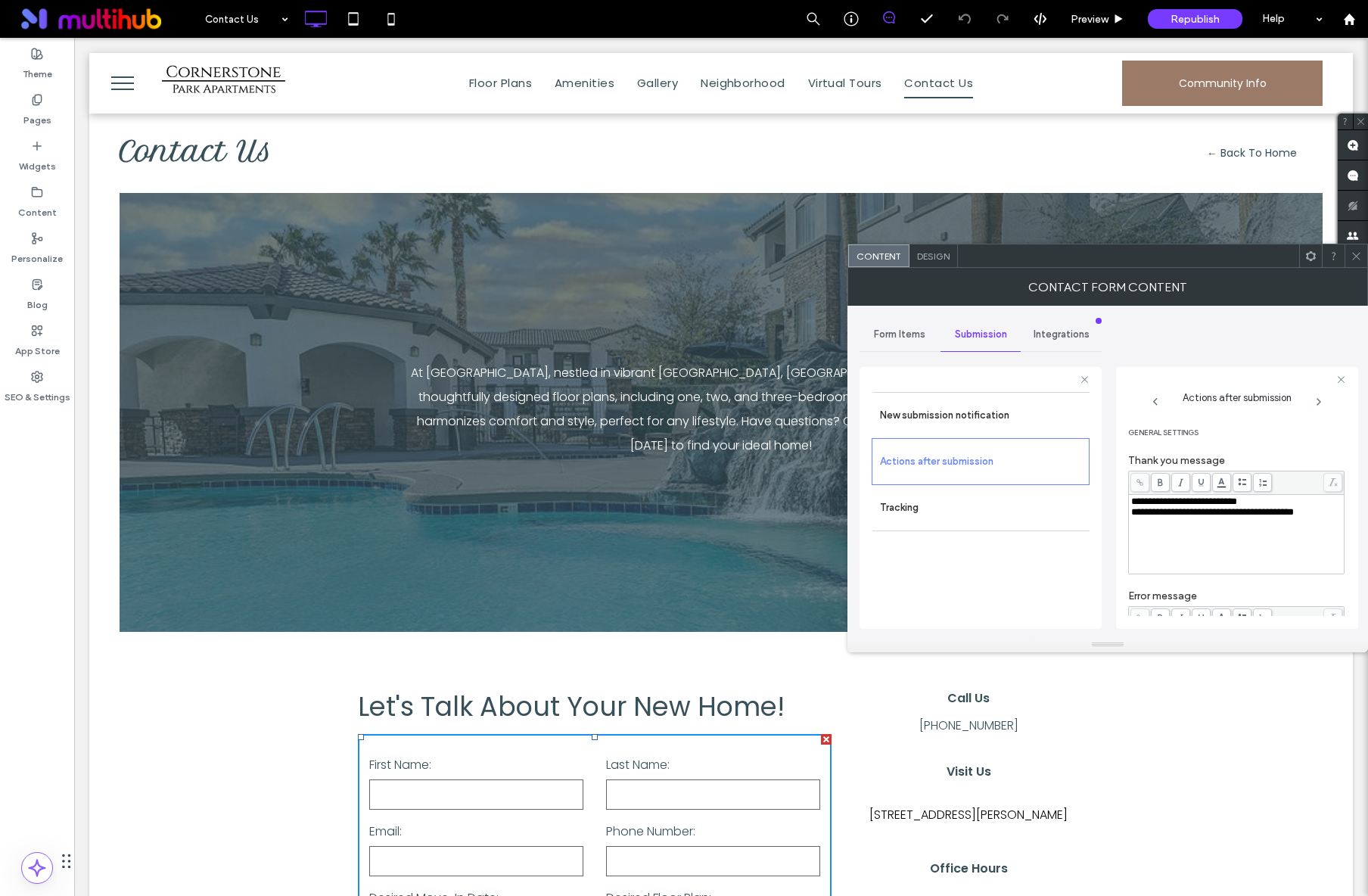
click at [1357, 259] on icon at bounding box center [1356, 257] width 11 height 11
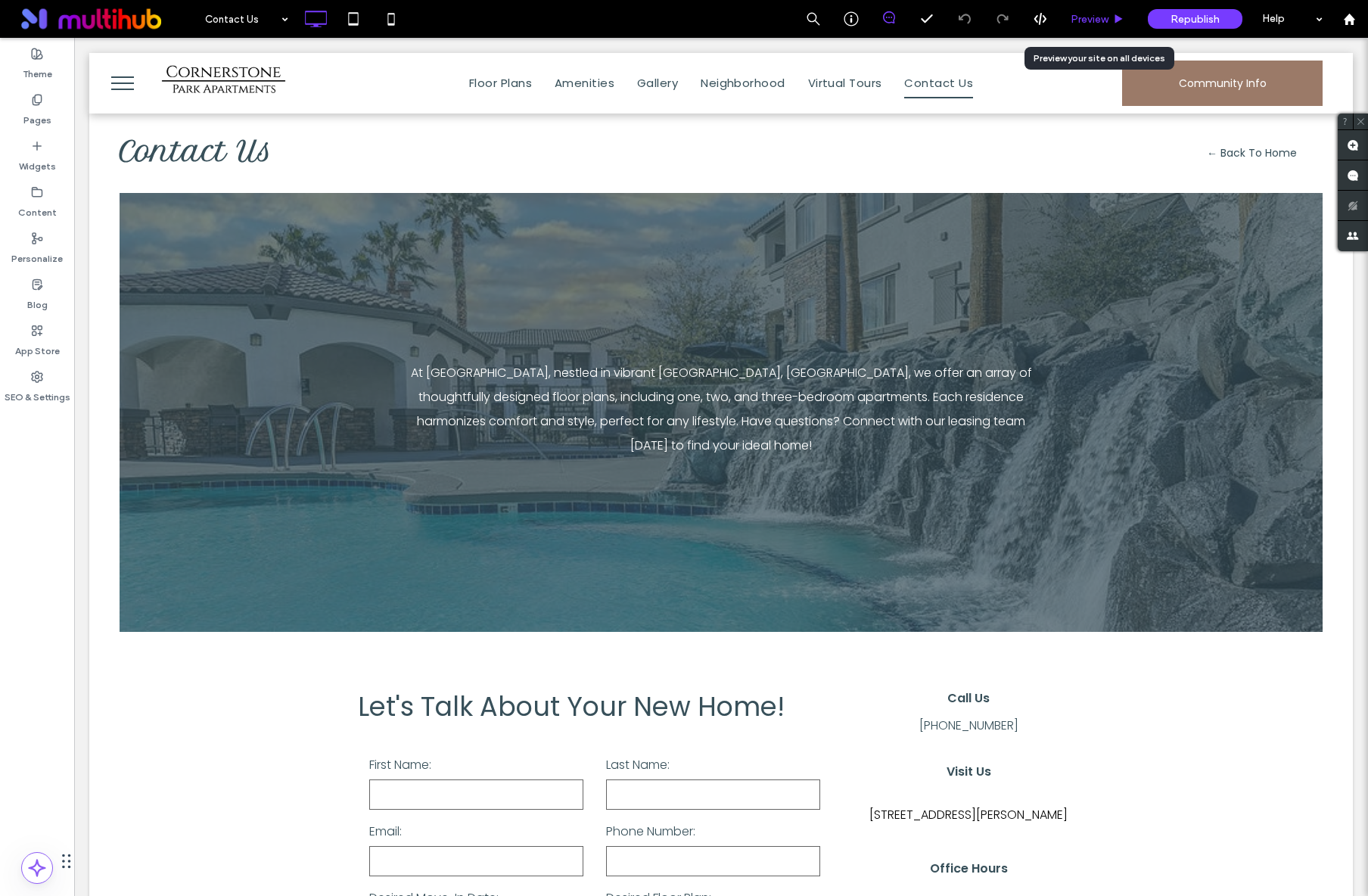
click at [1095, 21] on span "Preview" at bounding box center [1089, 18] width 38 height 12
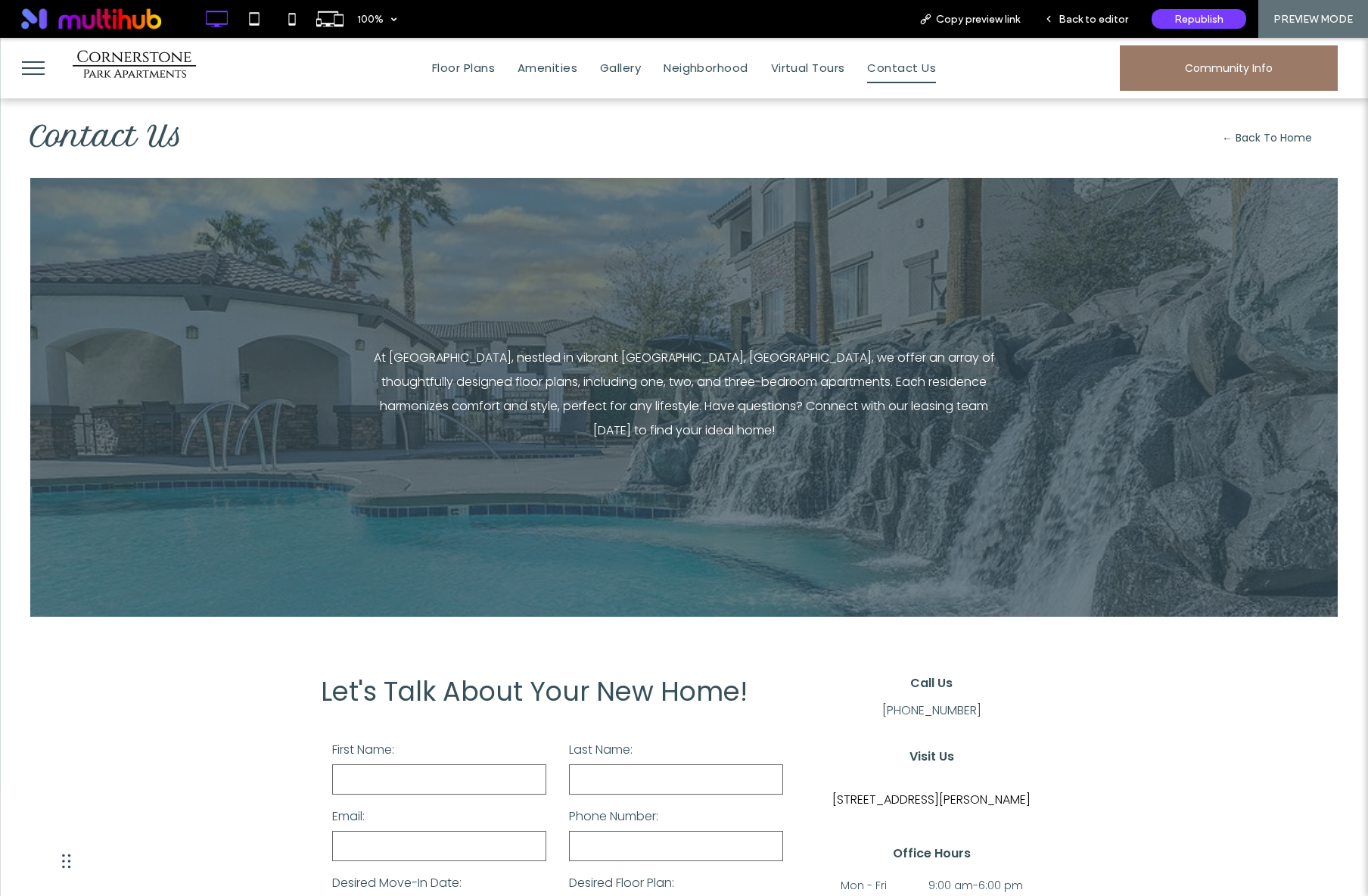
click at [20, 71] on button "menu" at bounding box center [33, 68] width 39 height 39
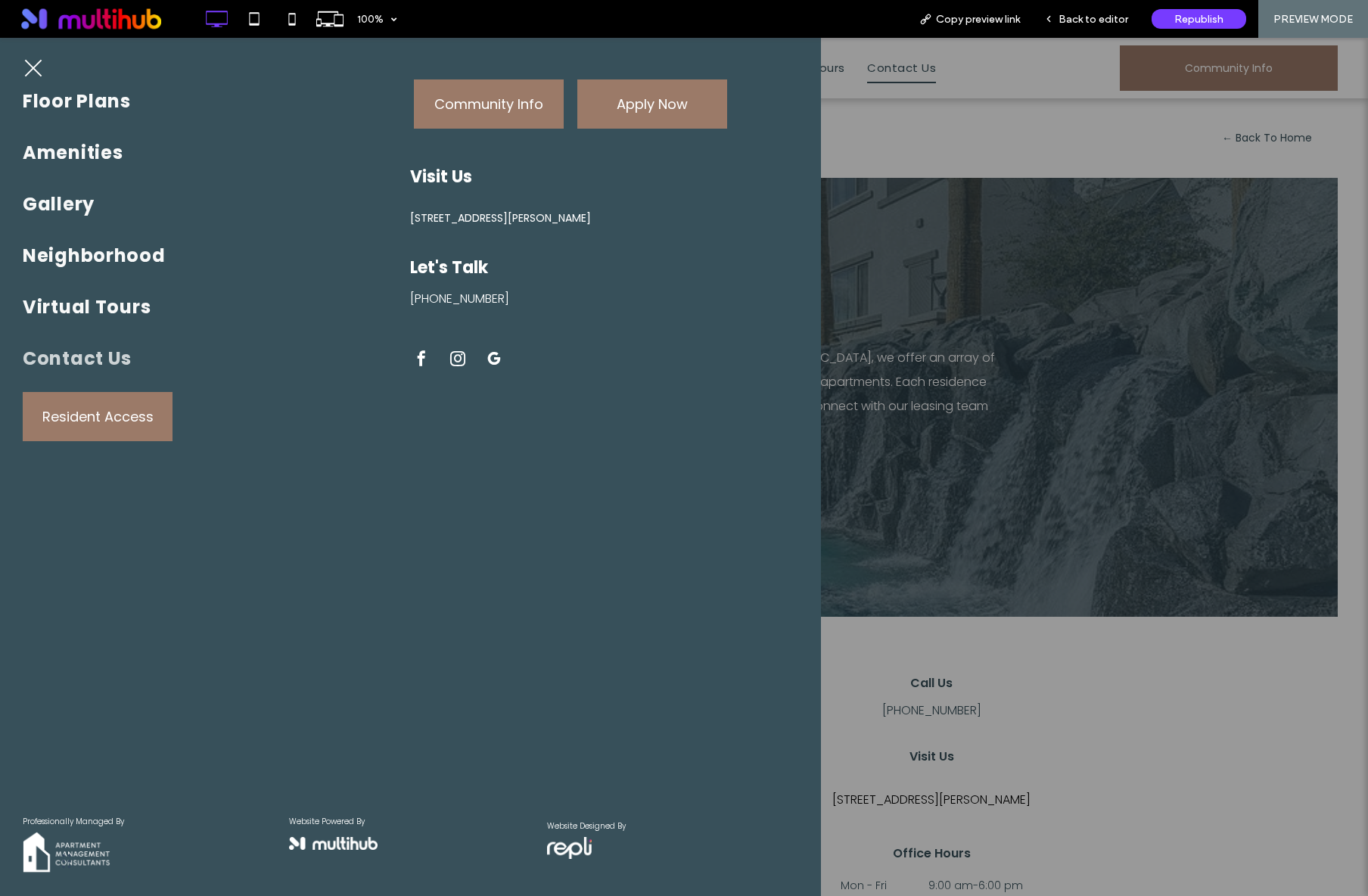
click at [484, 220] on span "210 Quest Park St, Henderson, NV 89074, USA" at bounding box center [500, 218] width 181 height 16
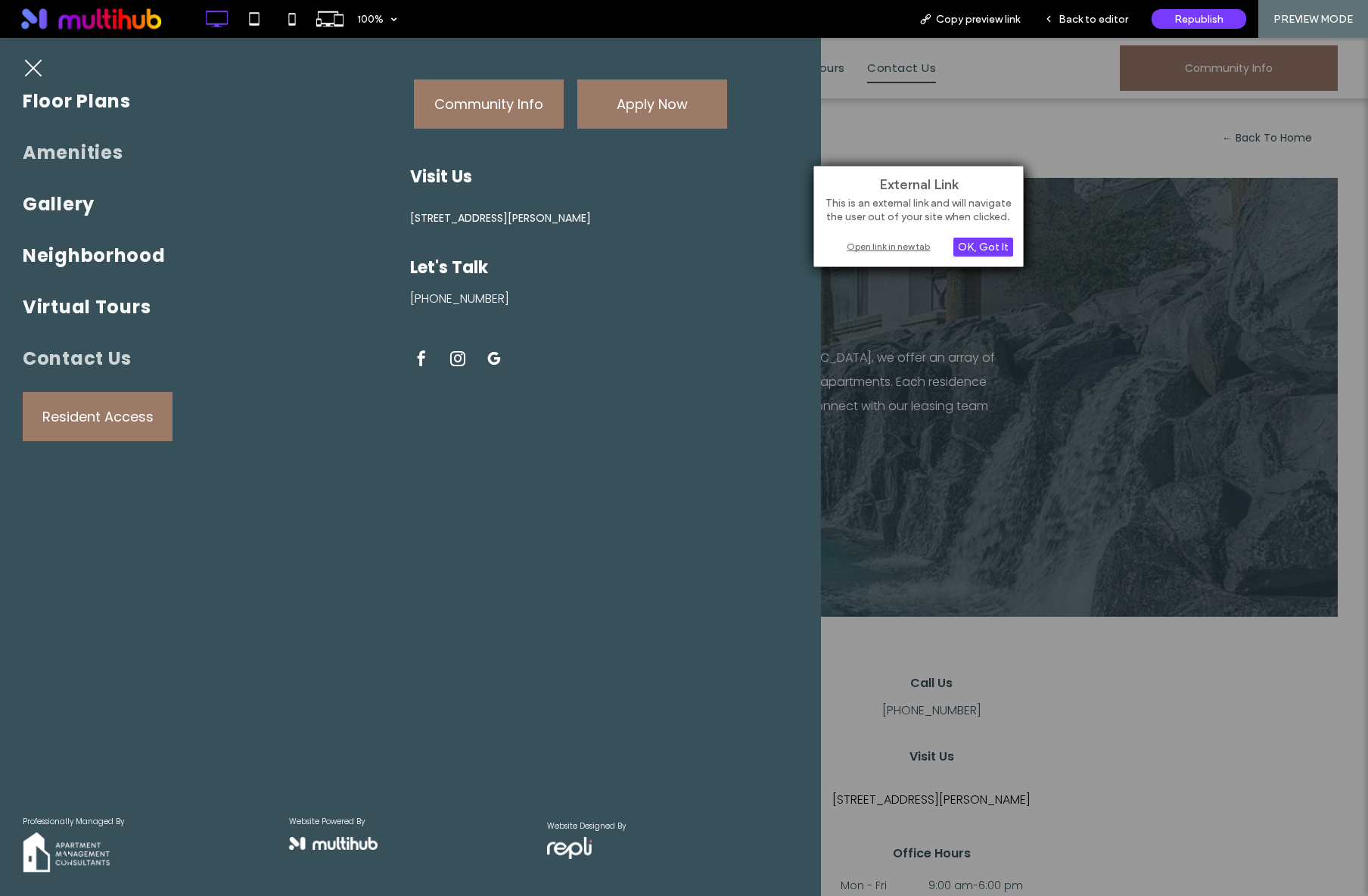
click at [98, 159] on span "Amenities" at bounding box center [73, 153] width 100 height 36
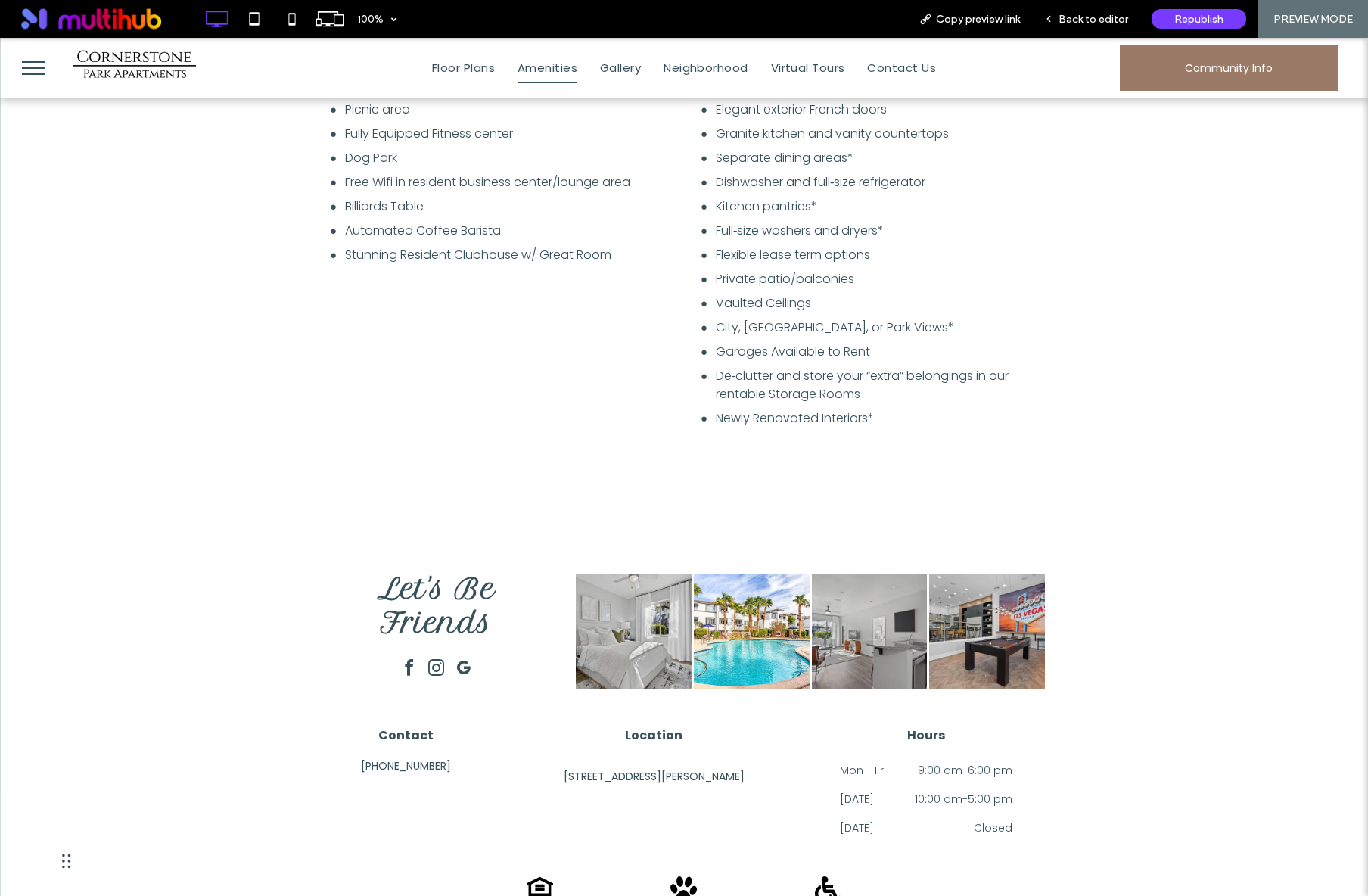
scroll to position [1241, 0]
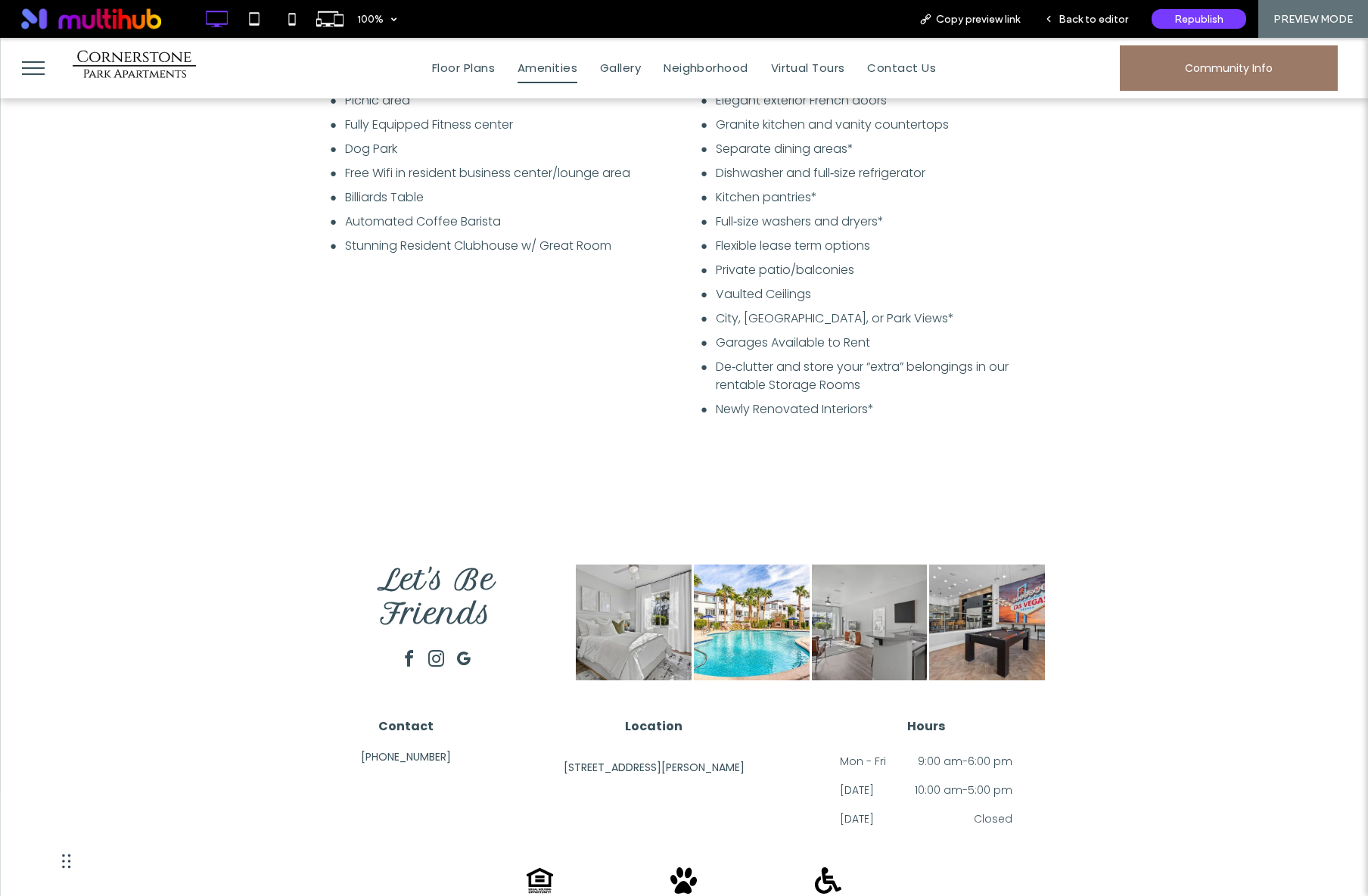
click at [624, 766] on span "210 Quest Park St, Henderson, NV 89074, USA" at bounding box center [654, 767] width 181 height 16
click at [1057, 485] on div "Community Welcome to Cornerstone Park Apartments Community Leasing Center Entra…" at bounding box center [684, 27] width 1307 height 964
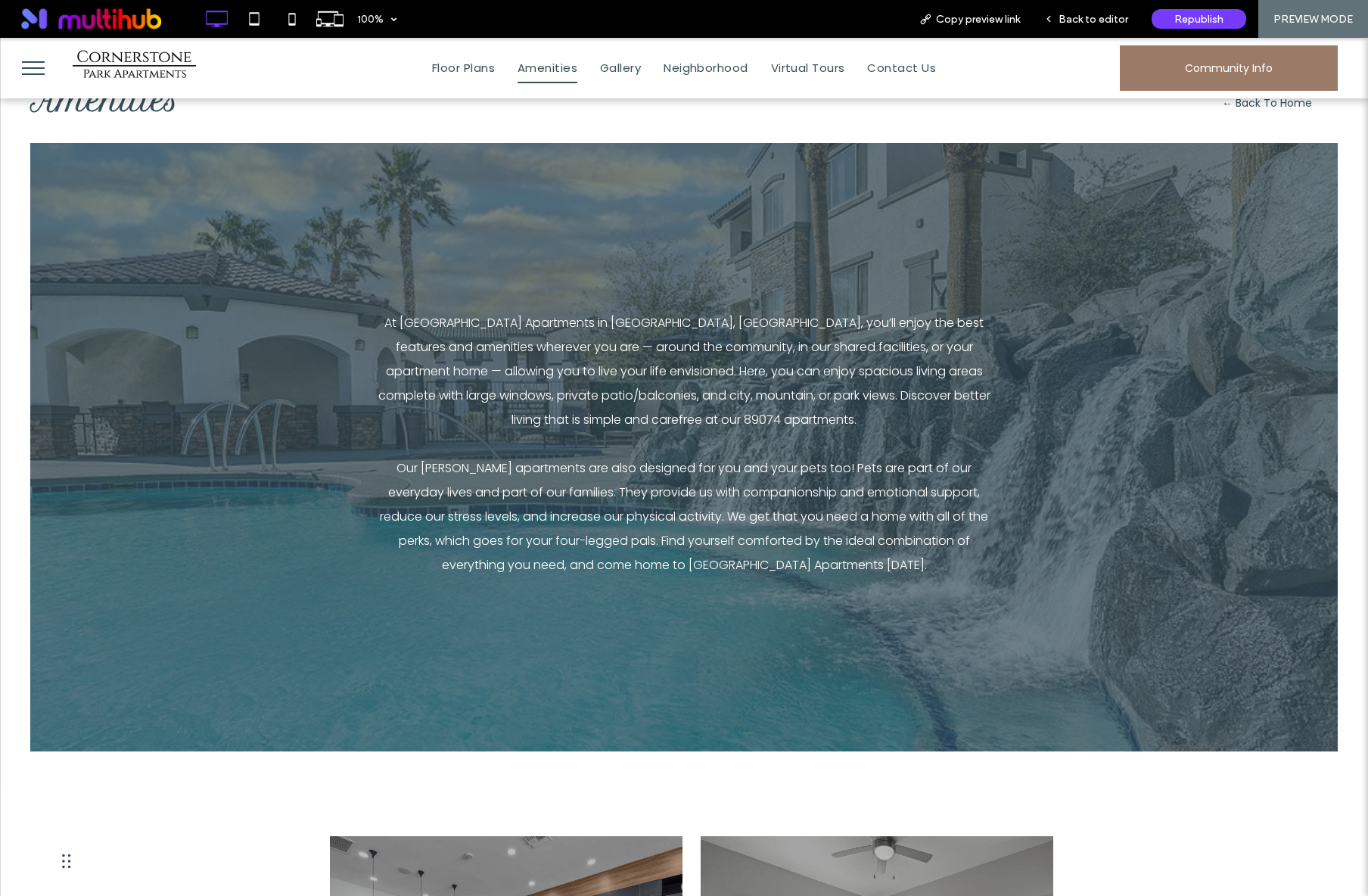
scroll to position [32, 0]
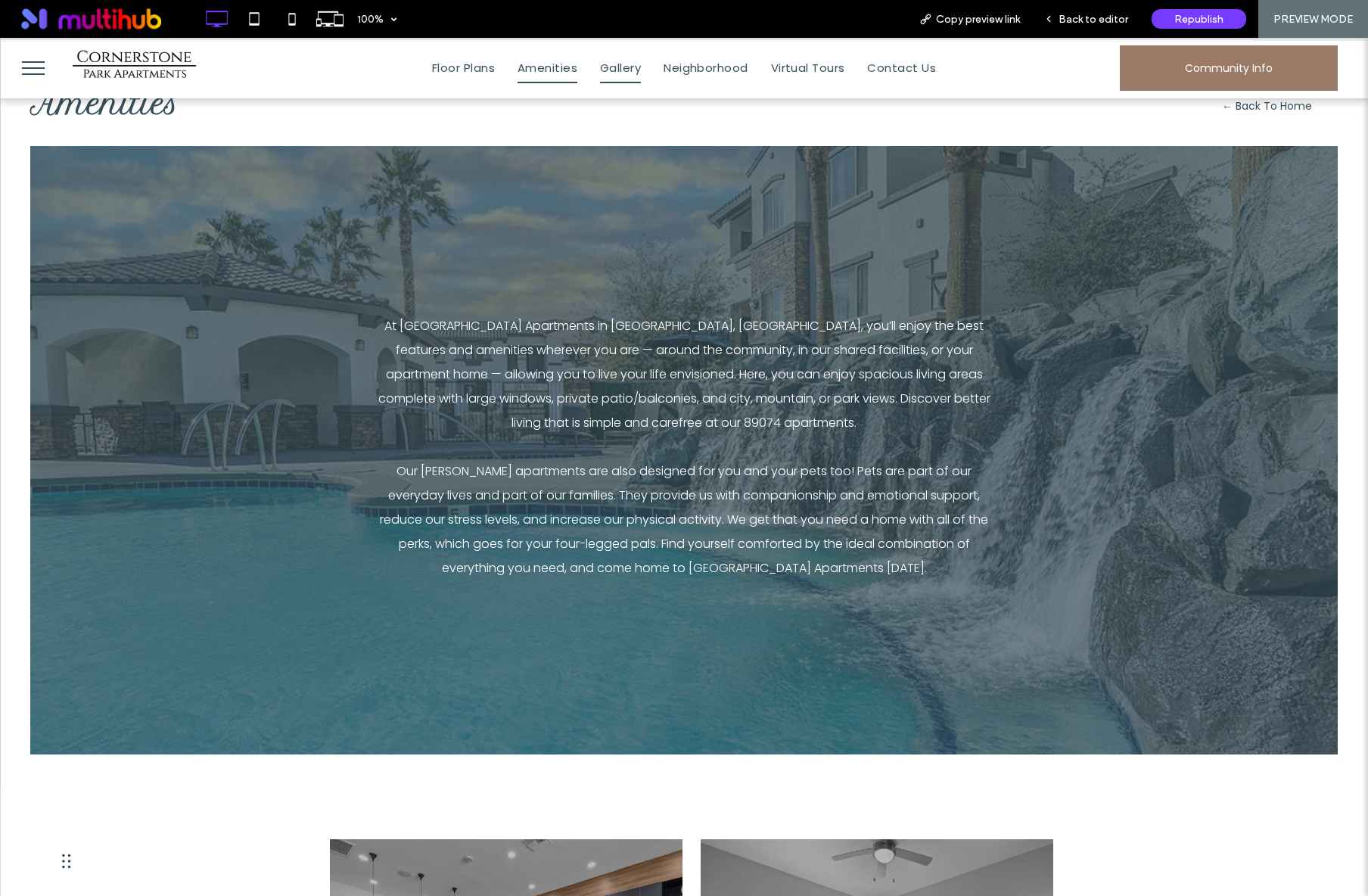
click at [608, 68] on span "Gallery" at bounding box center [620, 68] width 41 height 31
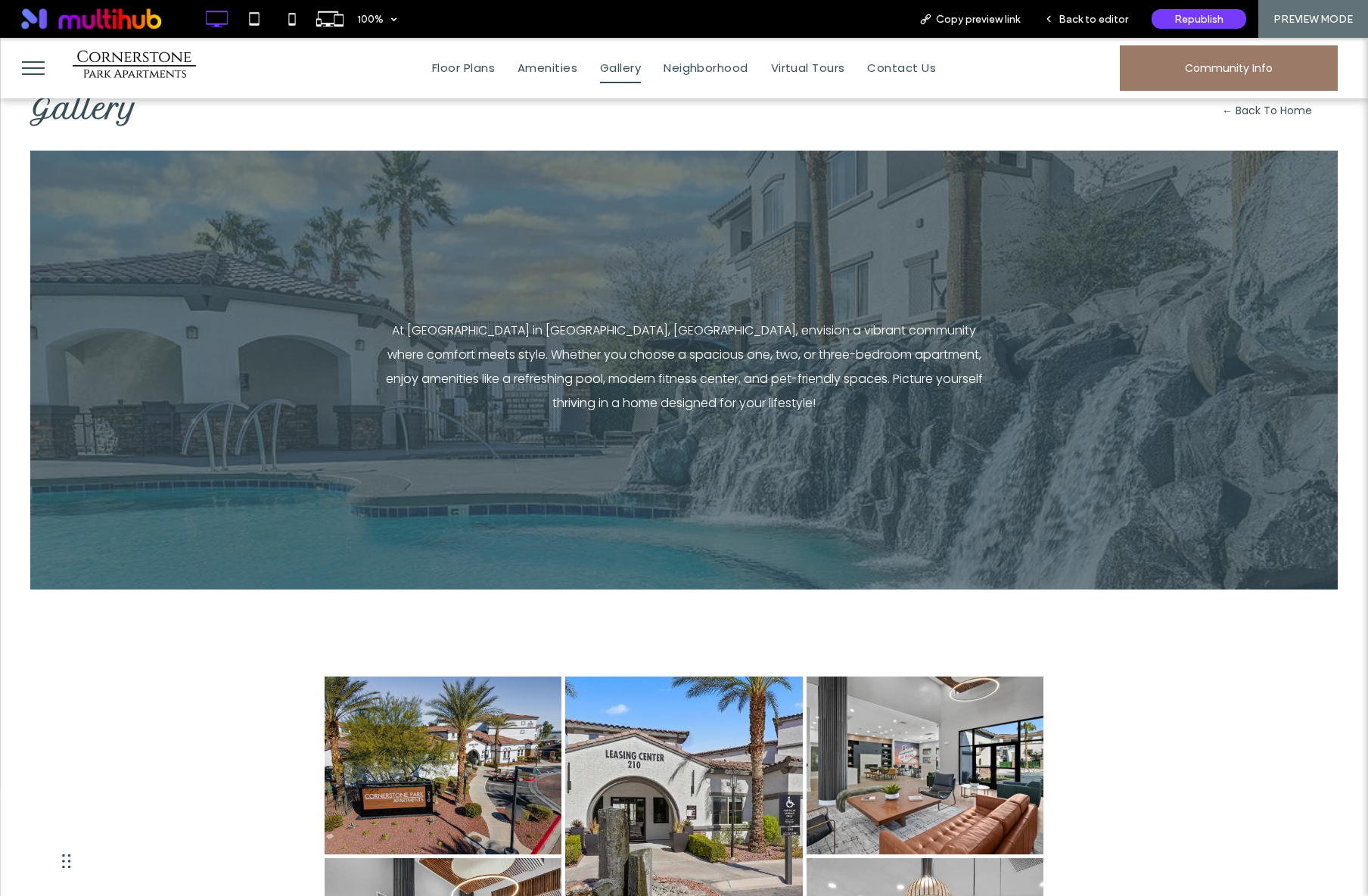
scroll to position [135, 0]
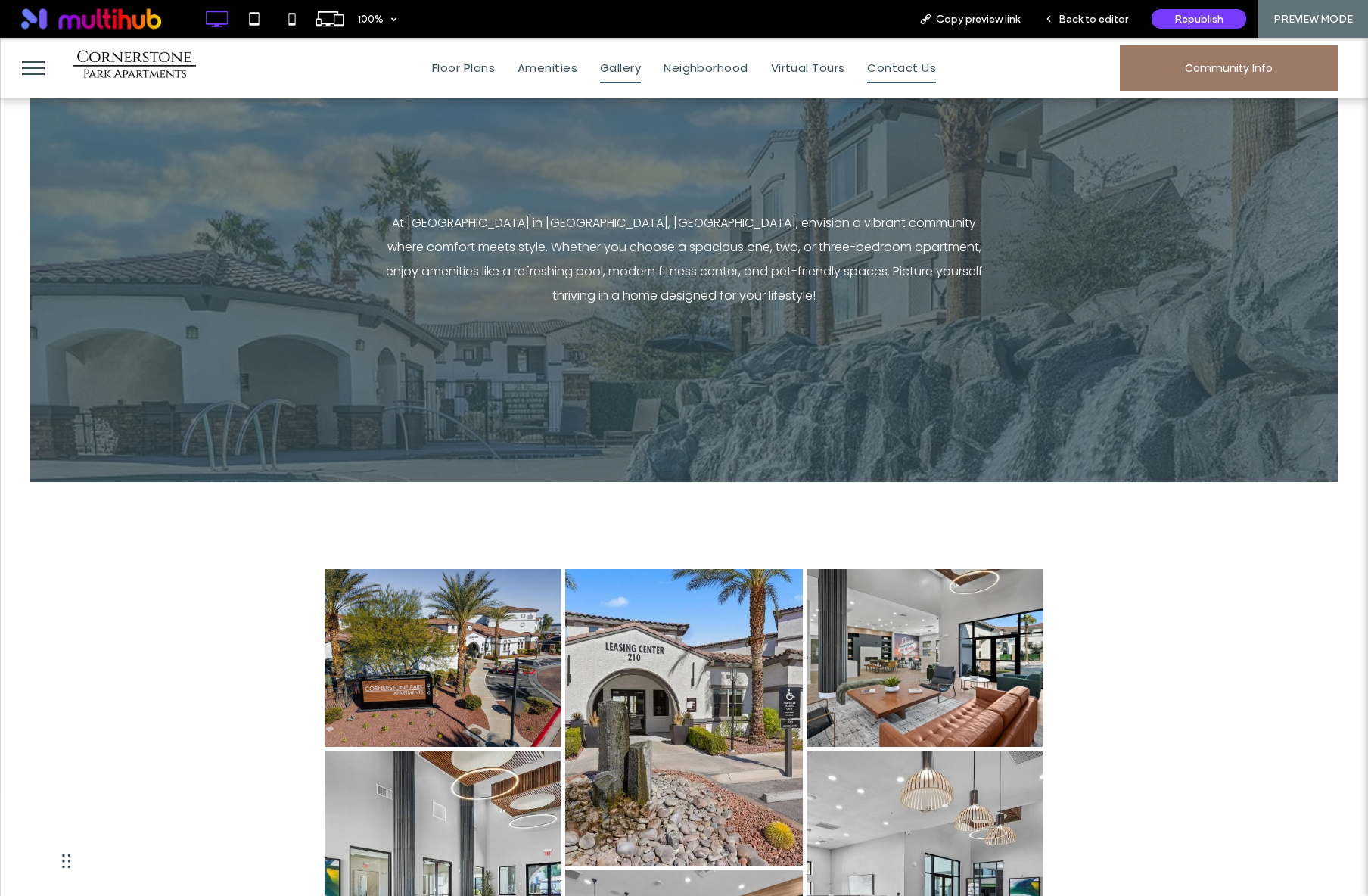
click at [888, 69] on span "Contact Us" at bounding box center [902, 68] width 69 height 31
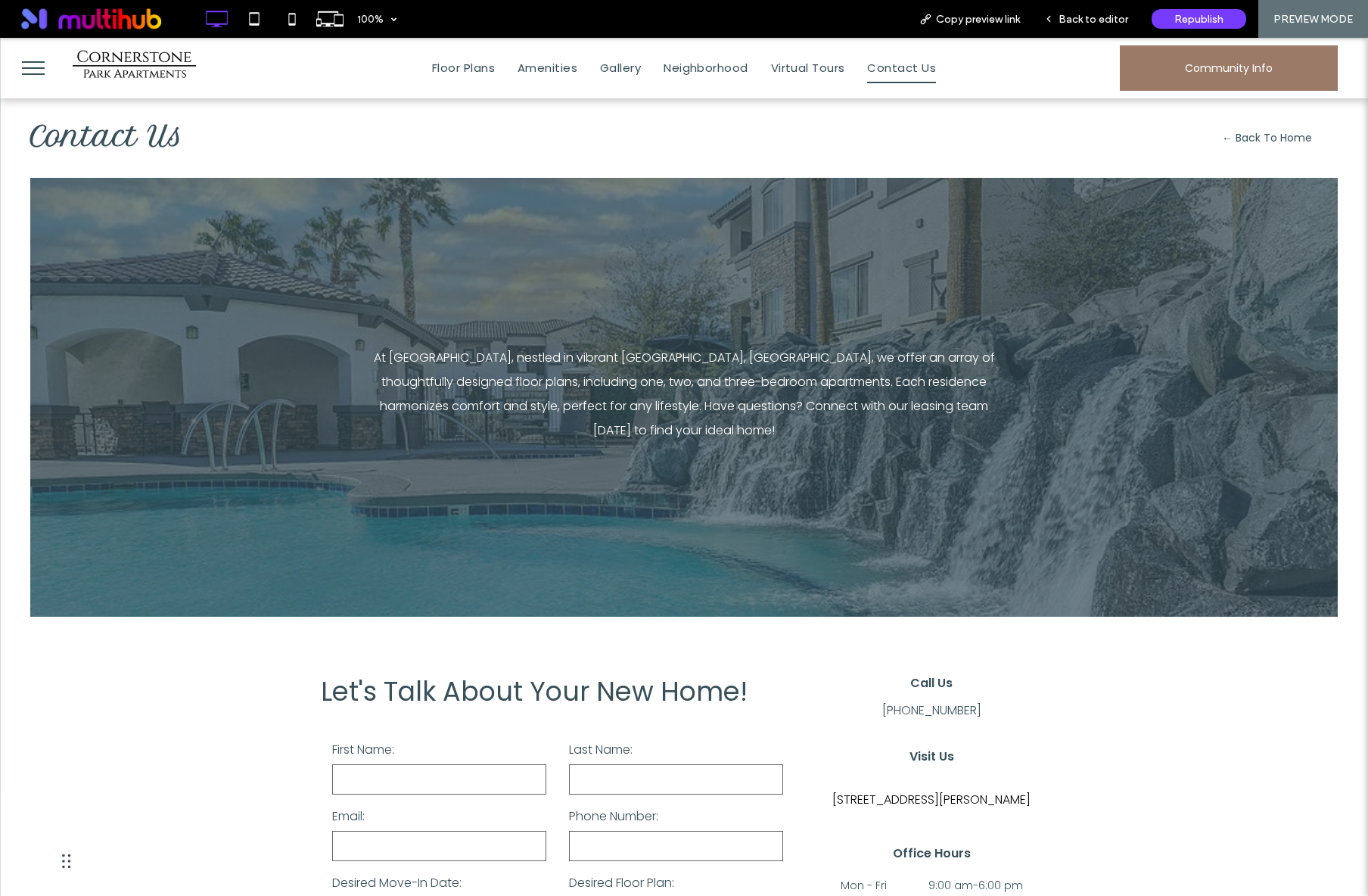
click at [1125, 69] on link "Community Info" at bounding box center [1228, 67] width 218 height 45
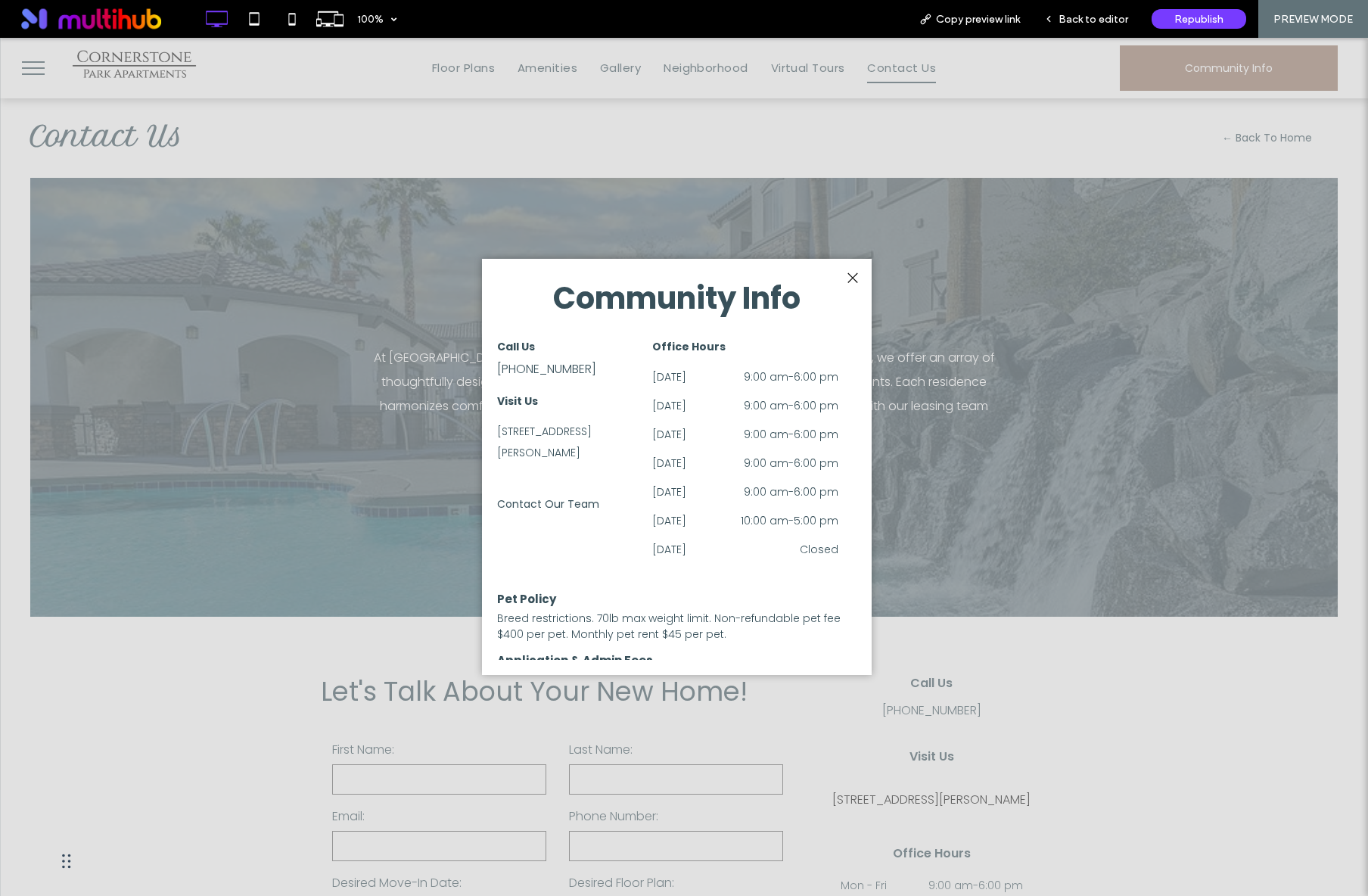
click at [588, 446] on div "210 Quest Park St, Henderson, NV 89074, USA" at bounding box center [569, 441] width 145 height 45
click at [528, 449] on div "210 Quest Park St, Henderson, NV 89074, USA" at bounding box center [569, 441] width 145 height 45
click at [528, 438] on div "210 Quest Park St, Henderson, NV 89074, USA" at bounding box center [569, 441] width 145 height 45
click at [848, 280] on div at bounding box center [851, 278] width 20 height 20
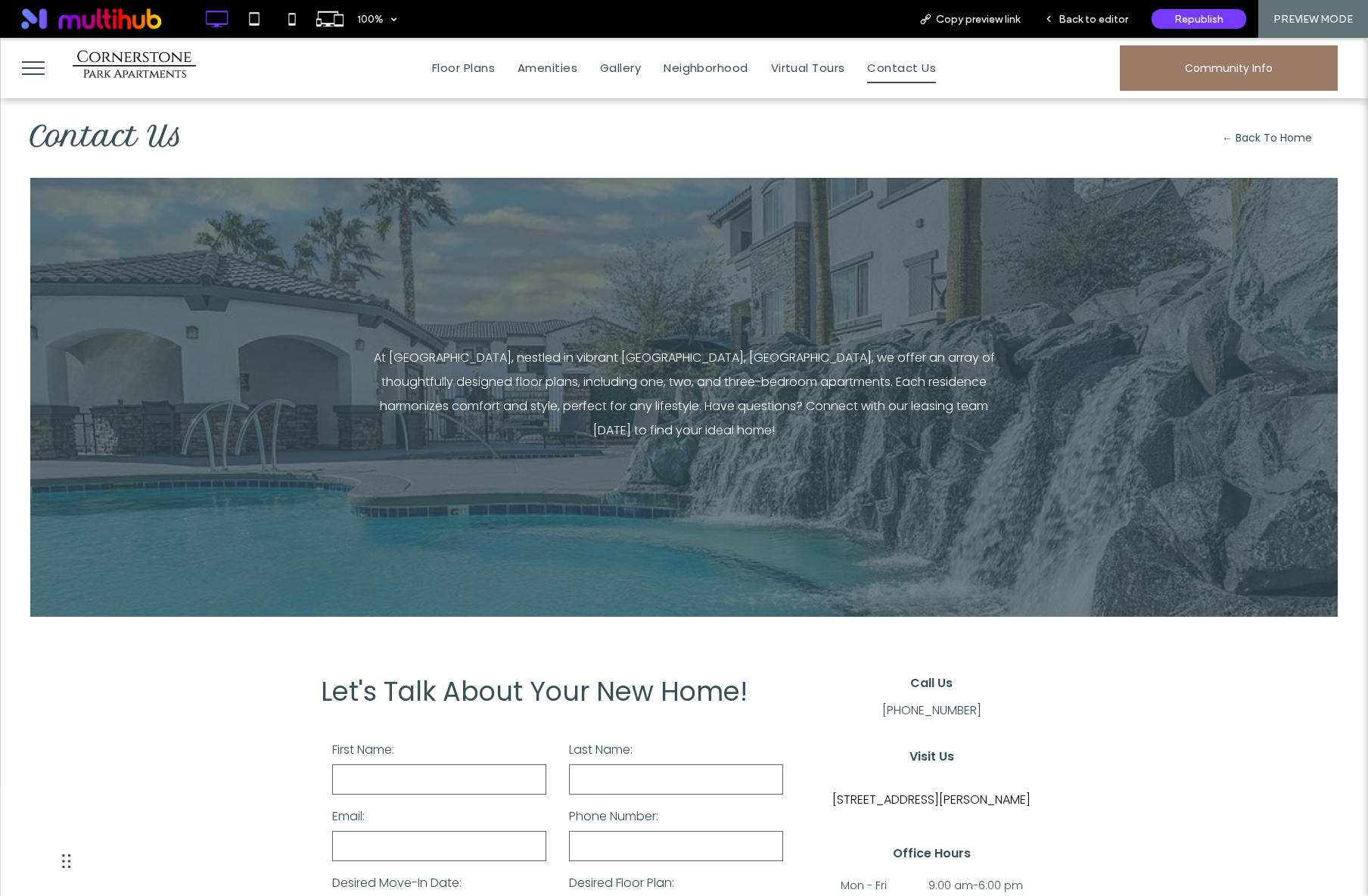
click at [44, 68] on span "menu" at bounding box center [34, 68] width 23 height 2
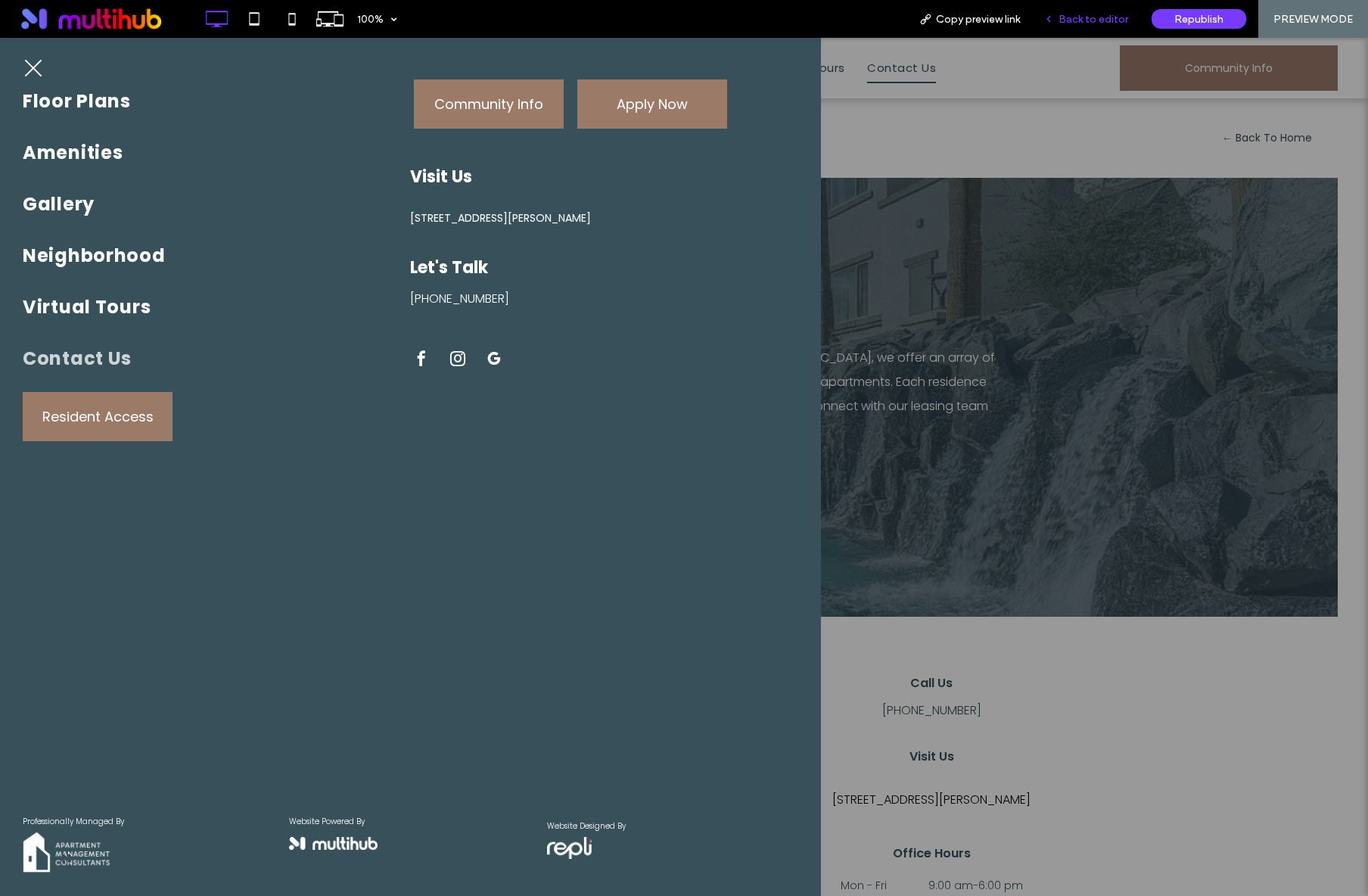
click at [1090, 19] on span "Back to editor" at bounding box center [1092, 18] width 70 height 12
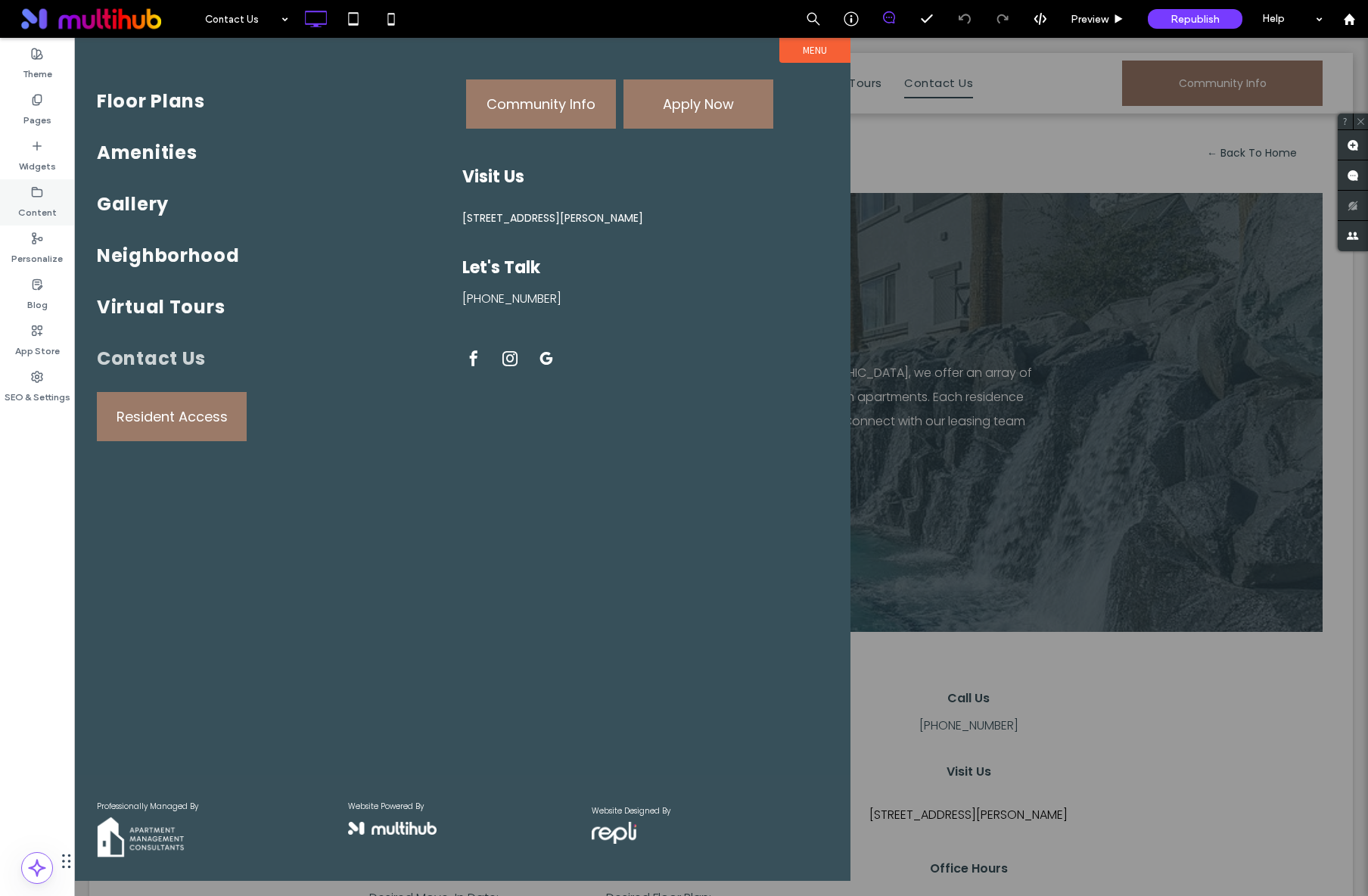
click at [47, 213] on label "Content" at bounding box center [37, 209] width 38 height 21
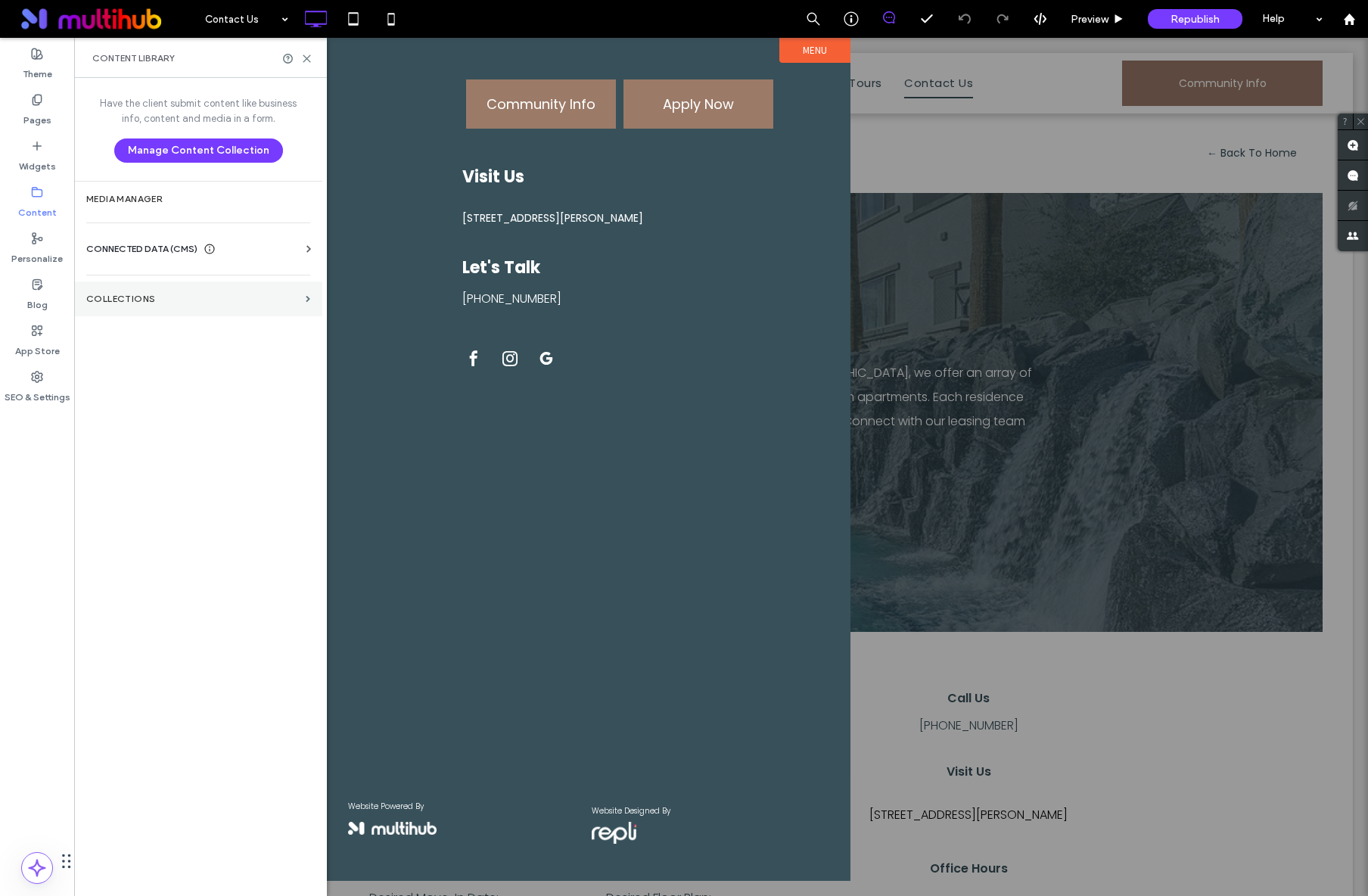
click at [118, 289] on section "Collections" at bounding box center [197, 299] width 248 height 34
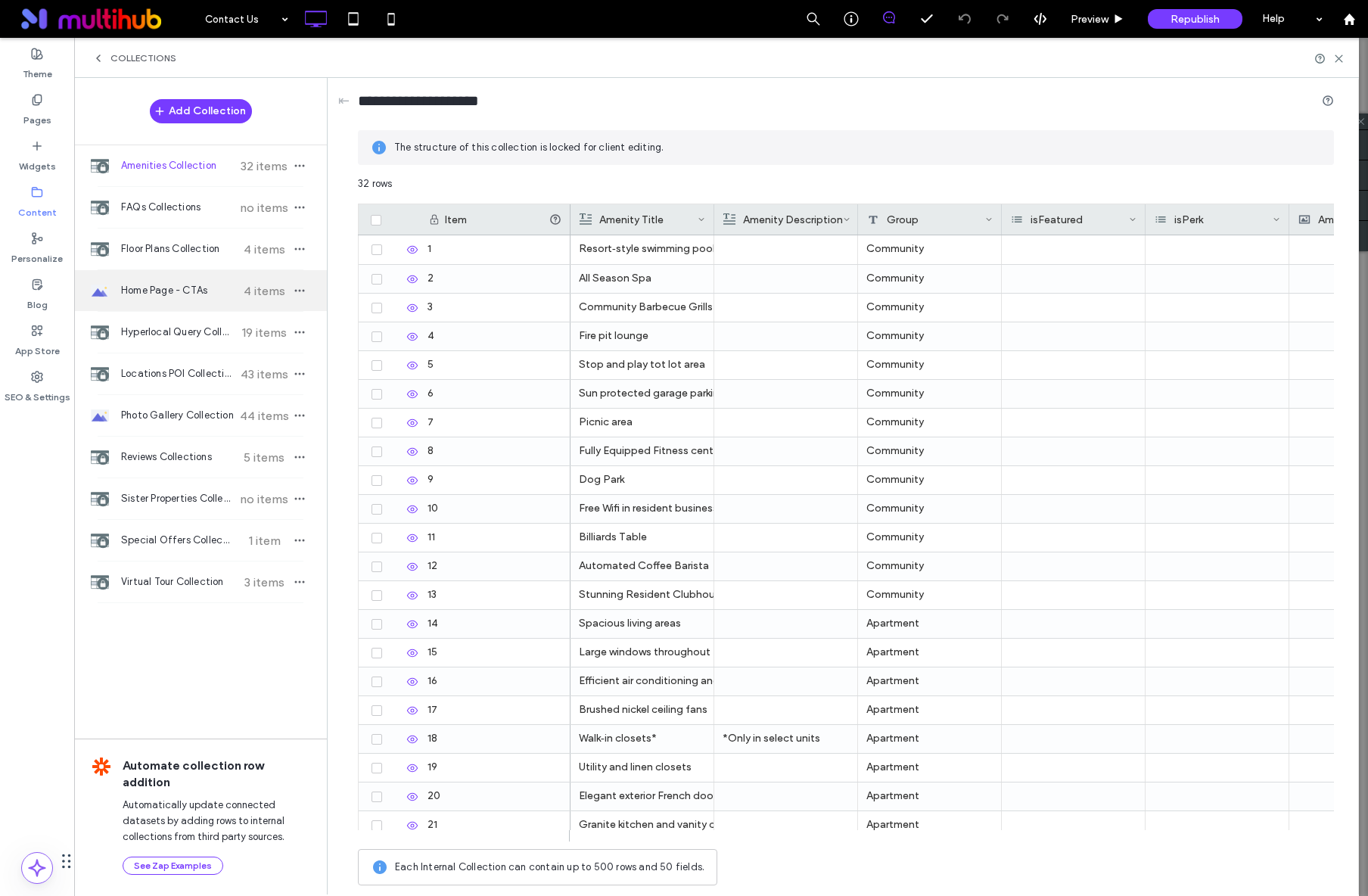
click at [177, 280] on div "Home Page - CTAs 4 items" at bounding box center [200, 290] width 253 height 41
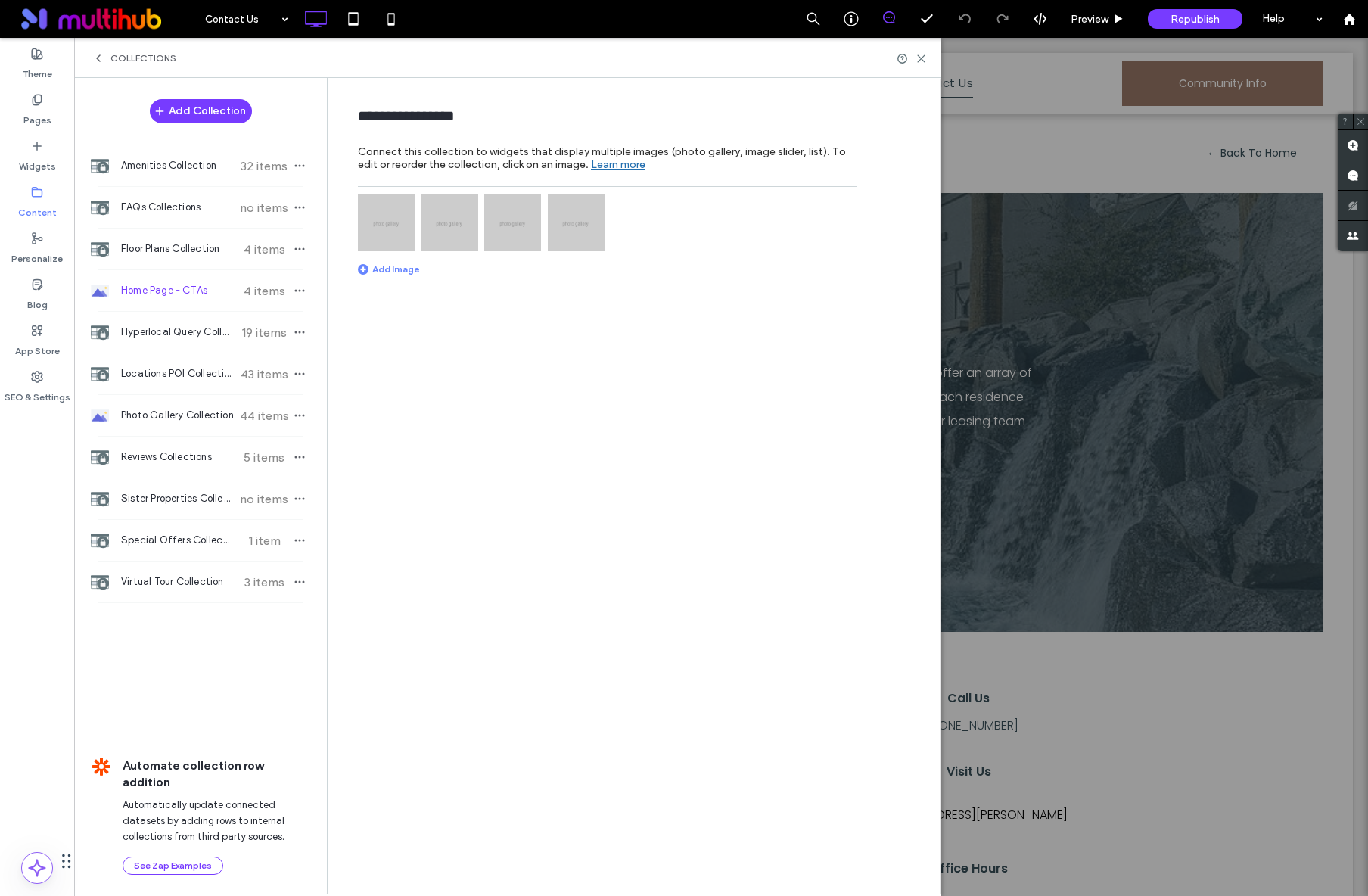
click at [366, 244] on img at bounding box center [386, 222] width 56 height 56
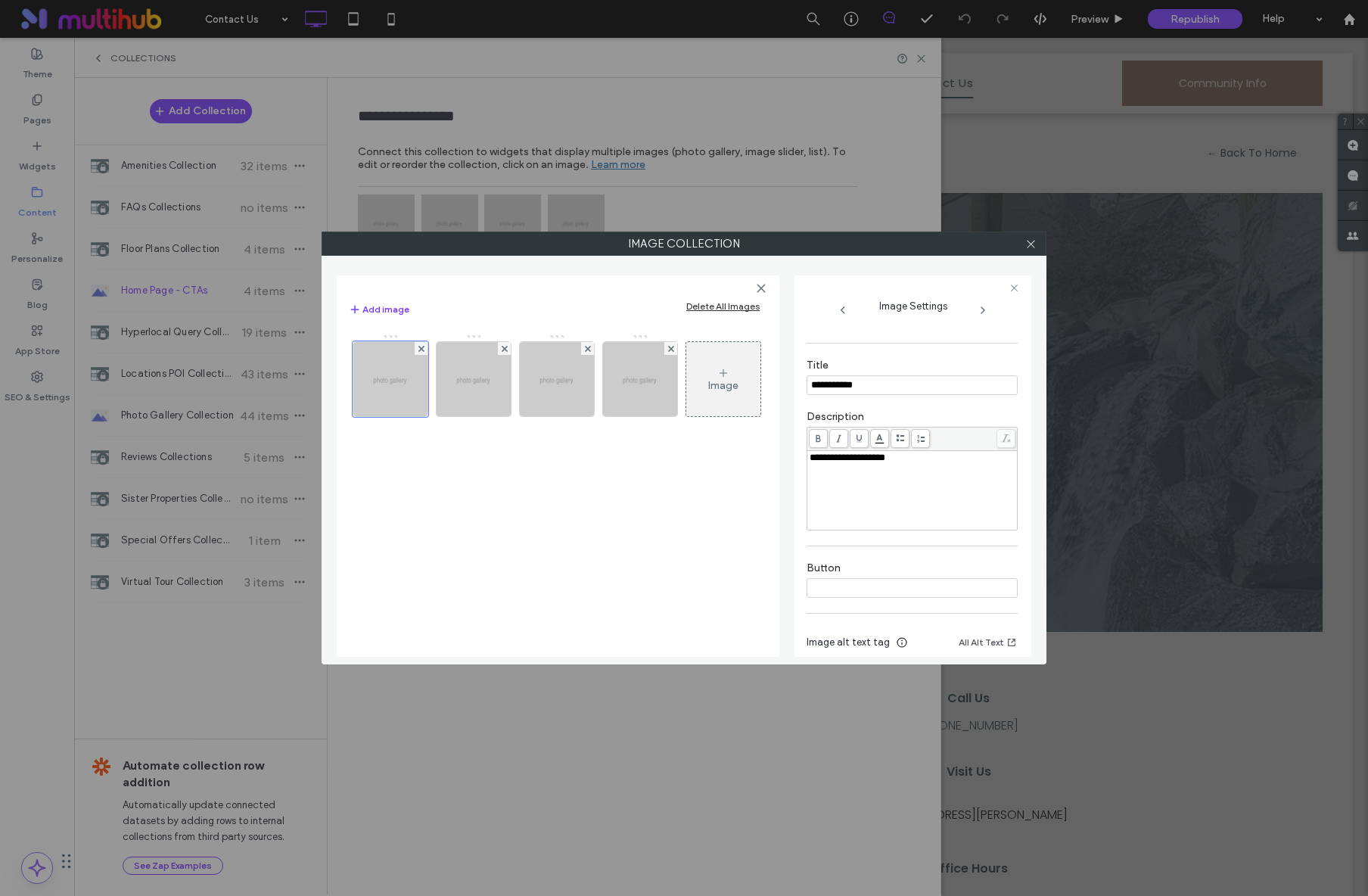
scroll to position [299, 0]
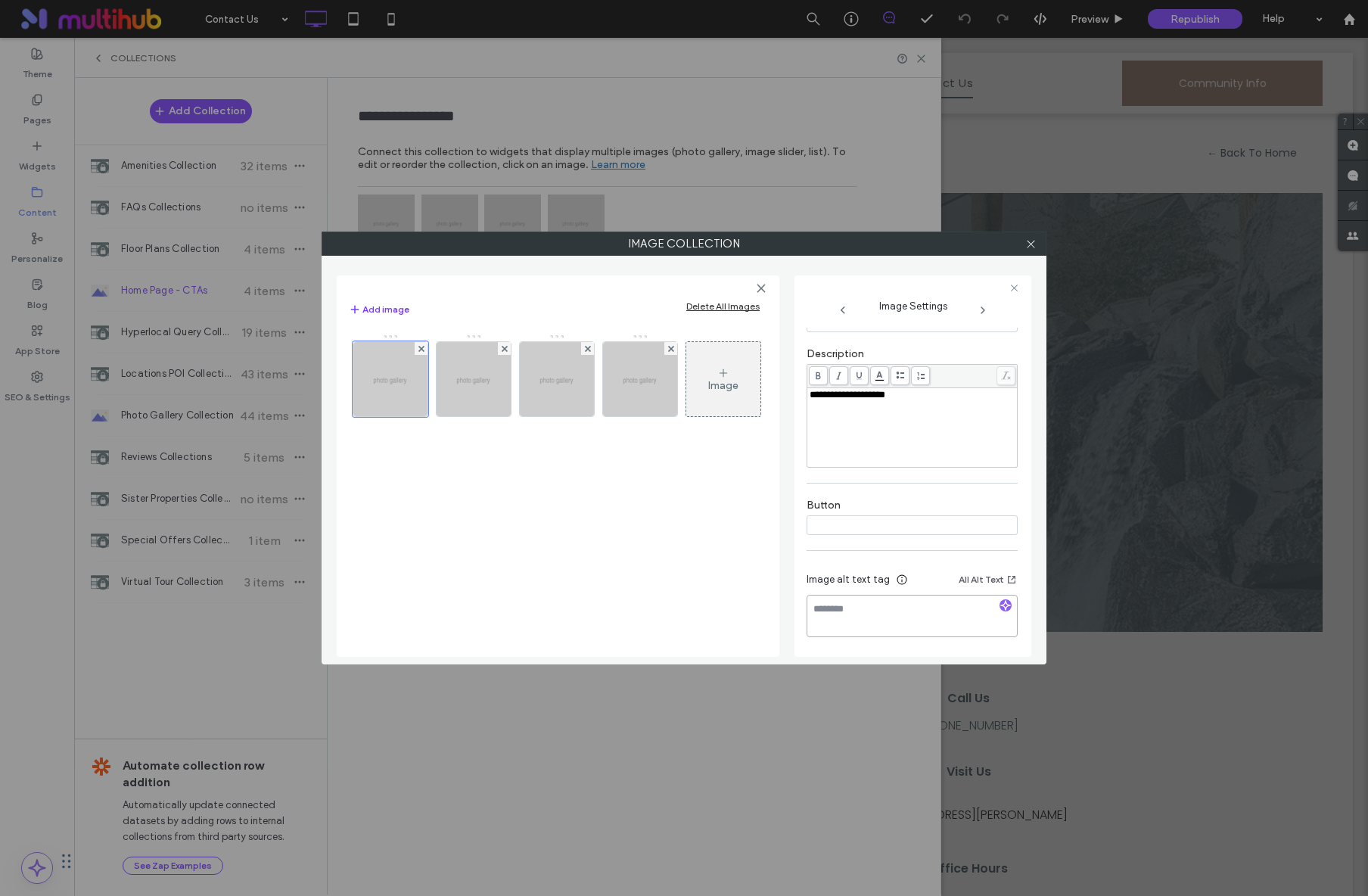
click at [975, 605] on textarea at bounding box center [911, 616] width 211 height 42
click at [860, 609] on textarea "**********" at bounding box center [908, 616] width 205 height 42
click at [862, 610] on textarea "**********" at bounding box center [908, 616] width 205 height 42
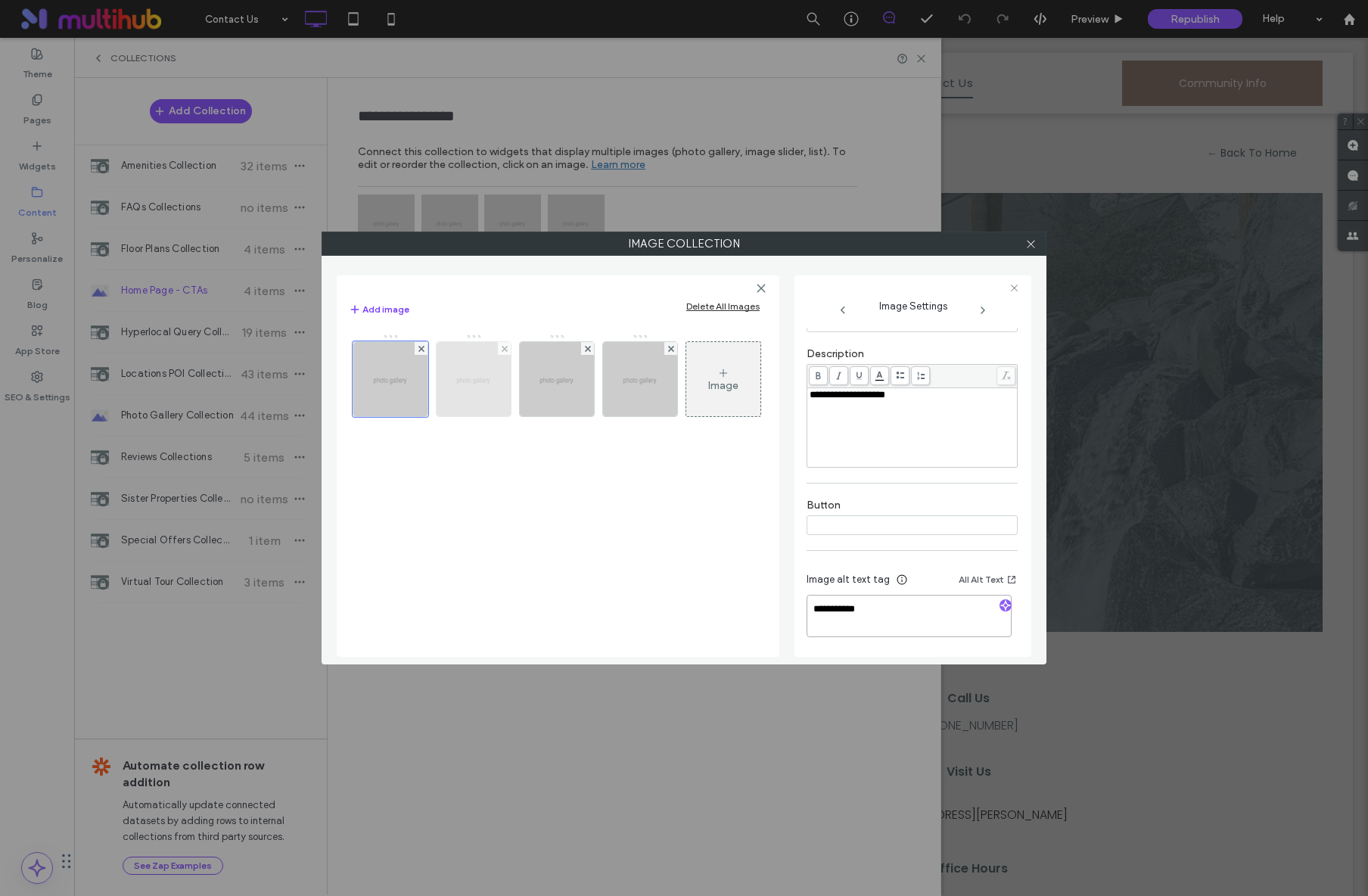
type textarea "**********"
click at [498, 402] on img at bounding box center [473, 378] width 93 height 74
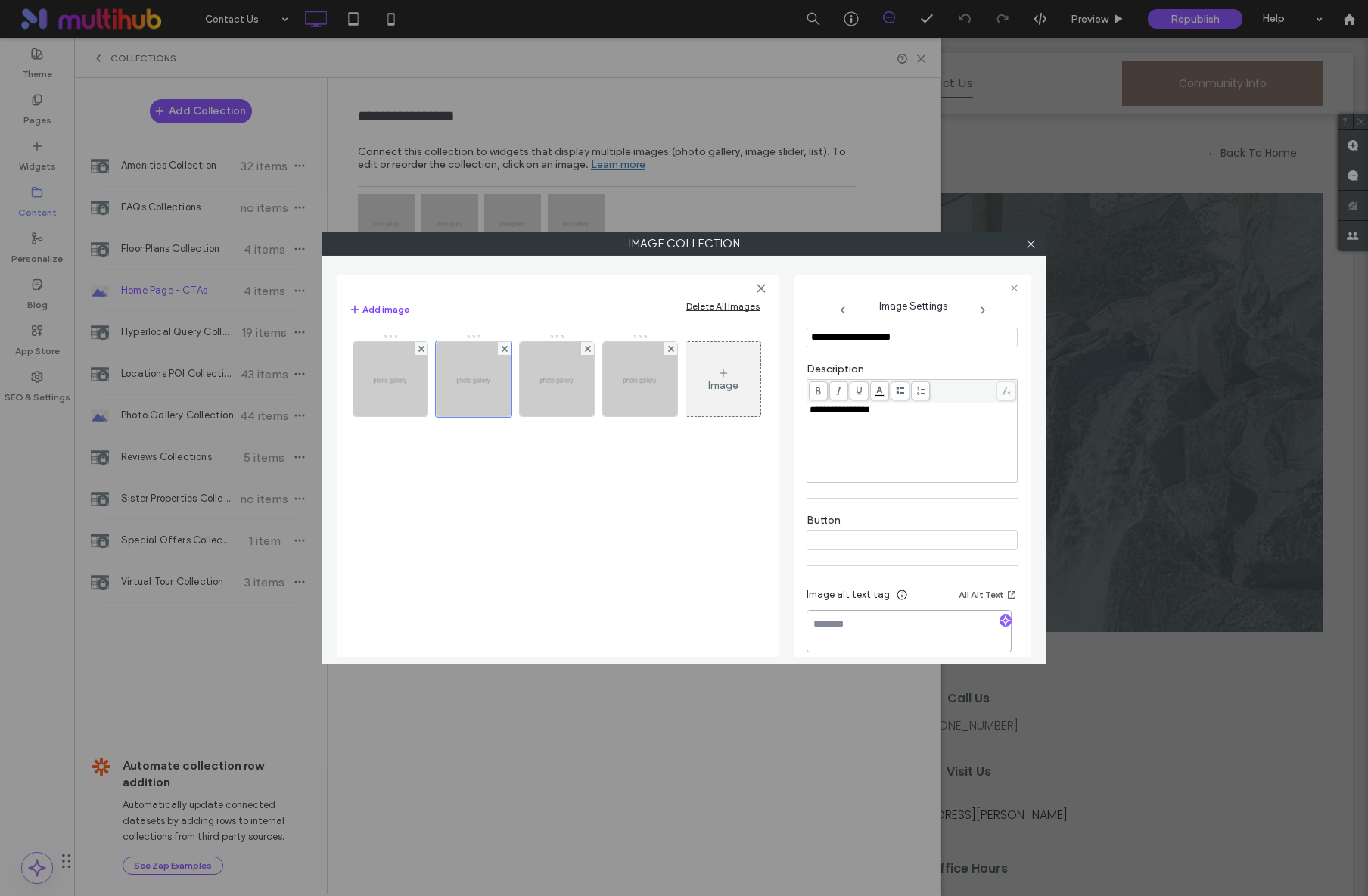
click at [883, 637] on textarea at bounding box center [908, 631] width 205 height 42
paste textarea "**********"
type textarea "**********"
click at [571, 399] on img at bounding box center [556, 378] width 93 height 74
click at [819, 626] on textarea at bounding box center [908, 631] width 205 height 42
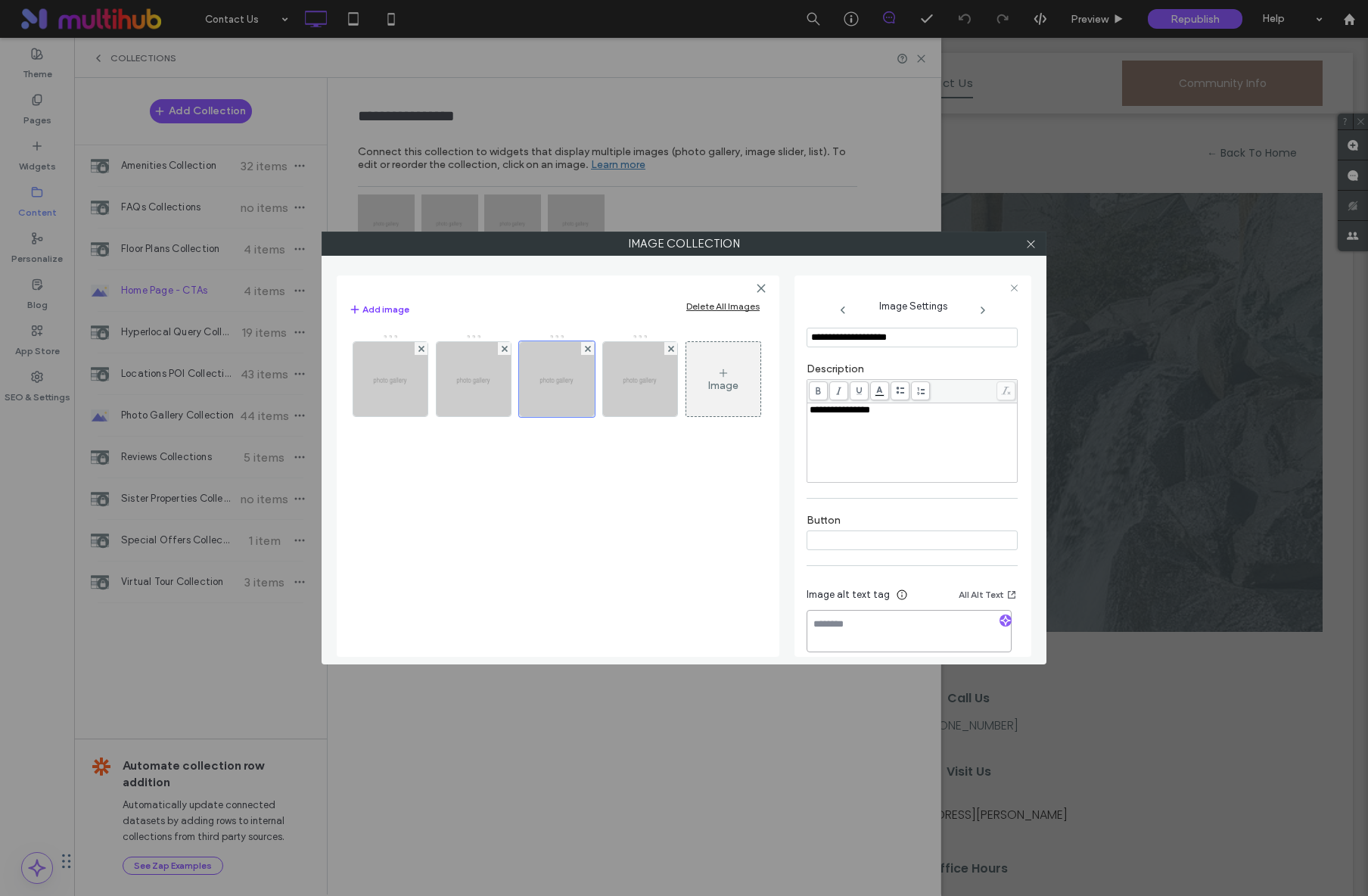
paste textarea "**********"
type textarea "**********"
click at [655, 393] on img at bounding box center [639, 378] width 93 height 74
click at [885, 643] on textarea at bounding box center [908, 631] width 205 height 42
paste textarea "**********"
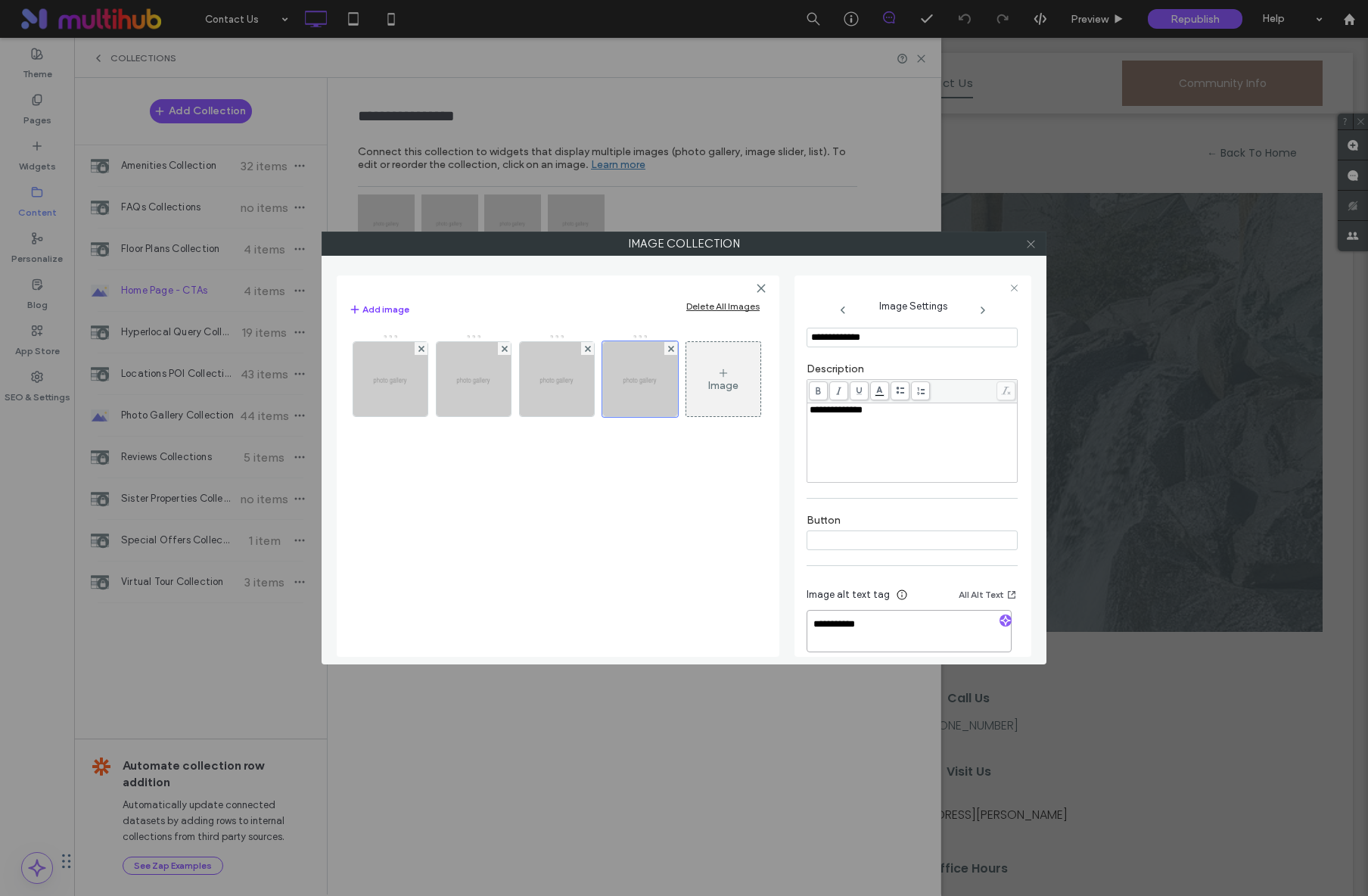
type textarea "**********"
click at [1029, 250] on span at bounding box center [1031, 244] width 11 height 23
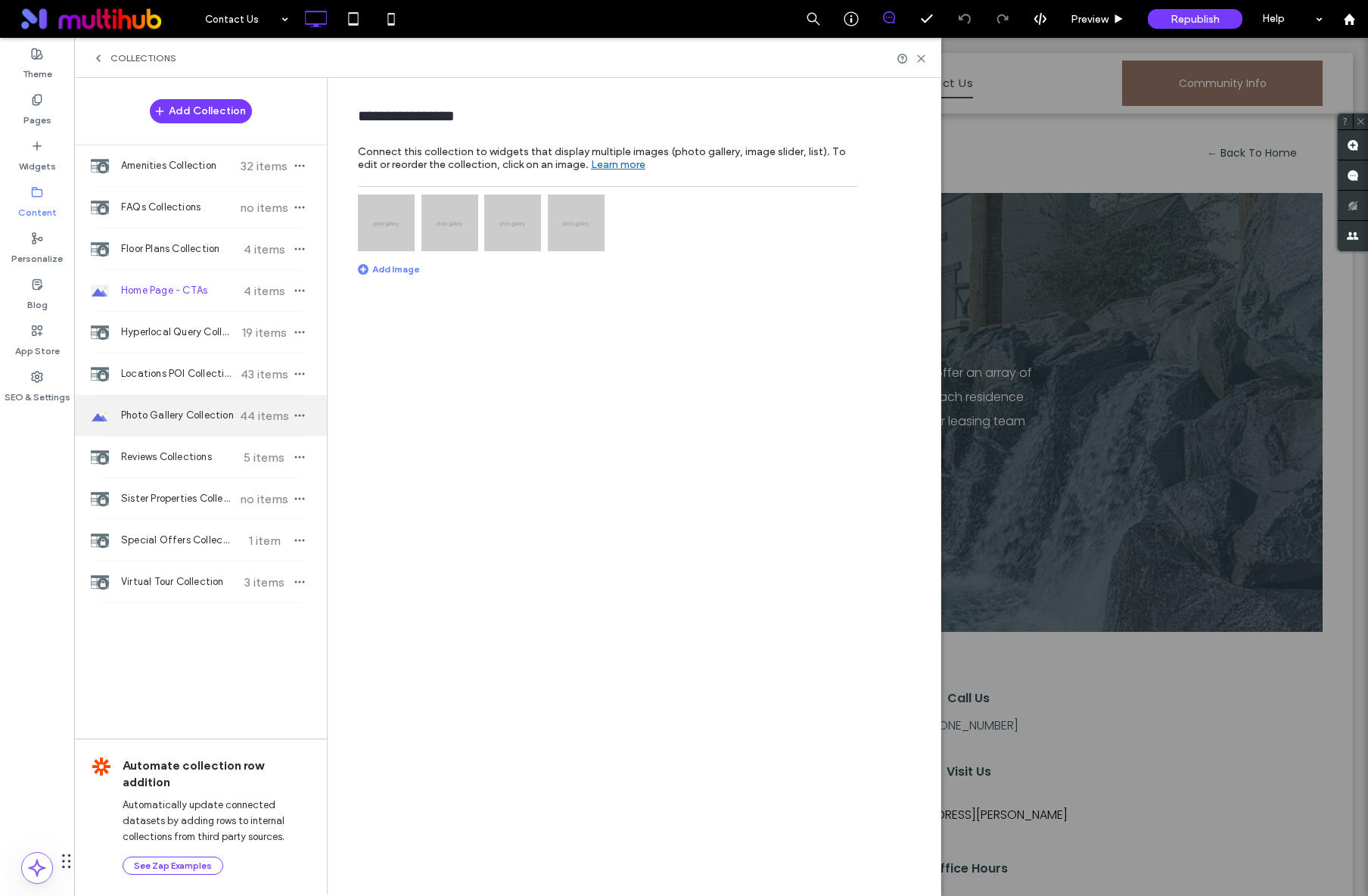
click at [157, 411] on span "Photo Gallery Collection" at bounding box center [177, 415] width 113 height 15
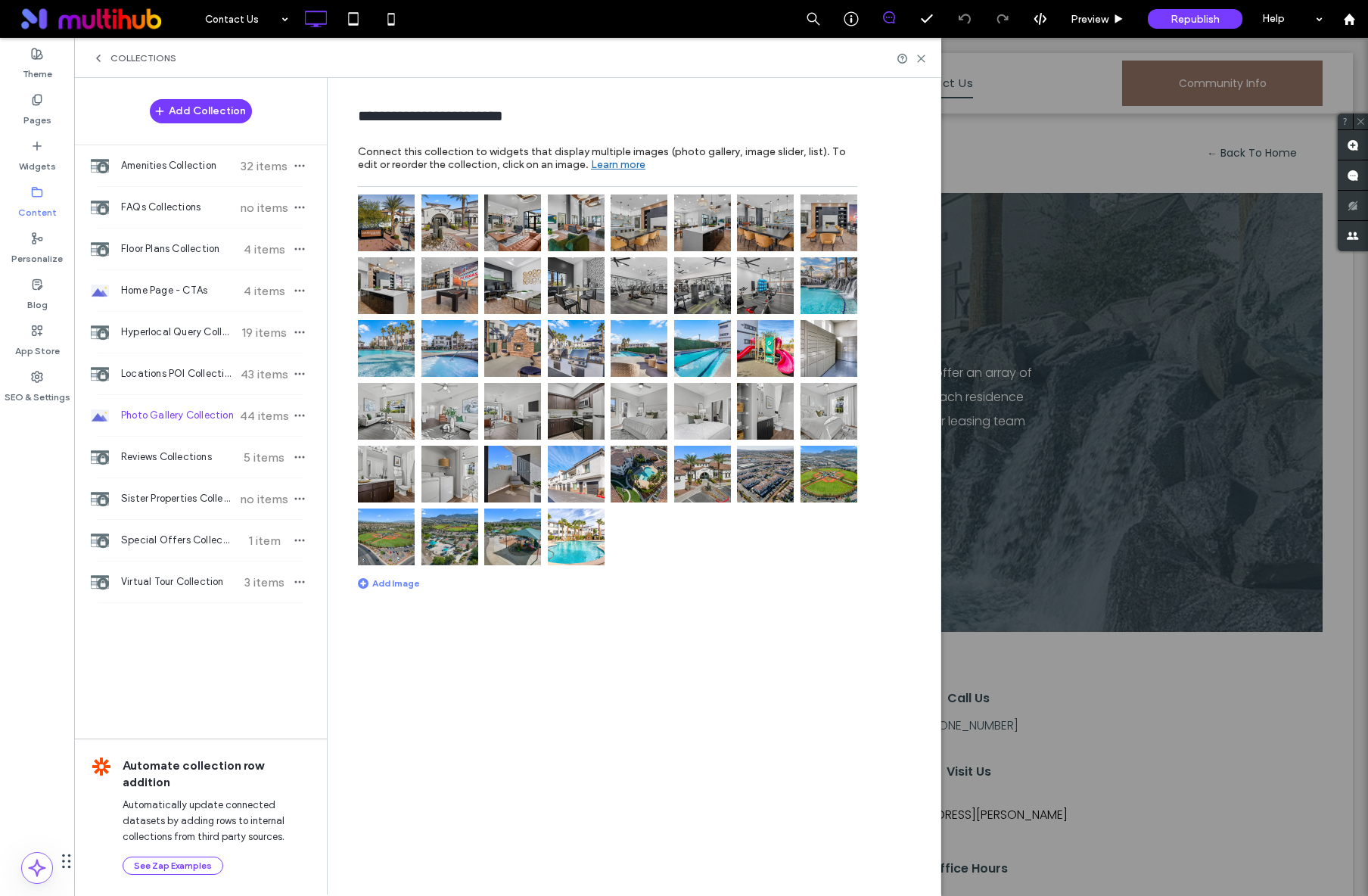
click at [394, 243] on img at bounding box center [386, 222] width 56 height 56
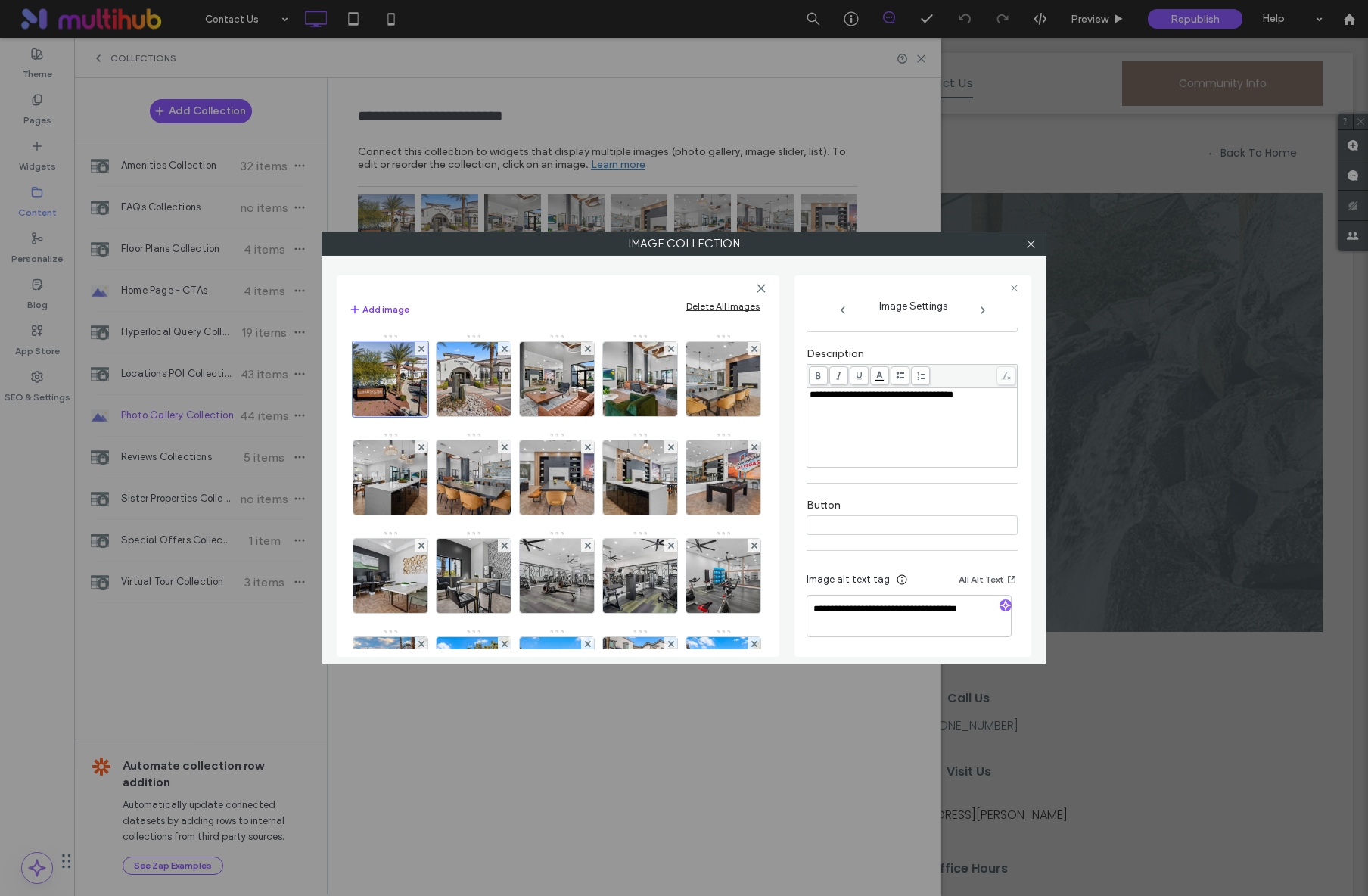
scroll to position [322, 0]
click at [482, 386] on img at bounding box center [474, 378] width 100 height 74
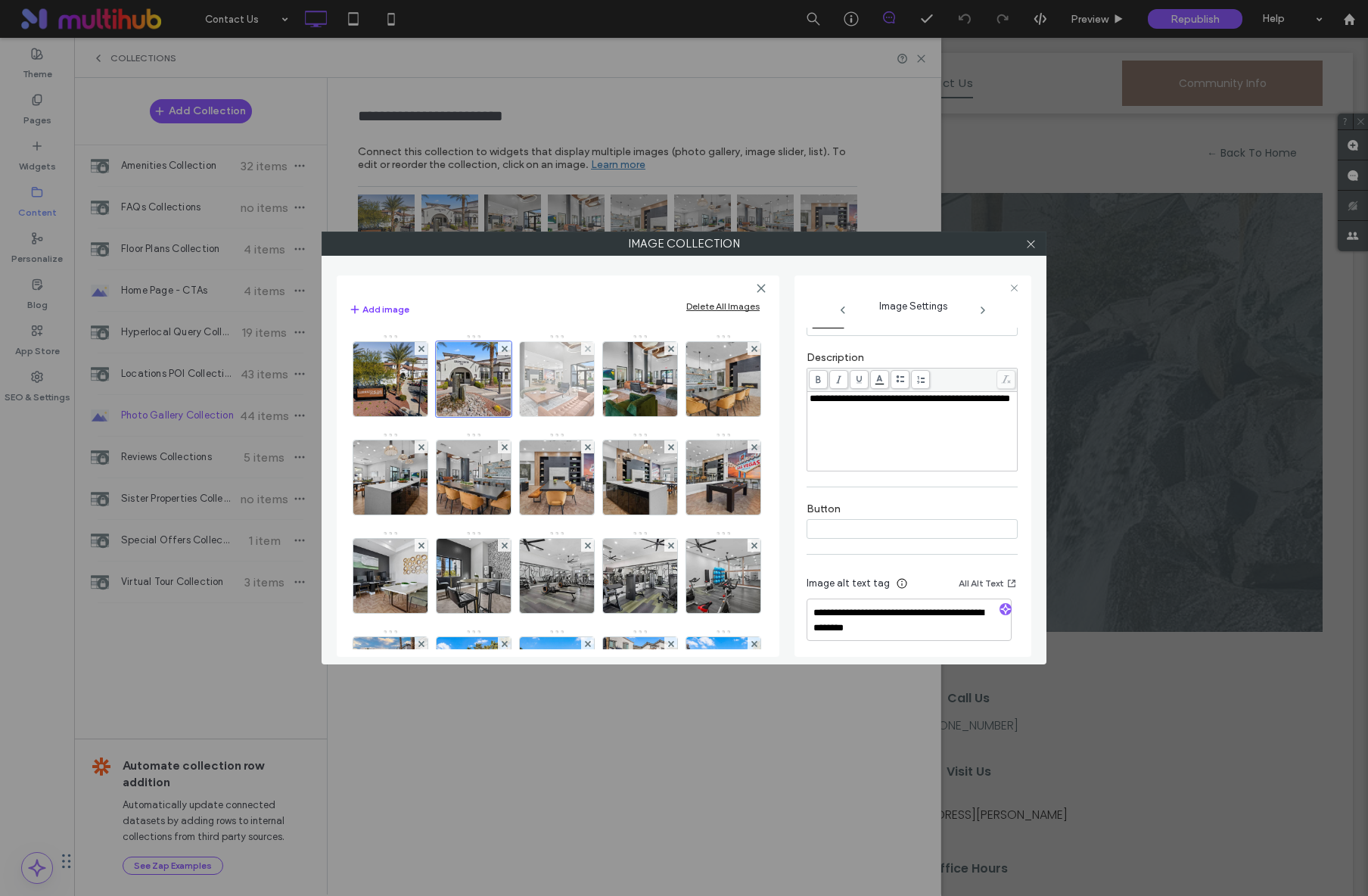
click at [547, 383] on img at bounding box center [557, 378] width 100 height 74
click at [626, 392] on img at bounding box center [640, 378] width 100 height 74
click at [983, 314] on icon at bounding box center [982, 310] width 12 height 12
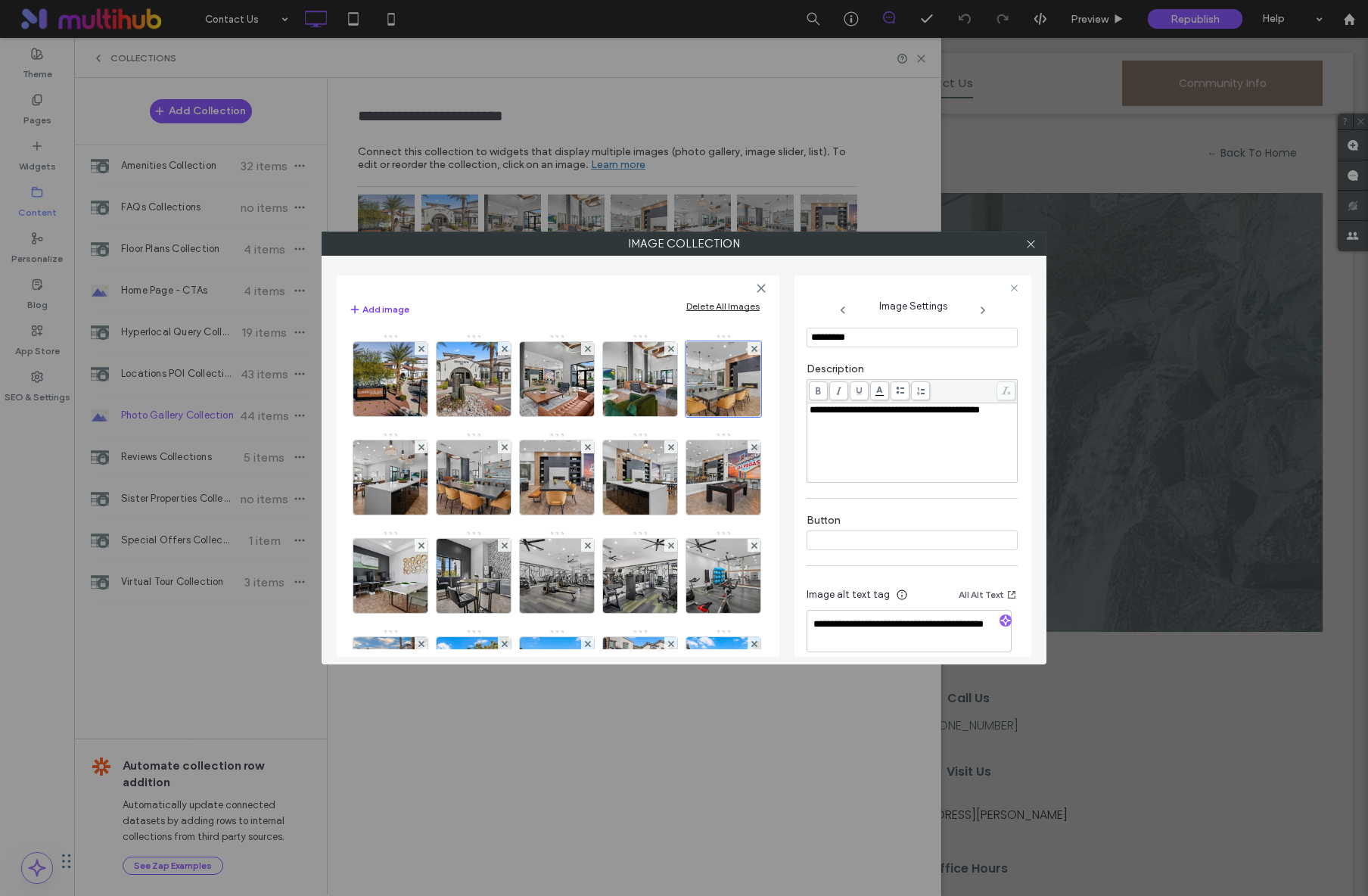
click at [983, 314] on icon at bounding box center [982, 310] width 12 height 12
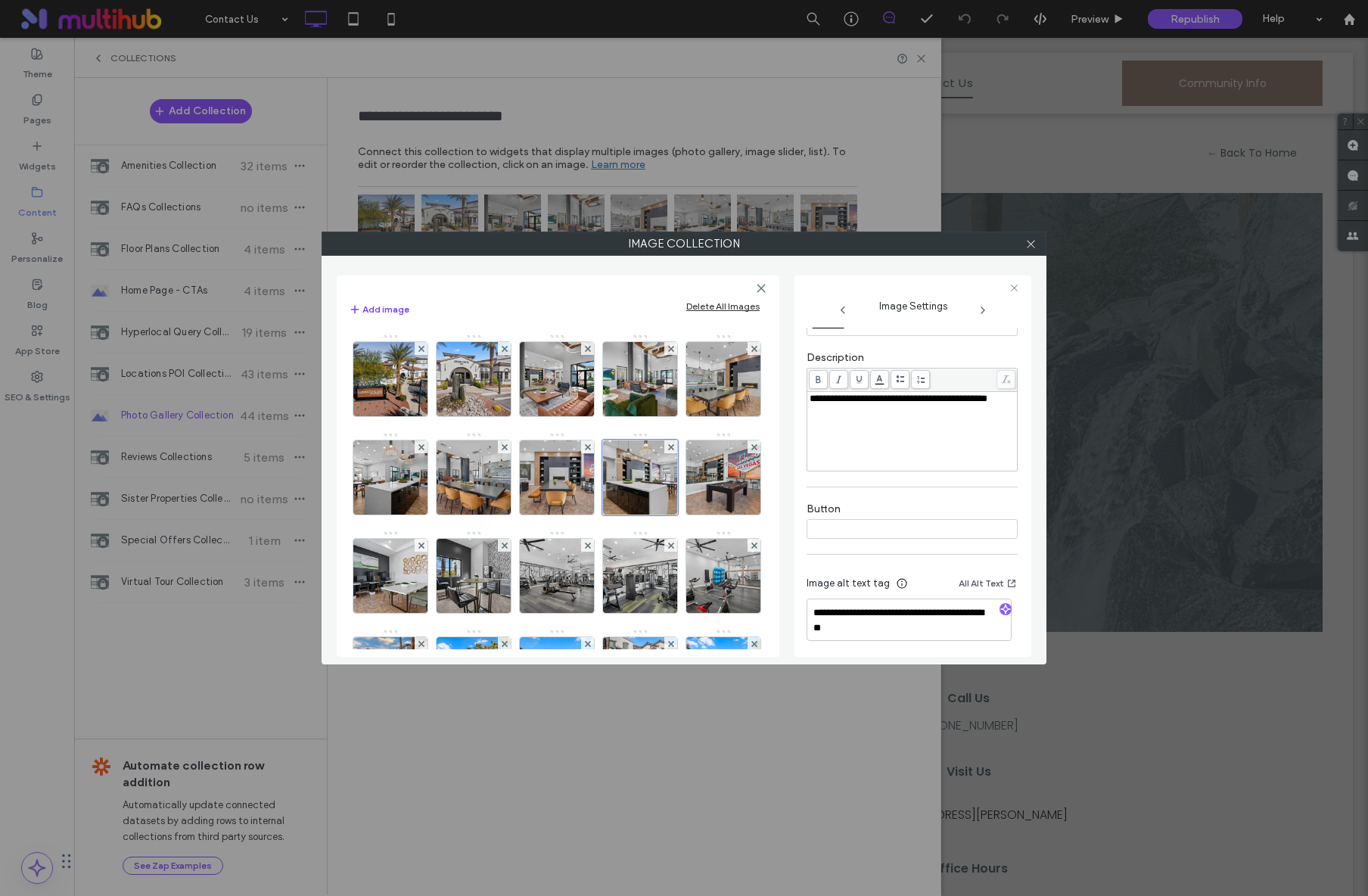
click at [983, 314] on icon at bounding box center [982, 310] width 12 height 12
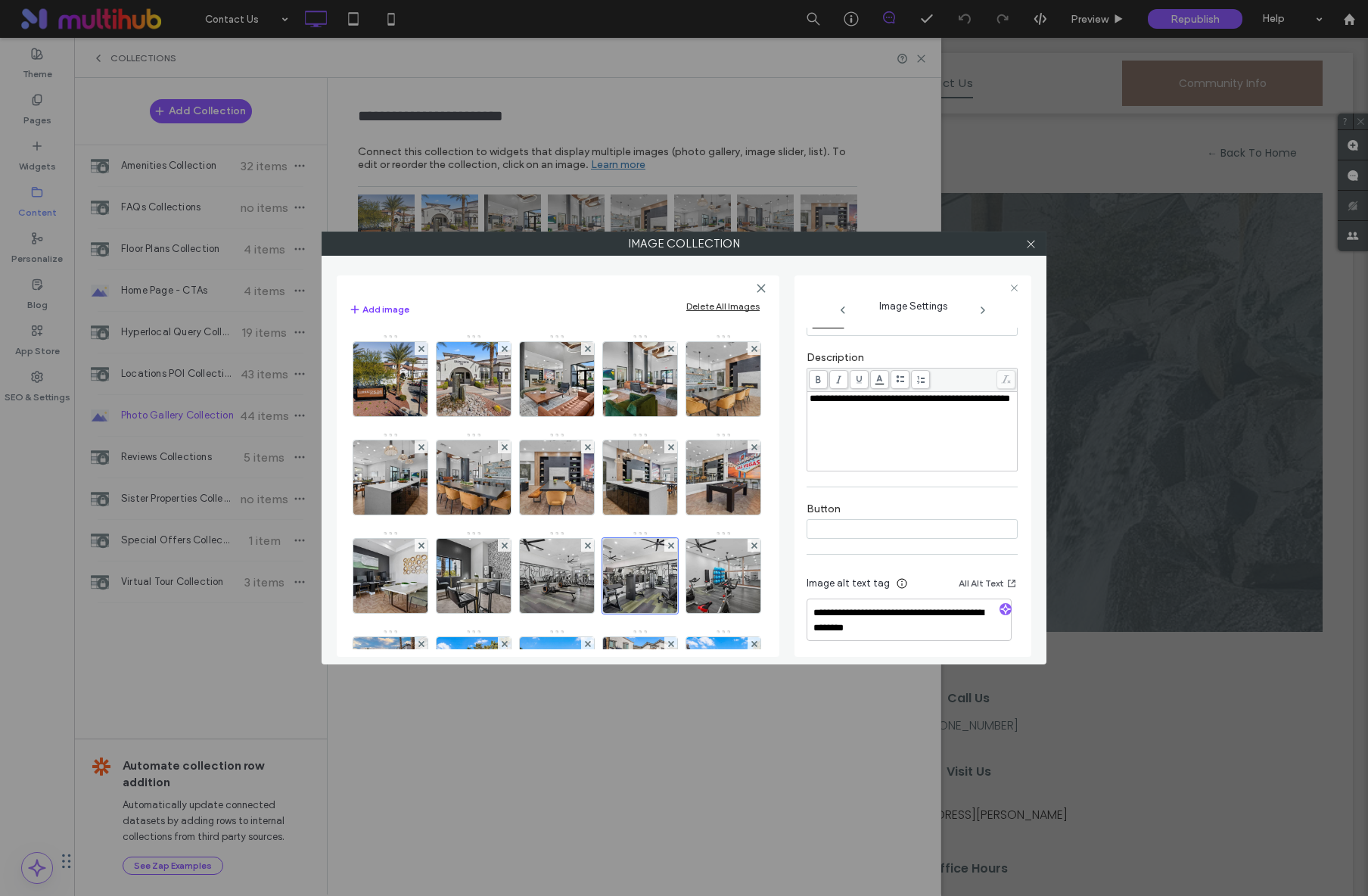
click at [983, 314] on icon at bounding box center [982, 310] width 12 height 12
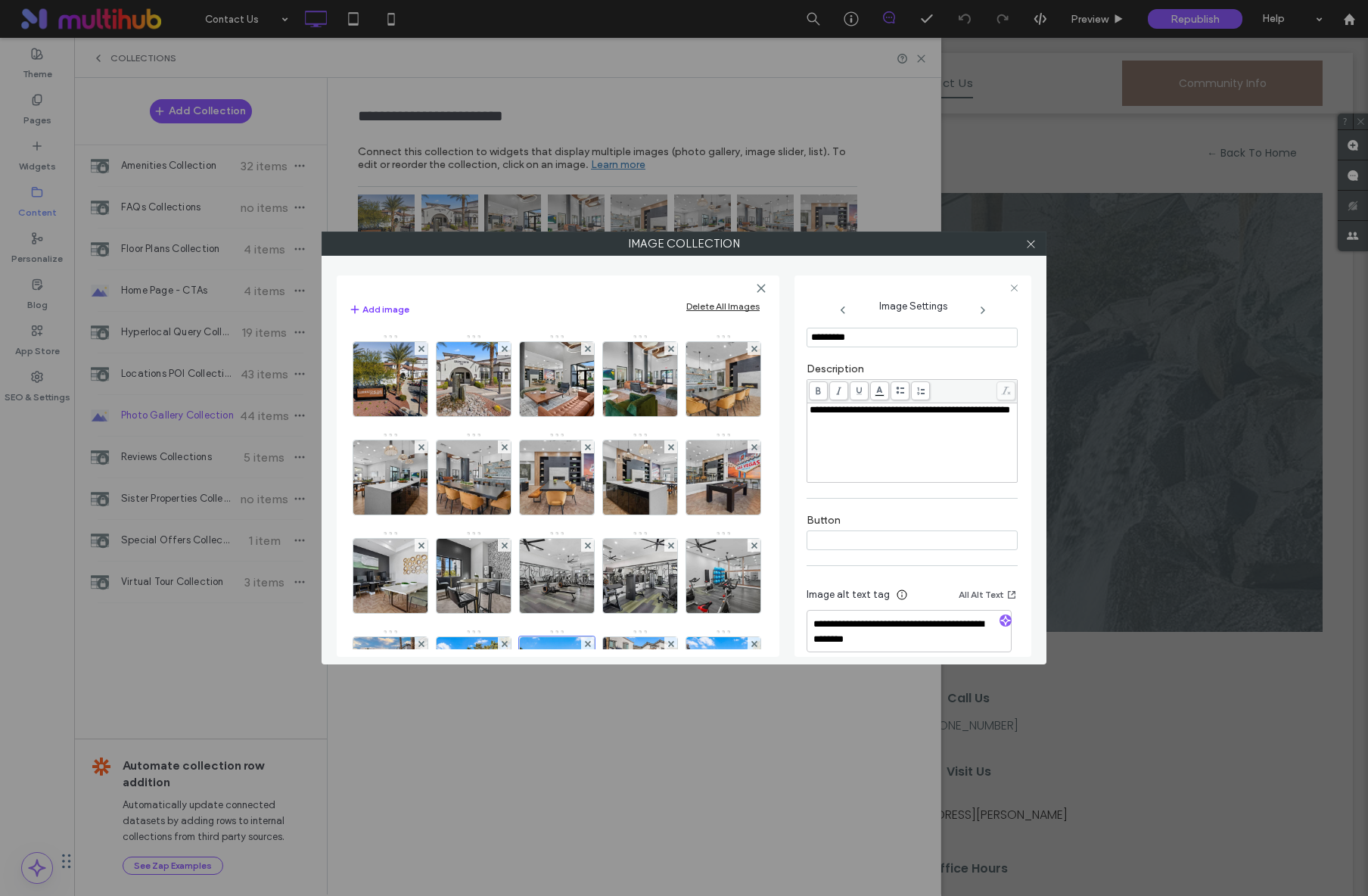
click at [983, 314] on icon at bounding box center [982, 310] width 12 height 12
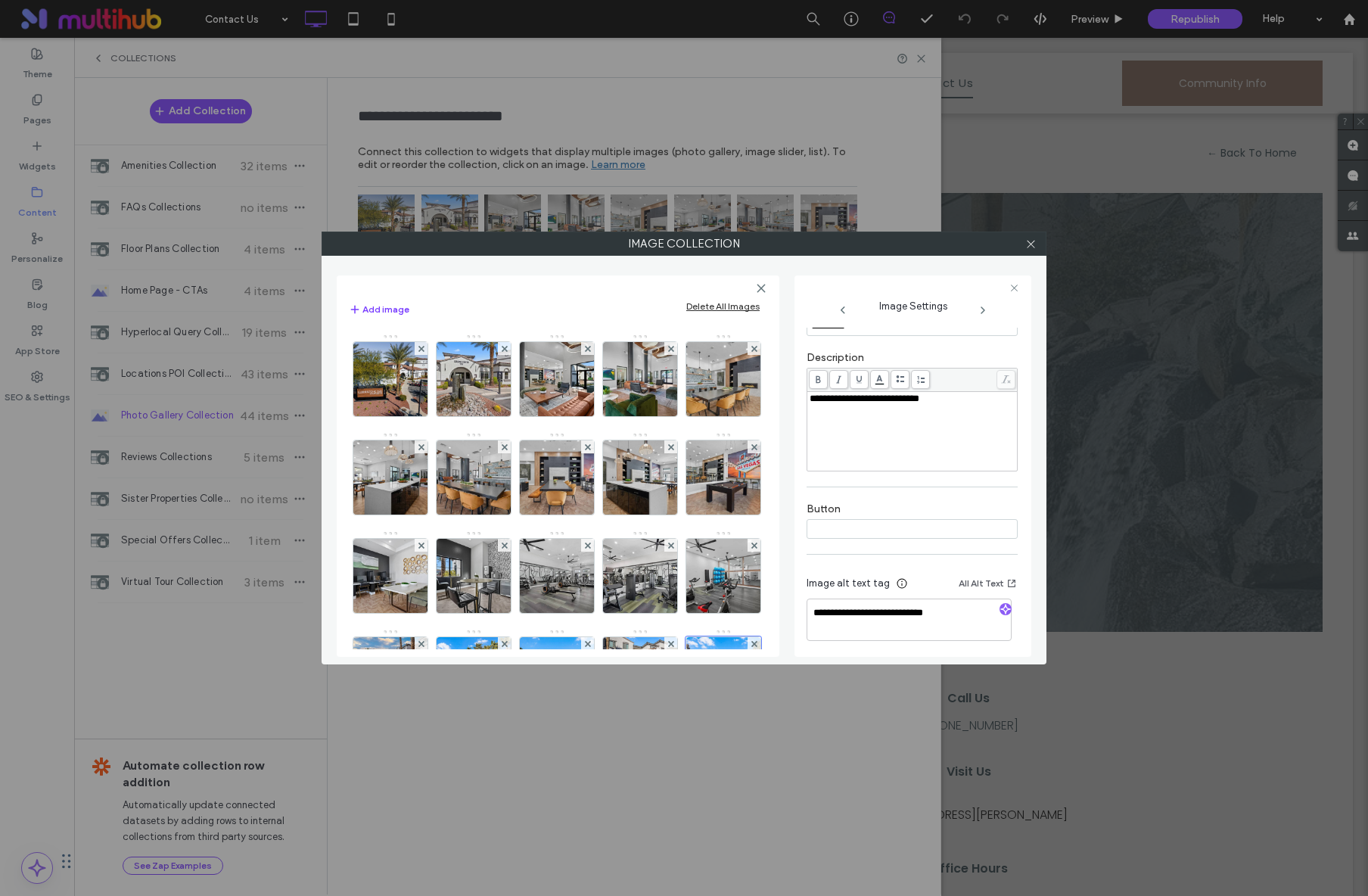
click at [983, 314] on icon at bounding box center [982, 310] width 12 height 12
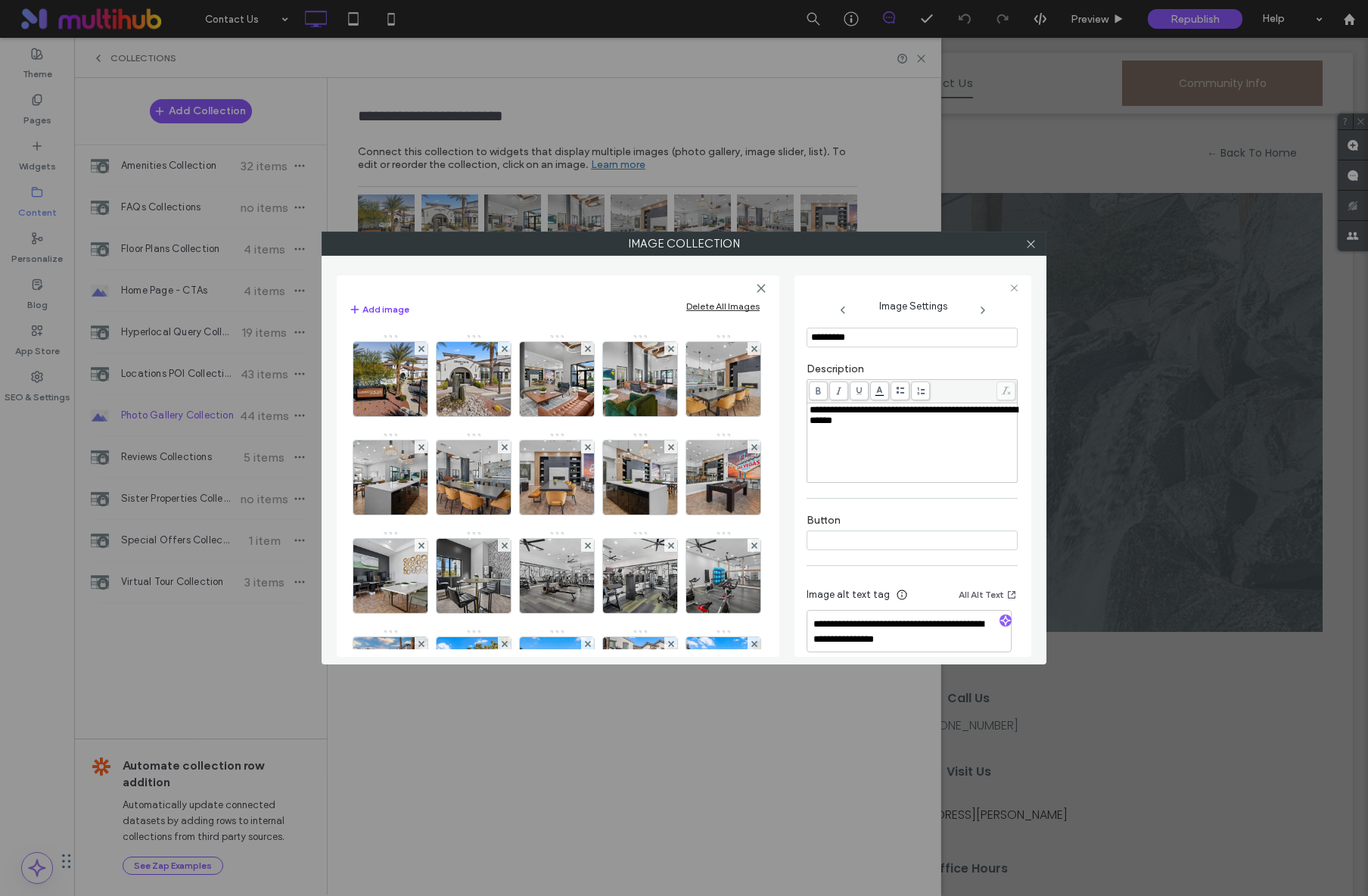
click at [983, 314] on icon at bounding box center [982, 310] width 12 height 12
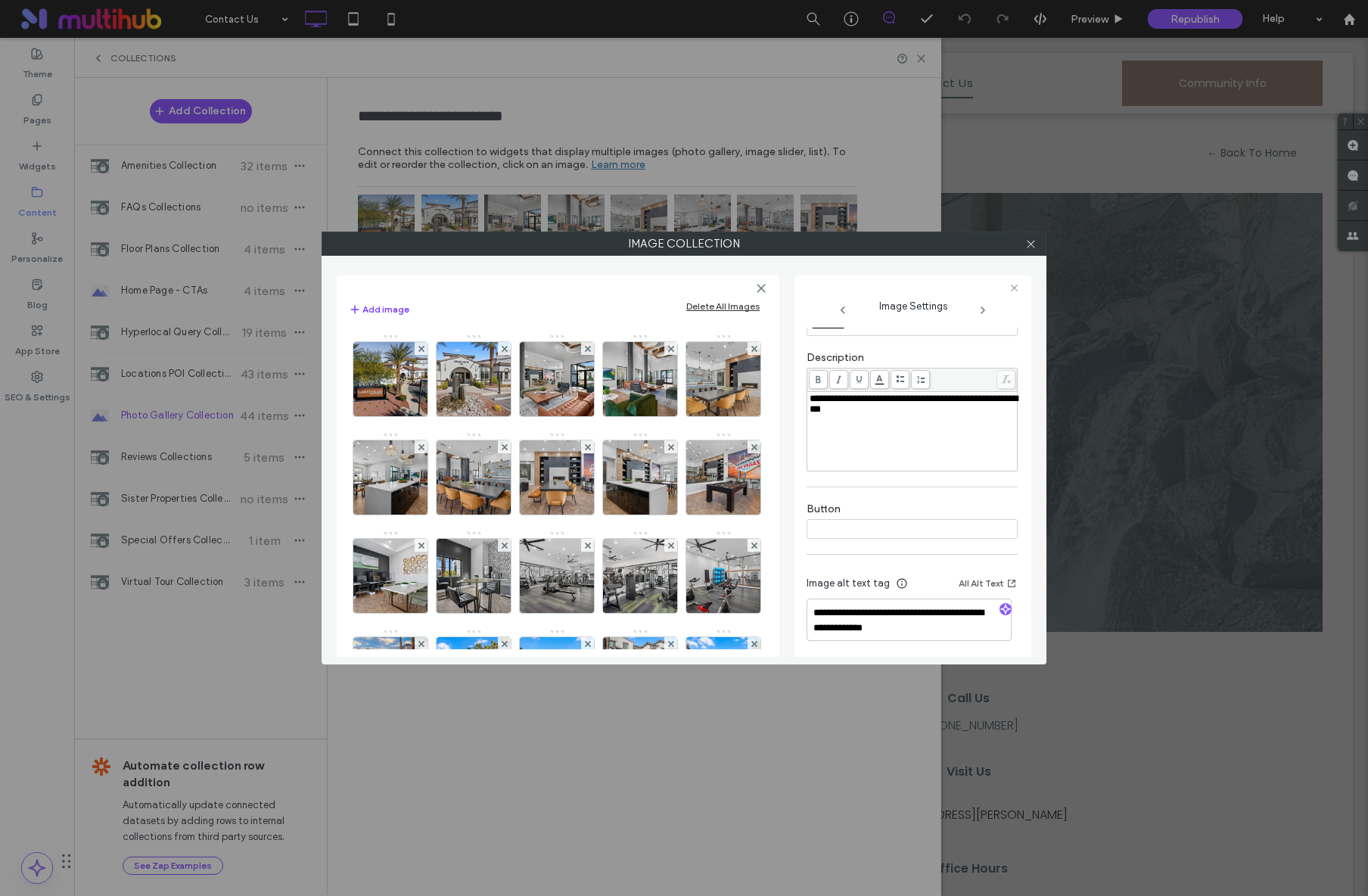
click at [983, 314] on icon at bounding box center [982, 310] width 12 height 12
click at [1026, 239] on icon at bounding box center [1031, 244] width 11 height 11
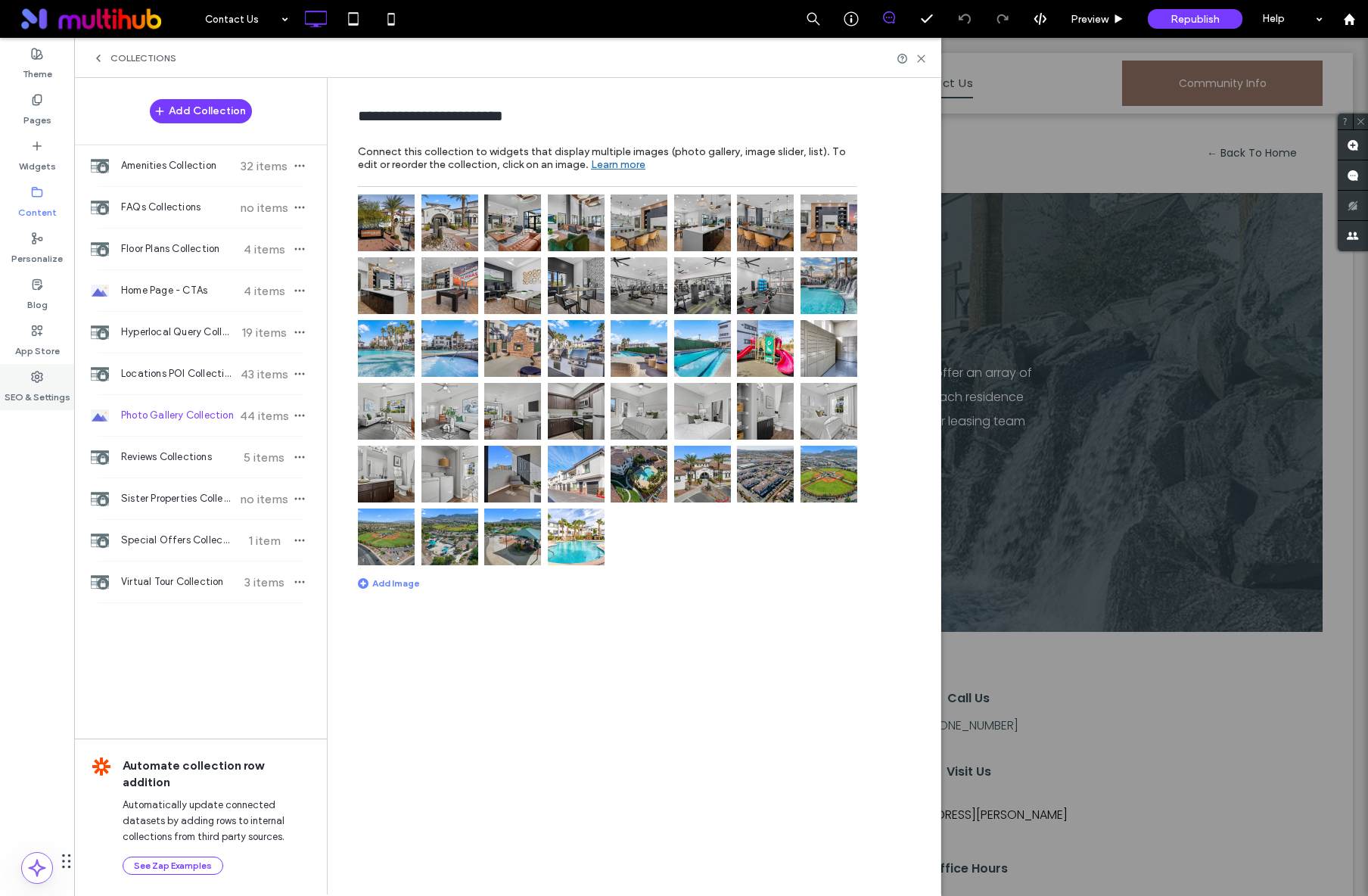
click at [45, 378] on div "SEO & Settings" at bounding box center [36, 387] width 74 height 46
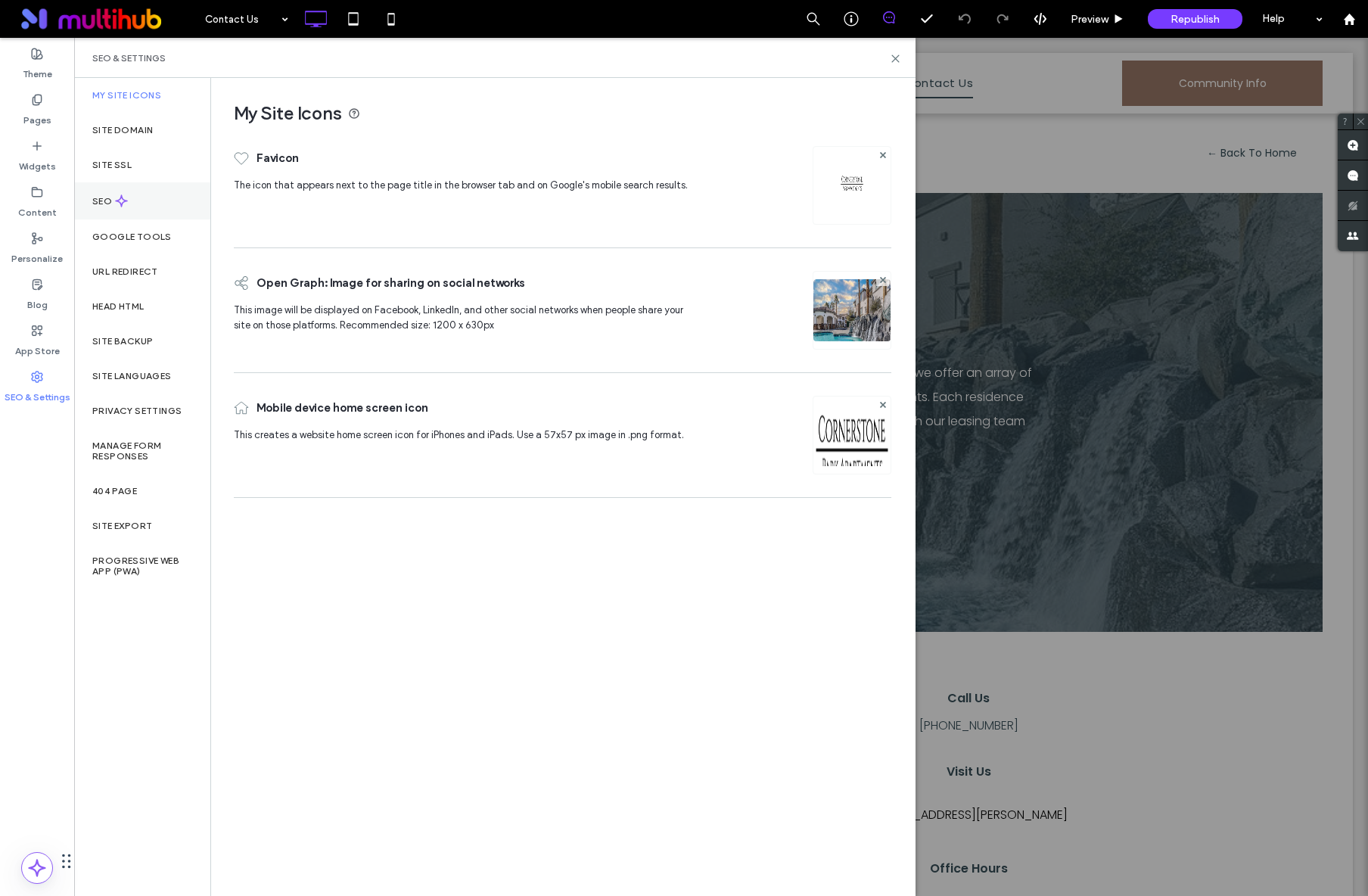
click at [110, 211] on div "SEO" at bounding box center [142, 200] width 136 height 37
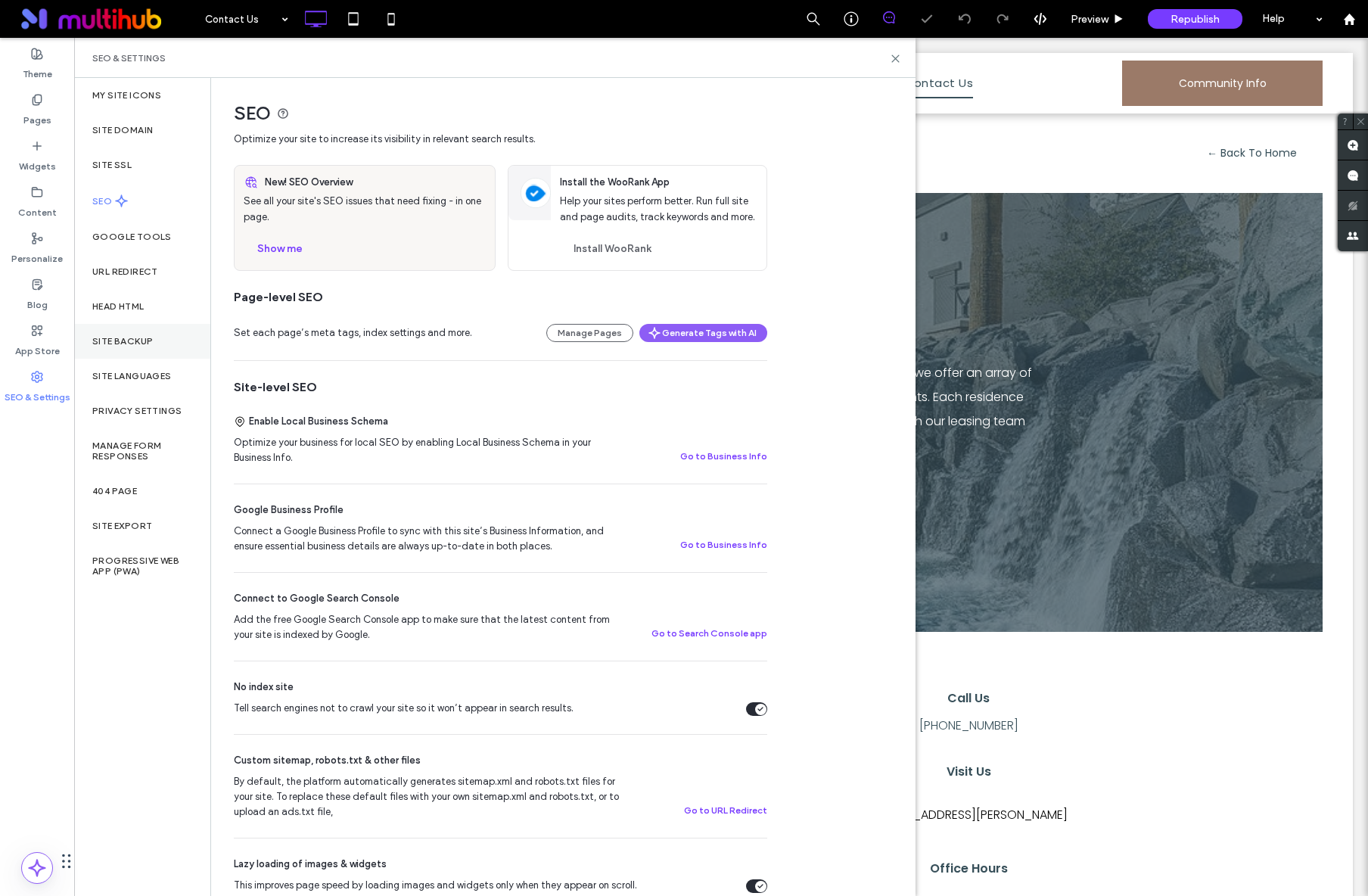
scroll to position [0, 0]
drag, startPoint x: 895, startPoint y: 59, endPoint x: 807, endPoint y: 23, distance: 95.1
click at [895, 59] on icon at bounding box center [895, 58] width 11 height 11
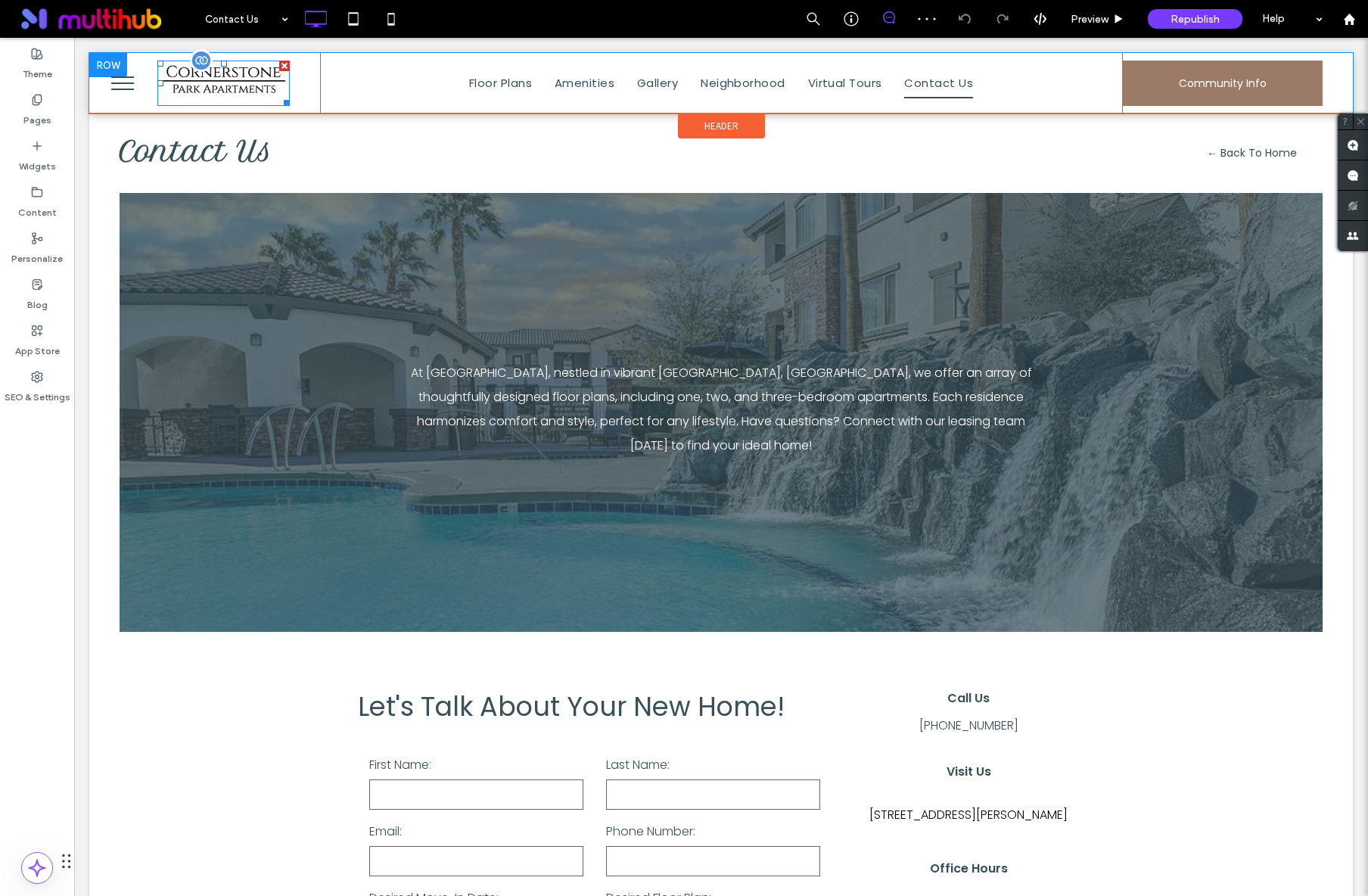
click at [227, 92] on img at bounding box center [223, 83] width 132 height 46
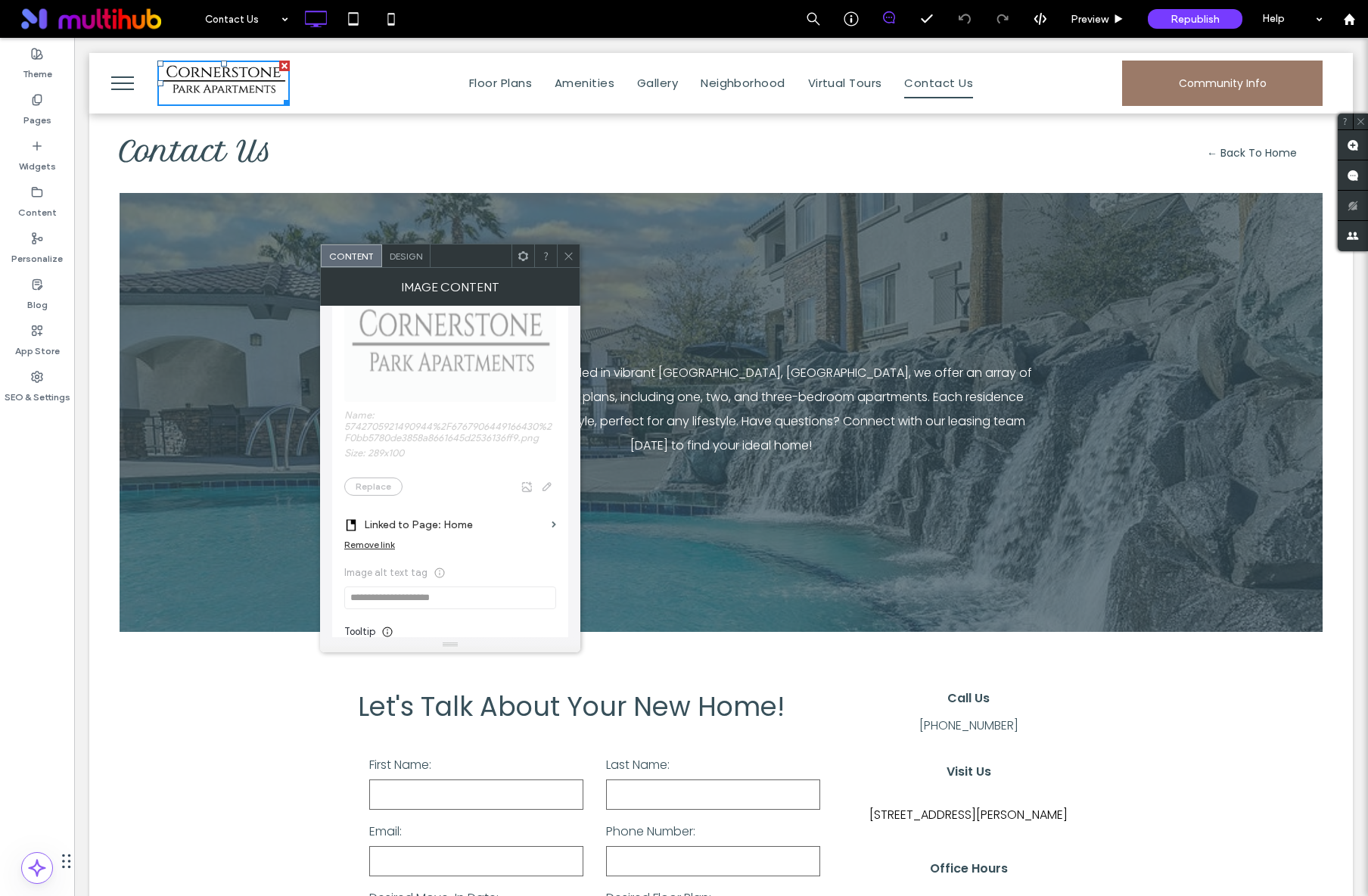
scroll to position [197, 0]
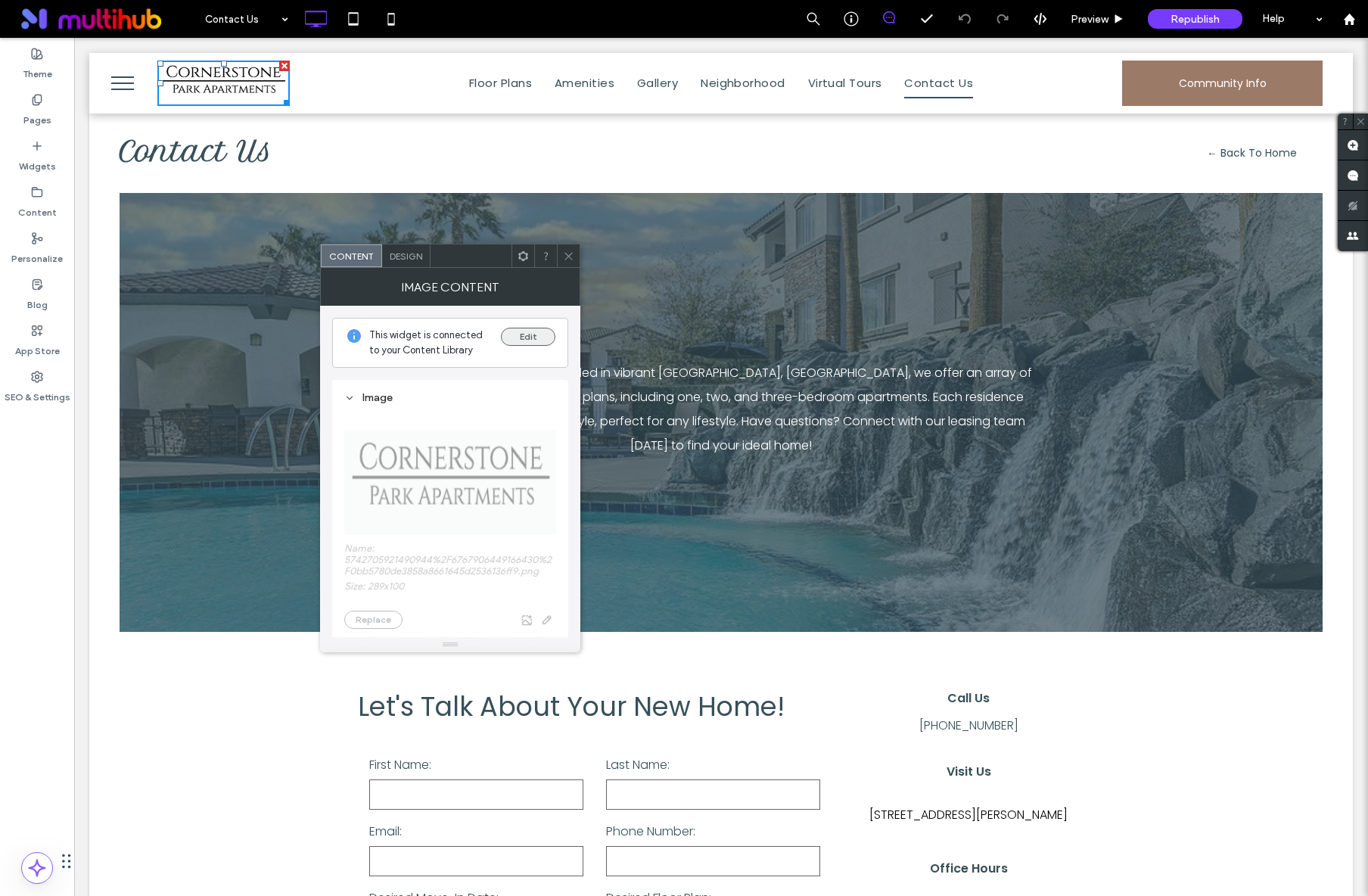
click at [539, 338] on button "Edit" at bounding box center [527, 336] width 55 height 18
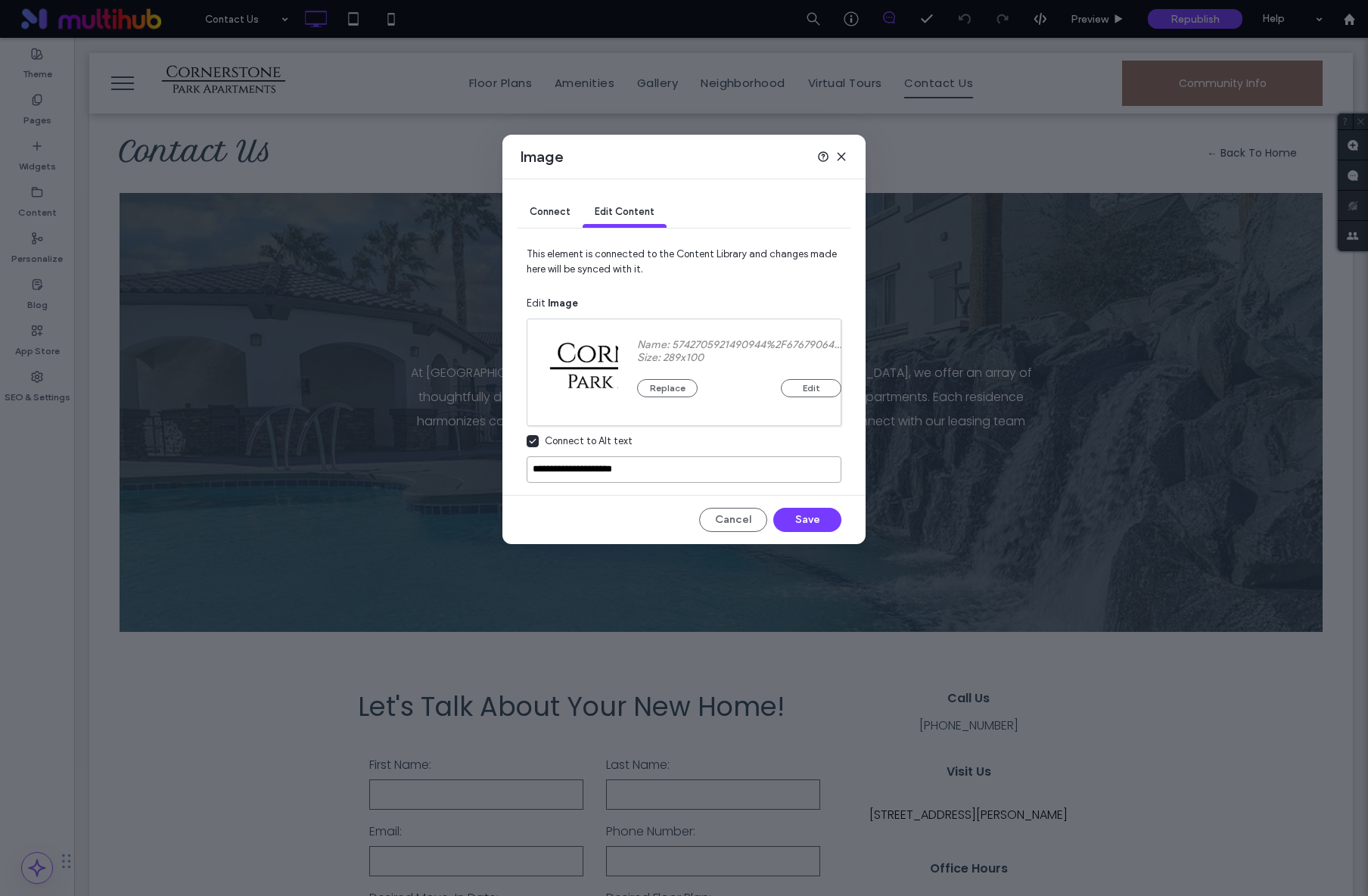
click at [617, 478] on input "**********" at bounding box center [684, 469] width 315 height 27
type input "**********"
click at [796, 525] on button "Save" at bounding box center [807, 519] width 68 height 24
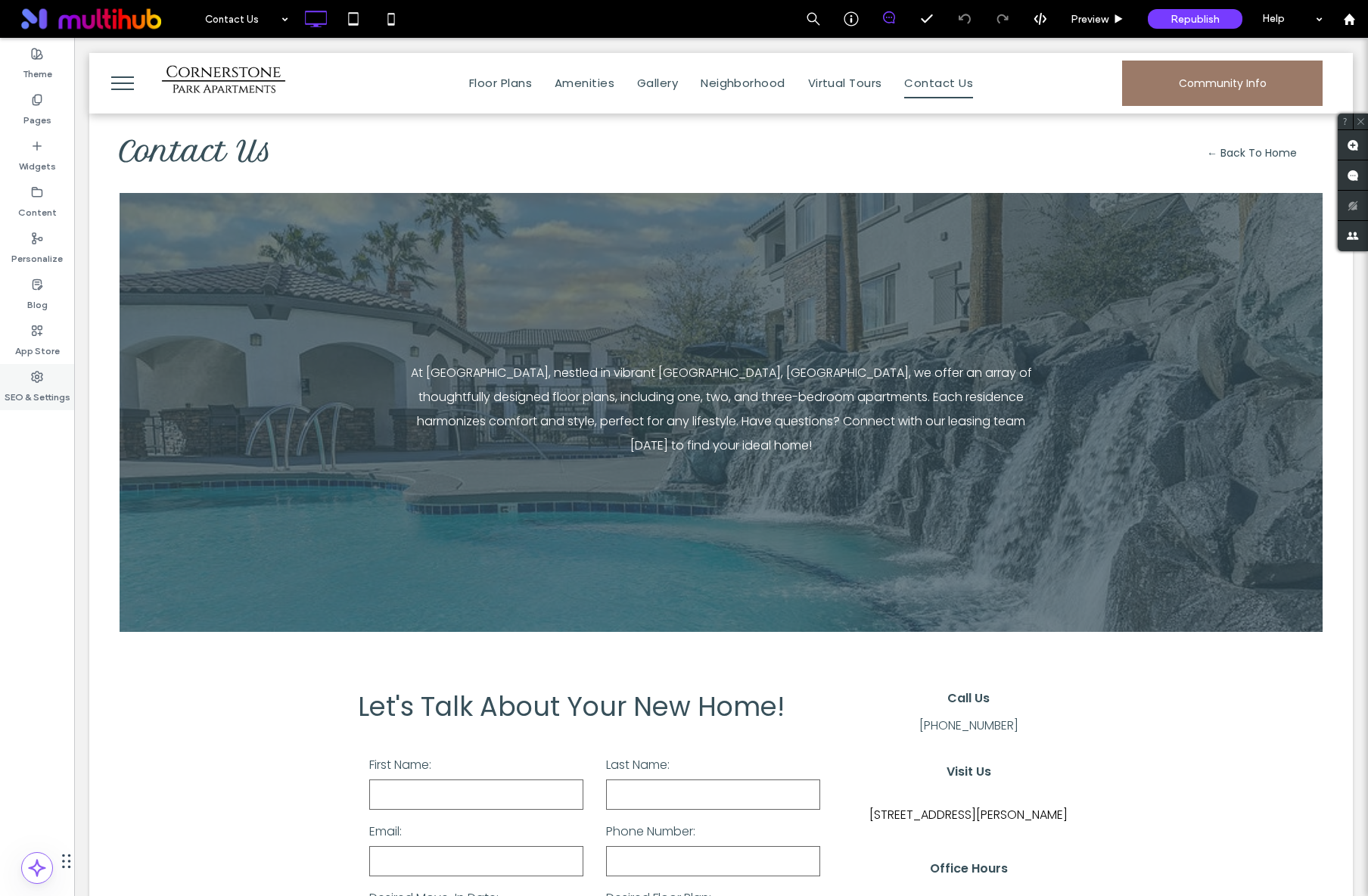
click at [31, 384] on label "SEO & Settings" at bounding box center [37, 393] width 66 height 21
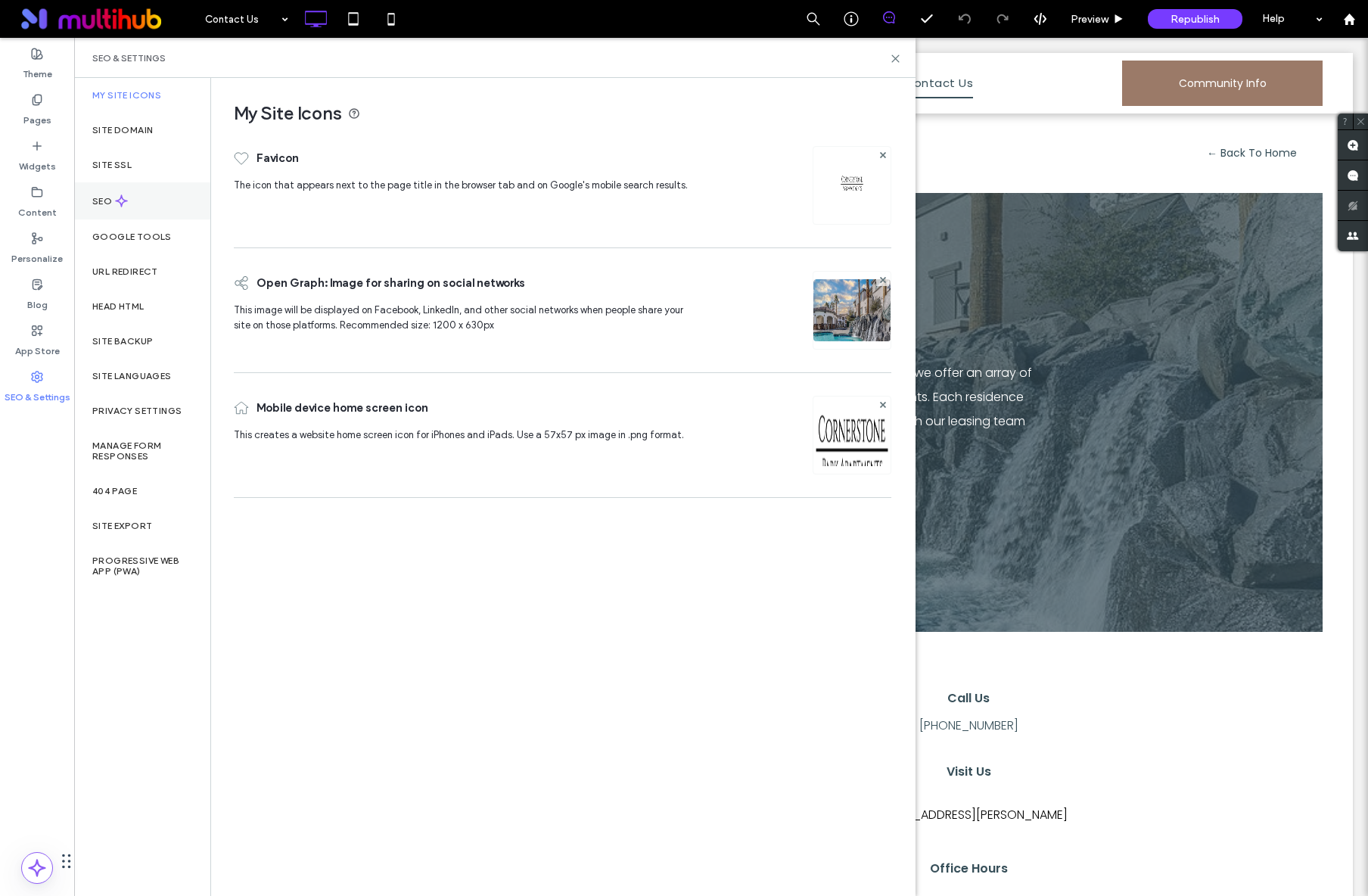
click at [121, 198] on use at bounding box center [122, 201] width 11 height 11
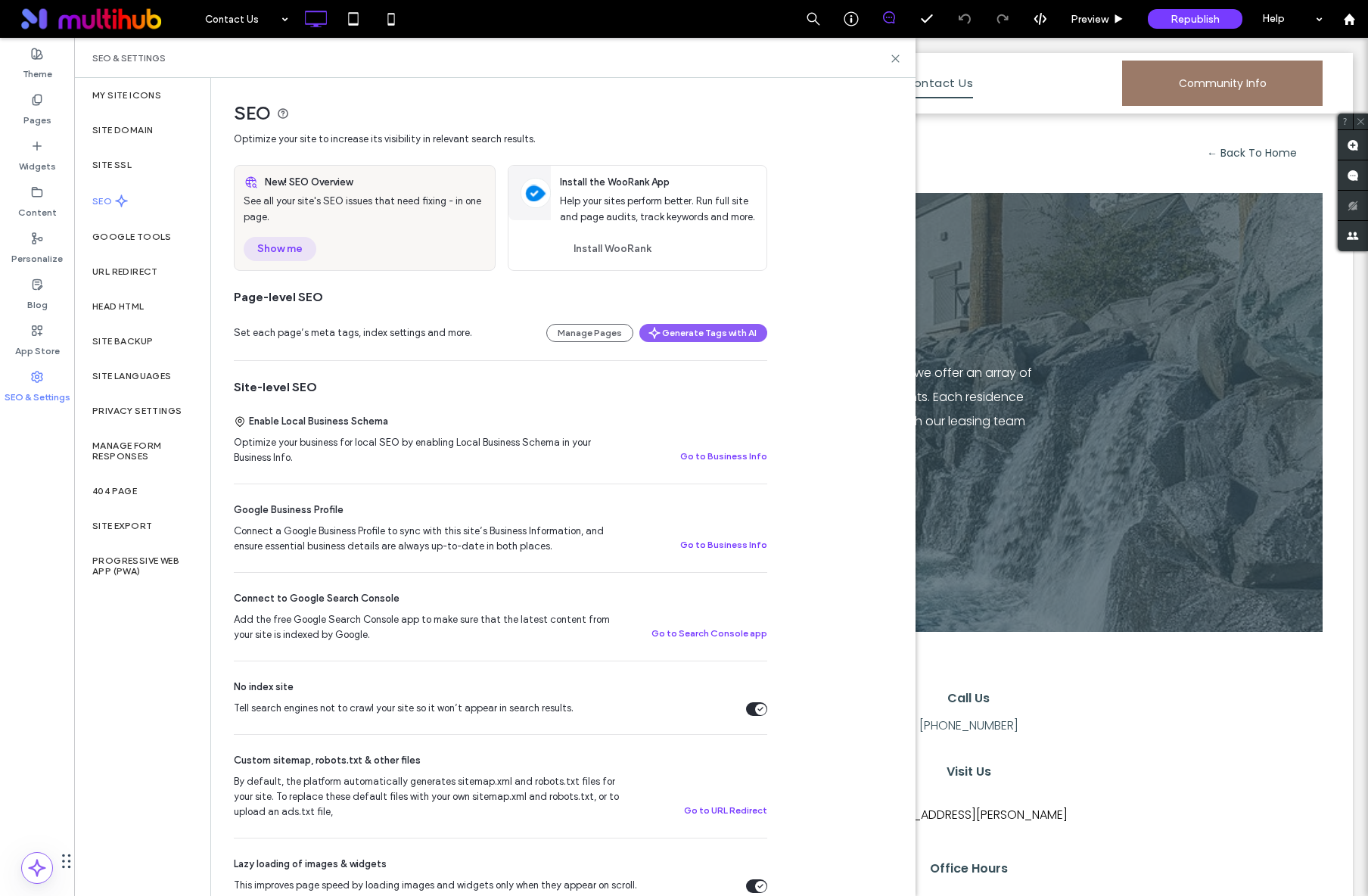
click at [298, 243] on button "Show me" at bounding box center [280, 248] width 73 height 24
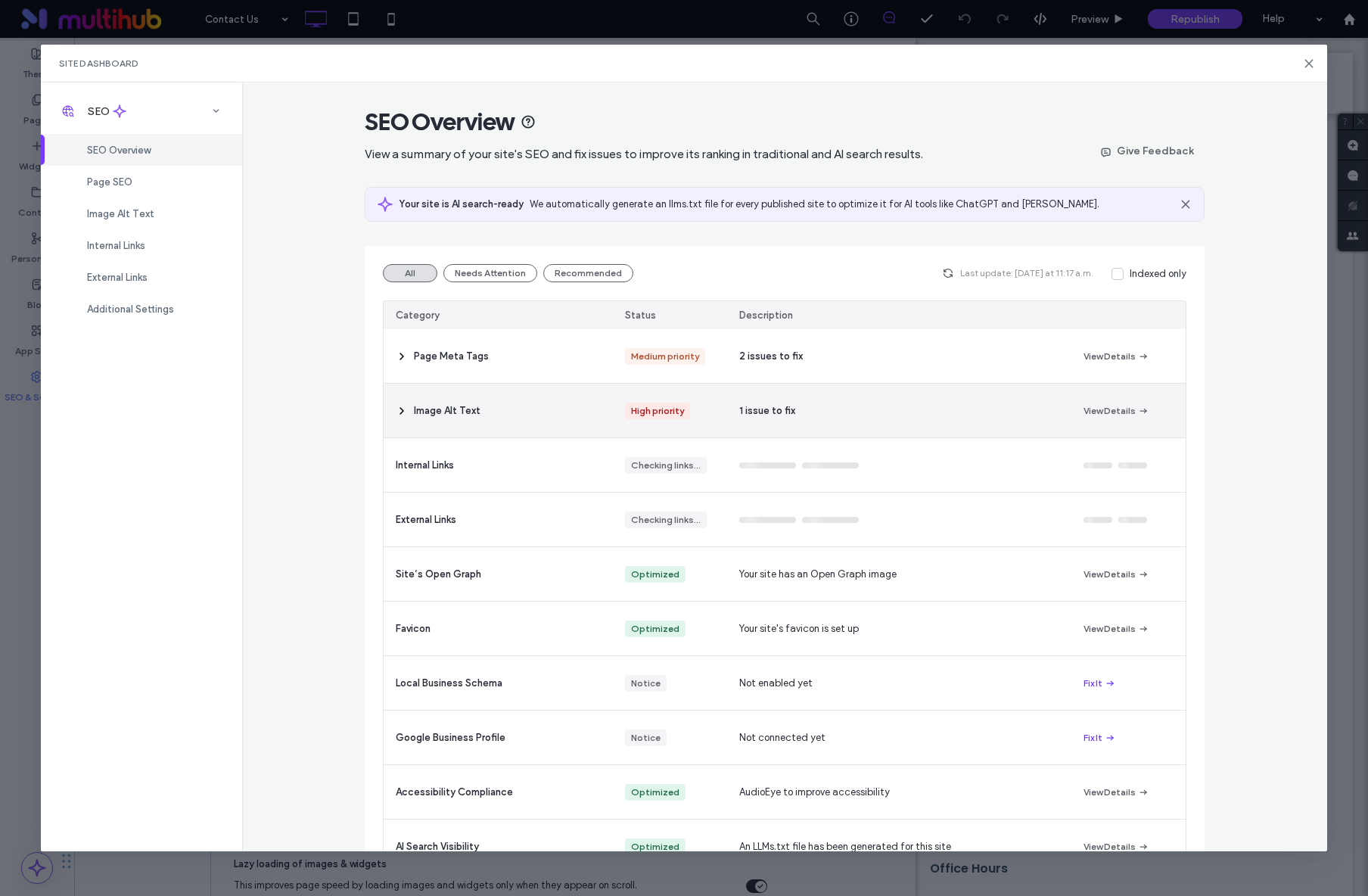
click at [774, 400] on div "1 issue to fix" at bounding box center [898, 411] width 344 height 54
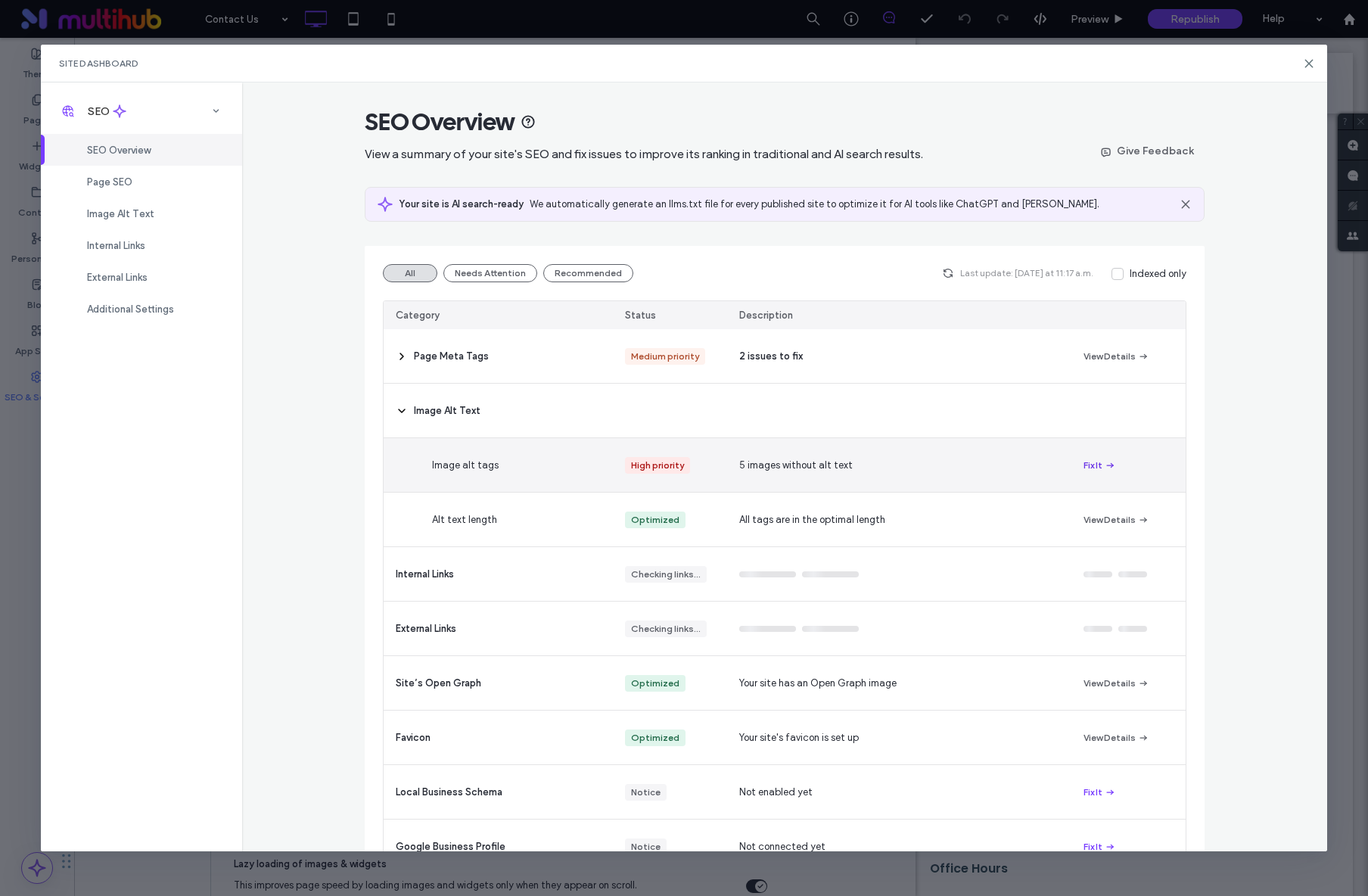
click at [1090, 469] on button "Fix It" at bounding box center [1100, 464] width 33 height 18
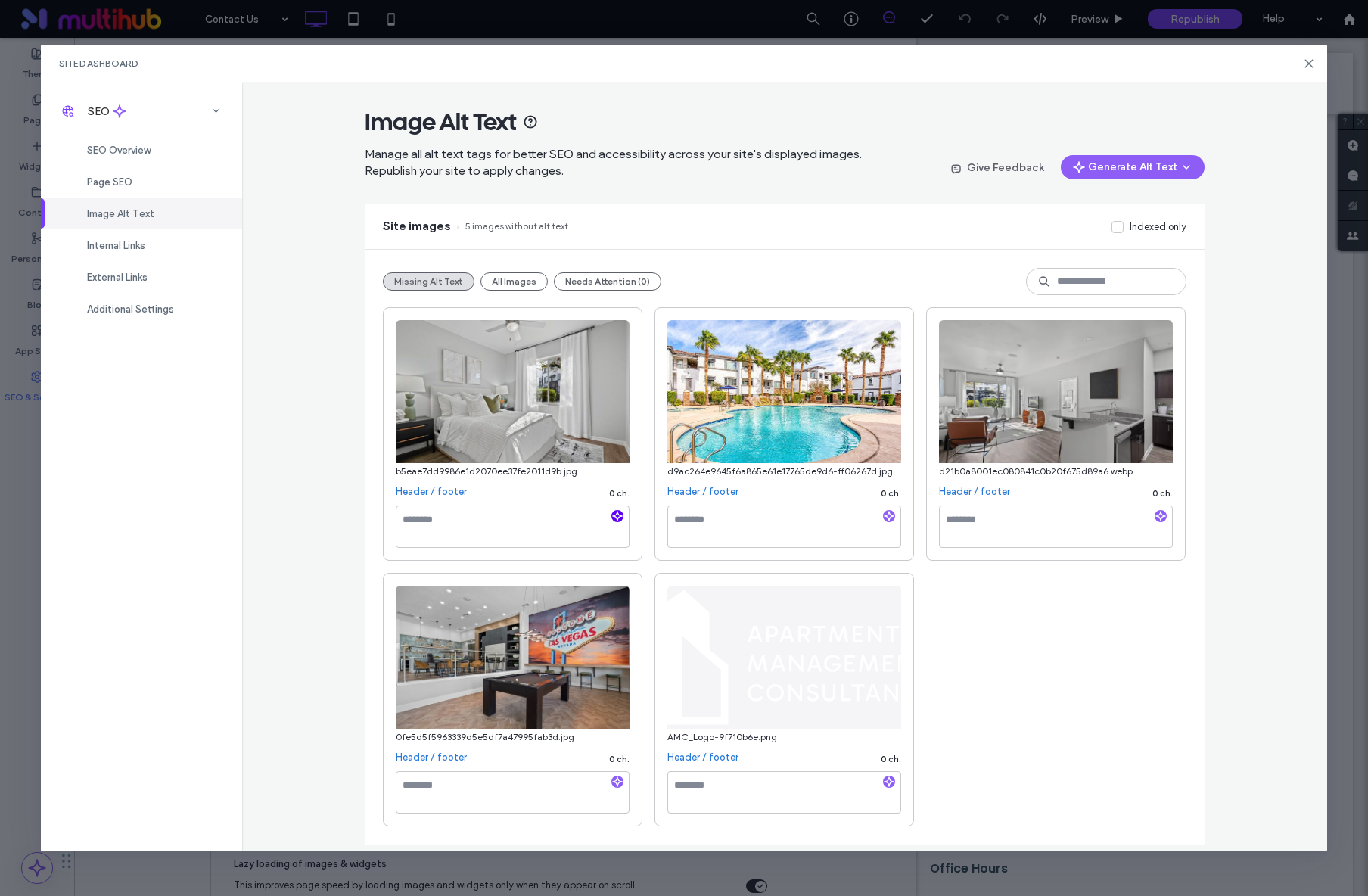
click at [615, 521] on span "button" at bounding box center [617, 516] width 12 height 12
type textarea "**********"
click at [883, 517] on span "button" at bounding box center [888, 516] width 12 height 12
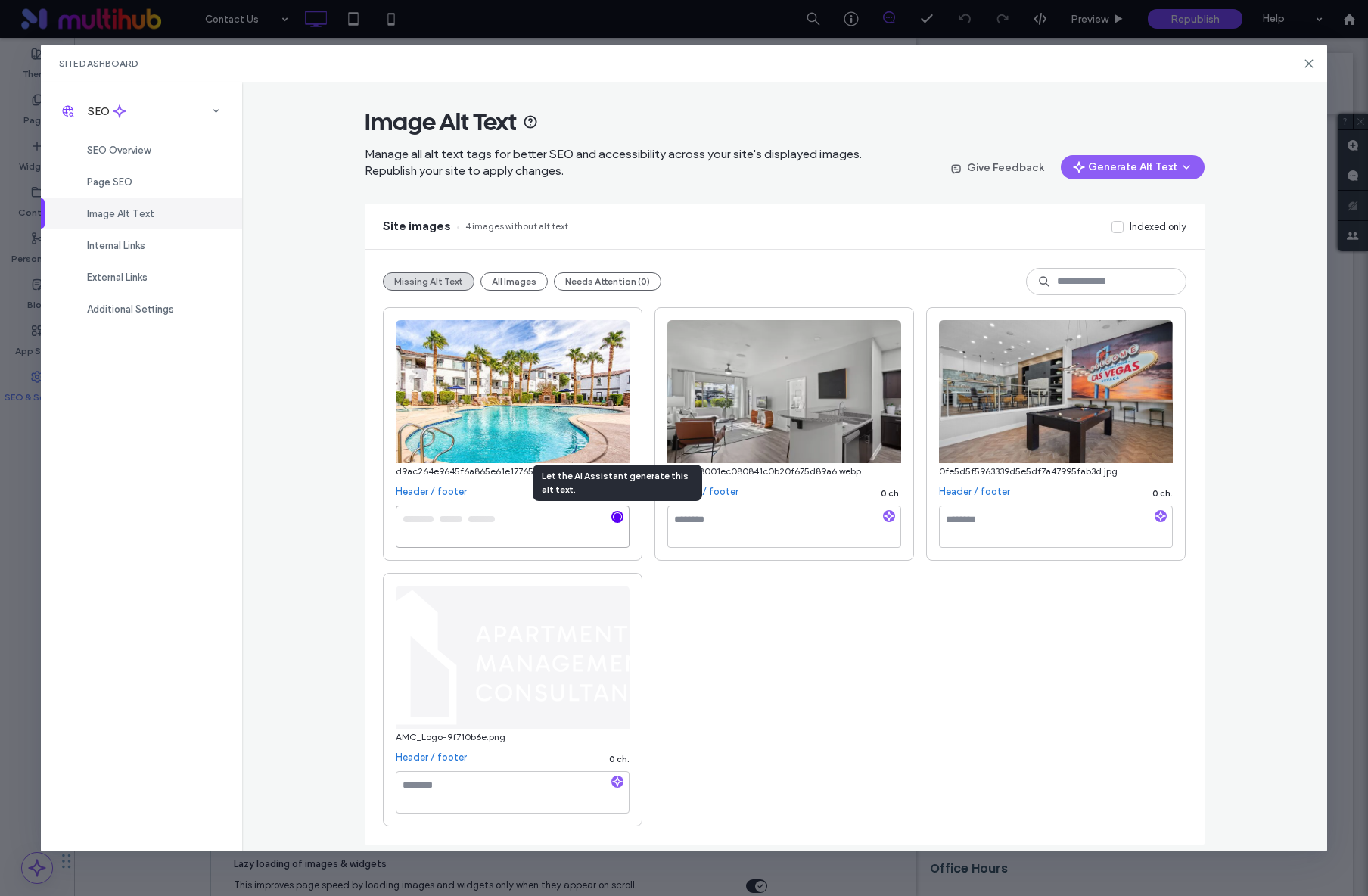
type textarea "**********"
click at [893, 519] on icon "button" at bounding box center [888, 515] width 11 height 11
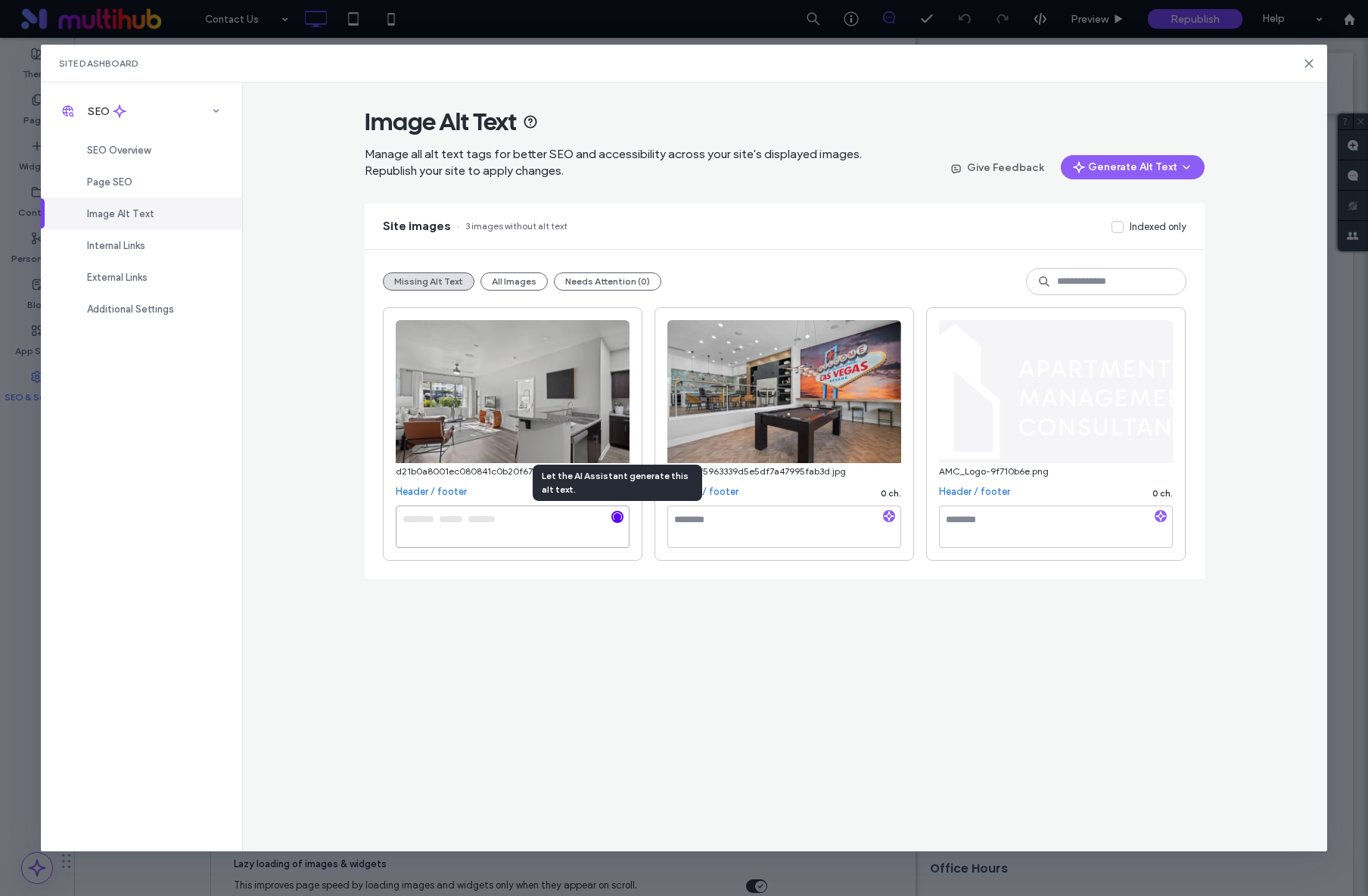
type textarea "**********"
click at [991, 519] on textarea at bounding box center [1056, 526] width 234 height 42
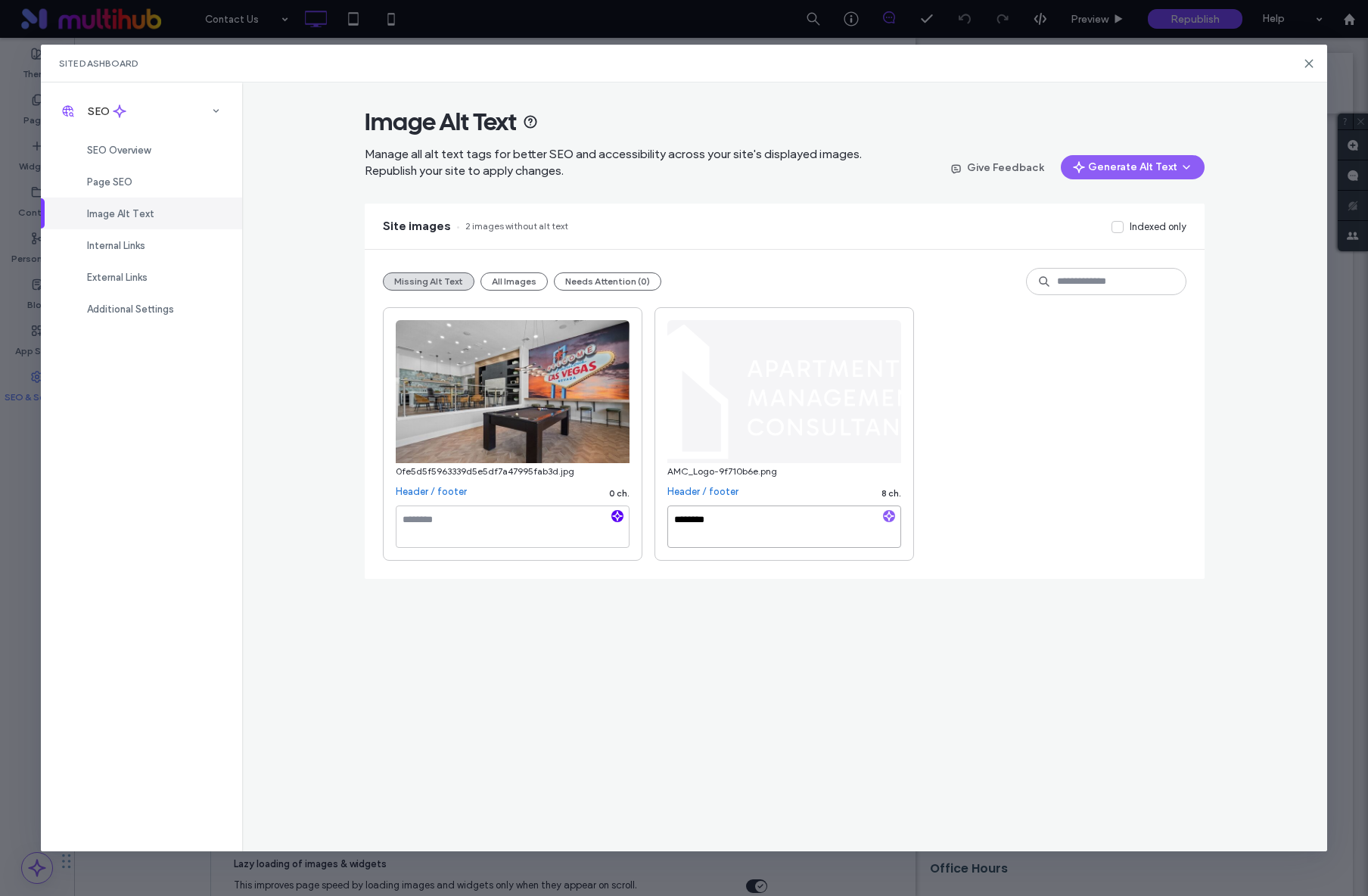
type textarea "********"
click at [619, 516] on use "button" at bounding box center [617, 515] width 9 height 9
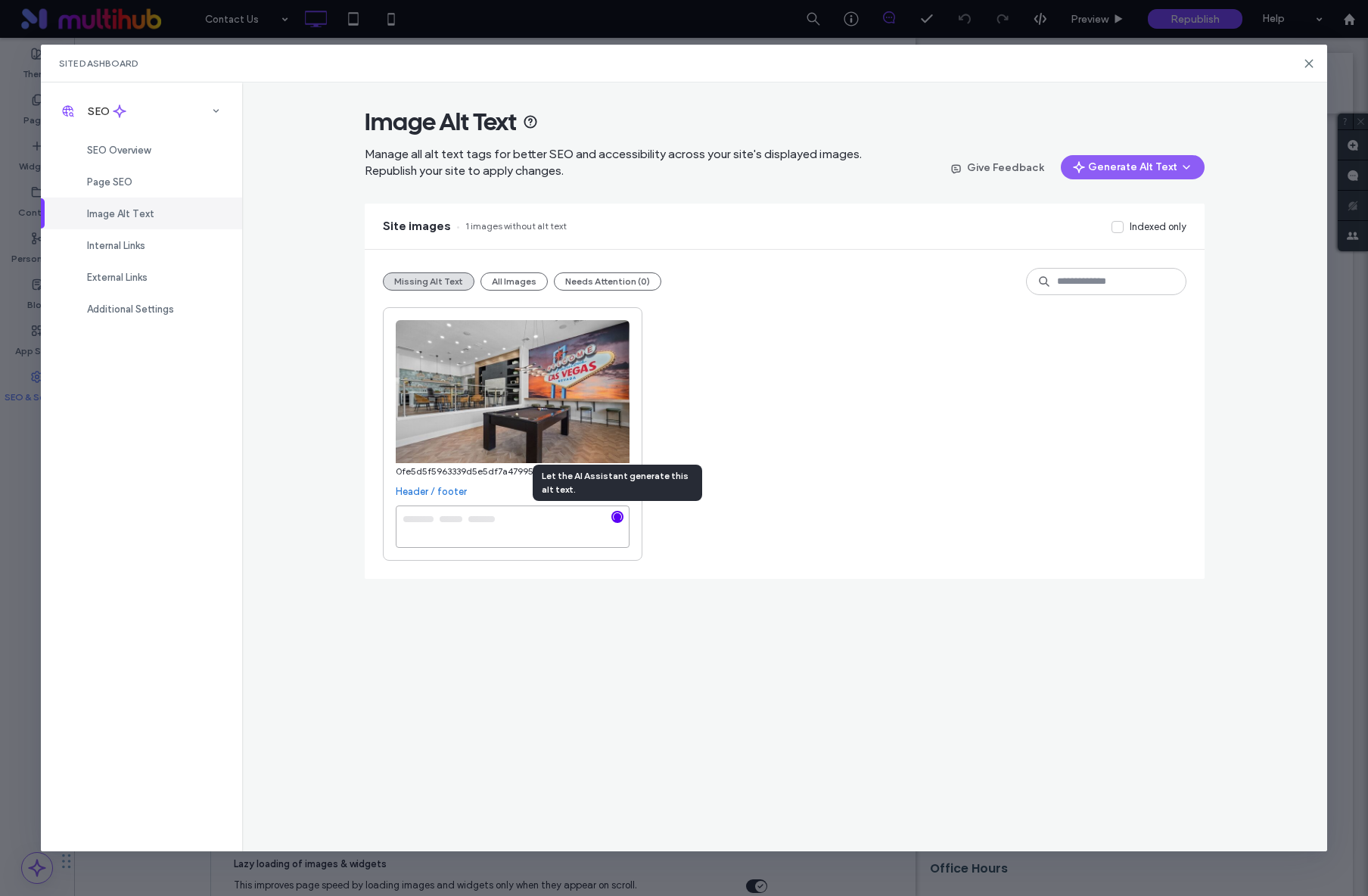
type textarea "**********"
click at [145, 186] on div "Page SEO" at bounding box center [142, 181] width 201 height 32
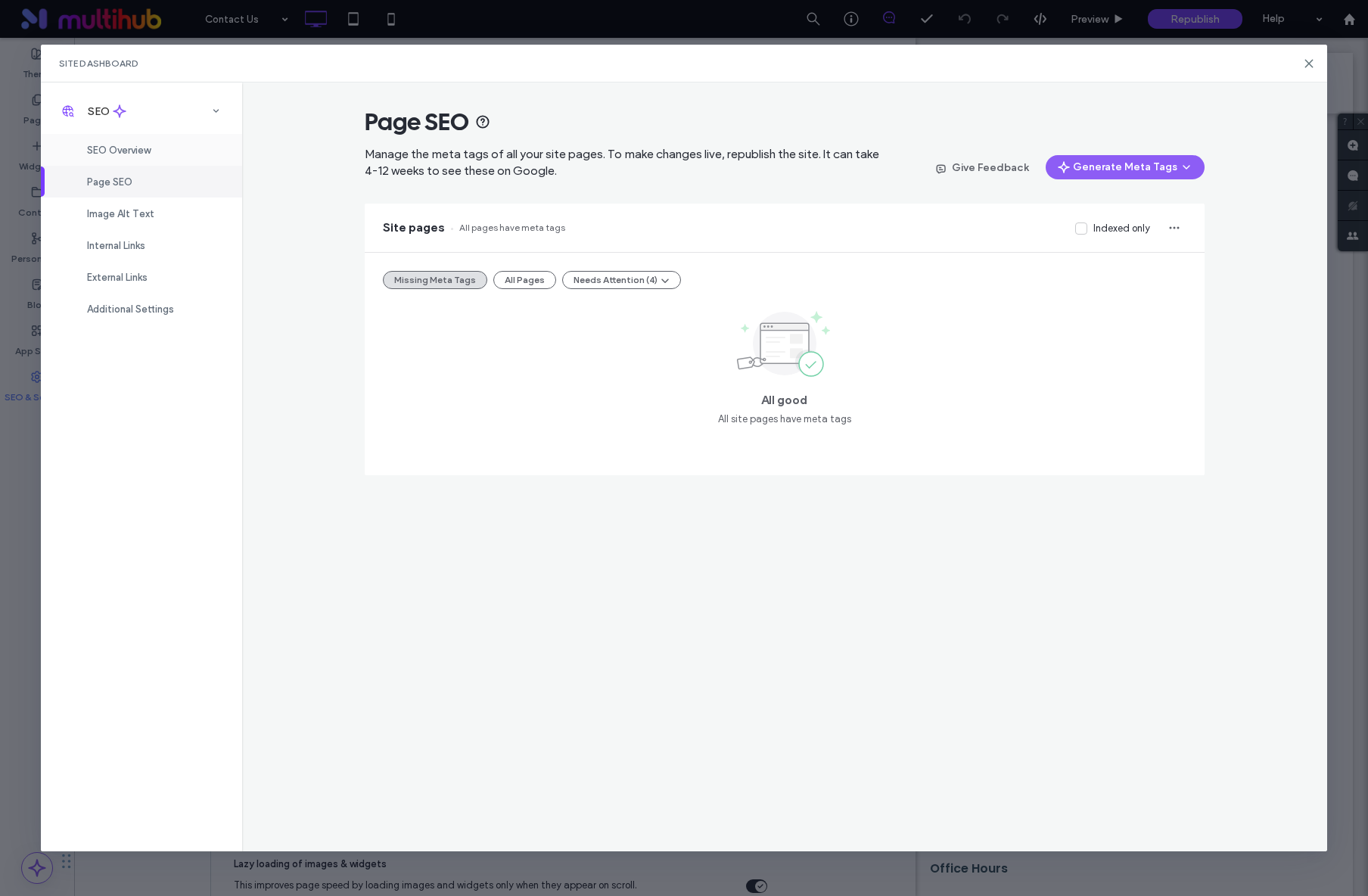
click at [116, 156] on div "SEO Overview" at bounding box center [142, 149] width 201 height 32
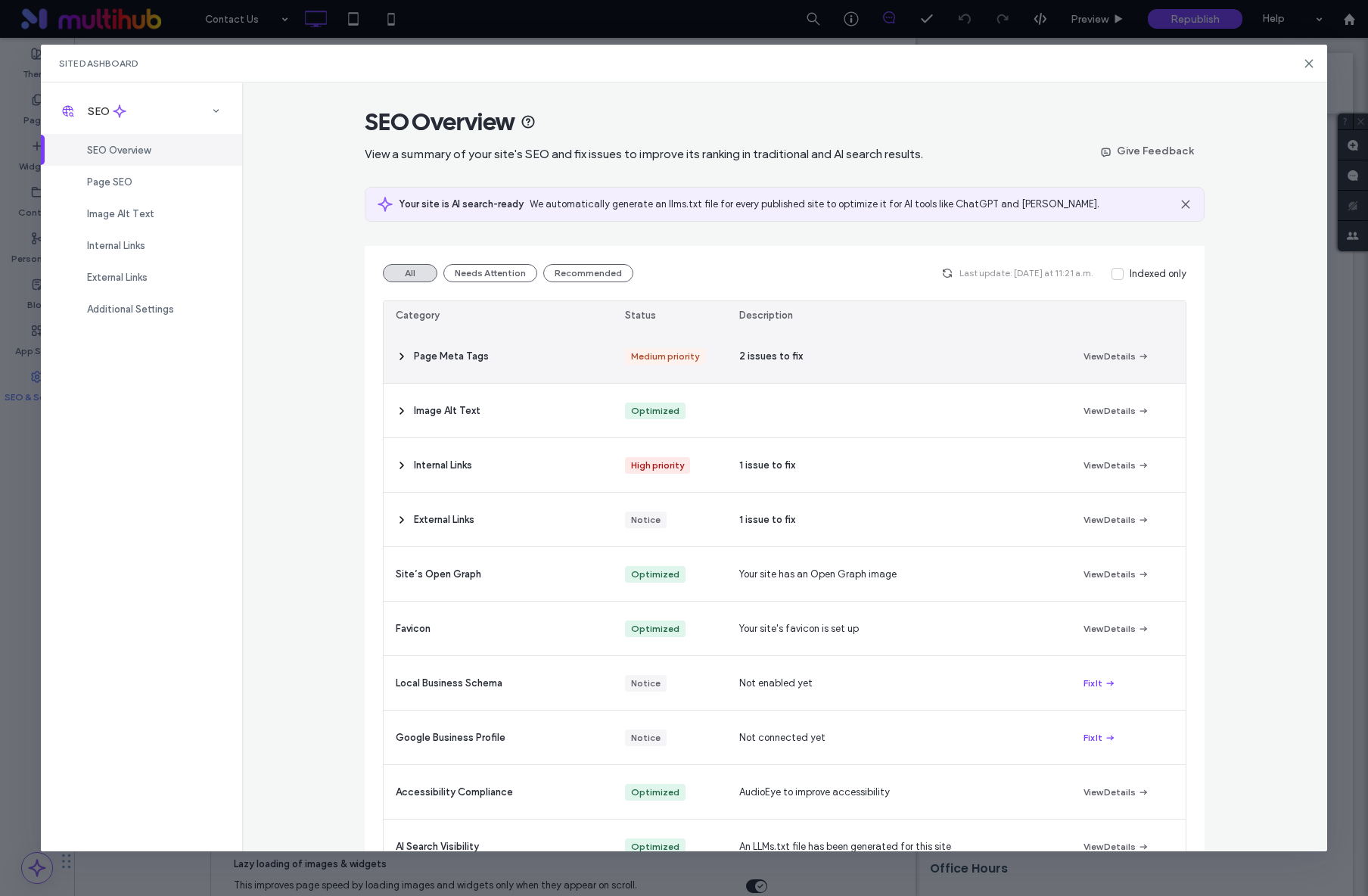
click at [840, 370] on div "2 issues to fix" at bounding box center [898, 356] width 344 height 54
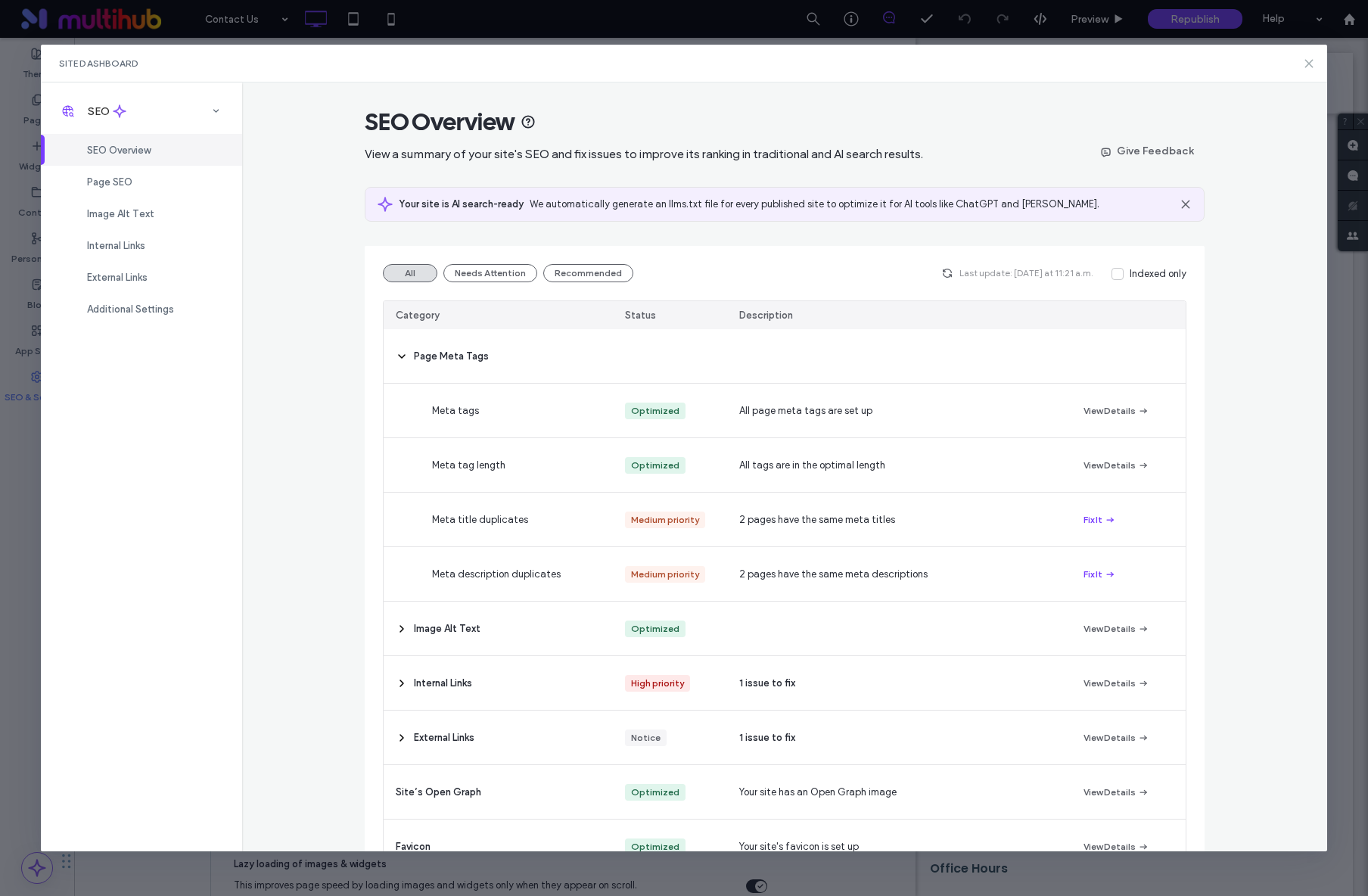
click at [1306, 67] on icon at bounding box center [1309, 63] width 12 height 12
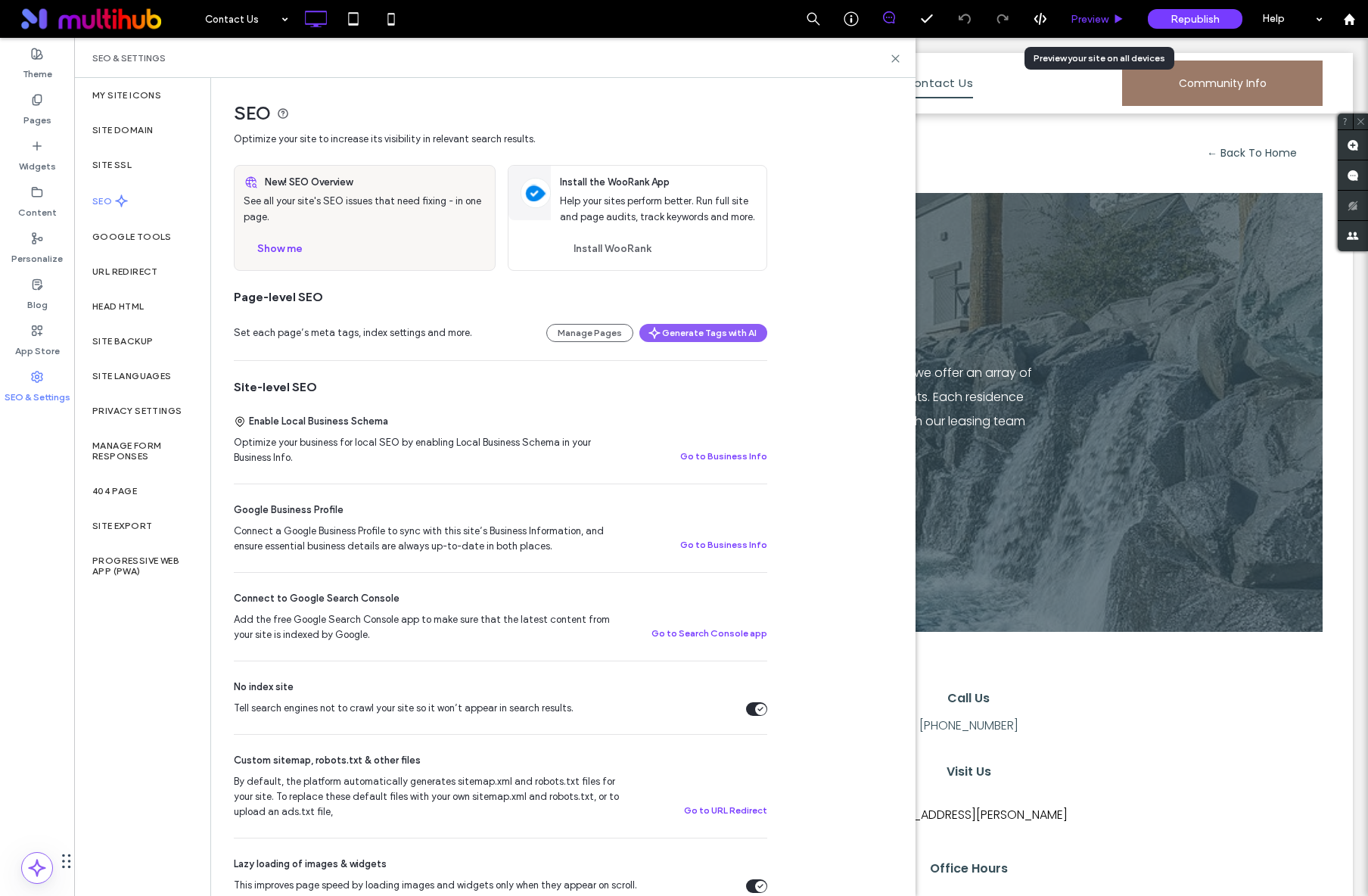
click at [1075, 28] on div "Preview" at bounding box center [1097, 19] width 78 height 38
click at [1089, 21] on span "Preview" at bounding box center [1089, 18] width 38 height 12
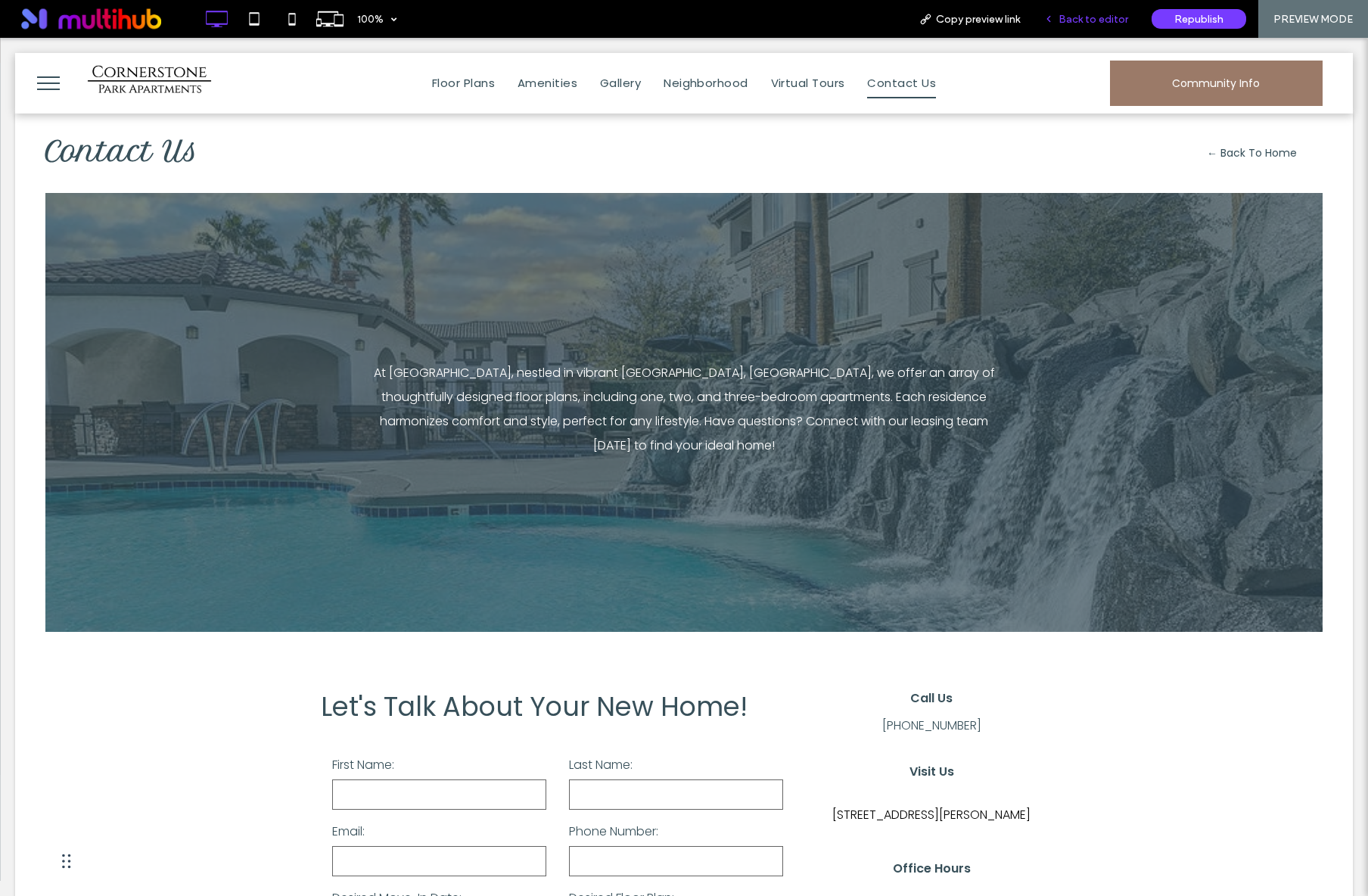
click at [1068, 18] on span "Back to editor" at bounding box center [1092, 18] width 70 height 12
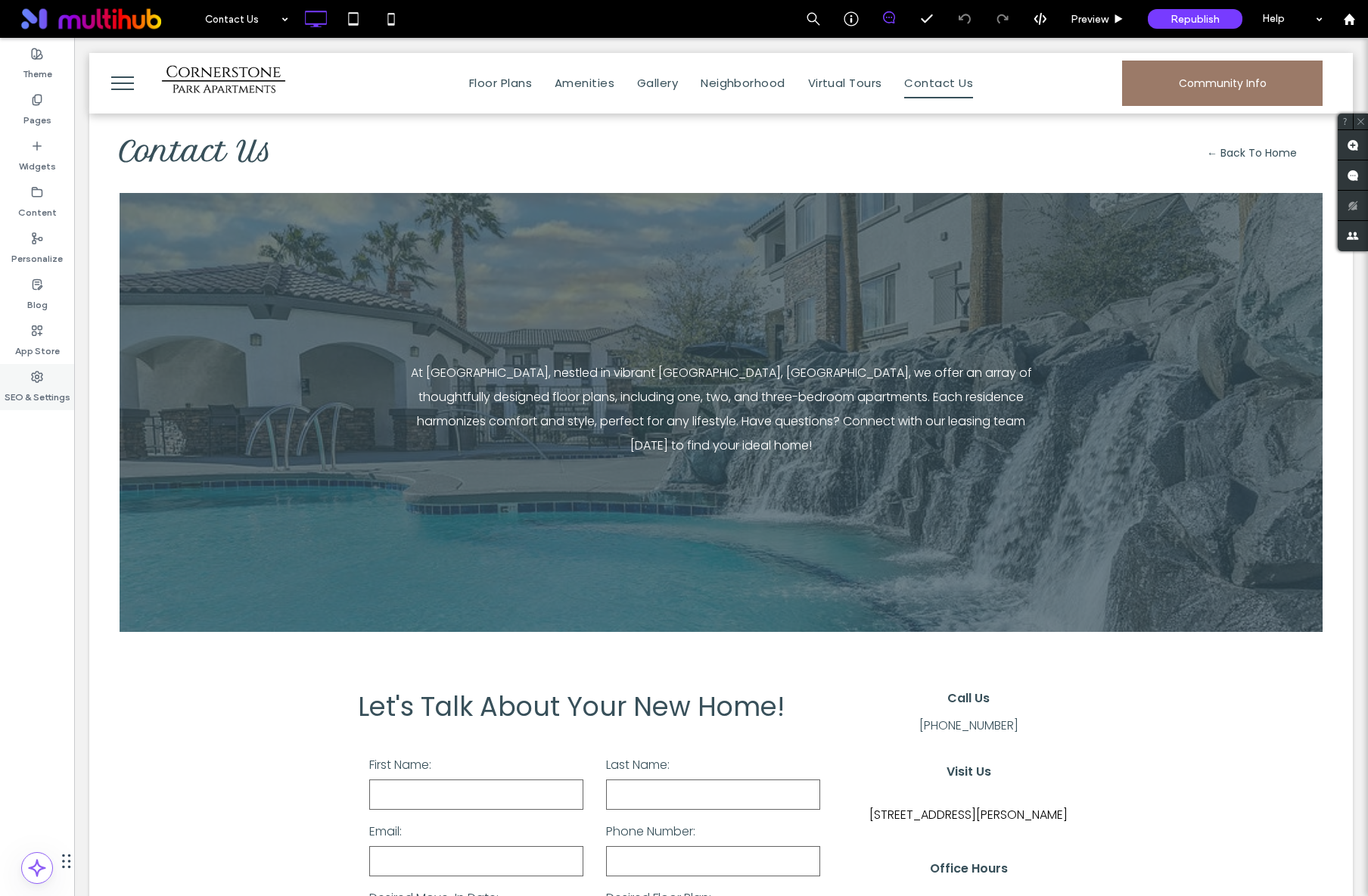
click at [65, 388] on label "SEO & Settings" at bounding box center [37, 393] width 66 height 21
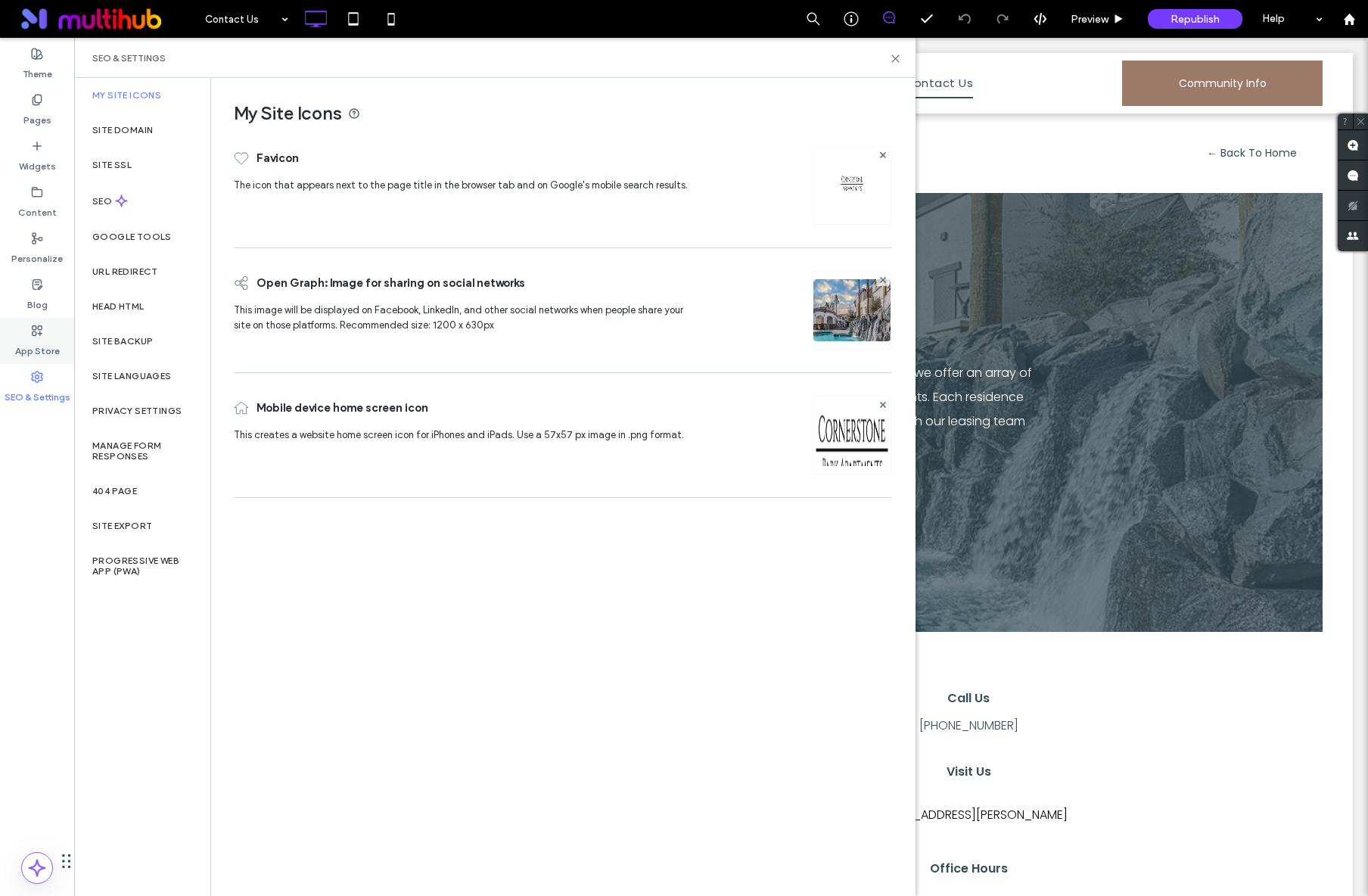
click at [45, 329] on div "App Store" at bounding box center [36, 341] width 74 height 46
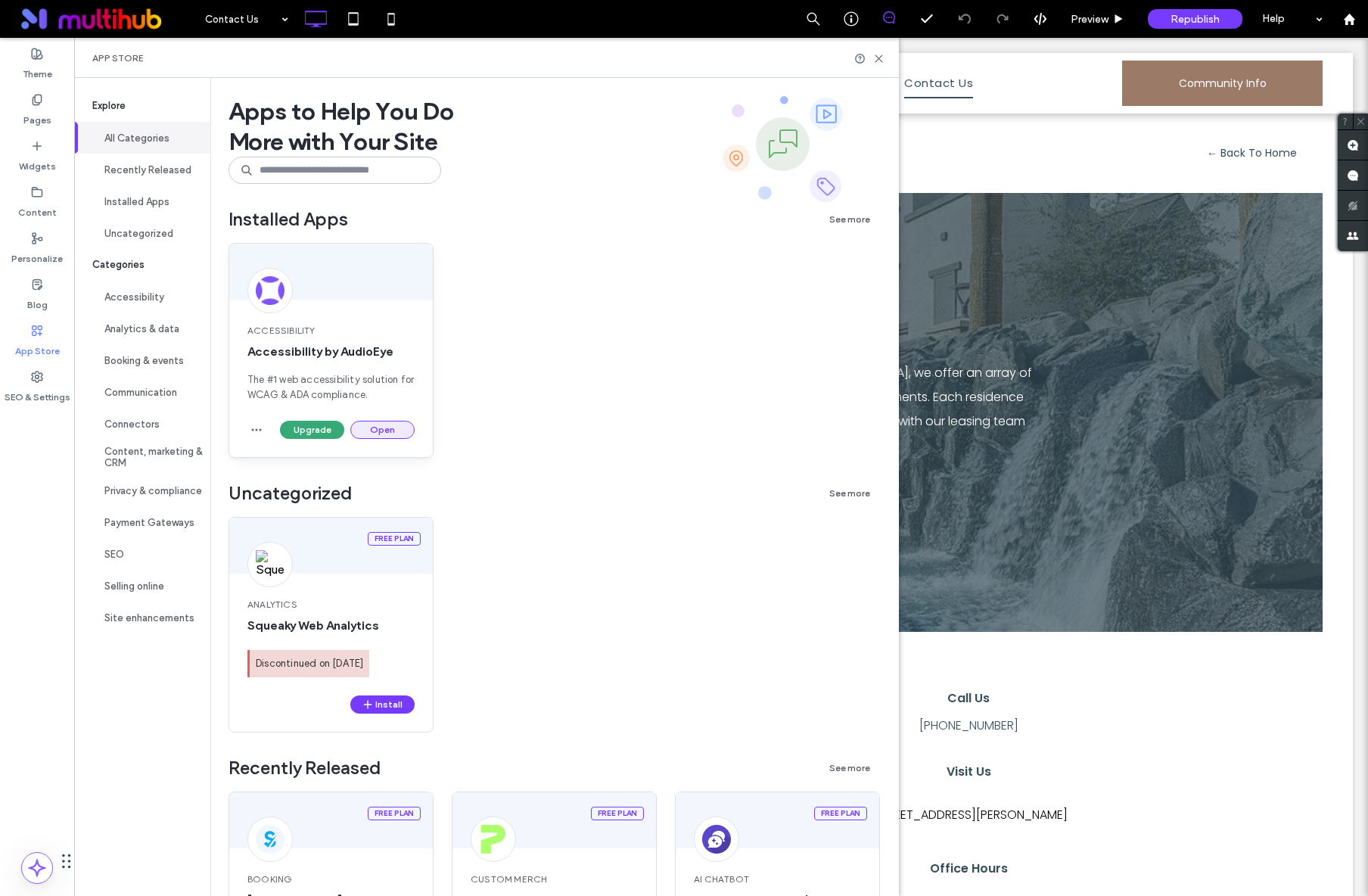
click at [385, 427] on button "Open" at bounding box center [382, 429] width 64 height 18
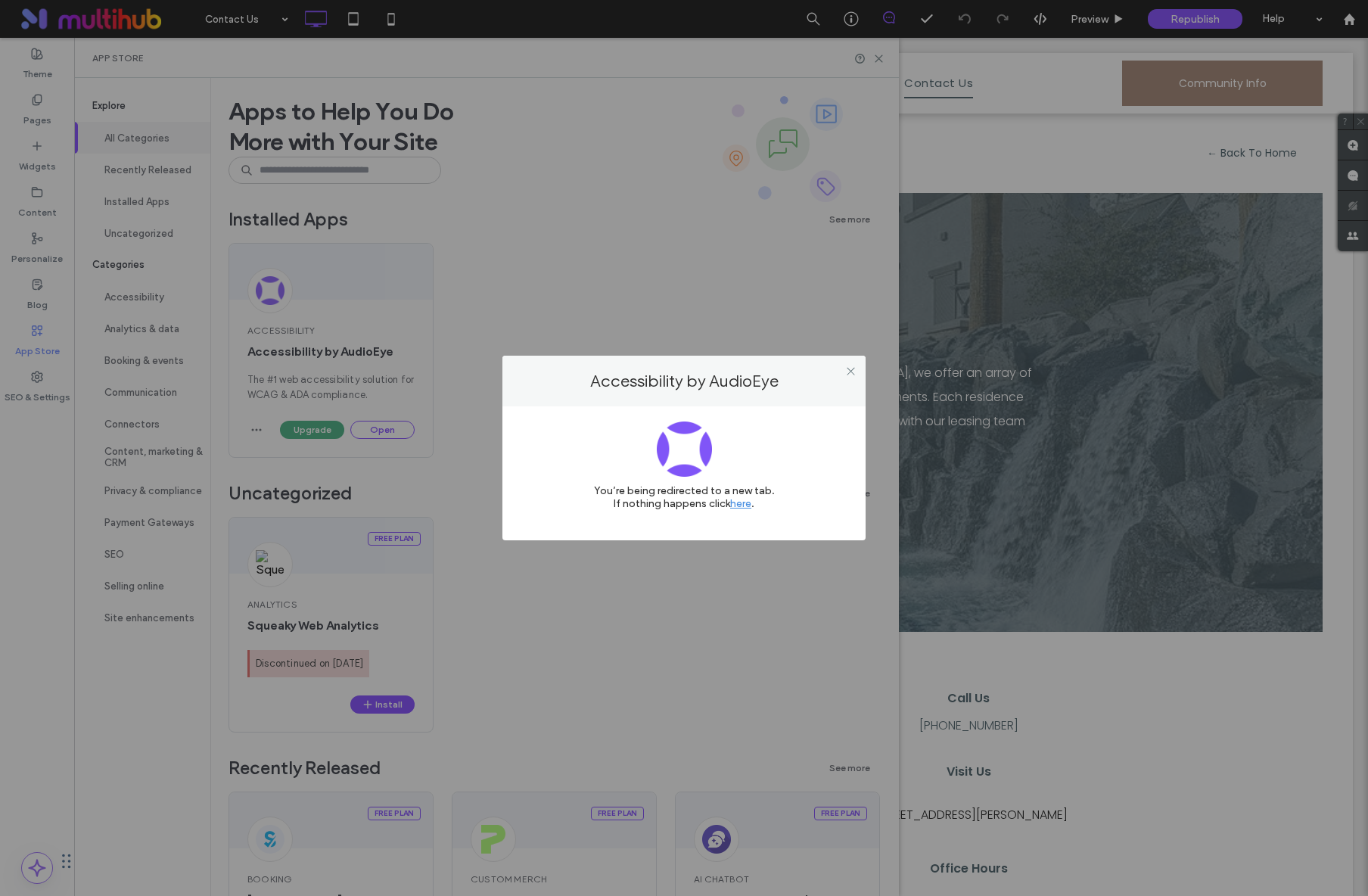
click at [888, 53] on div "Accessibility by AudioEye You’re being redirected to a new tab. If nothing happ…" at bounding box center [684, 448] width 1368 height 896
click at [853, 371] on icon at bounding box center [851, 371] width 11 height 11
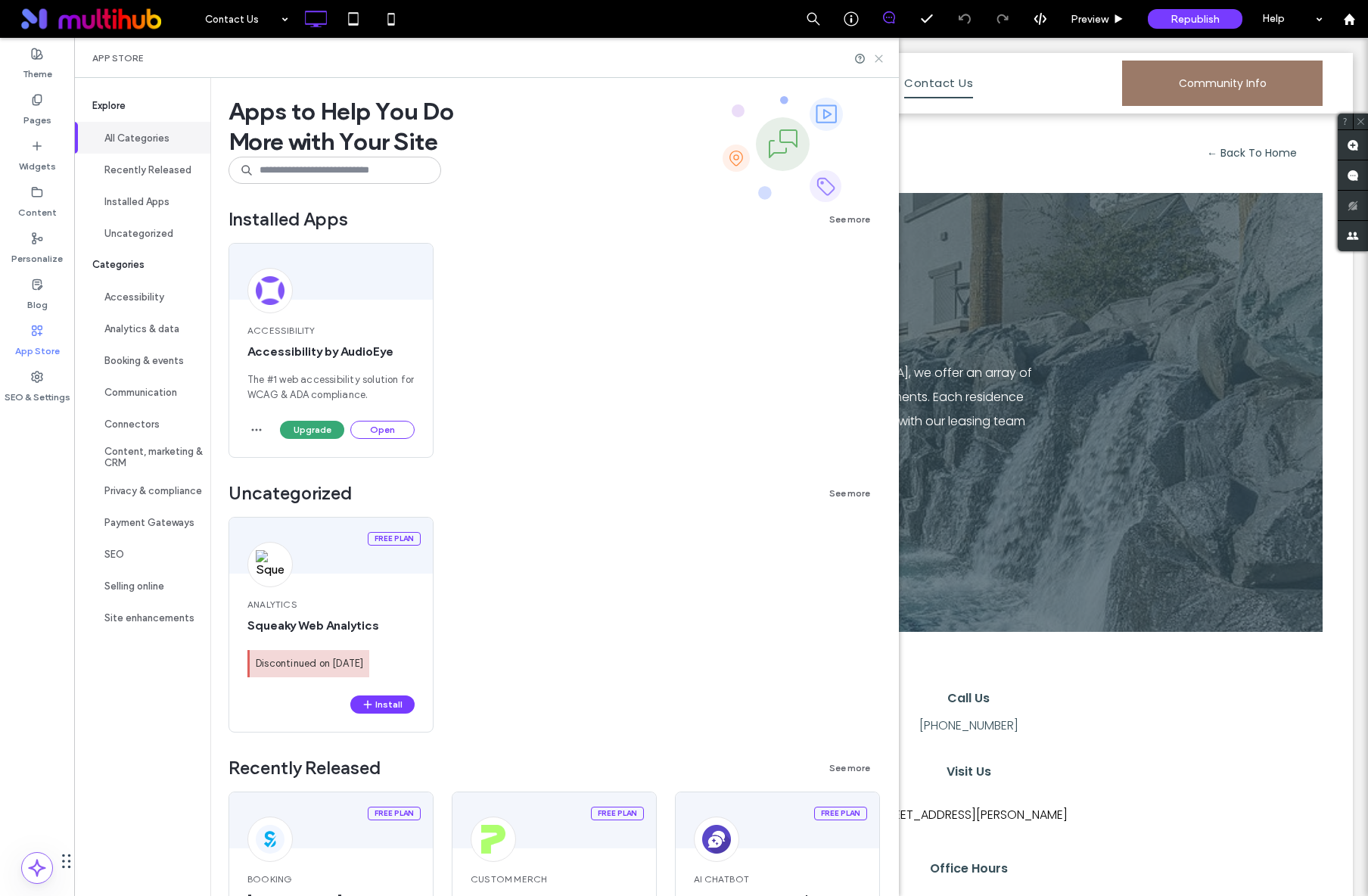
click at [885, 58] on icon at bounding box center [879, 58] width 11 height 11
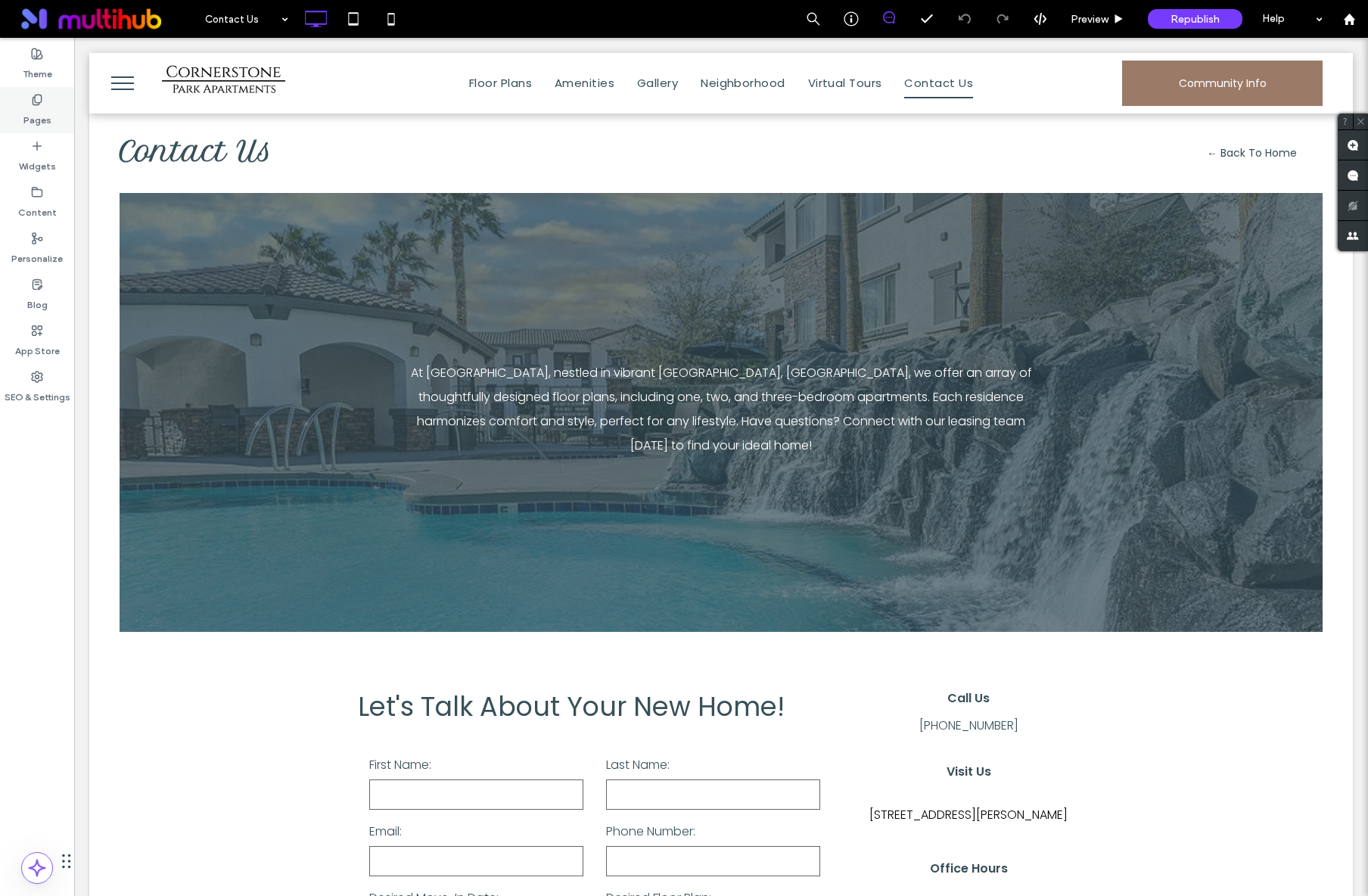
click at [47, 110] on label "Pages" at bounding box center [36, 117] width 28 height 21
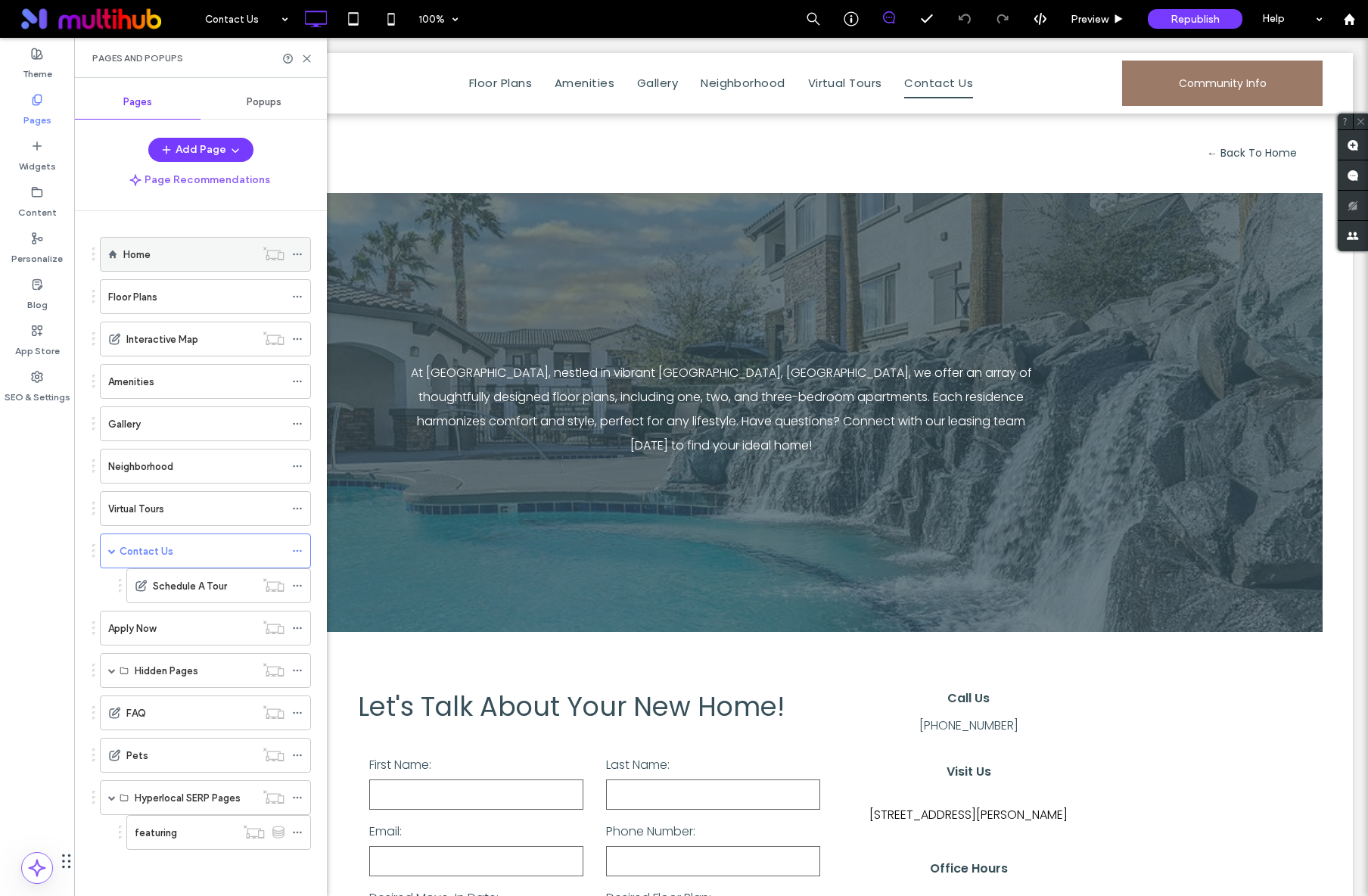
click at [131, 251] on label "Home" at bounding box center [137, 255] width 27 height 27
click at [144, 298] on label "Floor Plans" at bounding box center [132, 297] width 49 height 27
click at [1075, 20] on span "Preview" at bounding box center [1089, 18] width 38 height 12
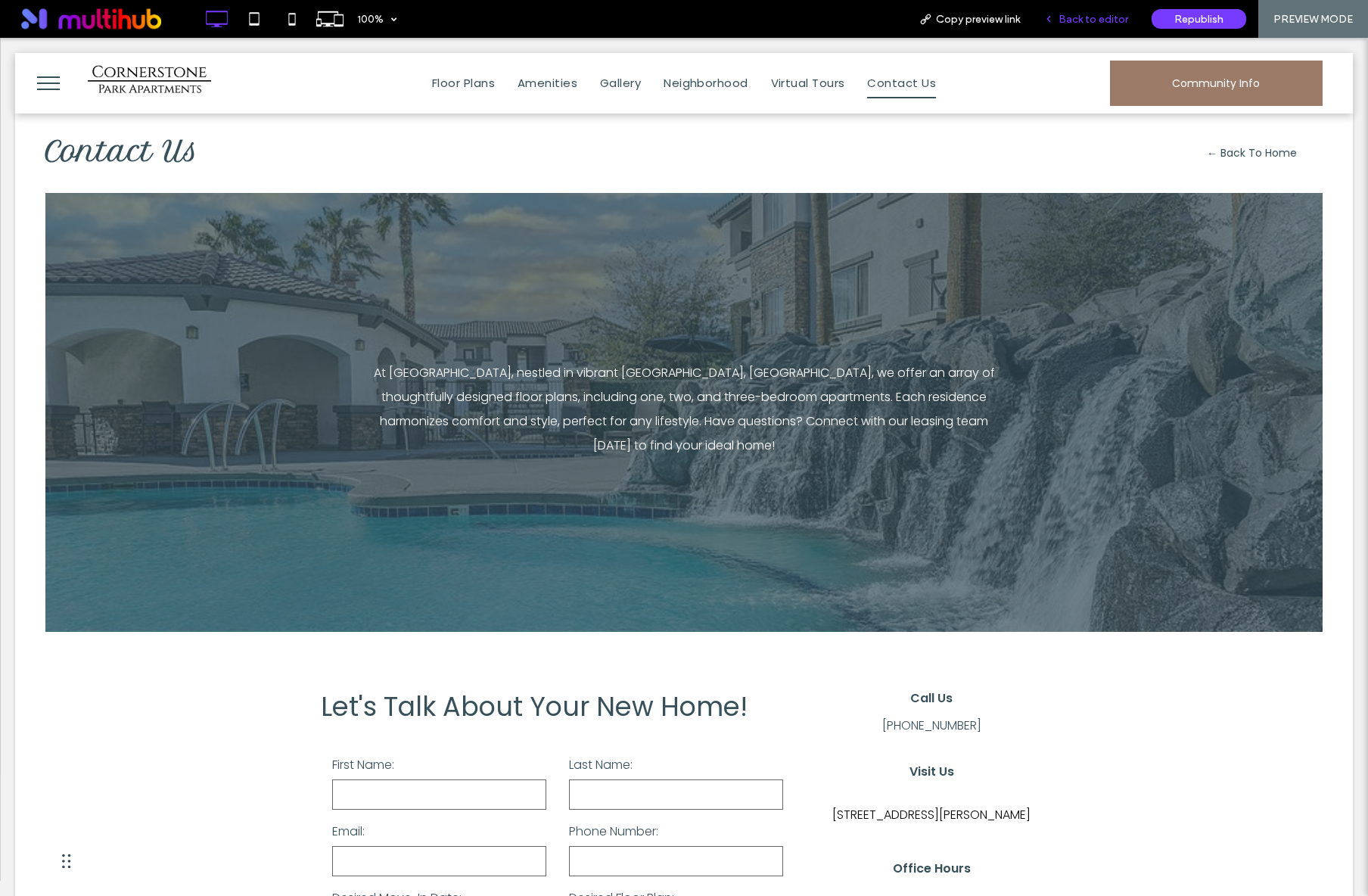
click at [1067, 26] on div "Back to editor" at bounding box center [1086, 19] width 108 height 38
click at [1069, 11] on div "Back to editor" at bounding box center [1086, 19] width 108 height 38
click at [1094, 31] on div "Back to editor" at bounding box center [1086, 19] width 108 height 38
click at [1098, 17] on span "Back to editor" at bounding box center [1092, 18] width 70 height 12
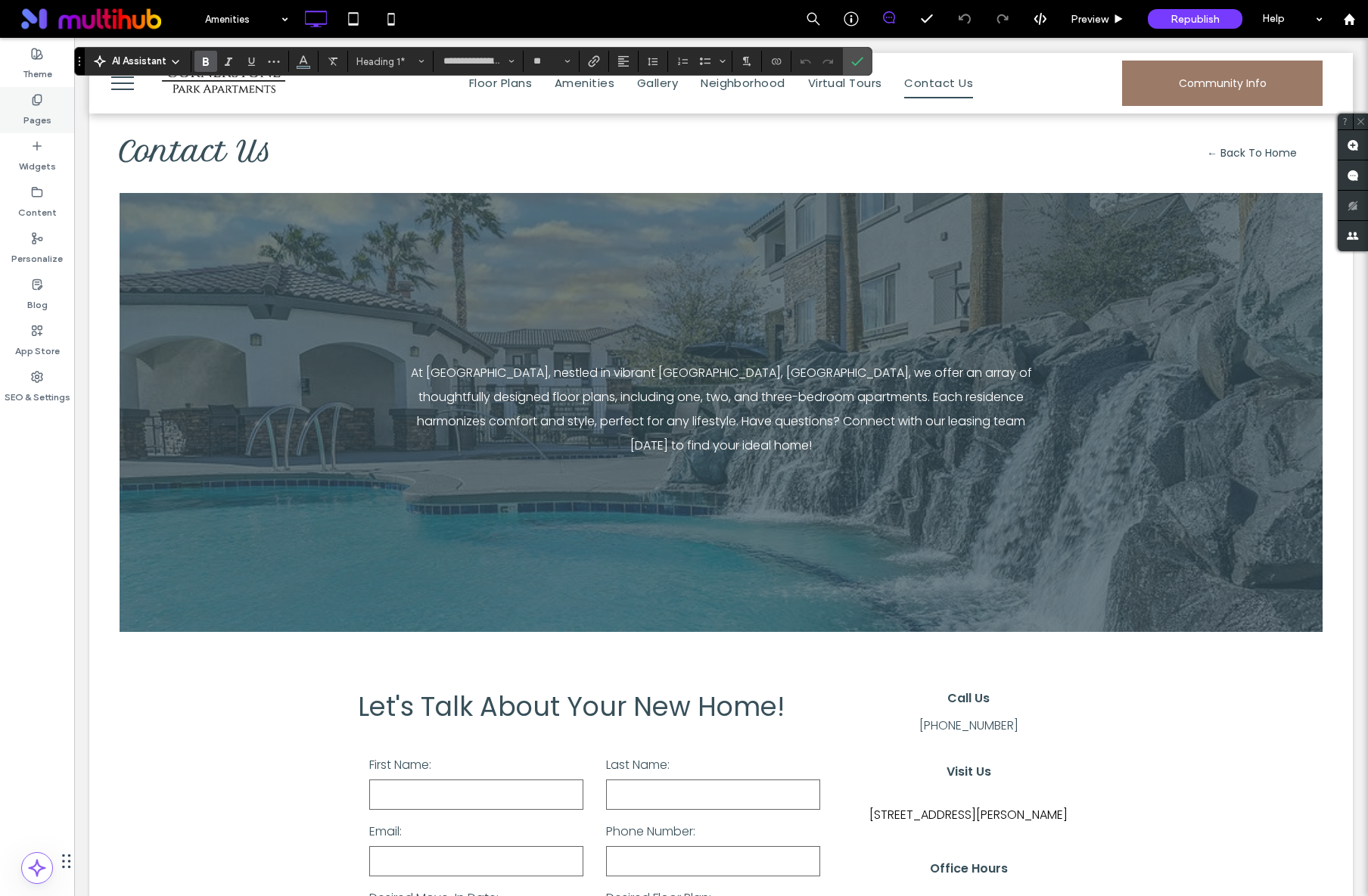
click at [26, 117] on label "Pages" at bounding box center [36, 117] width 28 height 21
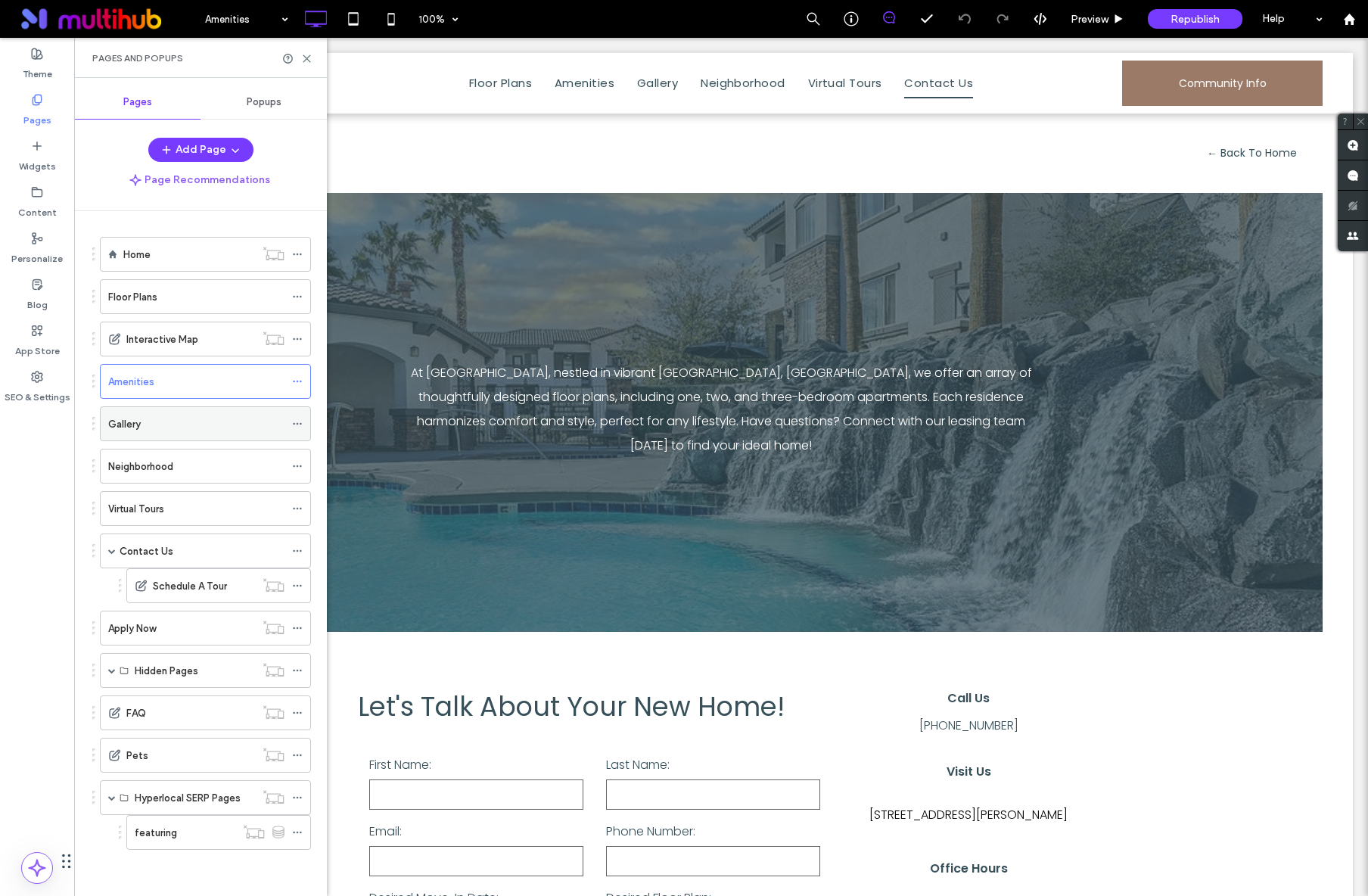
click at [196, 431] on div "Gallery" at bounding box center [196, 424] width 176 height 16
click at [304, 65] on div "Pages and Popups" at bounding box center [200, 58] width 253 height 40
click at [308, 60] on icon at bounding box center [306, 58] width 11 height 11
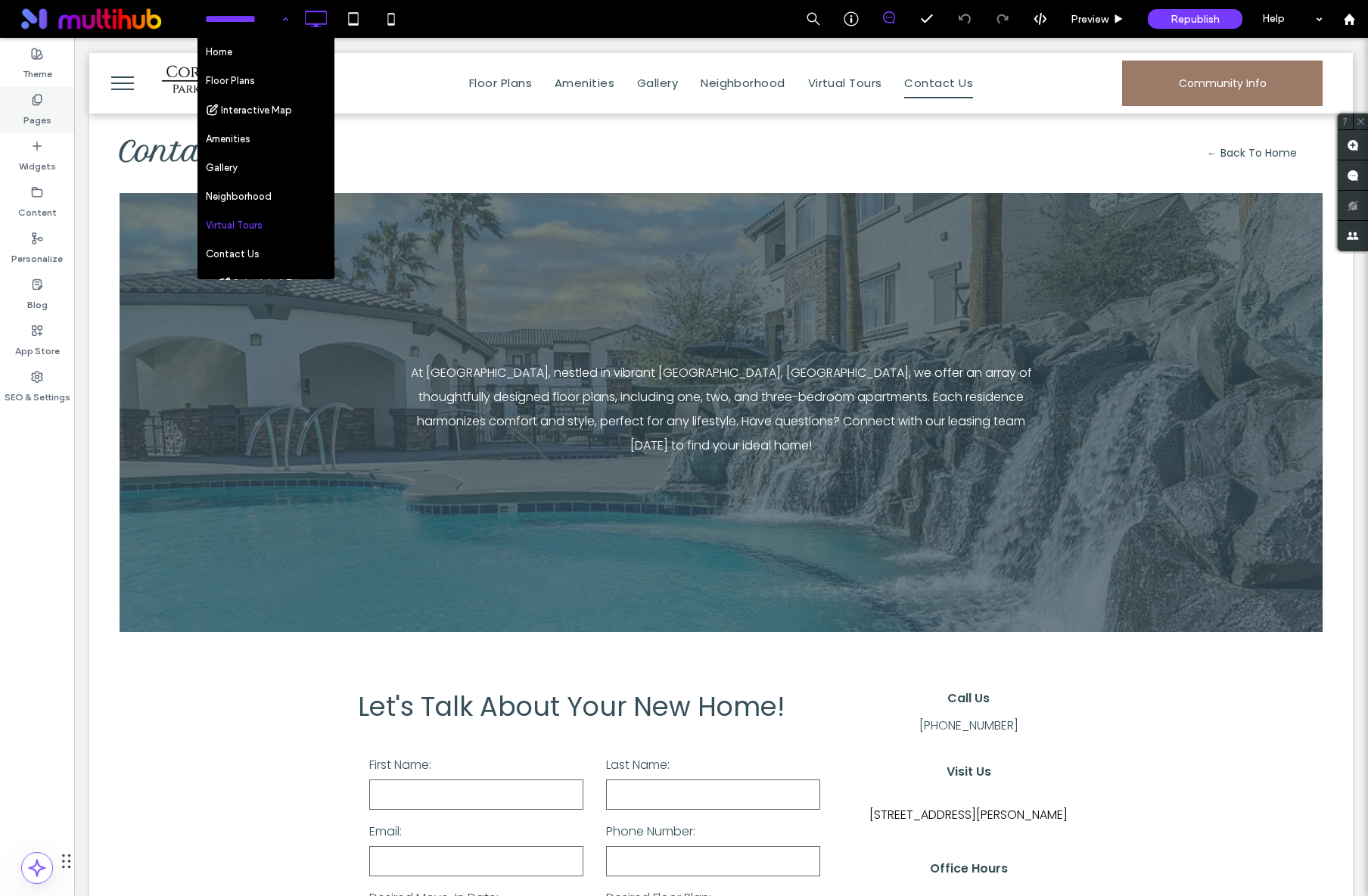
click at [44, 117] on label "Pages" at bounding box center [36, 117] width 28 height 21
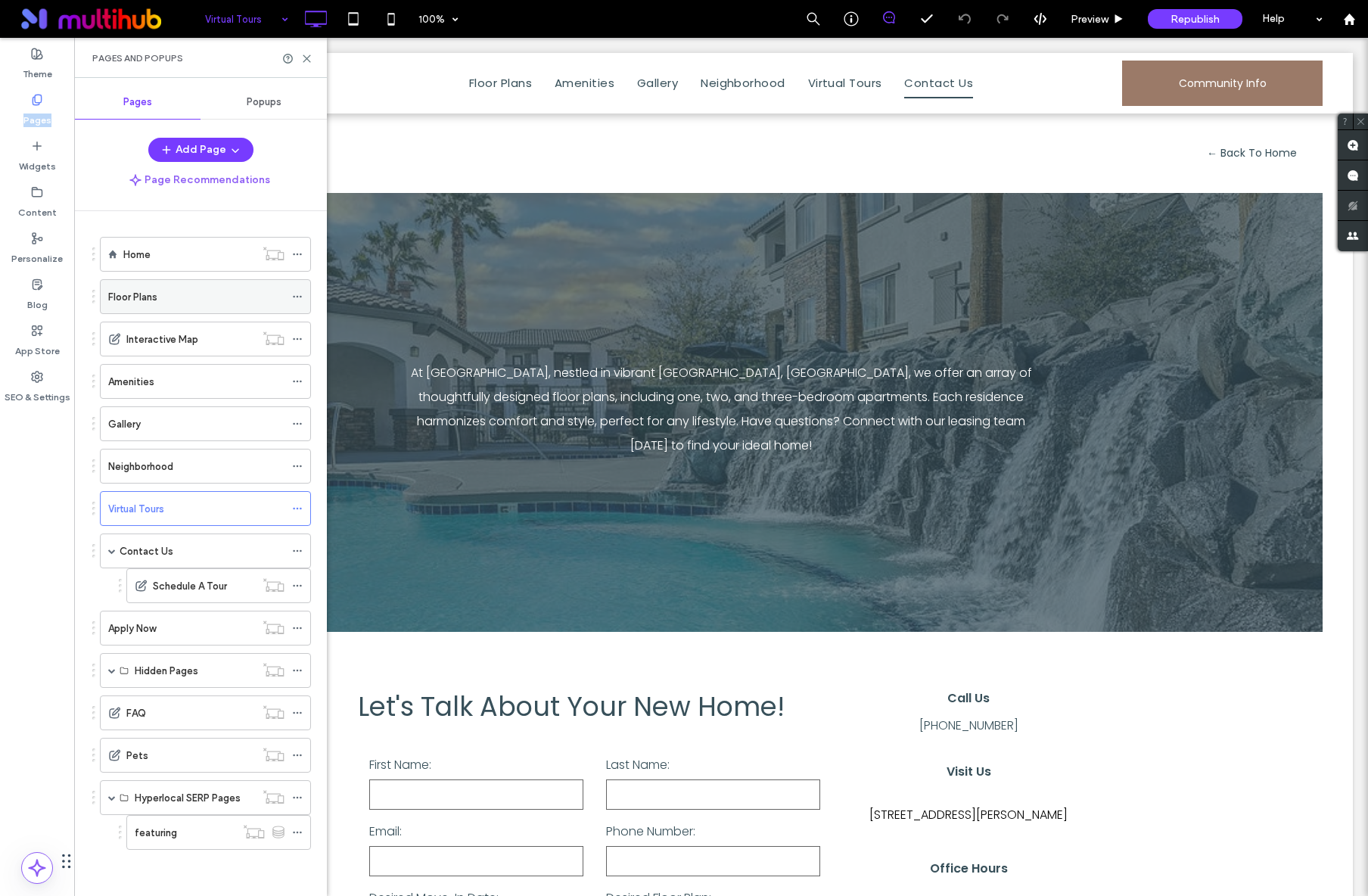
click at [193, 289] on div "Floor Plans" at bounding box center [196, 297] width 176 height 16
click at [214, 384] on div "Amenities" at bounding box center [196, 381] width 176 height 16
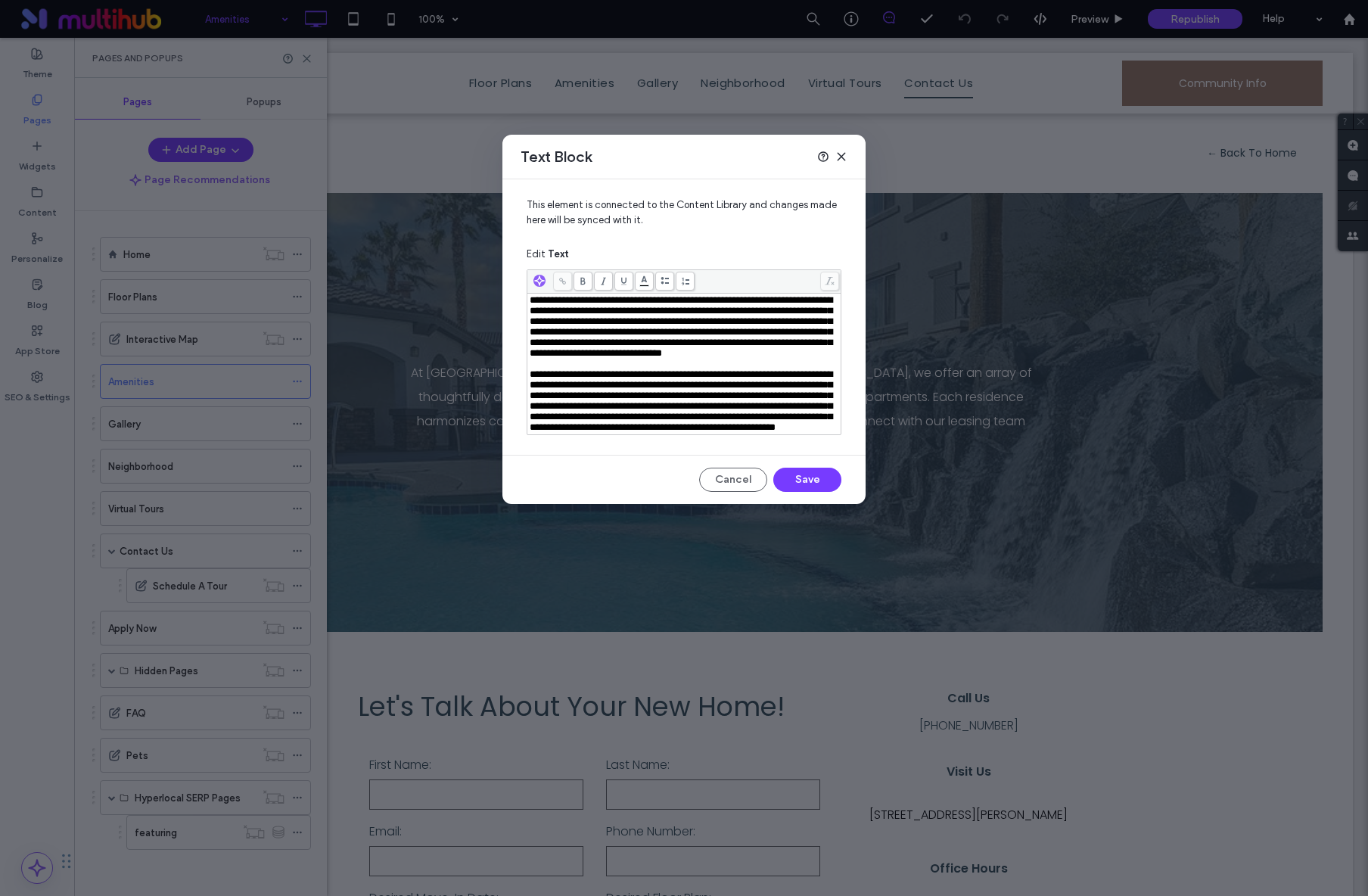
click at [721, 358] on span "**********" at bounding box center [681, 326] width 303 height 63
click at [566, 283] on icon at bounding box center [562, 280] width 9 height 9
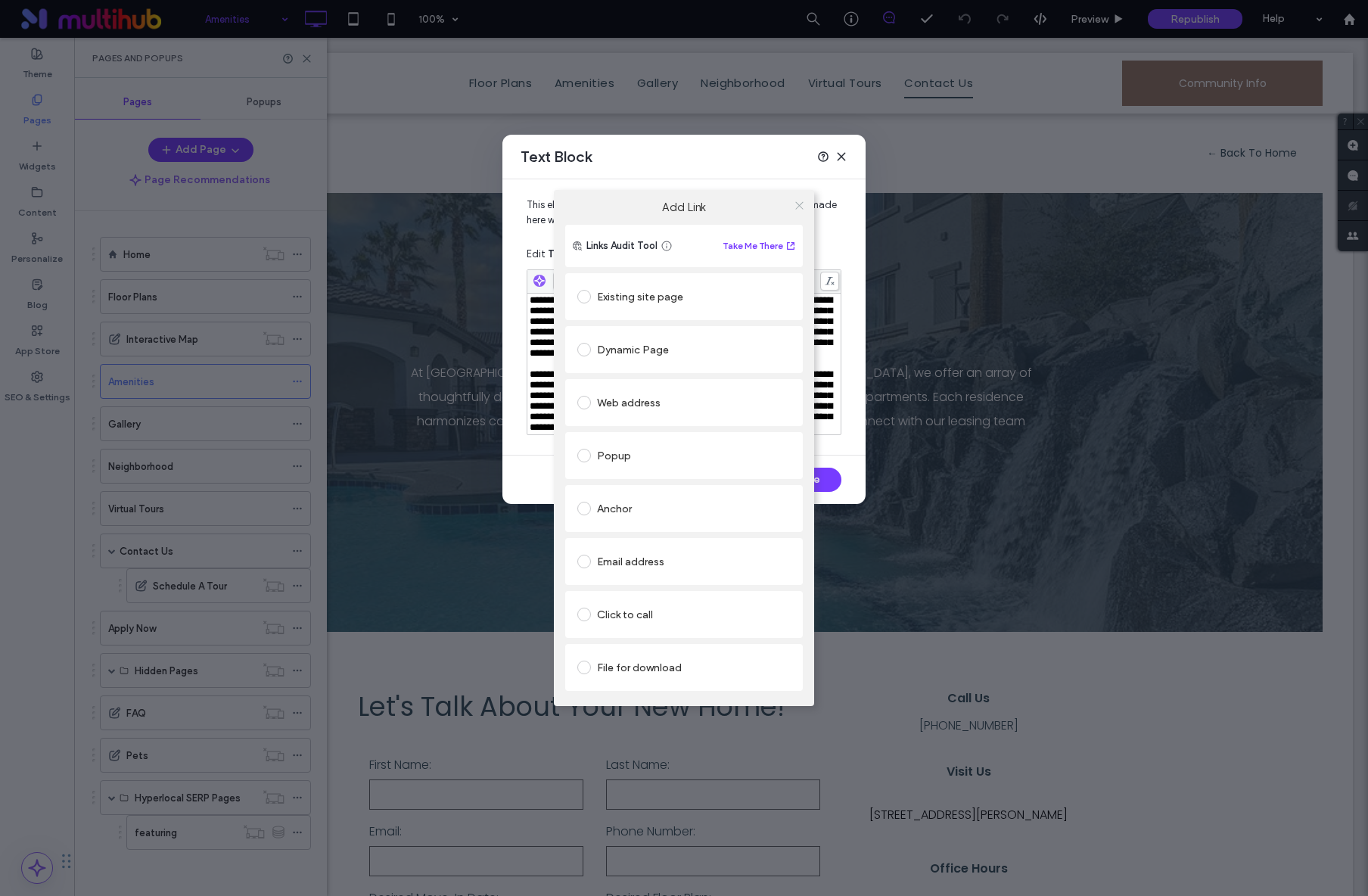
click at [798, 204] on icon at bounding box center [799, 206] width 11 height 11
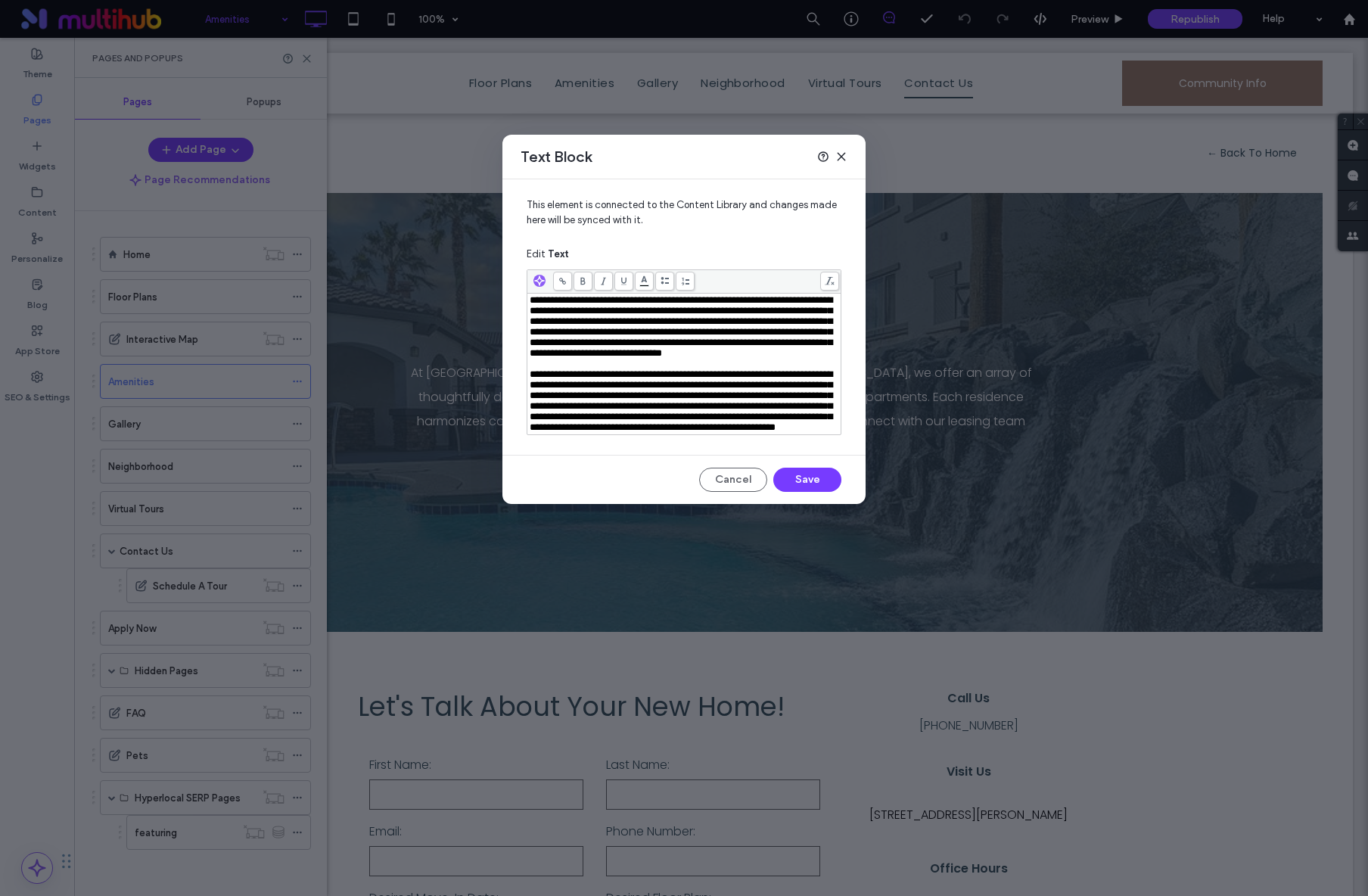
click at [842, 163] on div "Text Block" at bounding box center [684, 157] width 363 height 45
click at [842, 161] on icon at bounding box center [841, 156] width 12 height 12
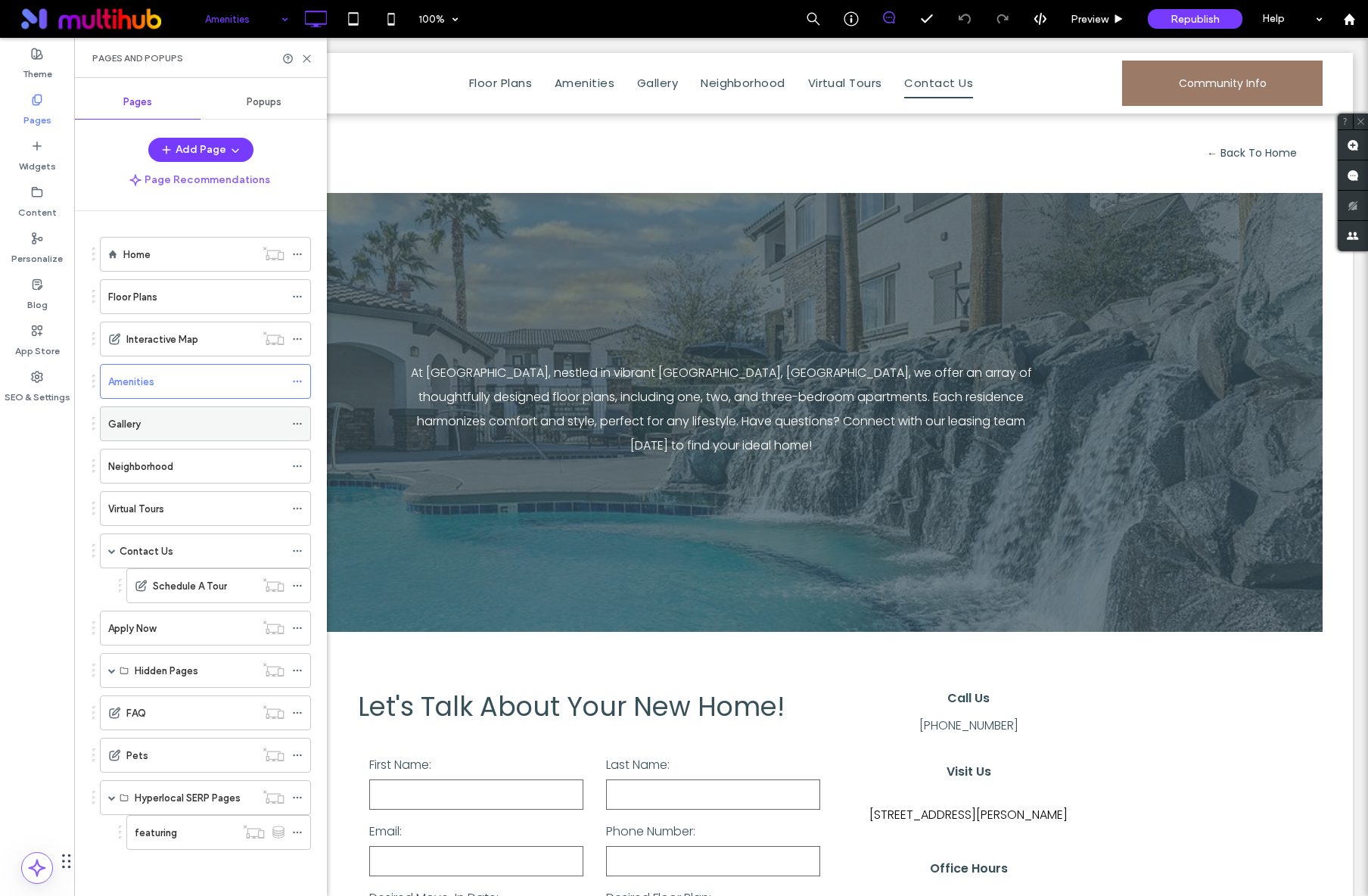
click at [149, 435] on div "Gallery" at bounding box center [196, 423] width 176 height 34
click at [181, 296] on div "Floor Plans" at bounding box center [196, 297] width 176 height 16
click at [202, 456] on div "Neighborhood" at bounding box center [196, 465] width 176 height 34
click at [183, 508] on div "Virtual Tours" at bounding box center [196, 508] width 176 height 16
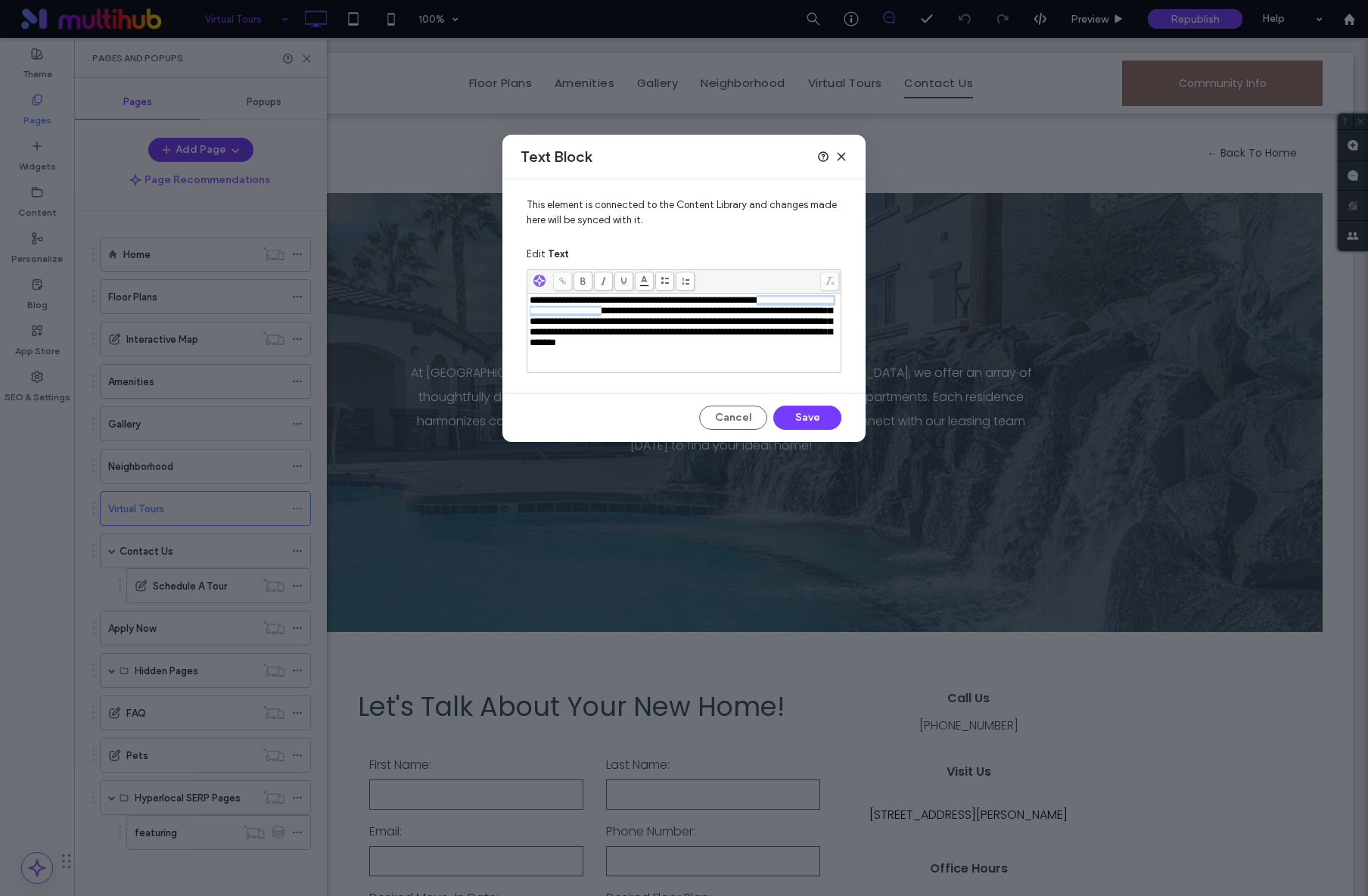
drag, startPoint x: 810, startPoint y: 302, endPoint x: 697, endPoint y: 314, distance: 113.6
click at [697, 314] on span "**********" at bounding box center [681, 321] width 303 height 53
click at [561, 283] on icon at bounding box center [562, 280] width 9 height 9
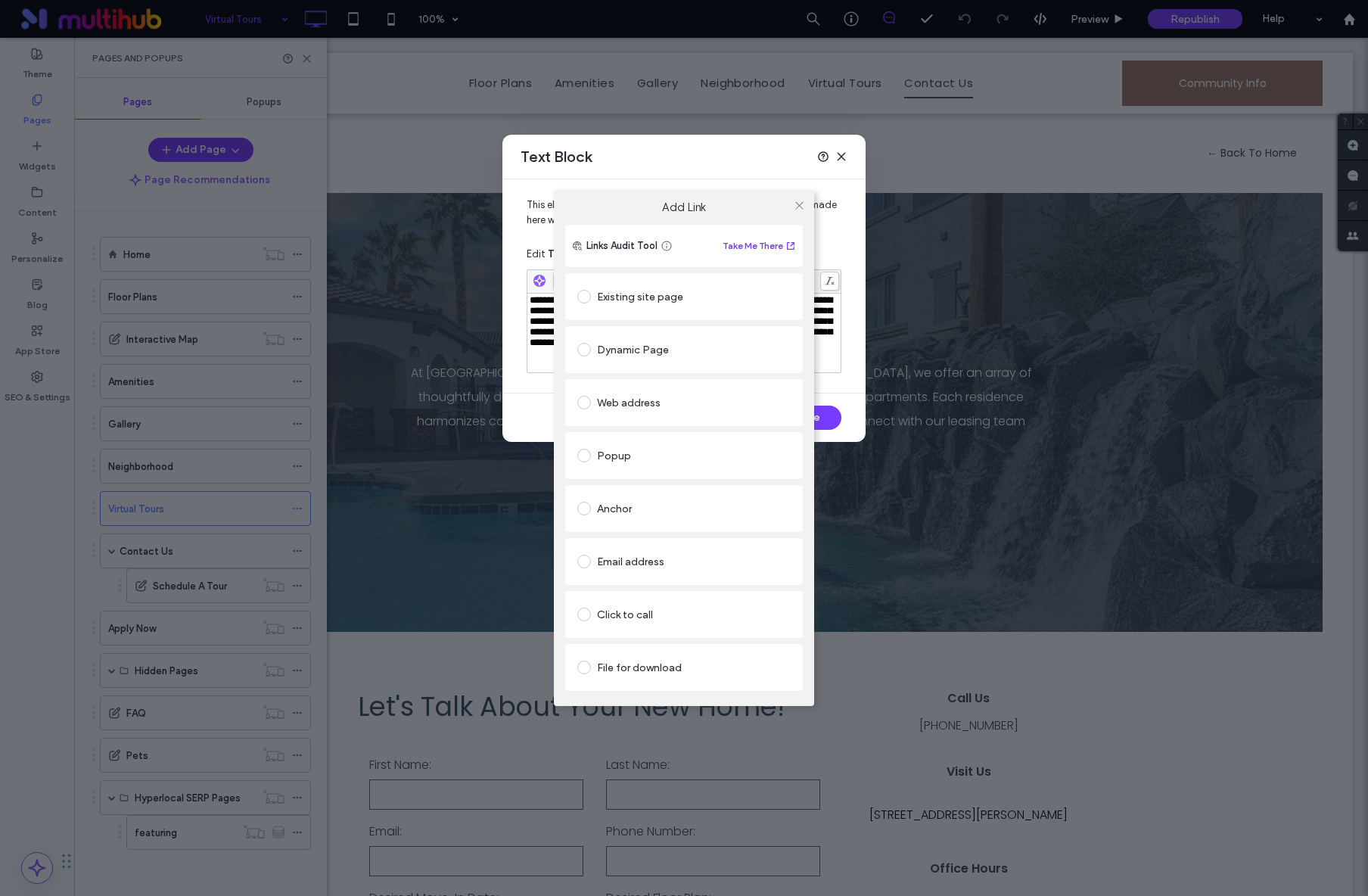
click at [591, 301] on label at bounding box center [587, 297] width 20 height 13
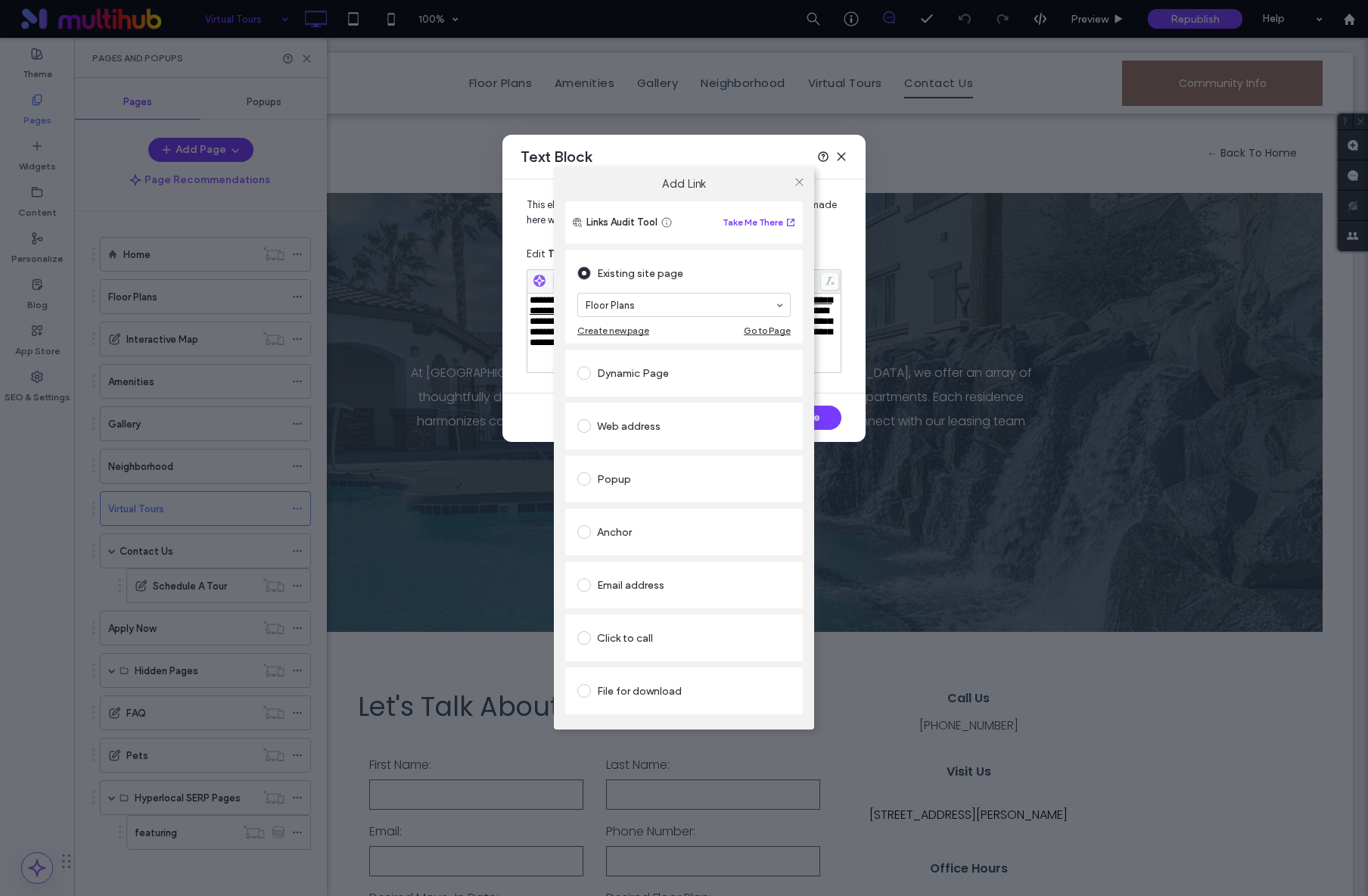
click at [833, 413] on div "Add Link Links Audit Tool Take Me There Existing site page Floor Plans Create n…" at bounding box center [684, 448] width 1368 height 896
click at [794, 188] on span at bounding box center [799, 182] width 11 height 23
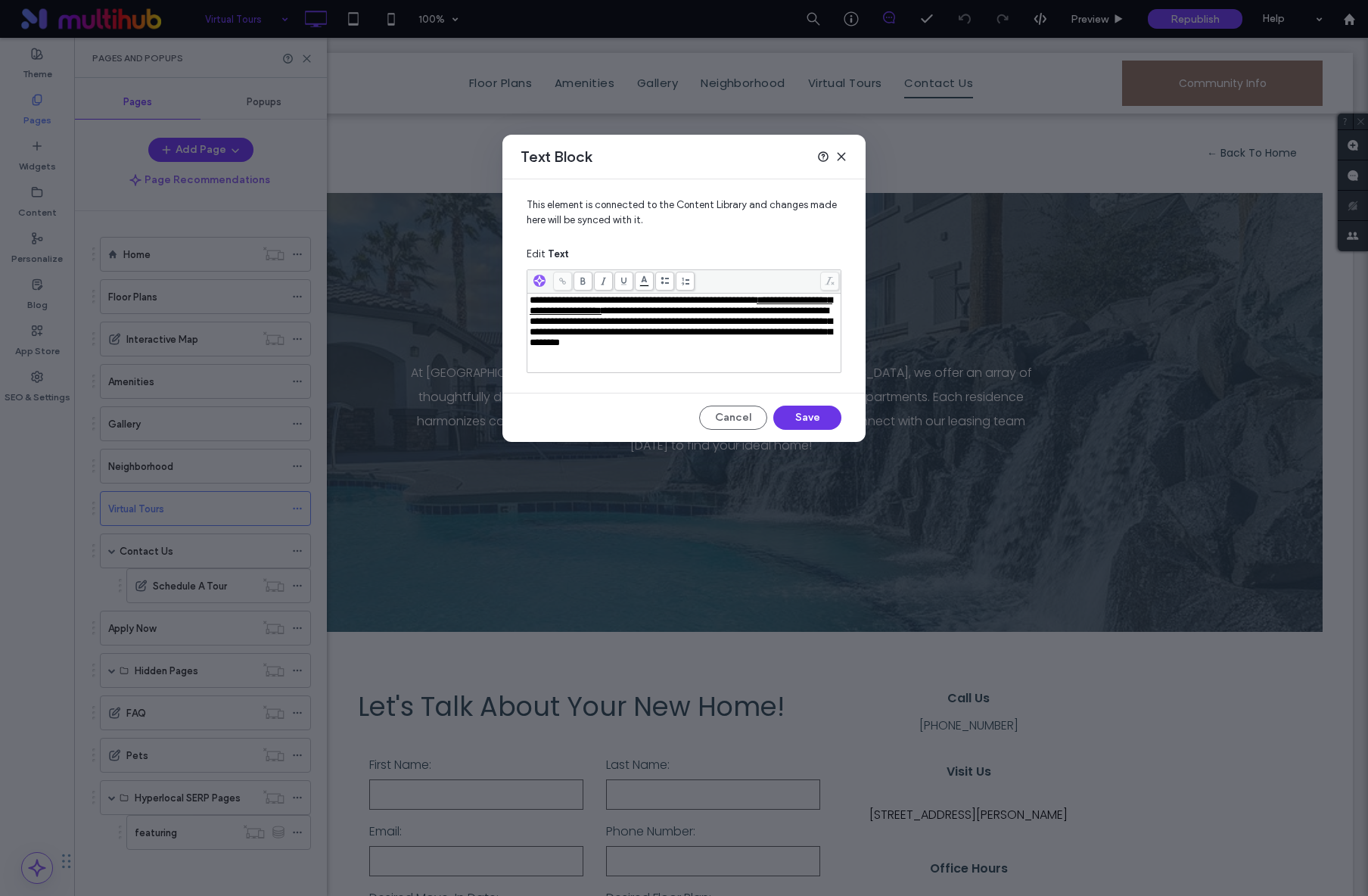
click at [788, 414] on button "Save" at bounding box center [807, 417] width 68 height 24
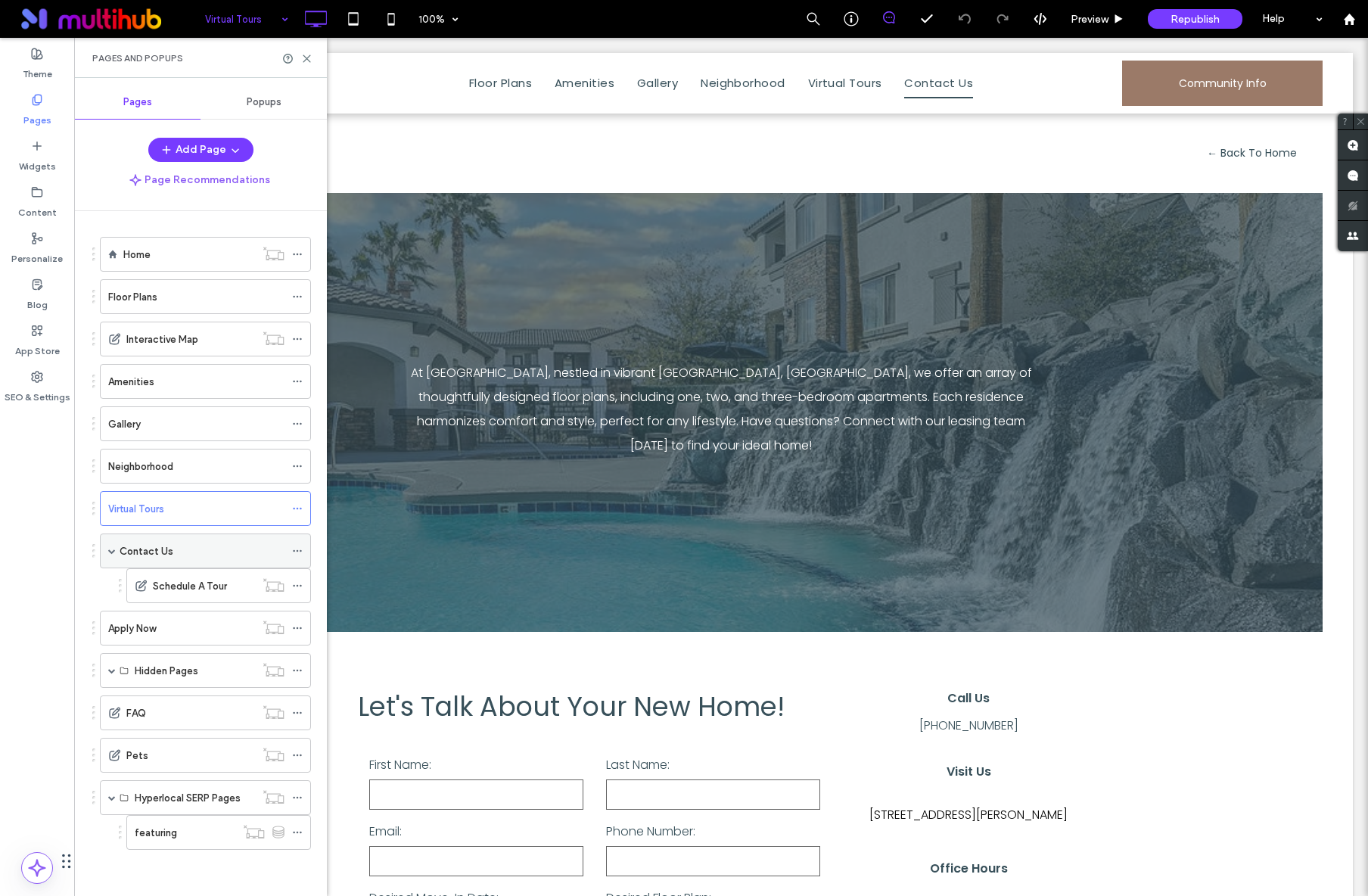
click at [173, 557] on div "Contact Us" at bounding box center [202, 550] width 165 height 16
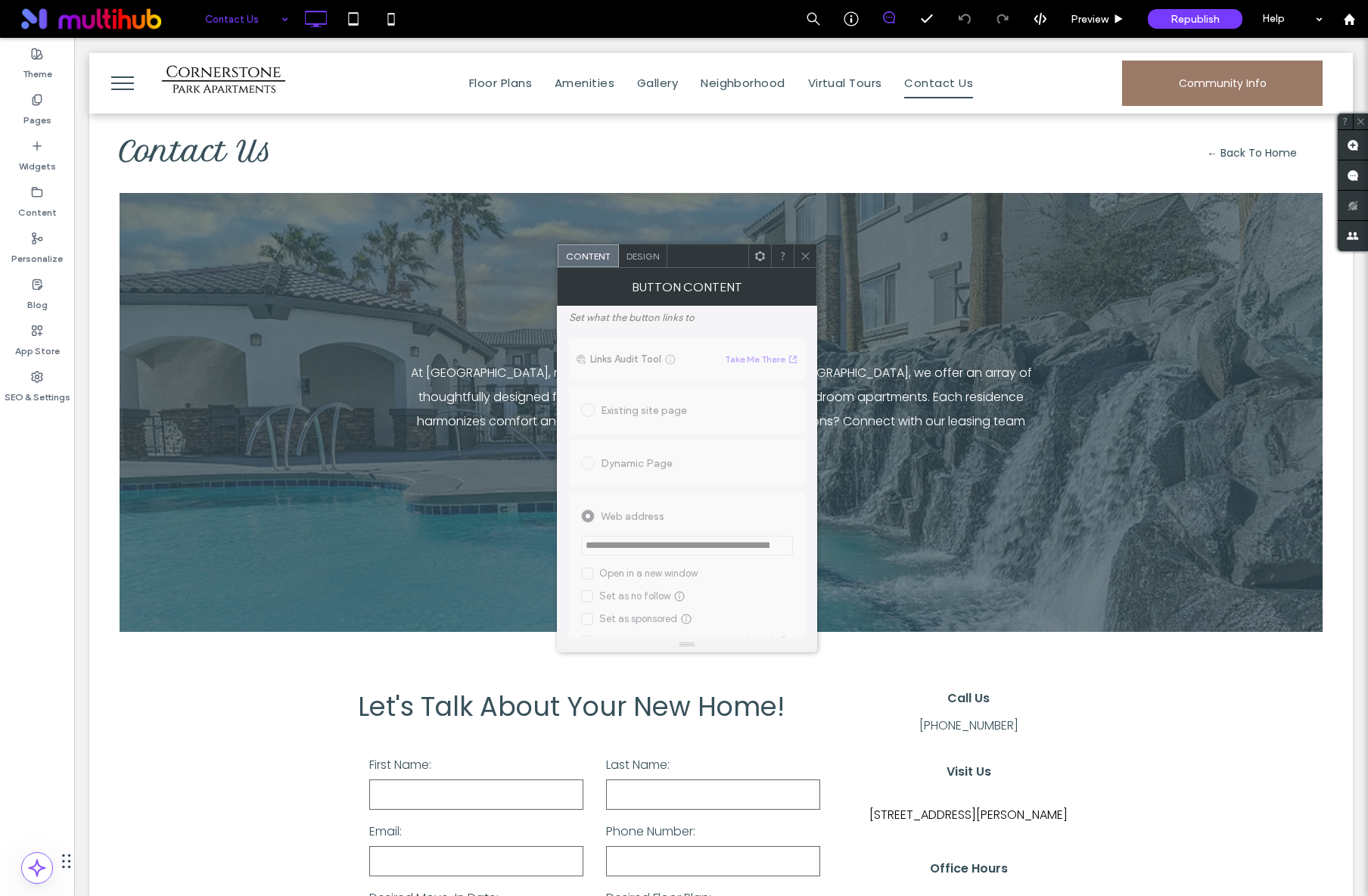
scroll to position [347, 0]
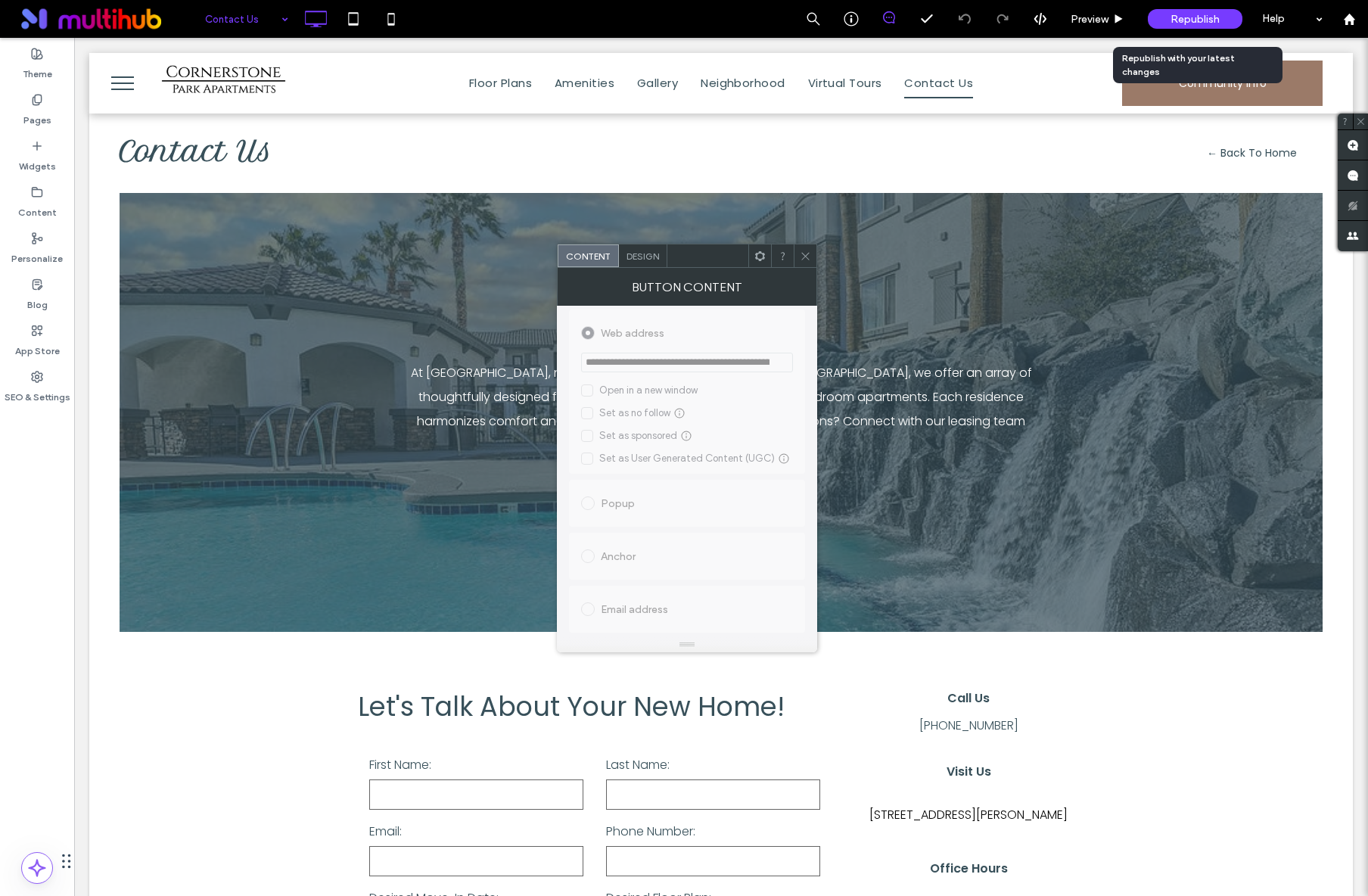
click at [1184, 22] on span "Republish" at bounding box center [1194, 18] width 49 height 12
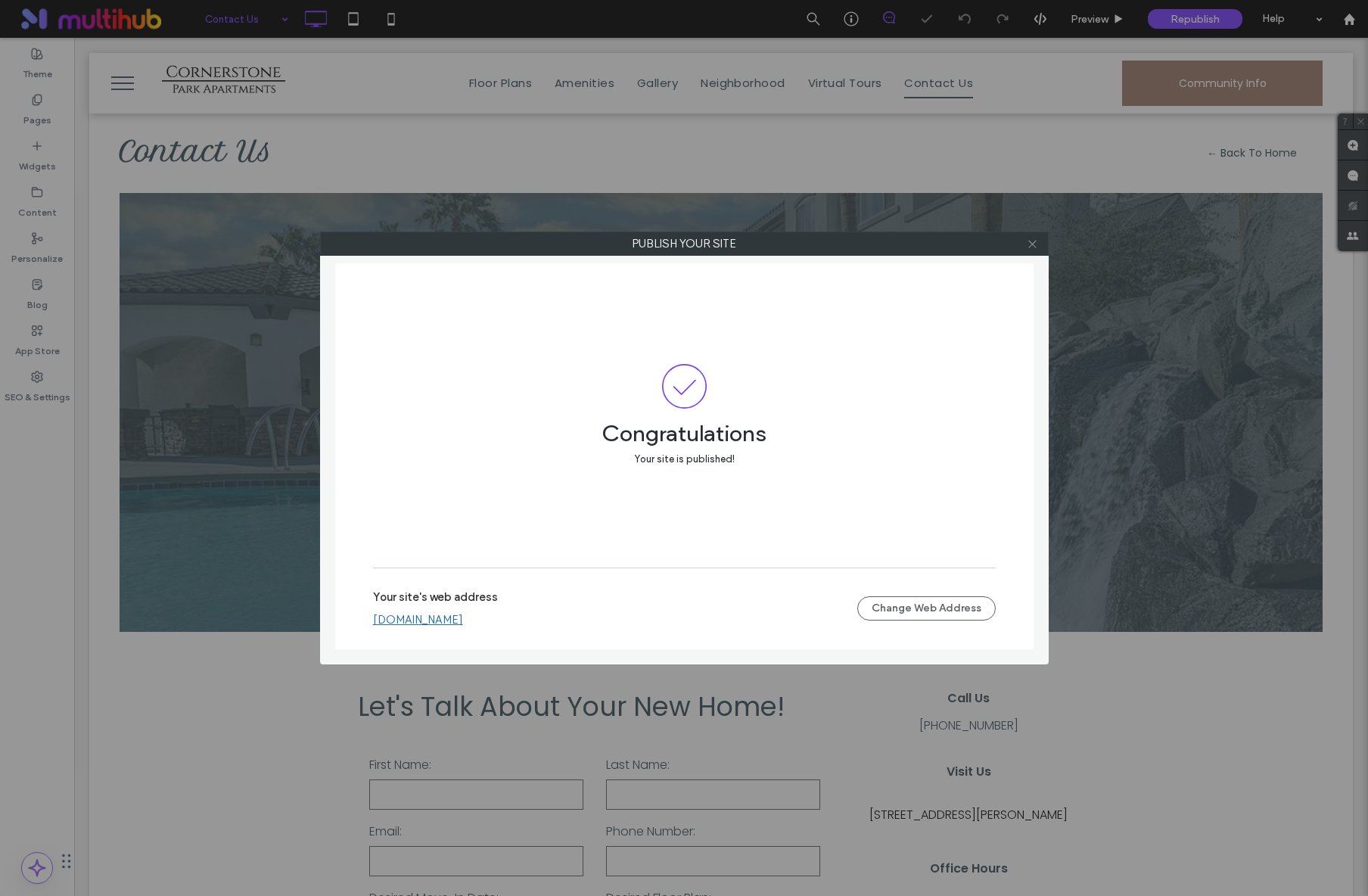
click at [1033, 247] on icon at bounding box center [1032, 244] width 11 height 11
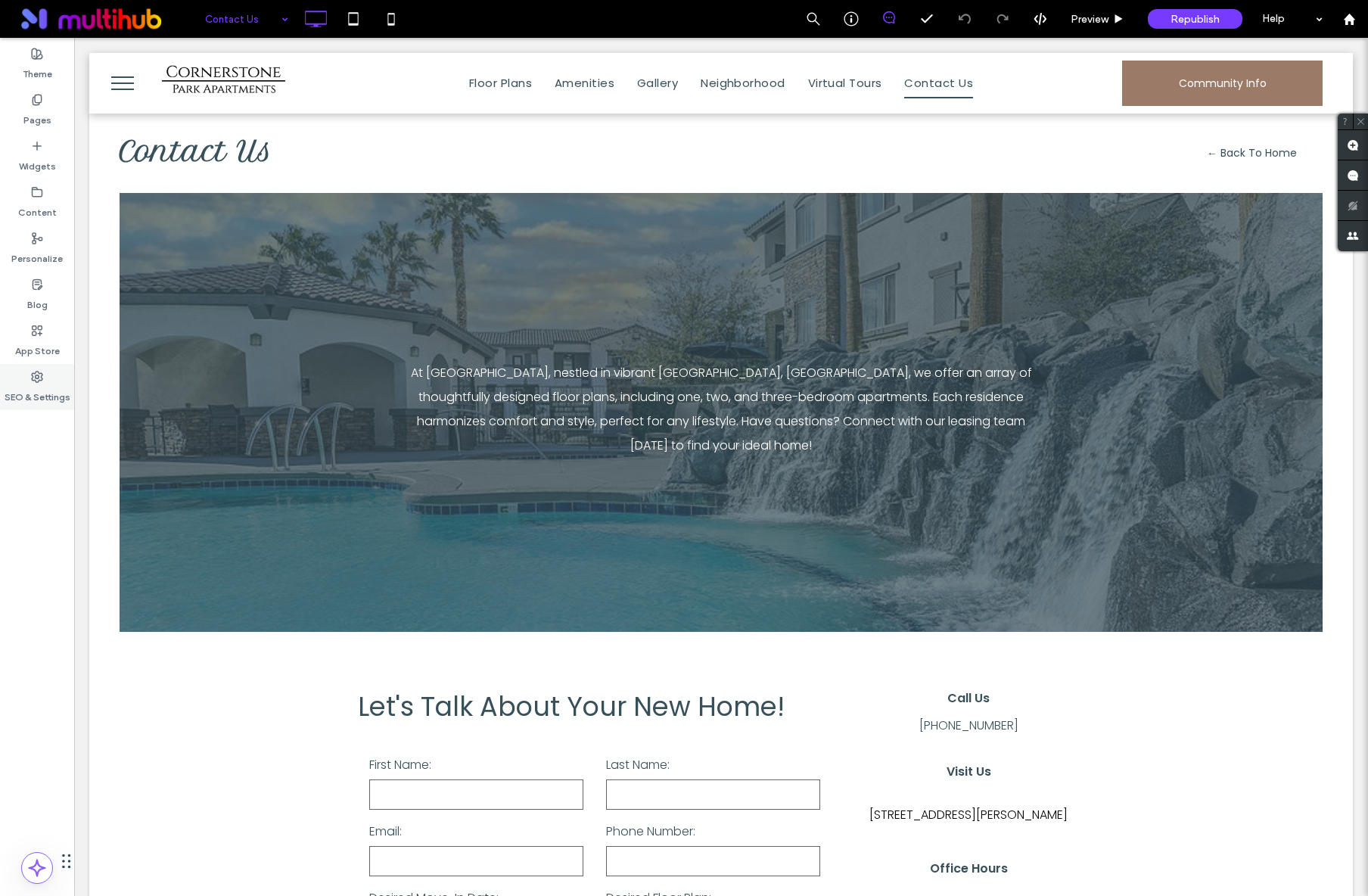
click at [31, 371] on icon at bounding box center [36, 376] width 12 height 12
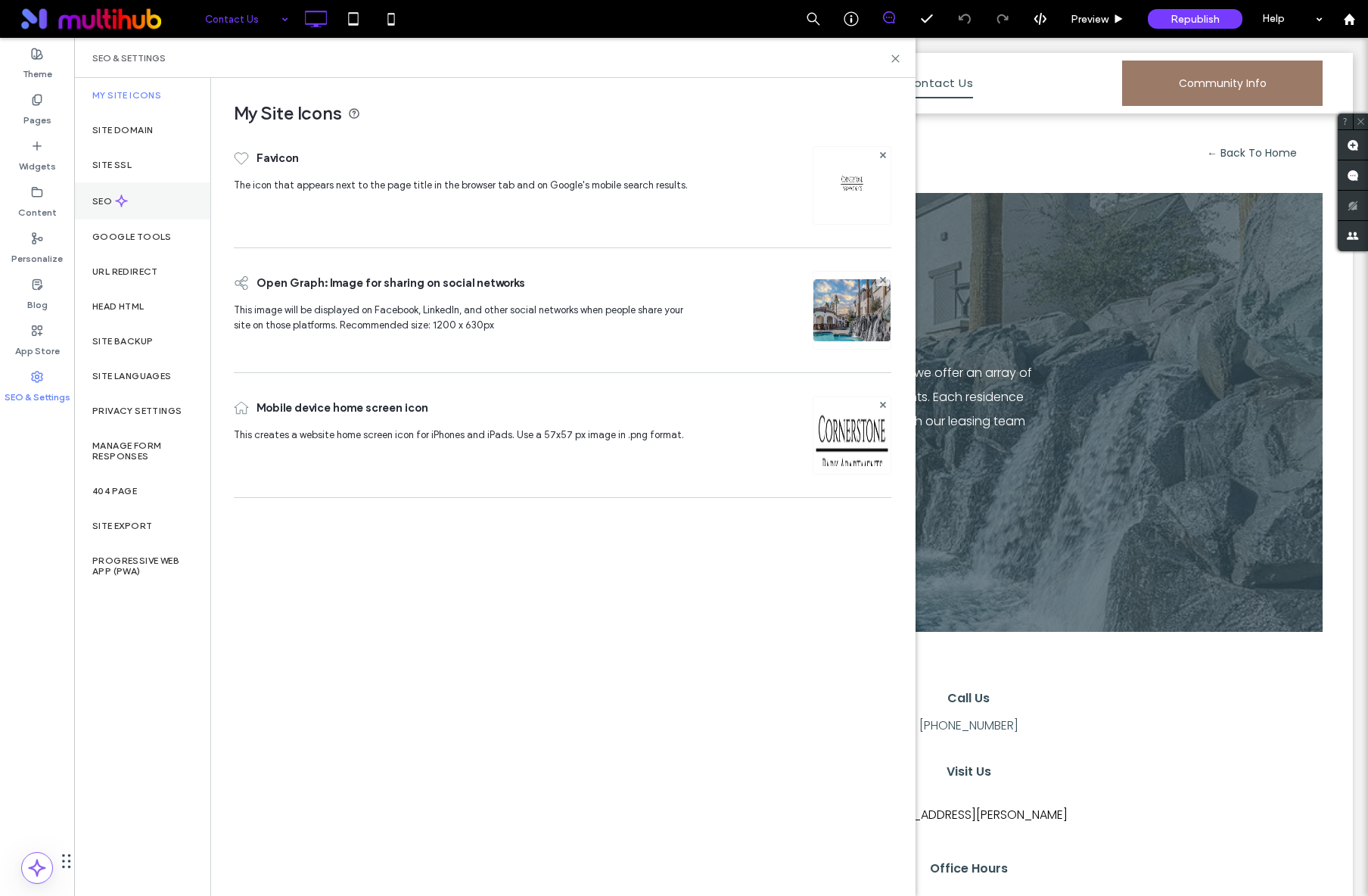
click at [123, 209] on div "SEO" at bounding box center [142, 200] width 136 height 37
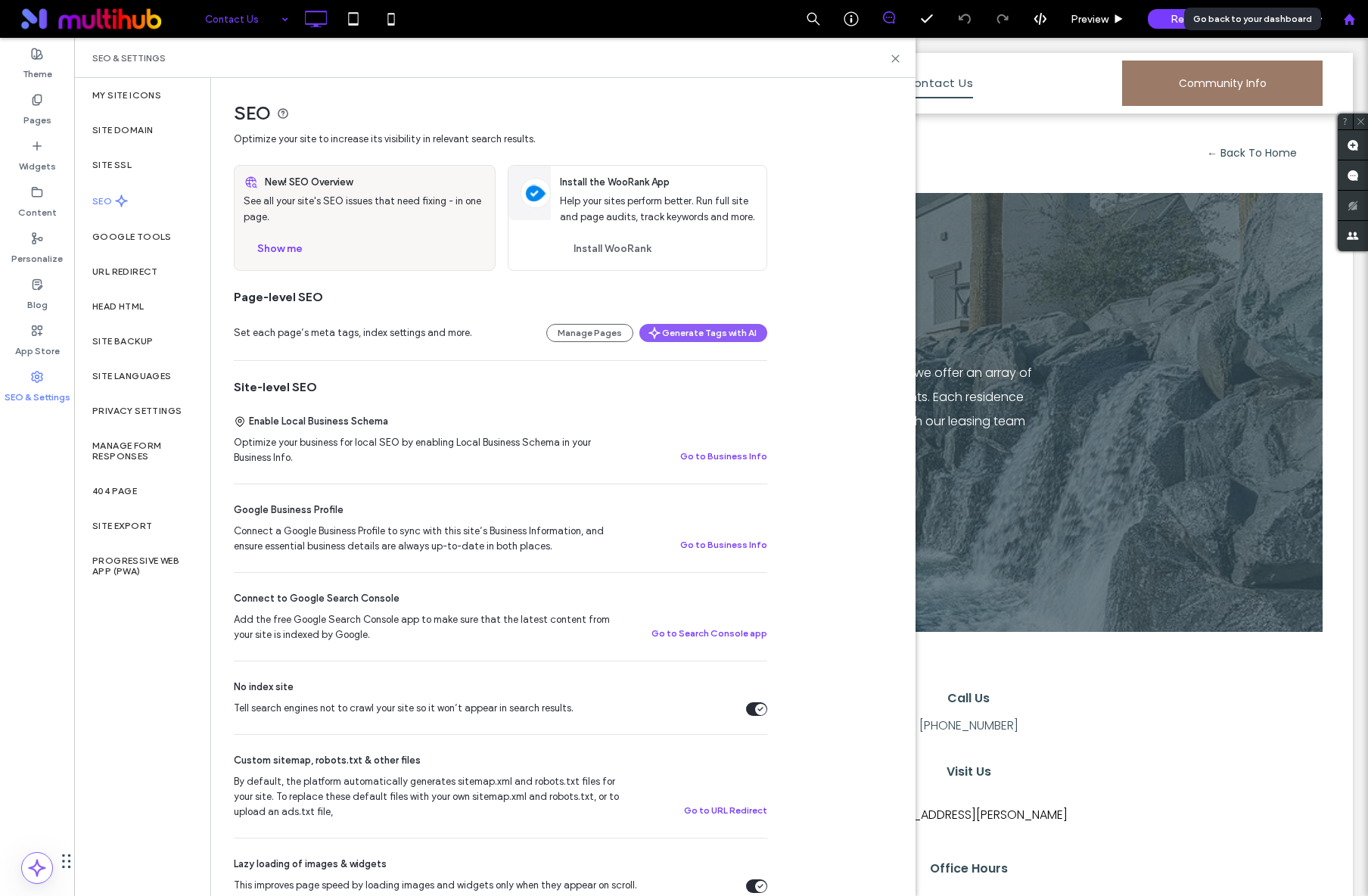
click at [1353, 20] on icon at bounding box center [1349, 18] width 12 height 12
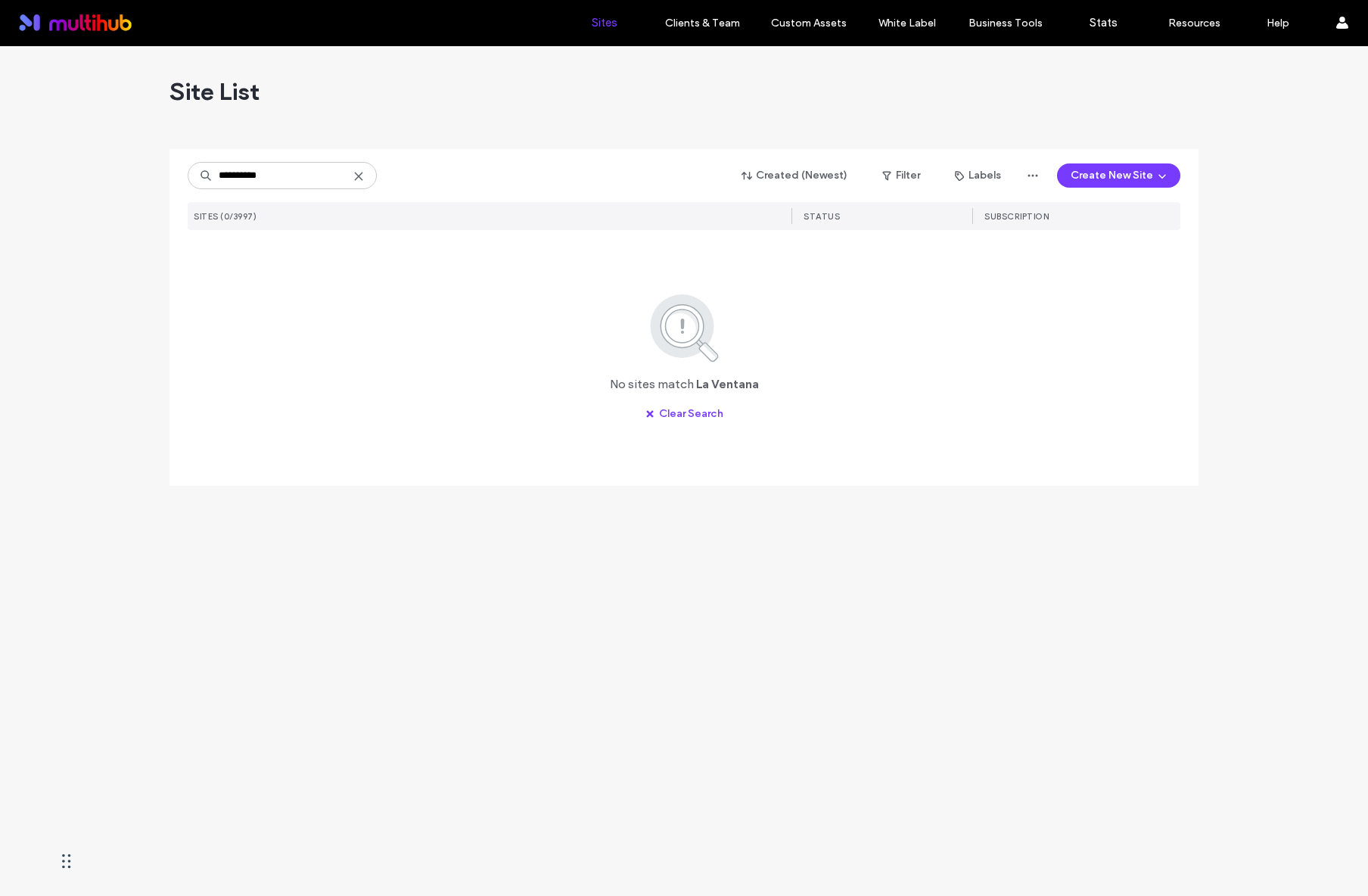
click at [235, 176] on input "**********" at bounding box center [282, 175] width 190 height 27
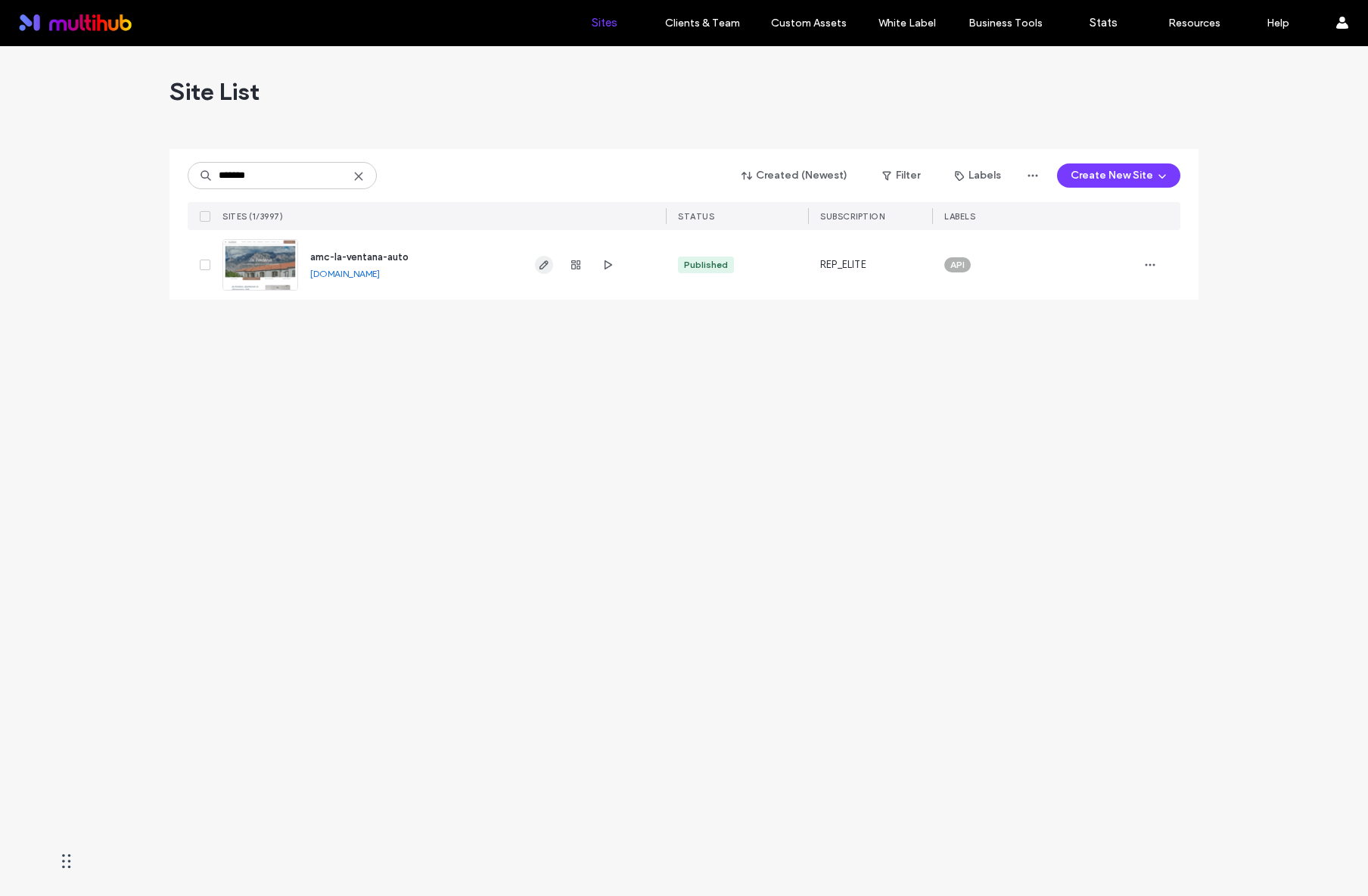
type input "*******"
click at [546, 261] on icon "button" at bounding box center [544, 264] width 12 height 12
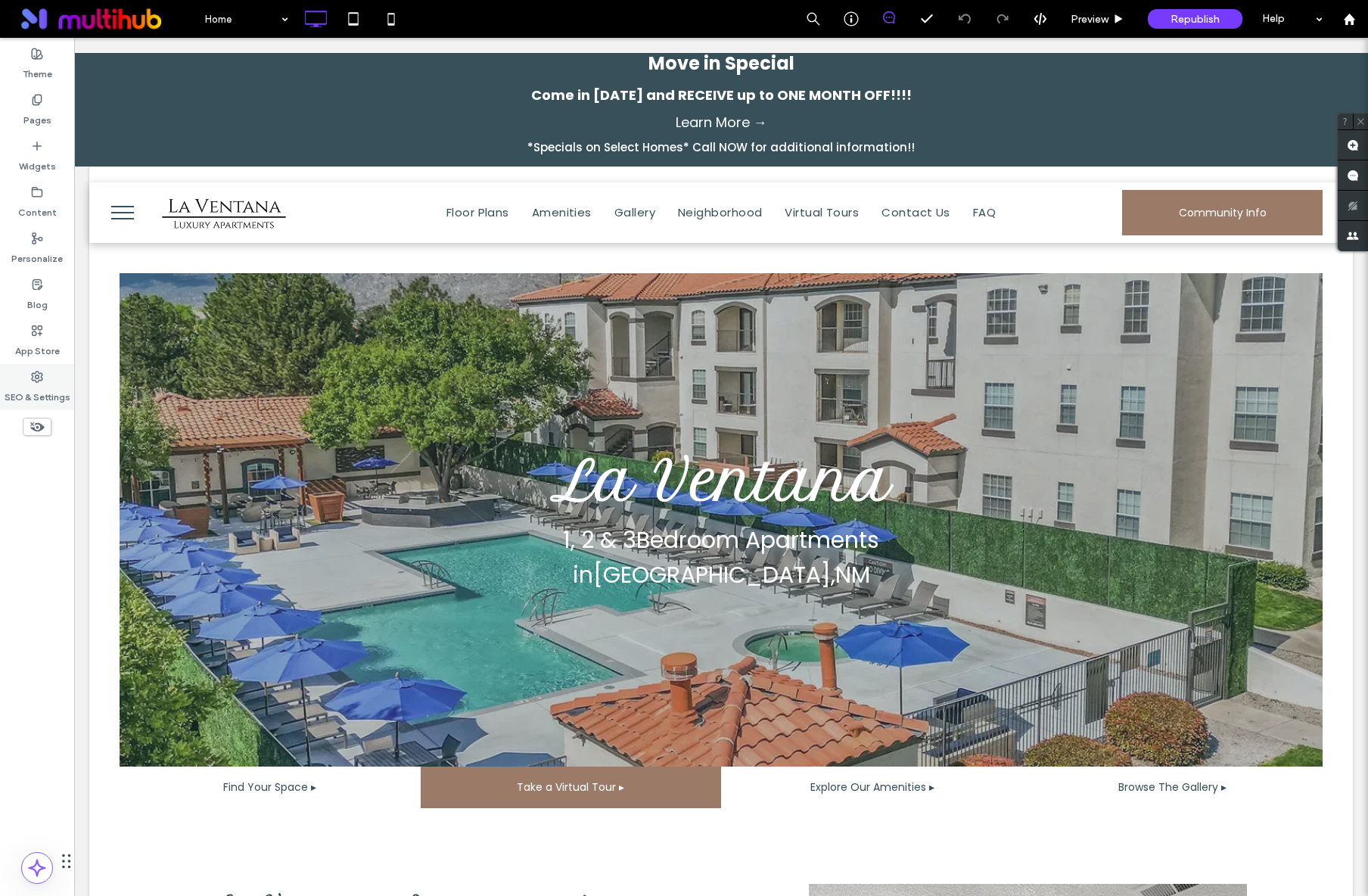
click at [44, 386] on label "SEO & Settings" at bounding box center [37, 393] width 66 height 21
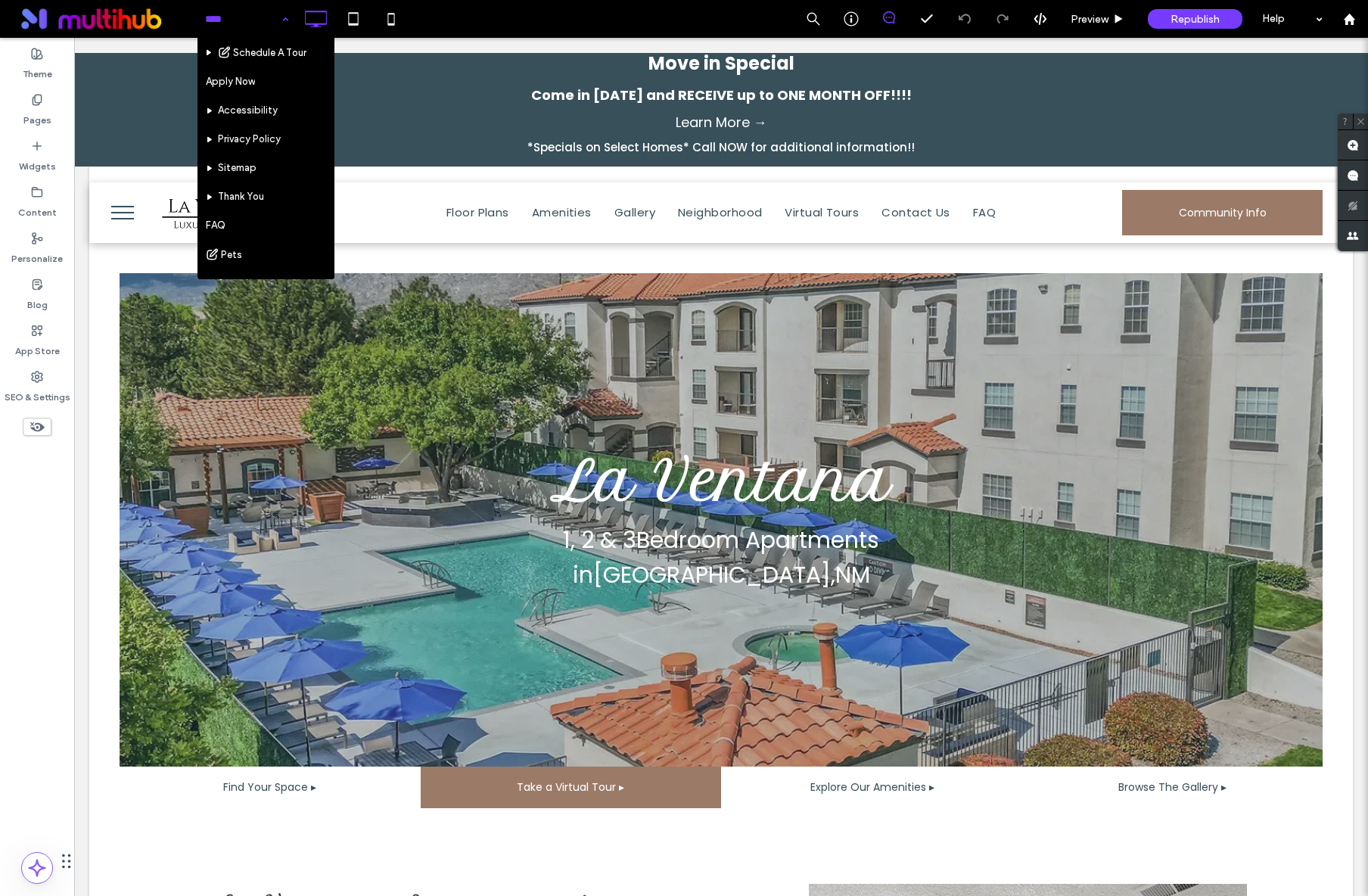
scroll to position [248, 0]
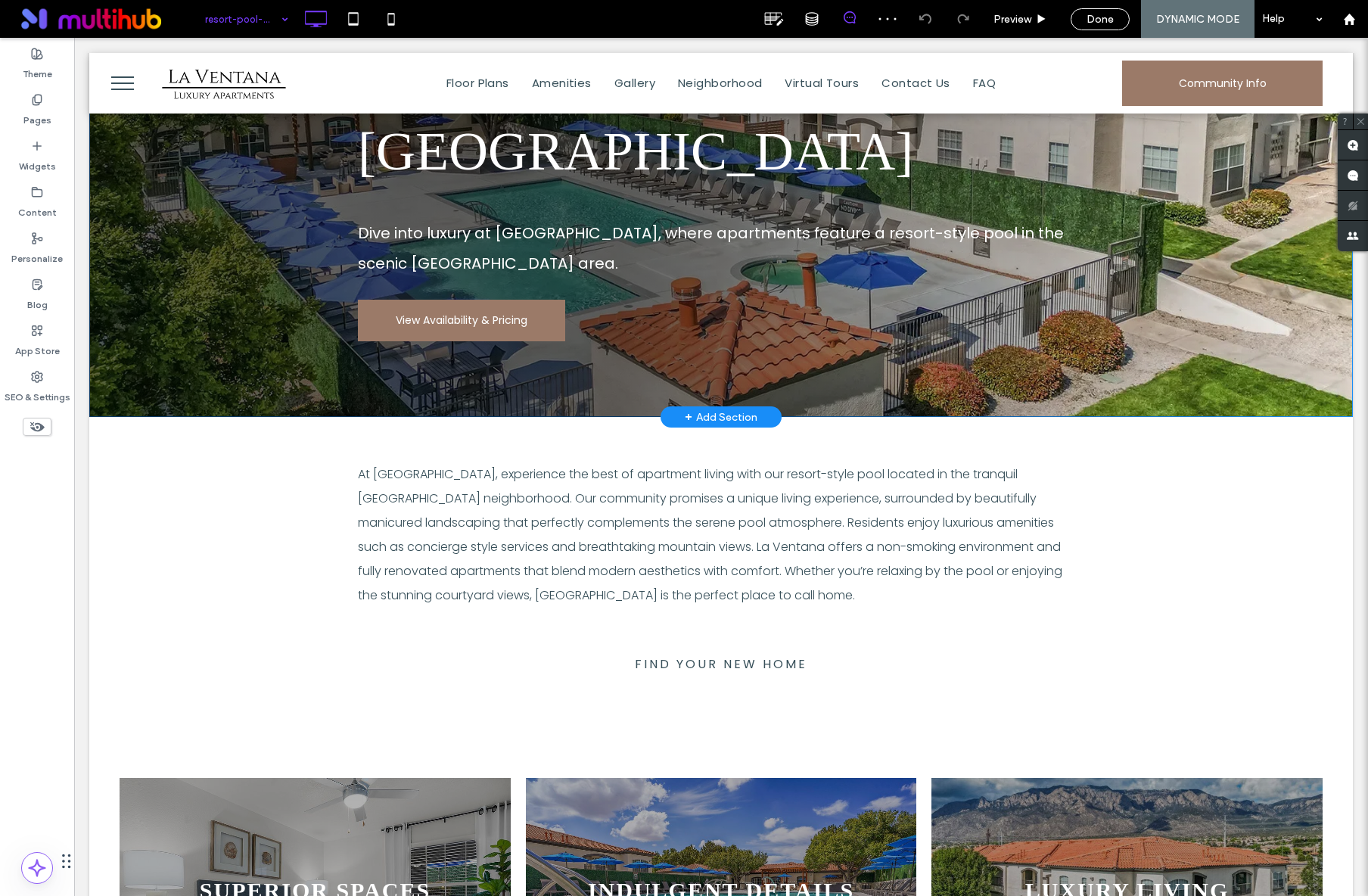
scroll to position [286, 0]
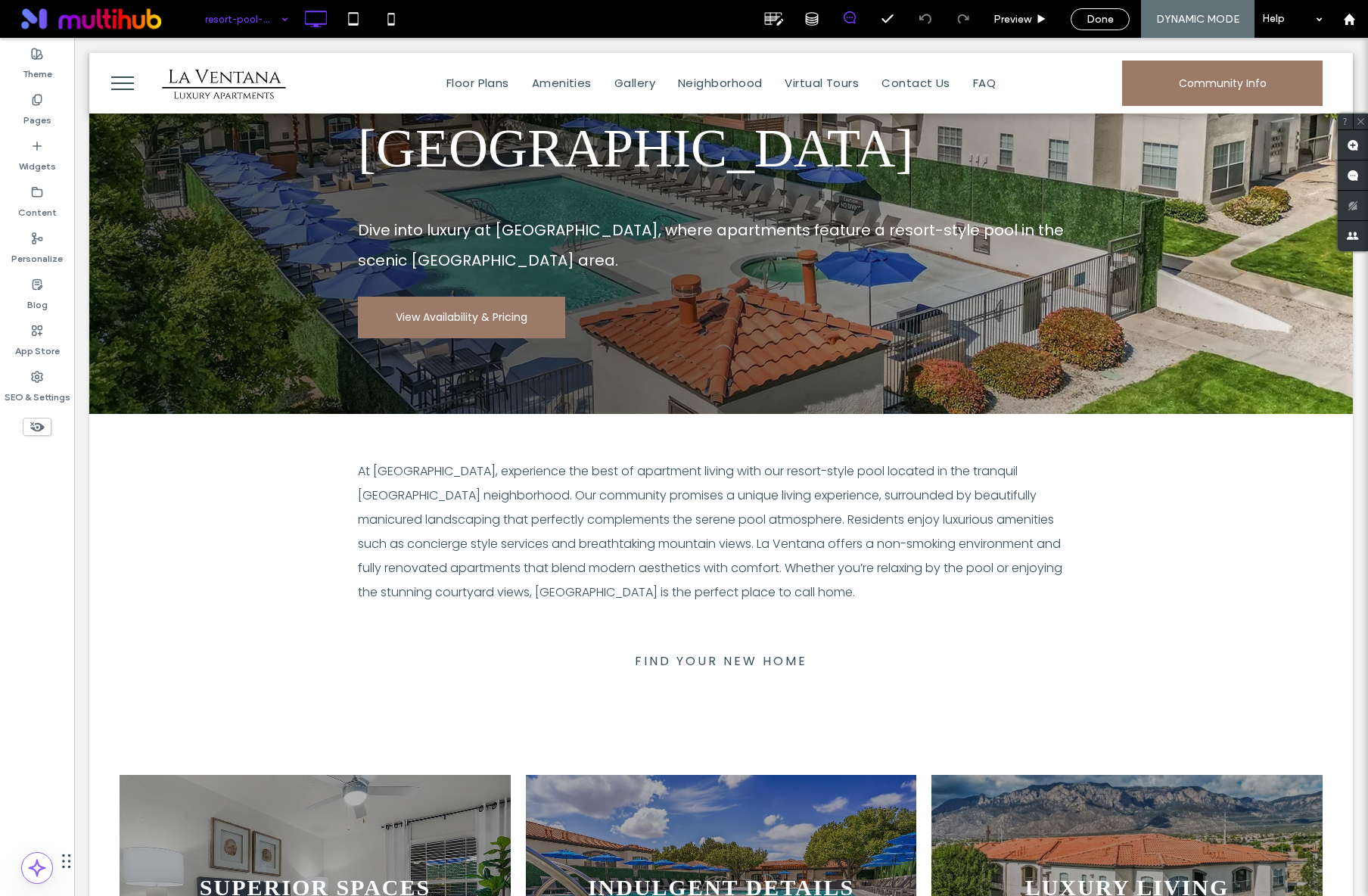
click at [260, 31] on input at bounding box center [242, 19] width 76 height 38
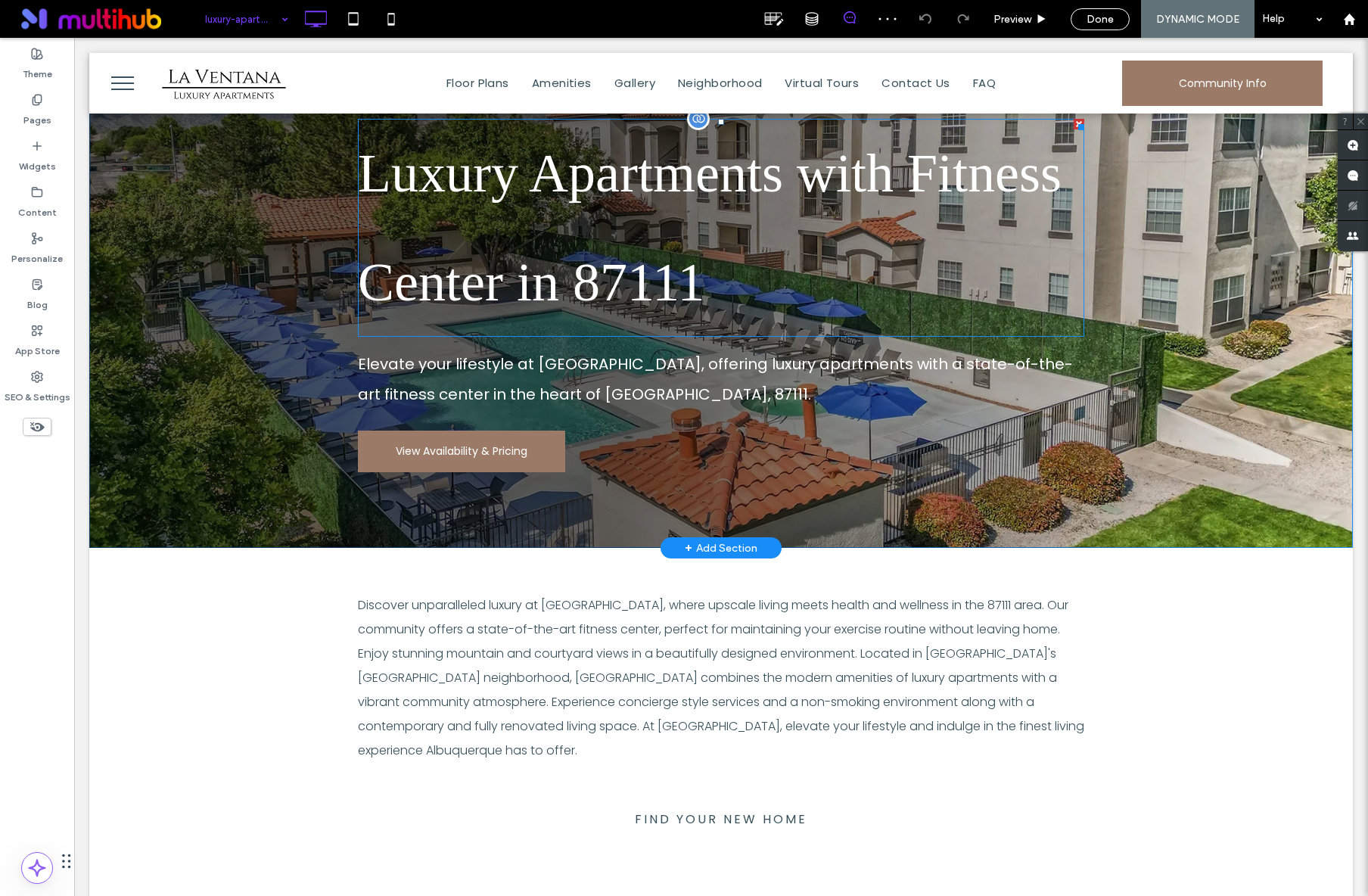
scroll to position [156, 0]
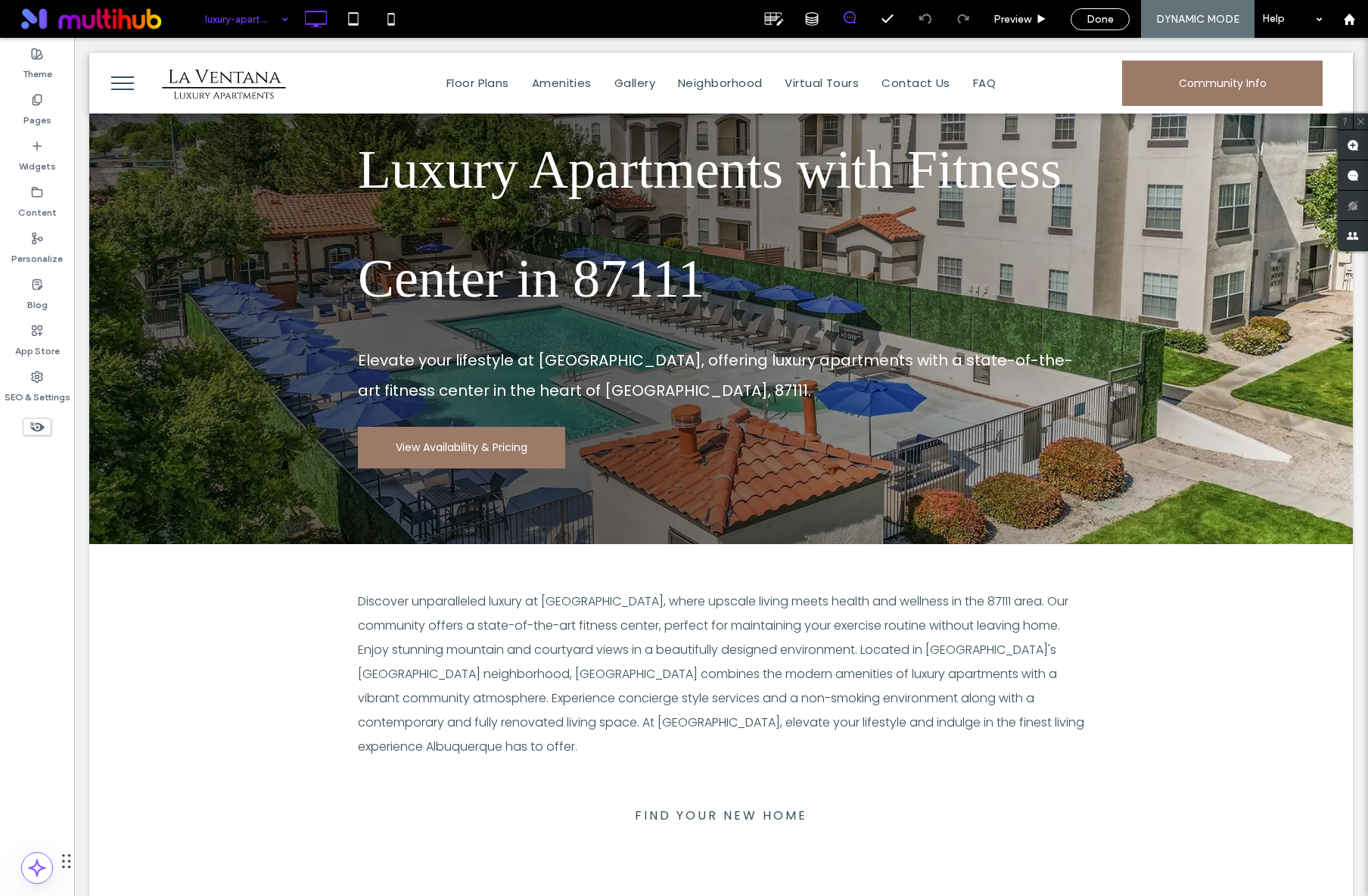
click at [224, 14] on input at bounding box center [242, 19] width 76 height 38
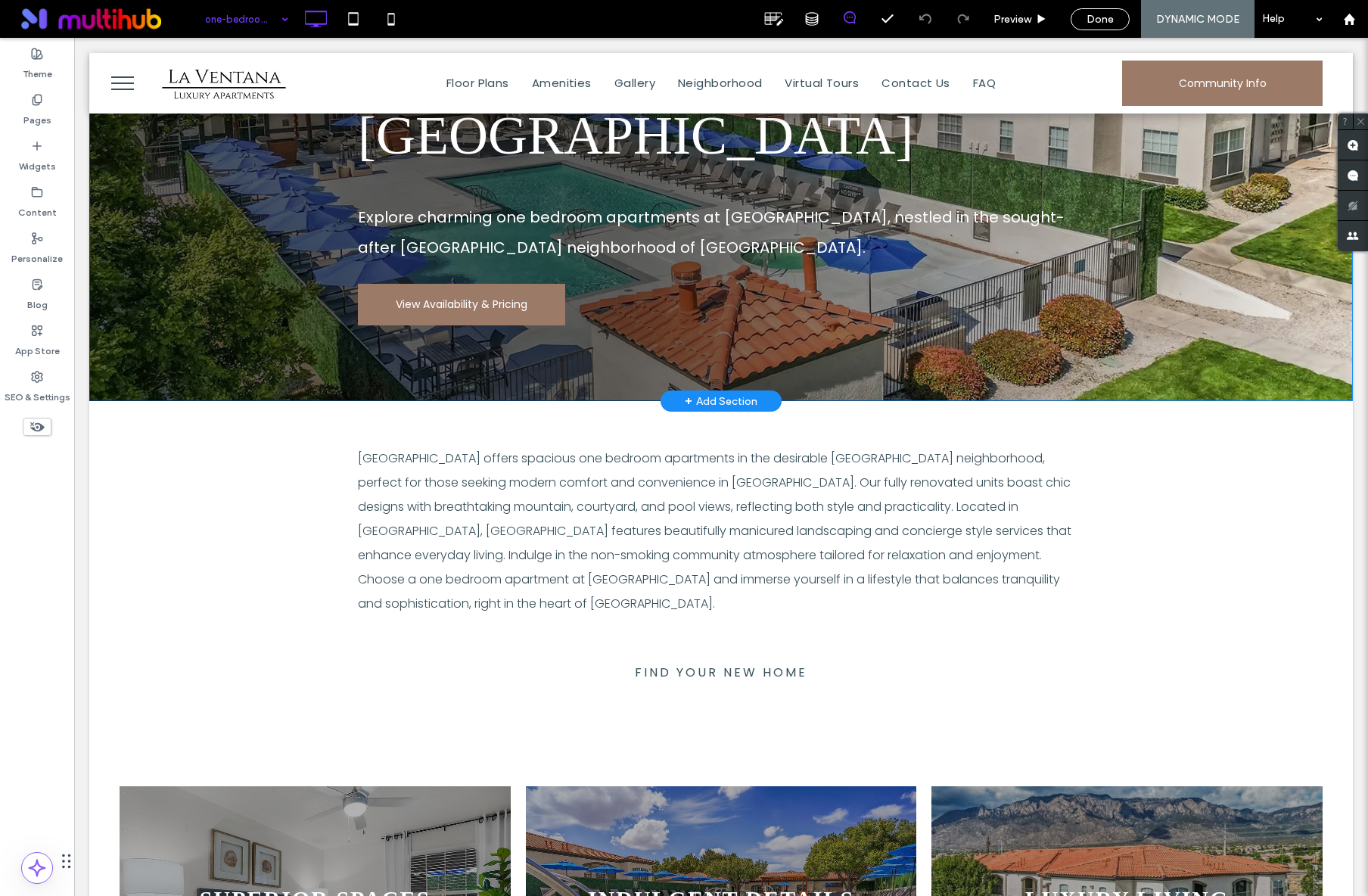
scroll to position [301, 0]
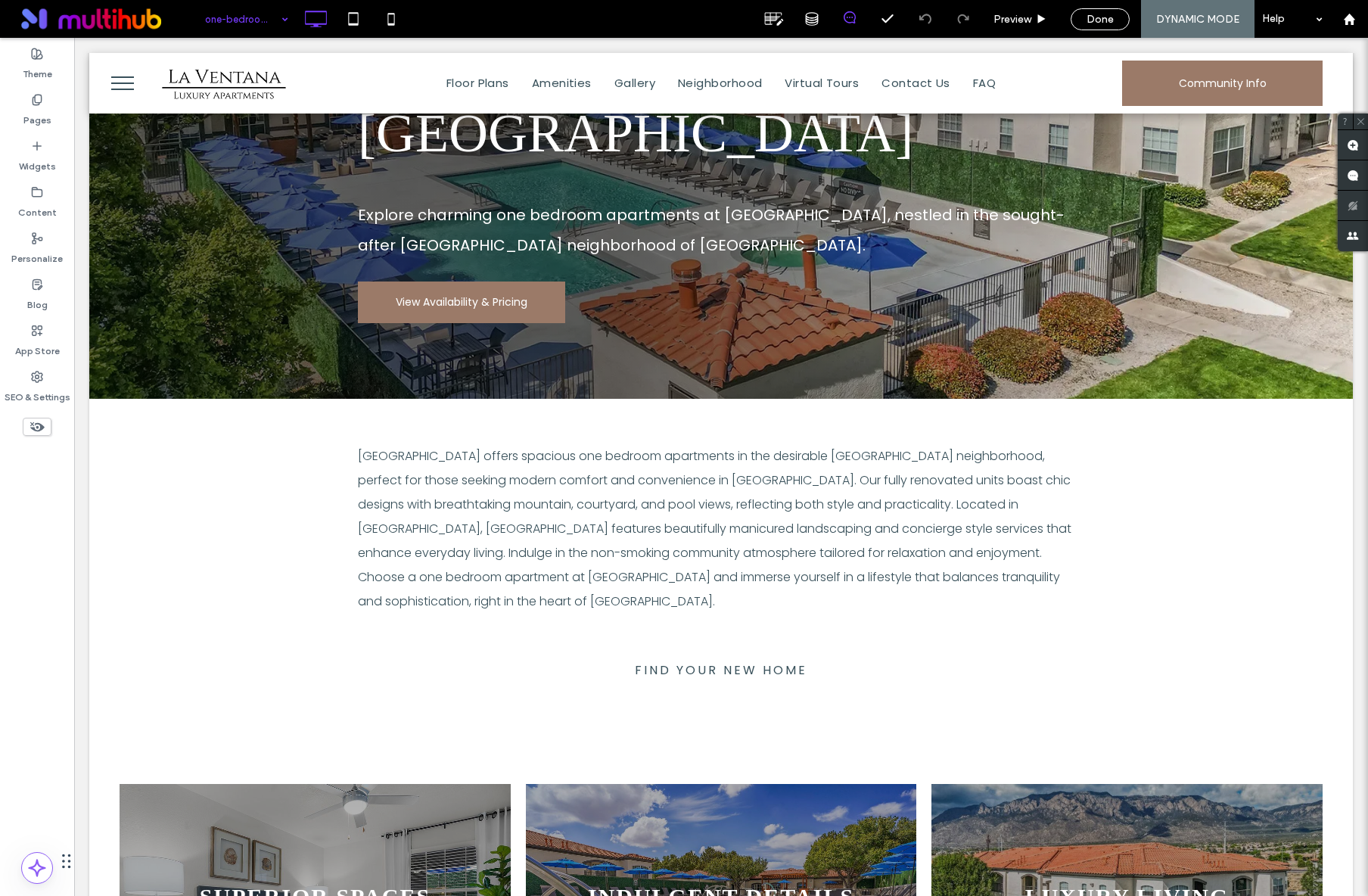
click at [249, 31] on input at bounding box center [242, 19] width 76 height 38
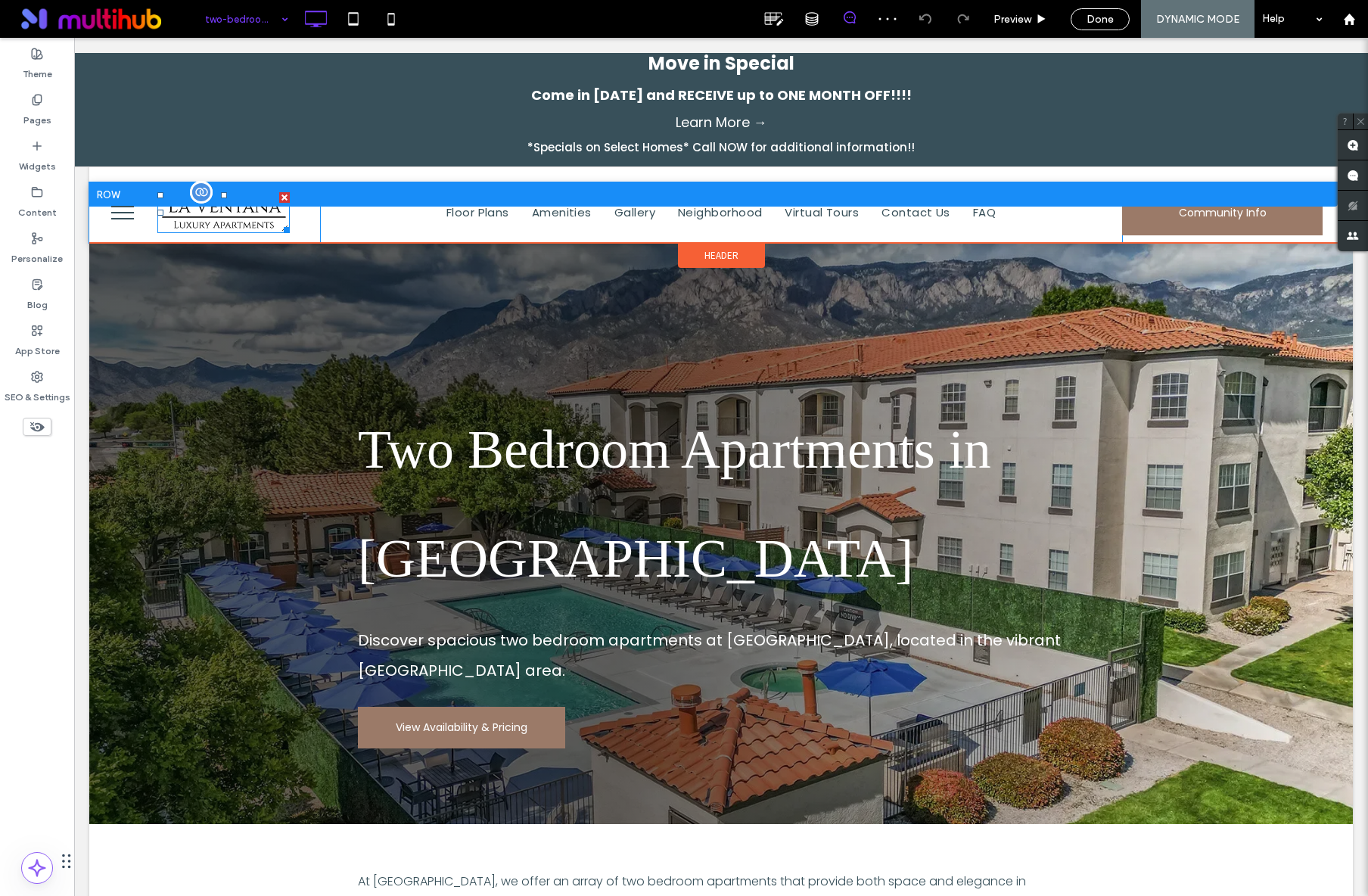
scroll to position [6, 0]
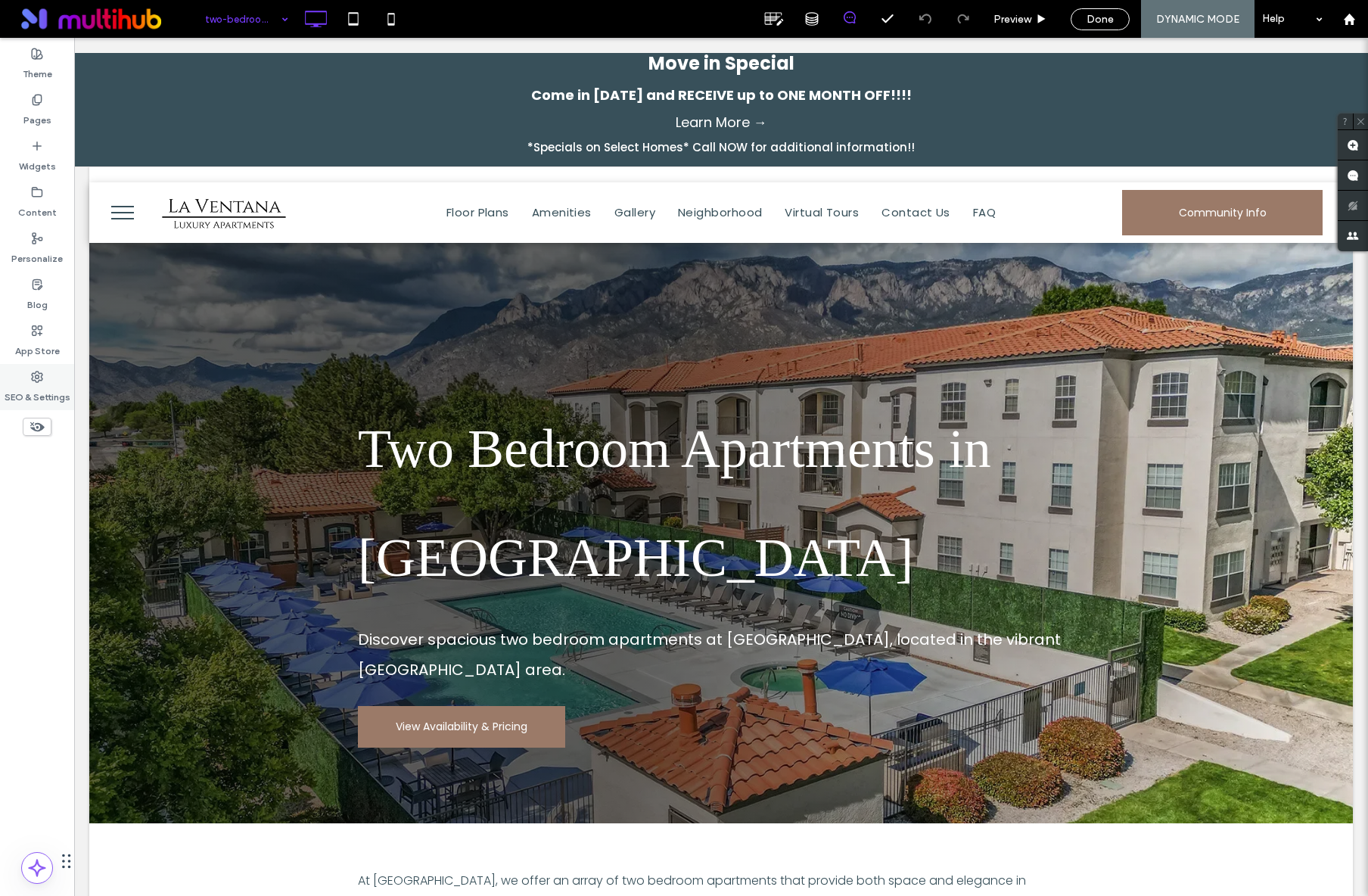
click at [41, 387] on label "SEO & Settings" at bounding box center [37, 393] width 66 height 21
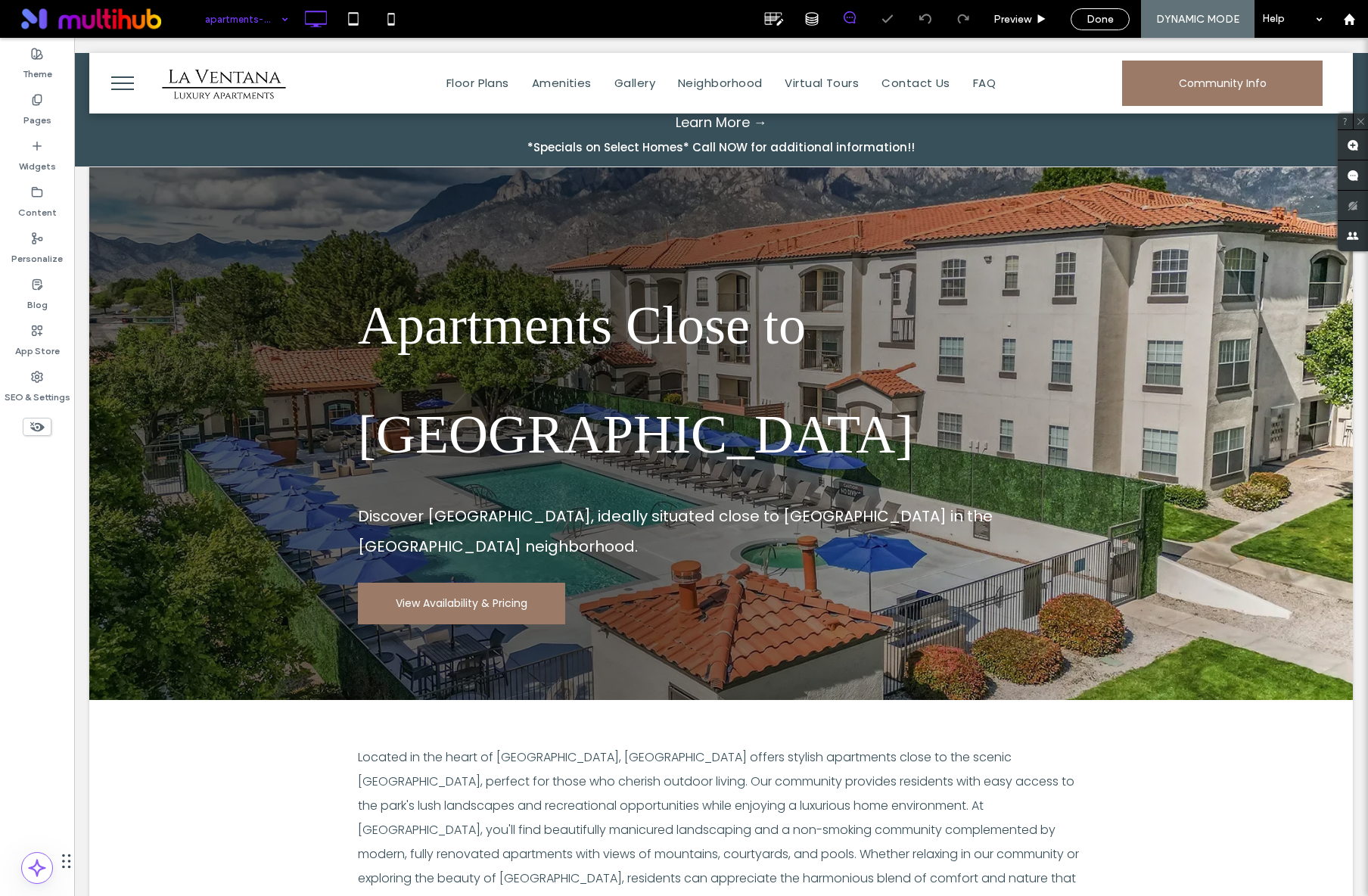
scroll to position [0, 0]
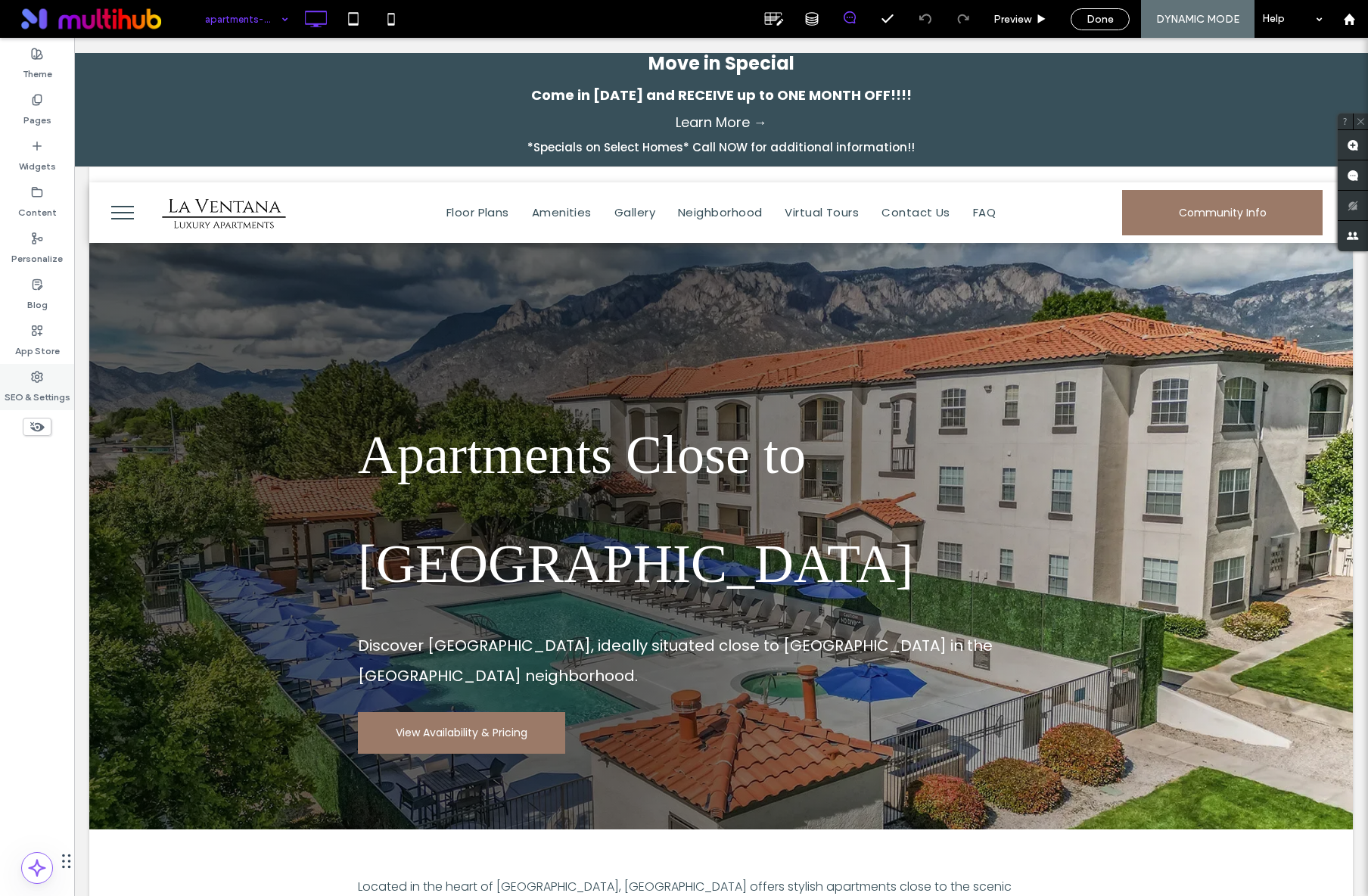
click at [39, 380] on use at bounding box center [36, 376] width 11 height 11
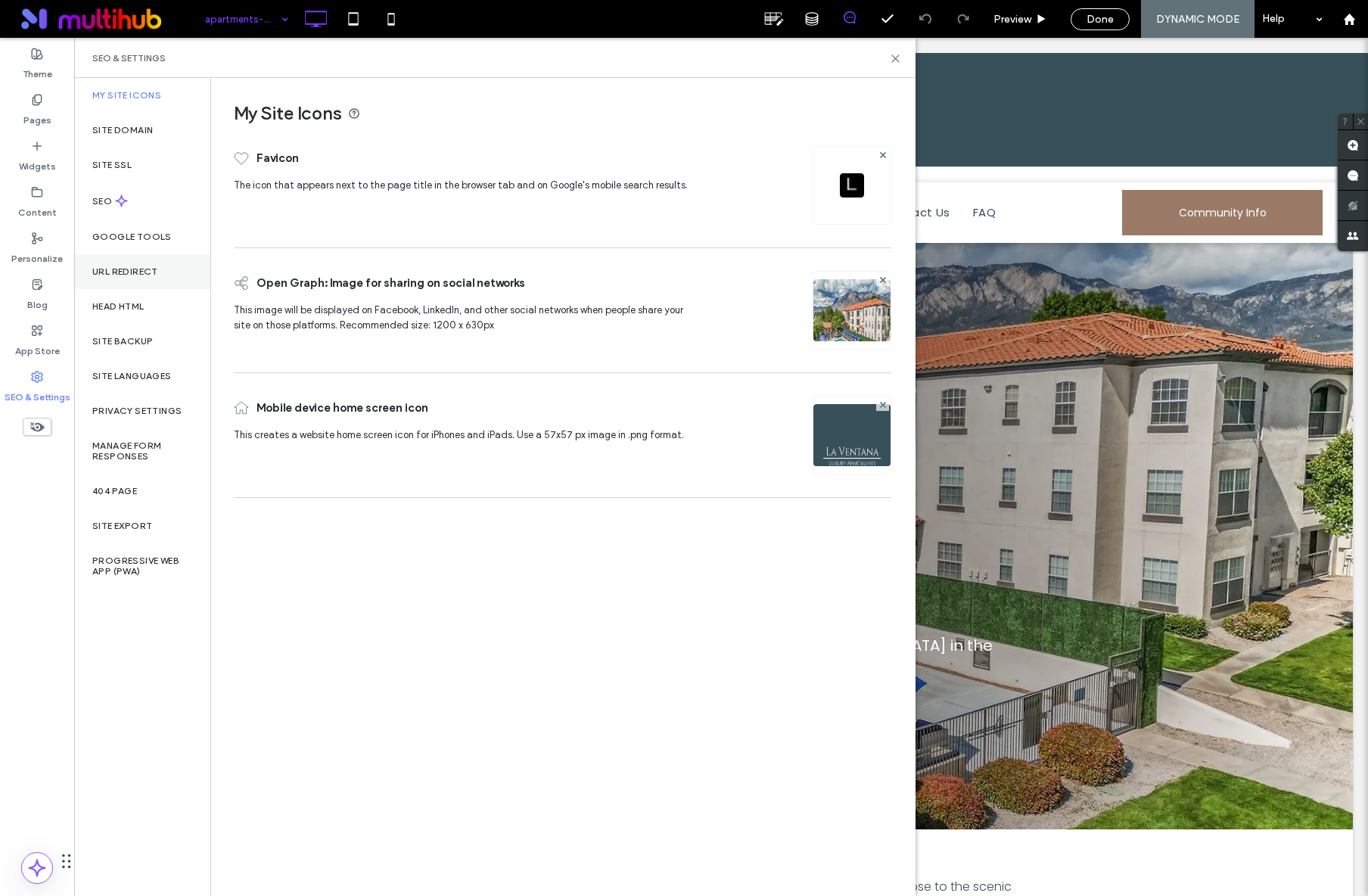
click at [125, 276] on label "URL Redirect" at bounding box center [124, 271] width 66 height 11
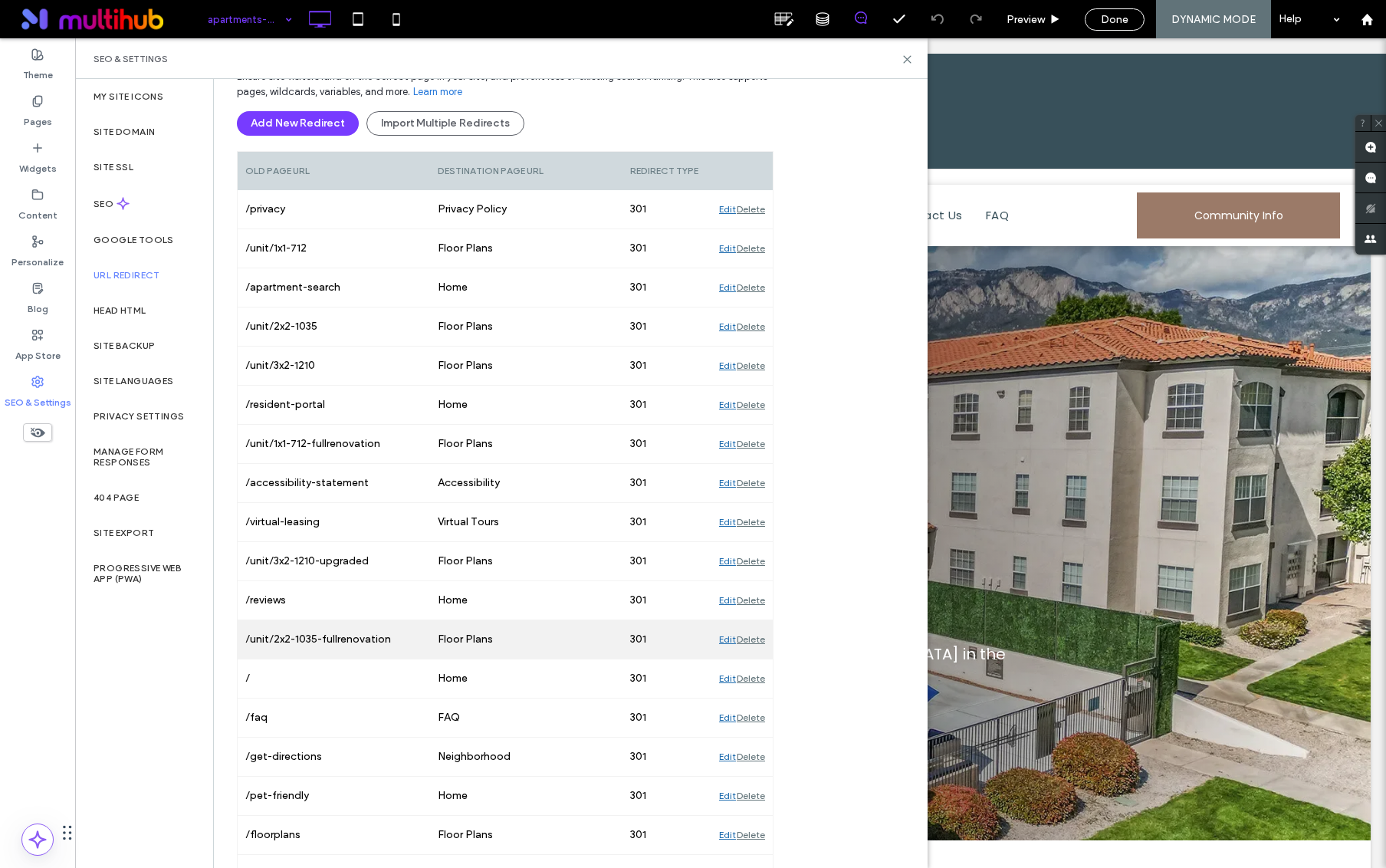
scroll to position [97, 0]
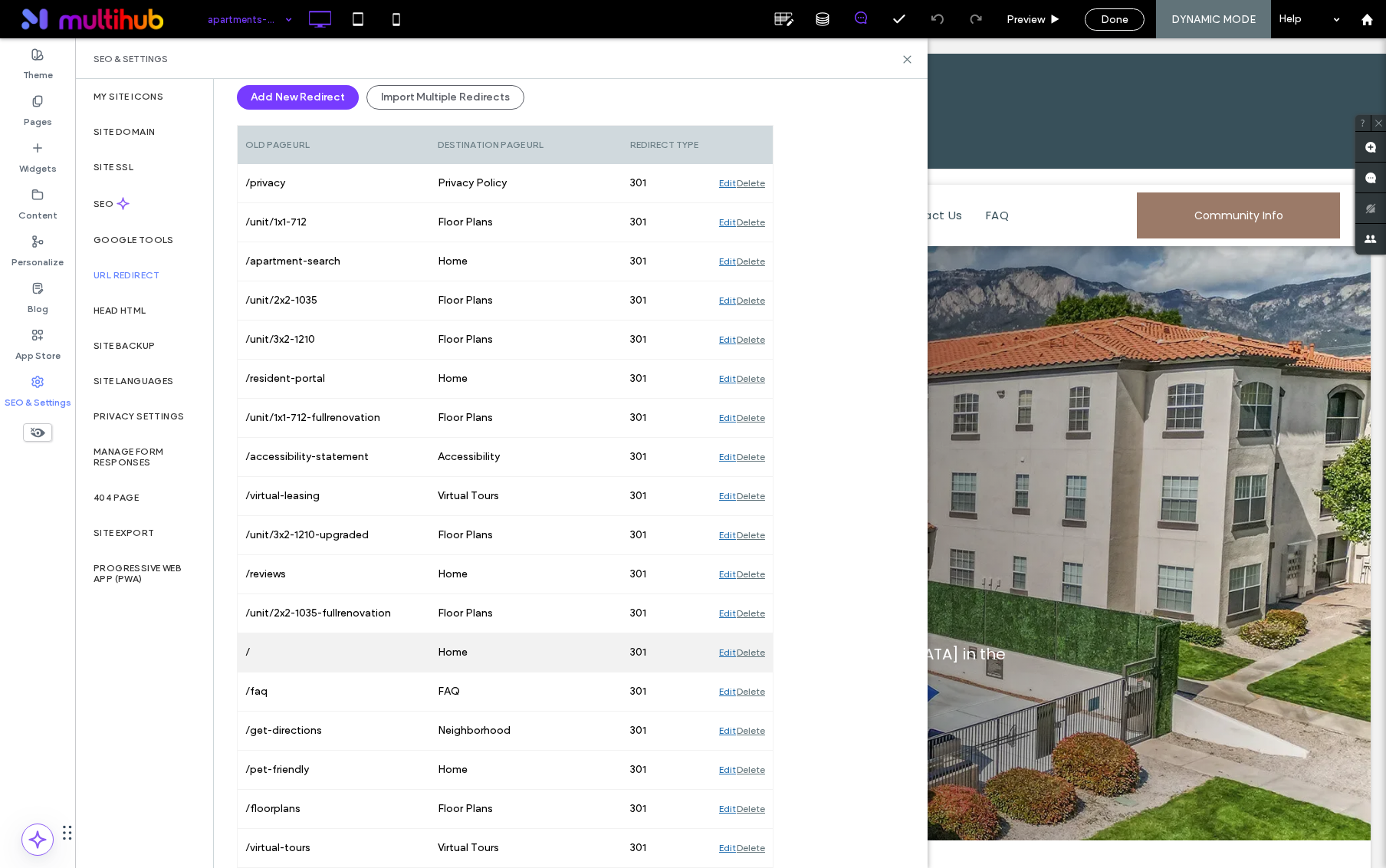
click at [721, 653] on div "Edit" at bounding box center [726, 653] width 16 height 39
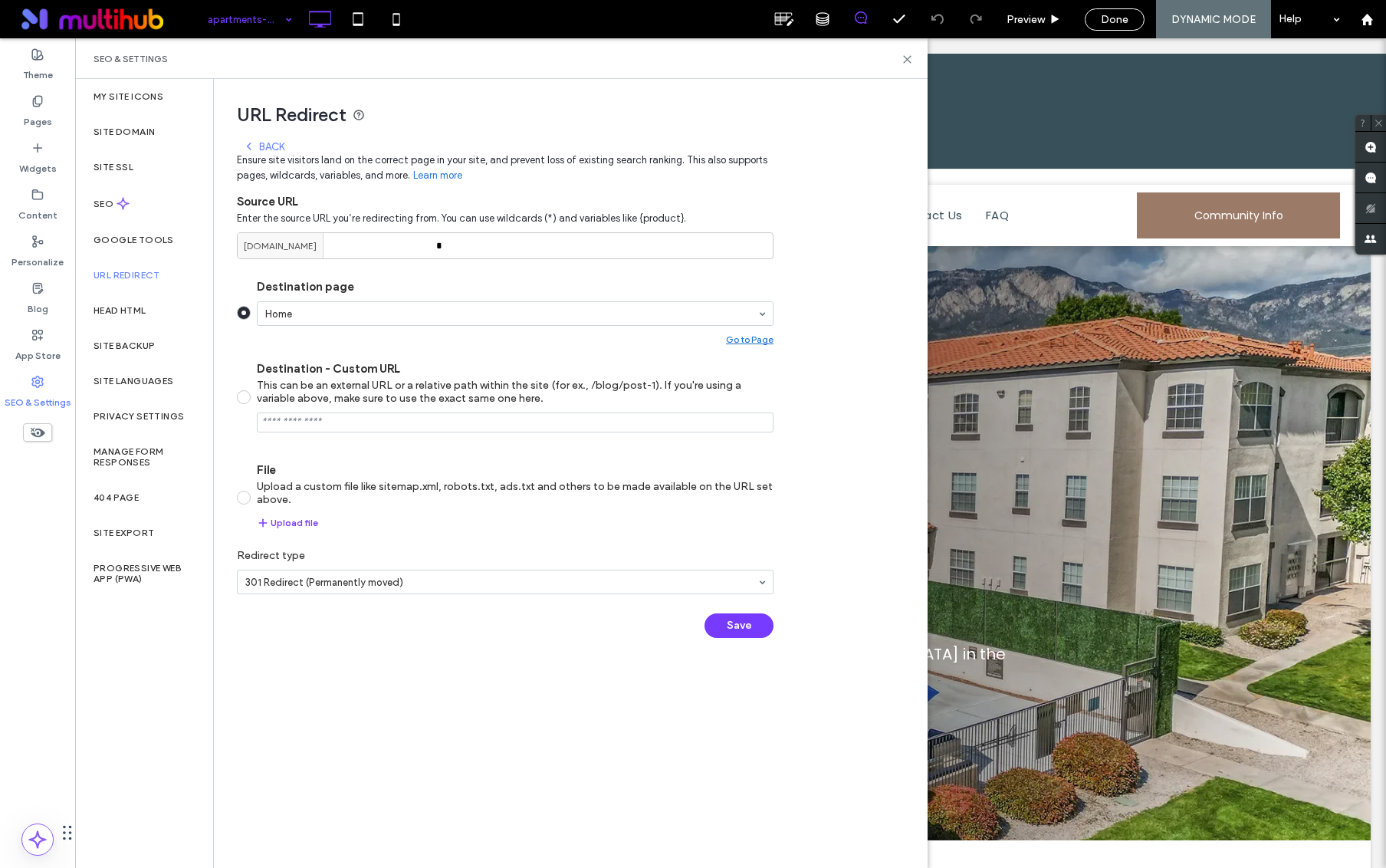
click at [166, 279] on div "URL Redirect" at bounding box center [144, 275] width 138 height 35
click at [907, 62] on icon at bounding box center [907, 59] width 12 height 12
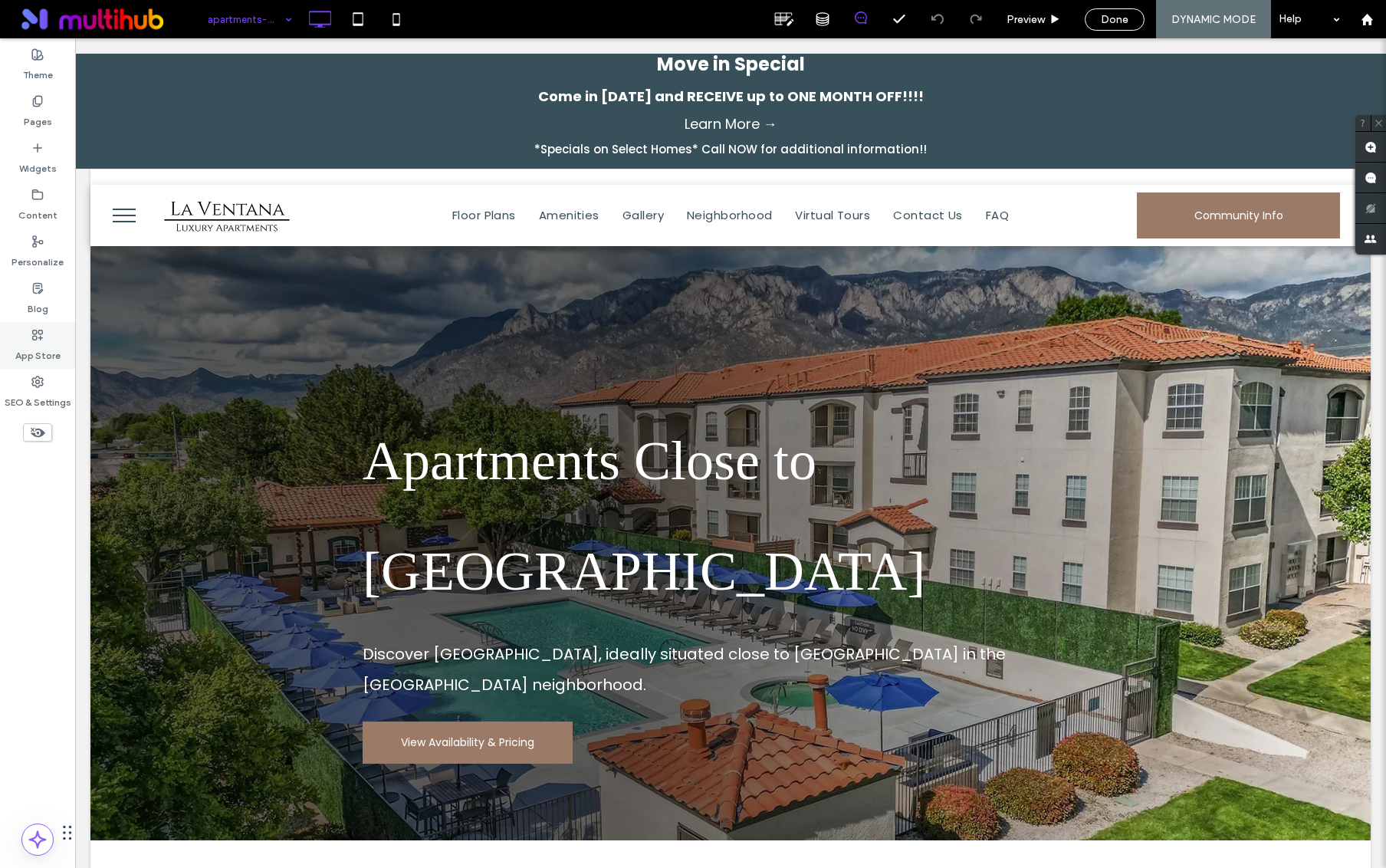
click at [27, 341] on label "App Store" at bounding box center [38, 352] width 46 height 21
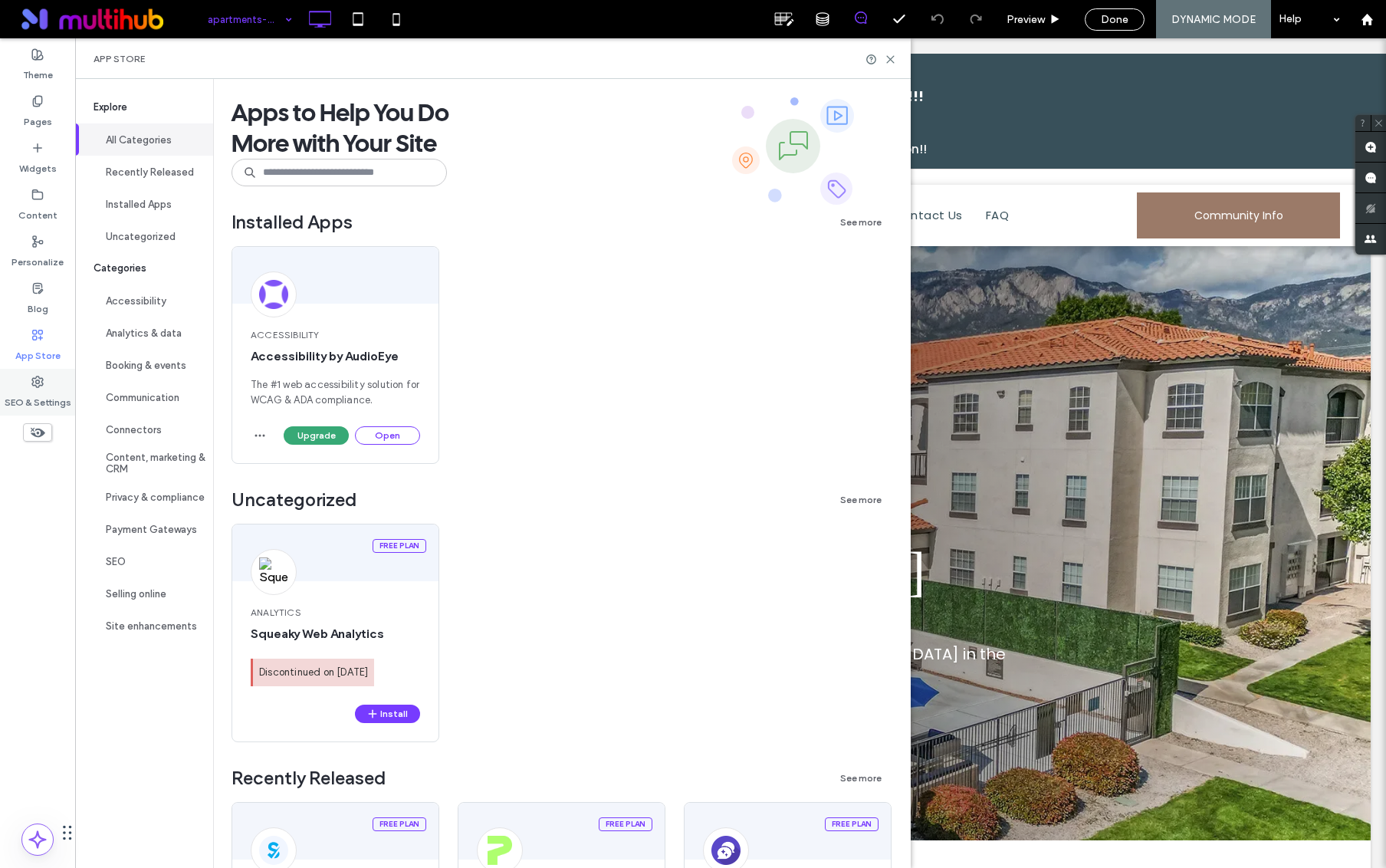
click at [47, 395] on label "SEO & Settings" at bounding box center [38, 399] width 67 height 21
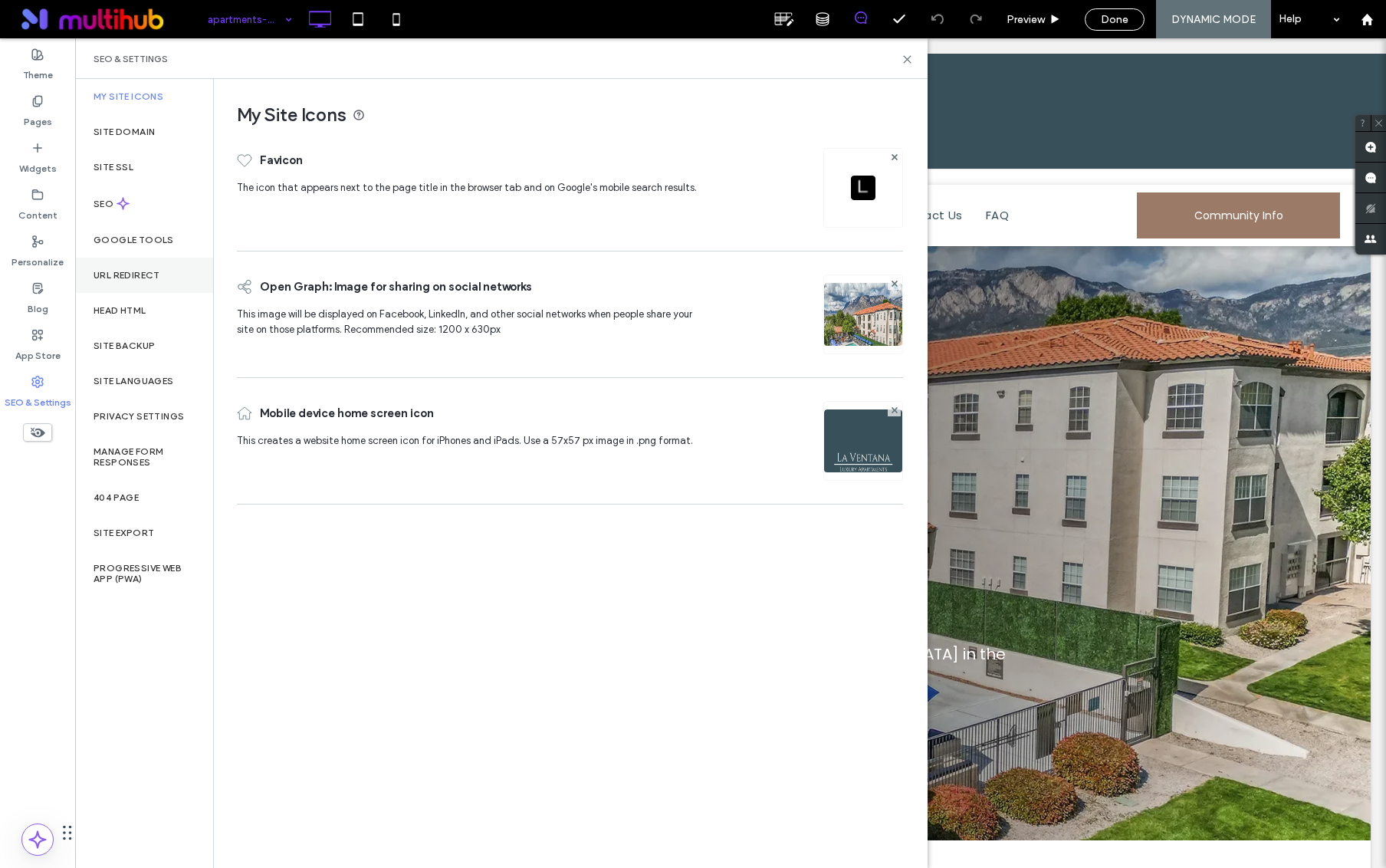
click at [138, 278] on label "URL Redirect" at bounding box center [126, 274] width 67 height 11
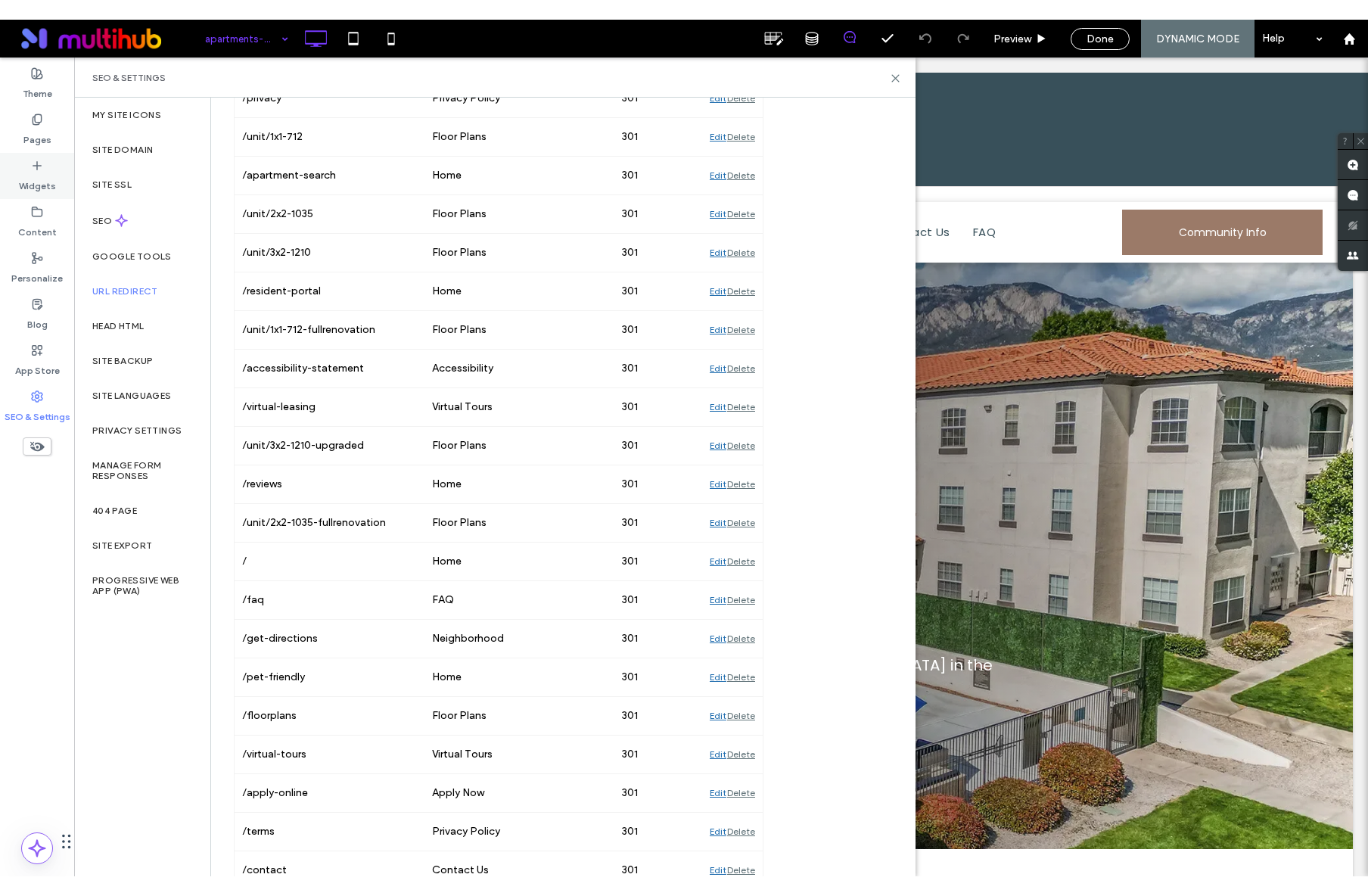
scroll to position [174, 0]
